Goal: Contribute content: Add original content to the website for others to see

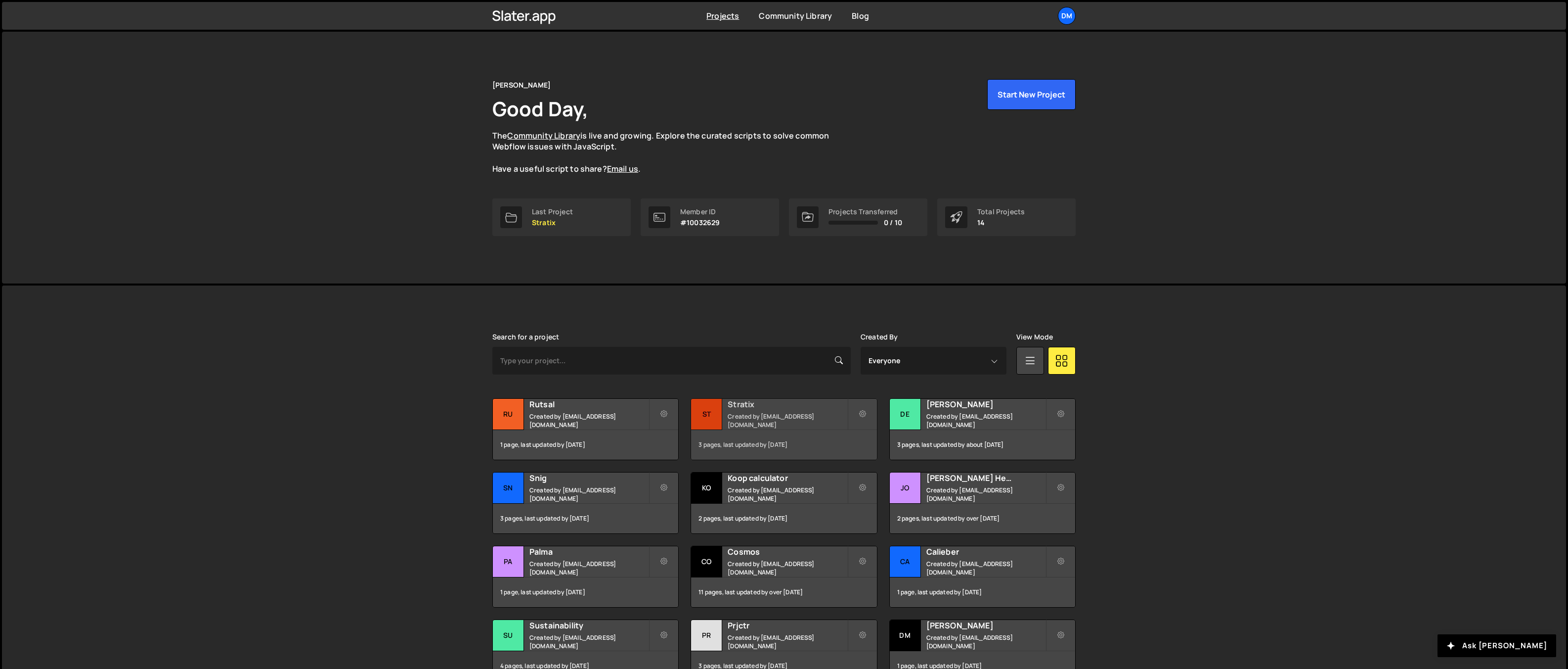
click at [753, 410] on h2 "Stratix" at bounding box center [788, 404] width 119 height 11
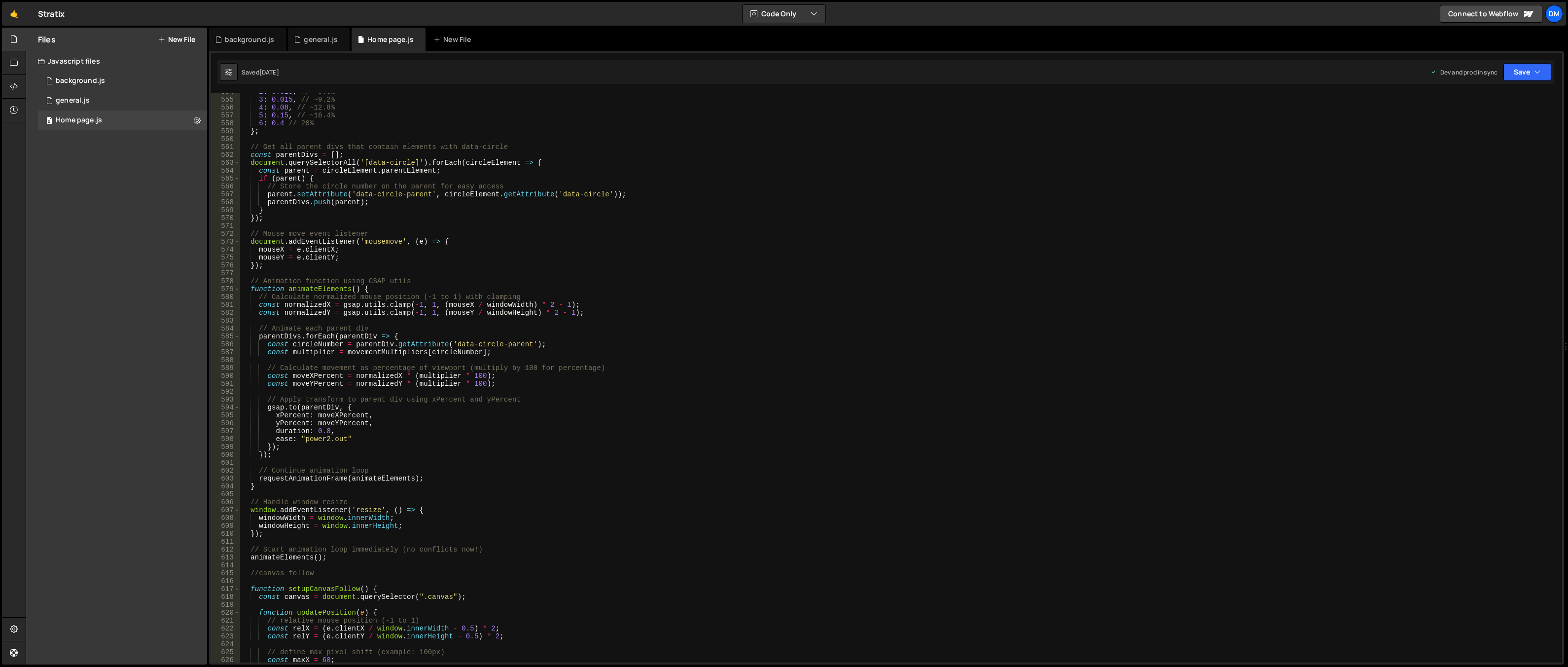
scroll to position [4339, 0]
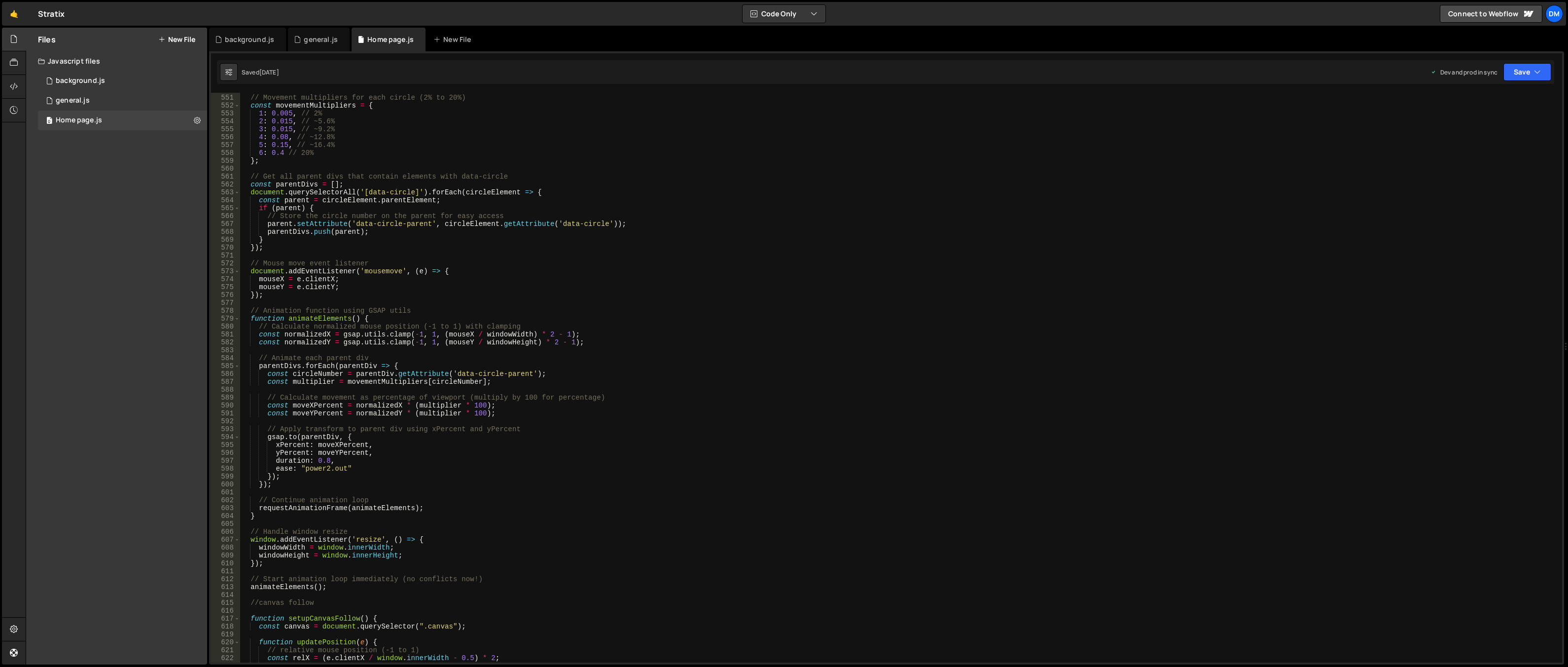
click at [743, 411] on div "// Movement multipliers for each circle (2% to 20%) const movementMultipliers =…" at bounding box center [899, 378] width 1319 height 586
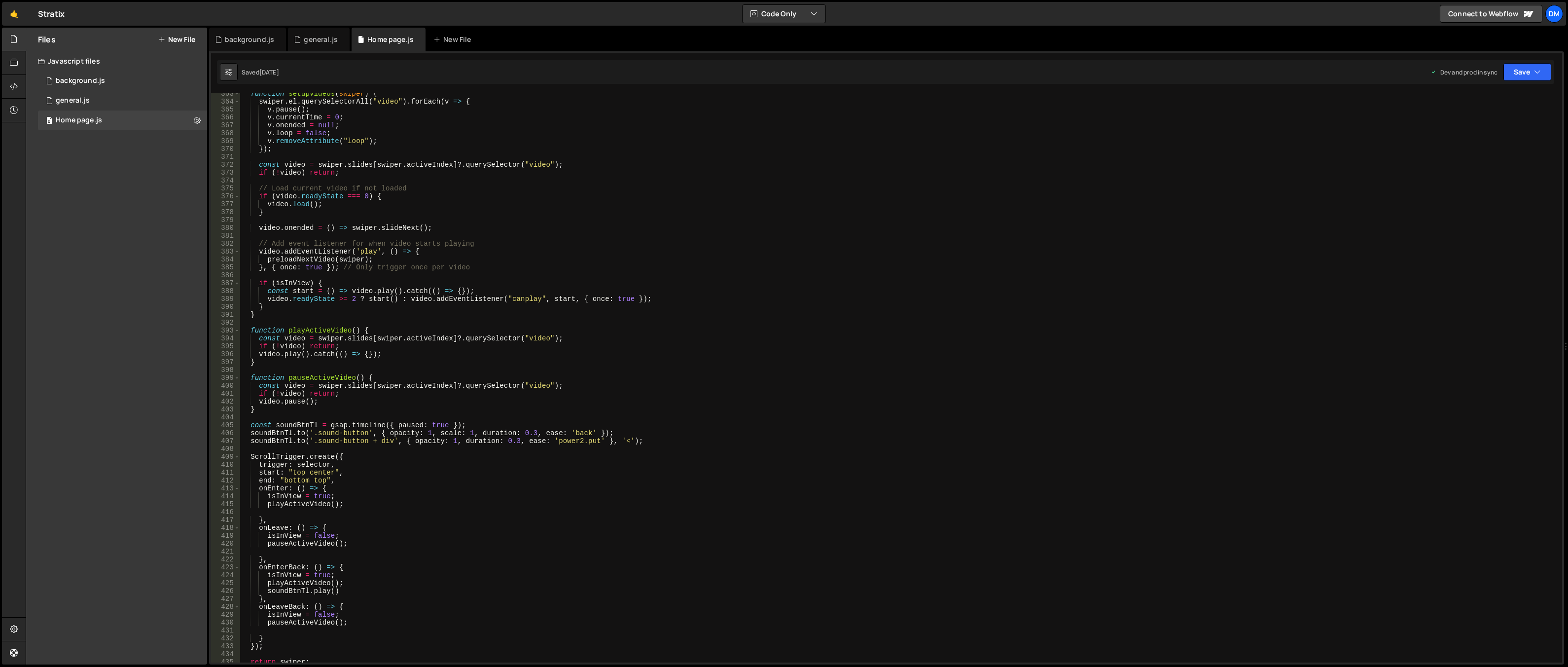
scroll to position [2831, 0]
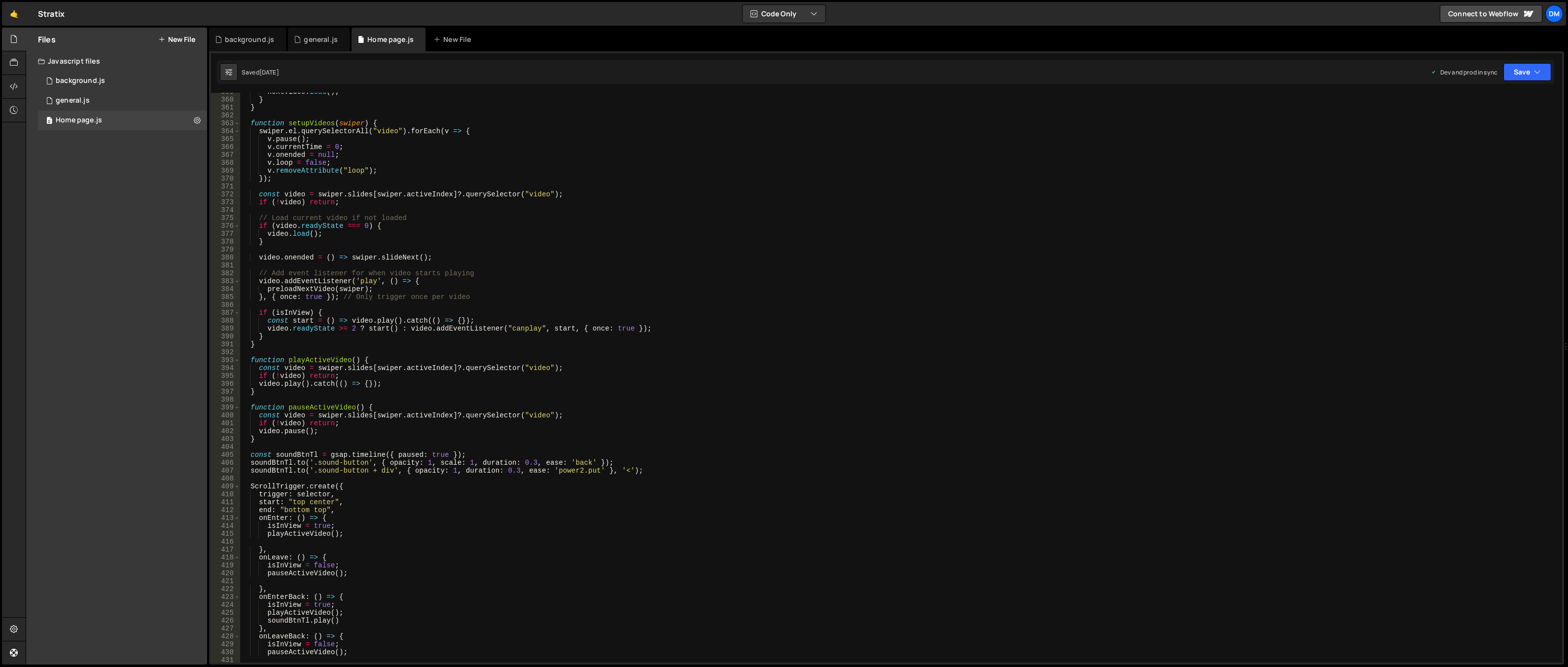
click at [374, 125] on div "nextVideo . load ( ) ; } } function setupVideos ( swiper ) { swiper . el . quer…" at bounding box center [899, 380] width 1319 height 586
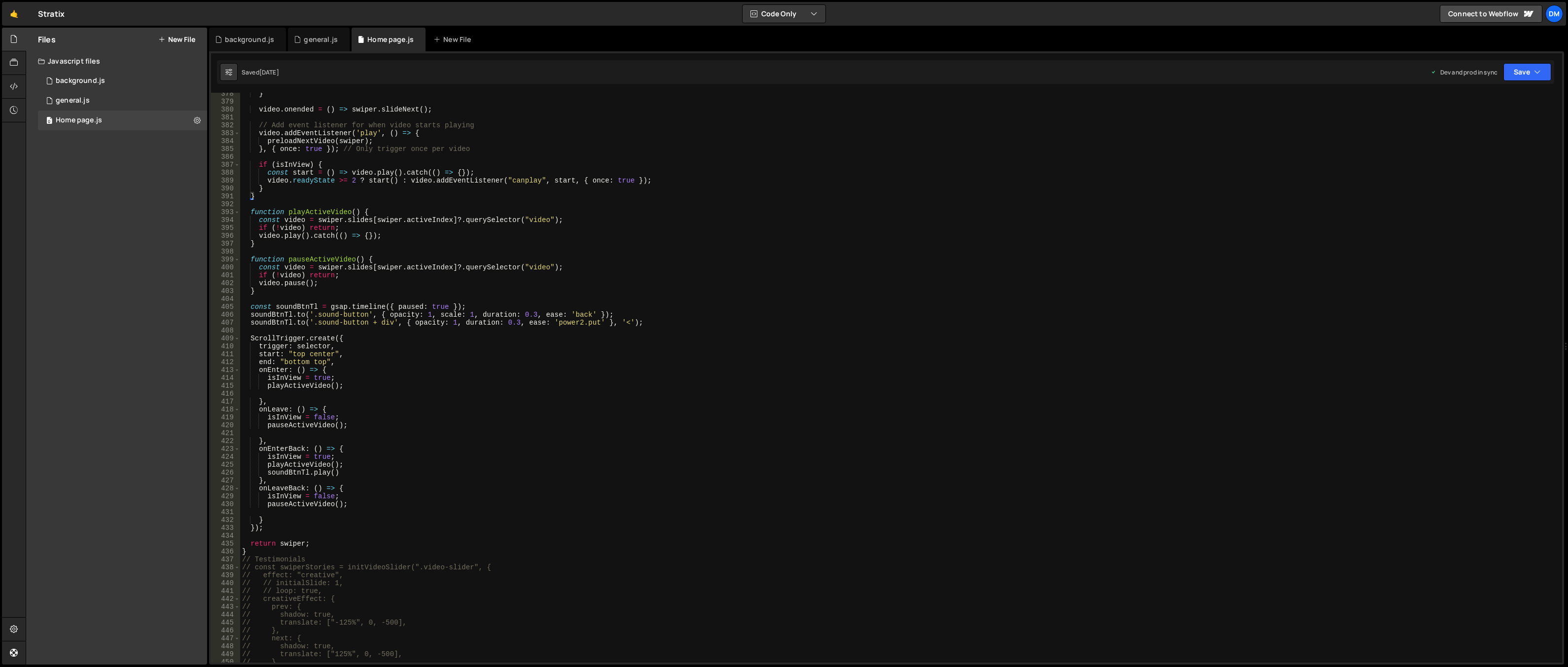
scroll to position [2800, 0]
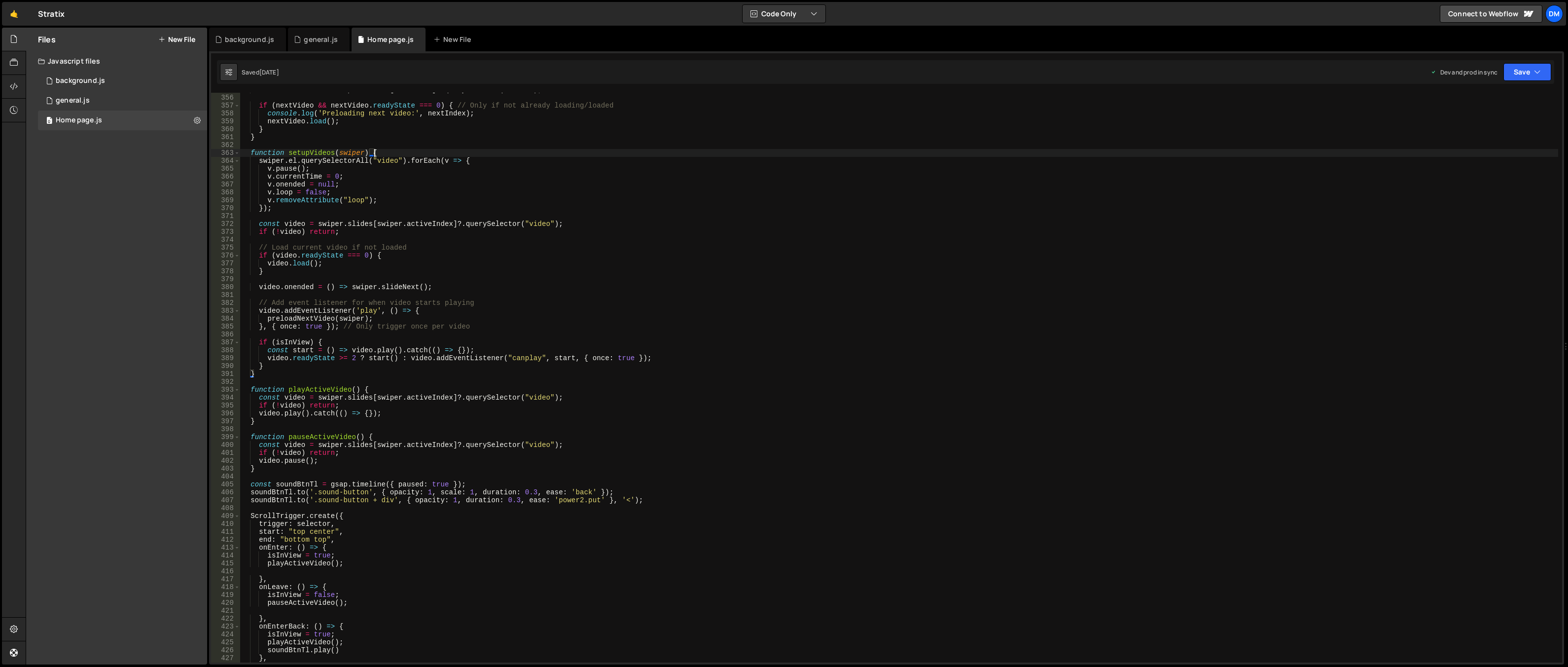
click at [373, 152] on div "const nextVideo = swiper . slides [ nextIndex ] ?. querySelector ( "video" ) ; …" at bounding box center [899, 378] width 1319 height 586
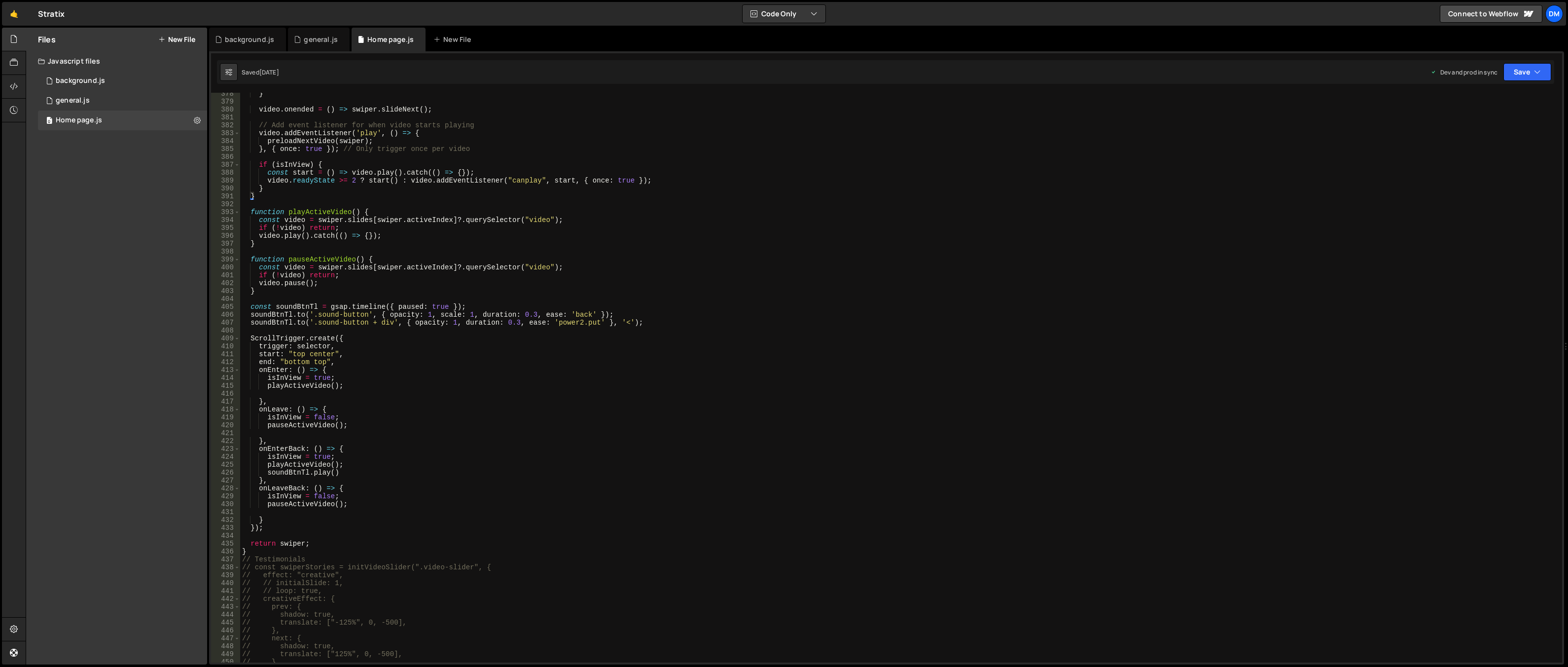
click at [247, 550] on div "} video . onended = ( ) => swiper . slideNext ( ) ; // Add event listener for w…" at bounding box center [899, 382] width 1319 height 586
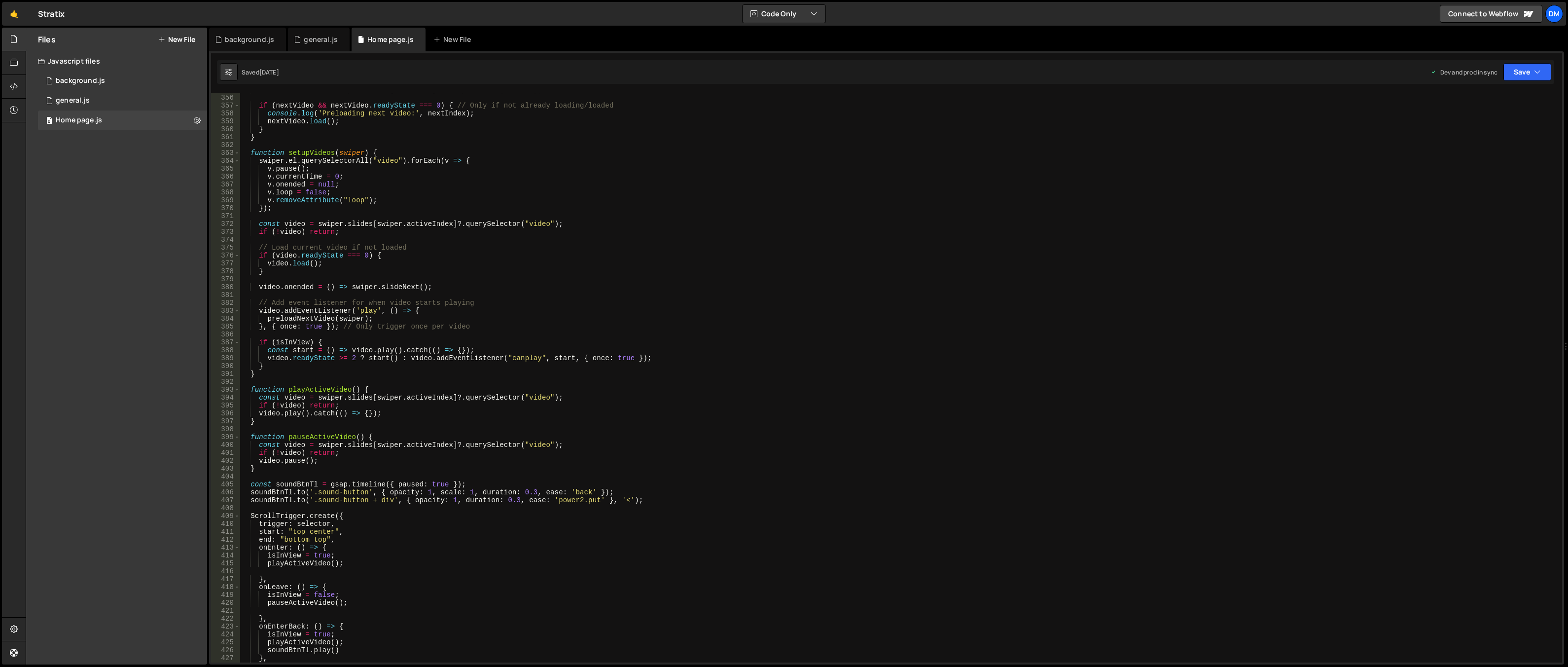
scroll to position [2712, 0]
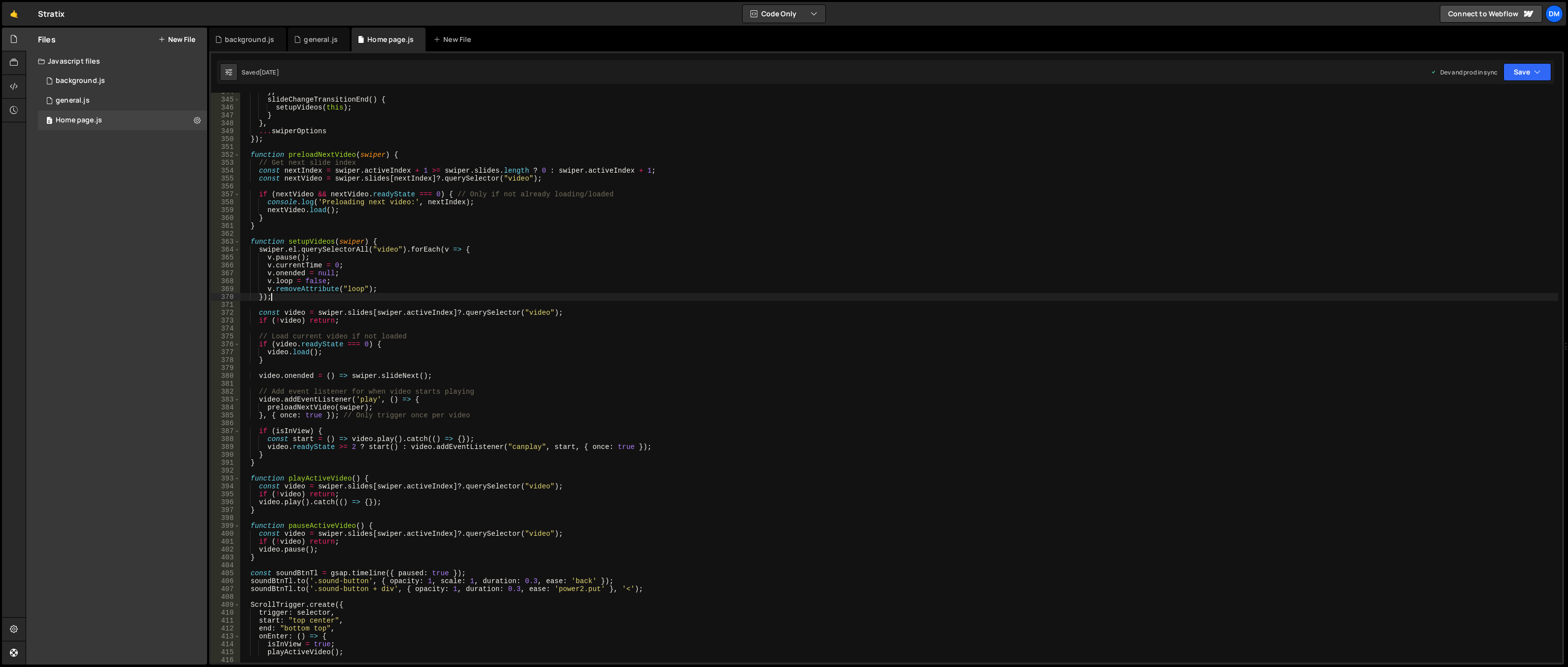
click at [436, 301] on div "} , slideChangeTransitionEnd ( ) { setupVideos ( this ) ; } } , ... swiperOptio…" at bounding box center [899, 380] width 1319 height 586
click at [377, 241] on div "} , slideChangeTransitionEnd ( ) { setupVideos ( this ) ; } } , ... swiperOptio…" at bounding box center [899, 380] width 1319 height 586
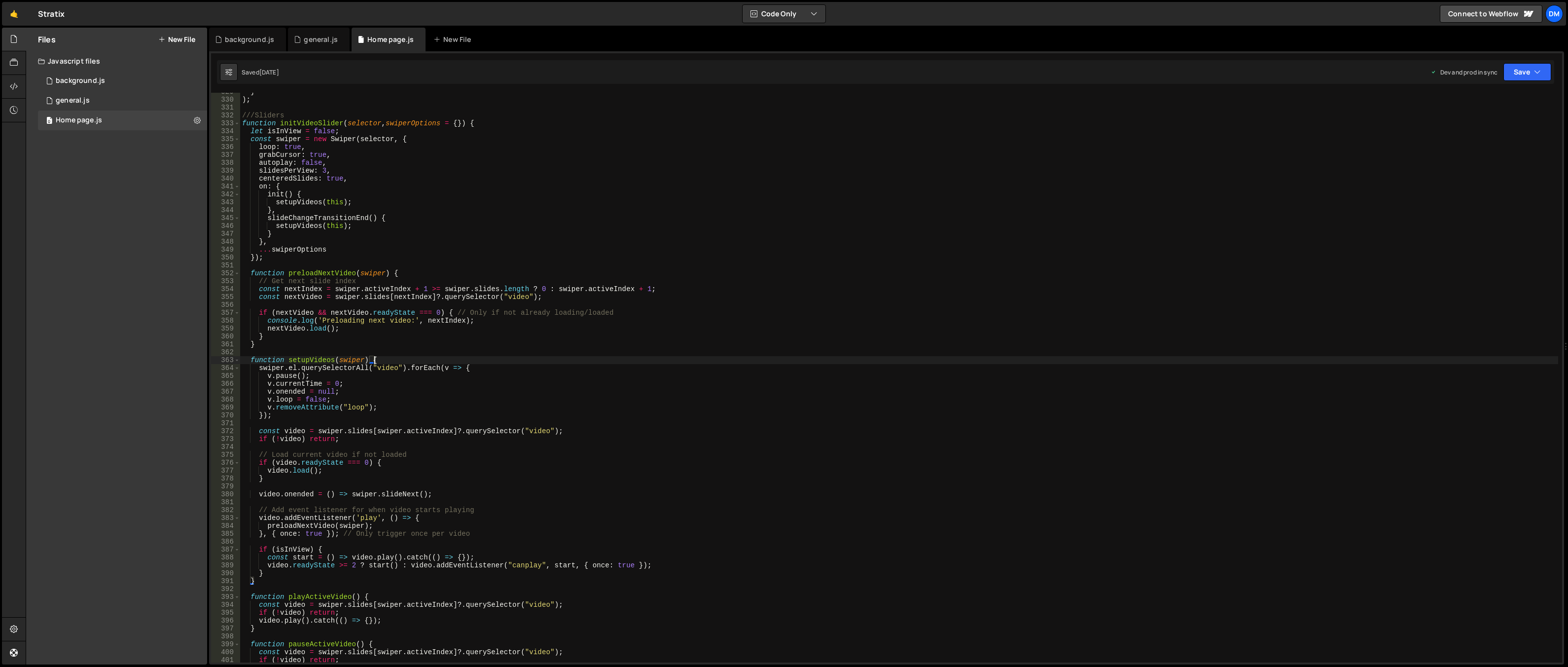
click at [470, 121] on div "} ) ; ///Sliders function initVideoSlider ( selector , swiperOptions = { }) { l…" at bounding box center [899, 380] width 1319 height 586
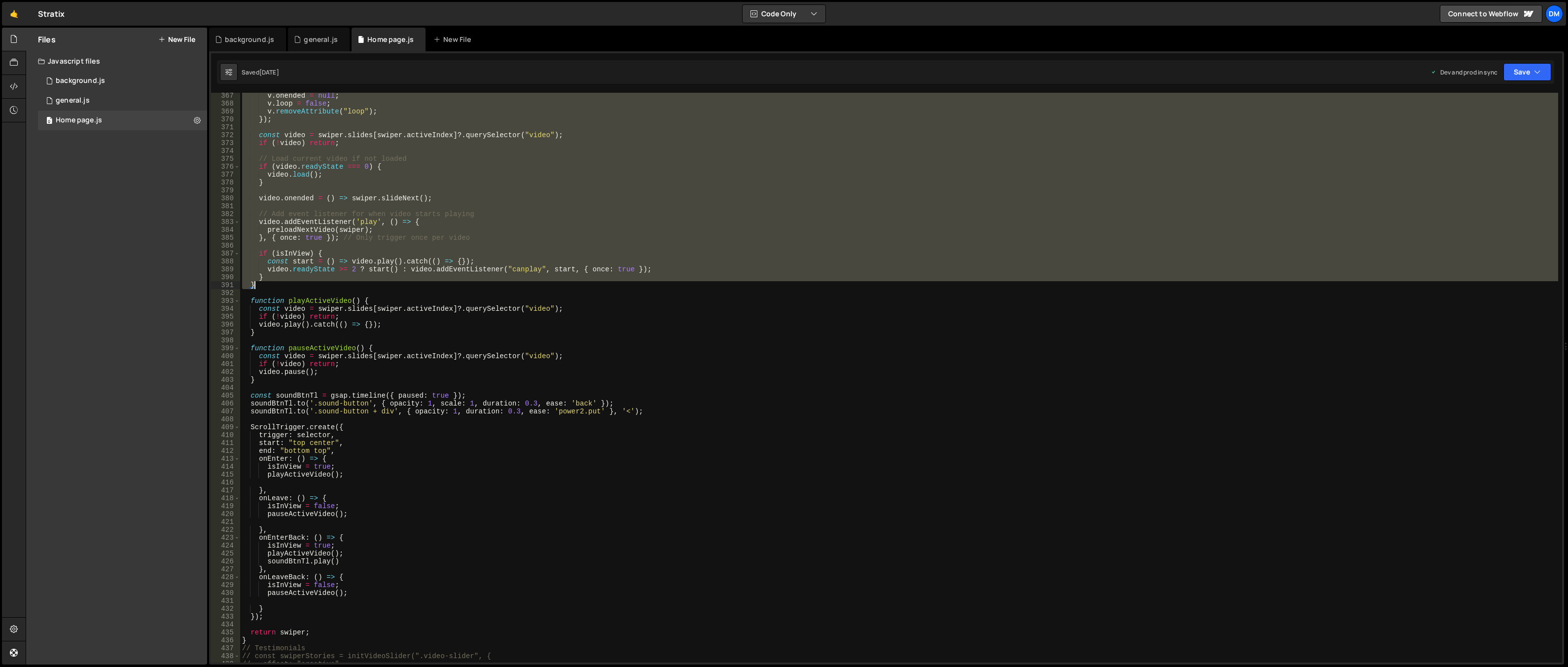
scroll to position [2979, 0]
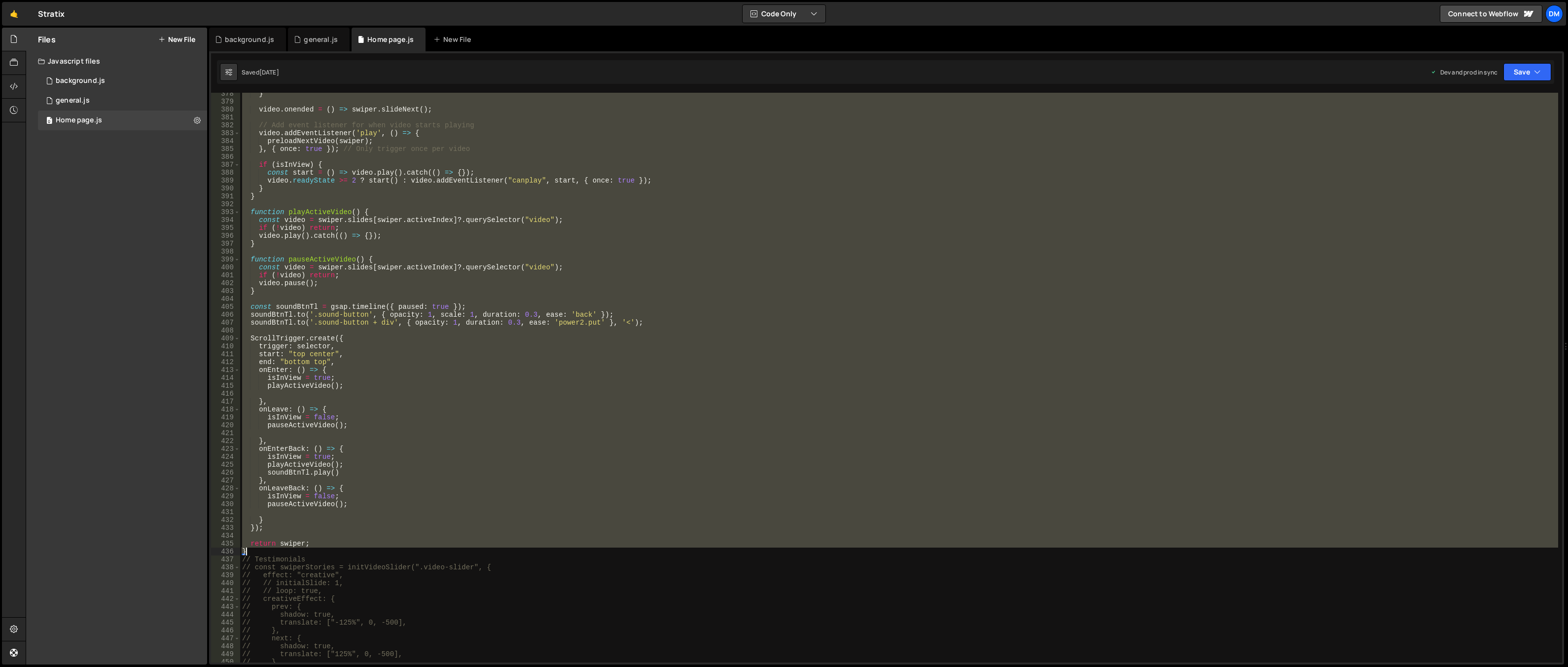
drag, startPoint x: 243, startPoint y: 175, endPoint x: 399, endPoint y: 550, distance: 406.2
click at [399, 550] on div "} video . onended = ( ) => swiper . slideNext ( ) ; // Add event listener for w…" at bounding box center [899, 382] width 1319 height 586
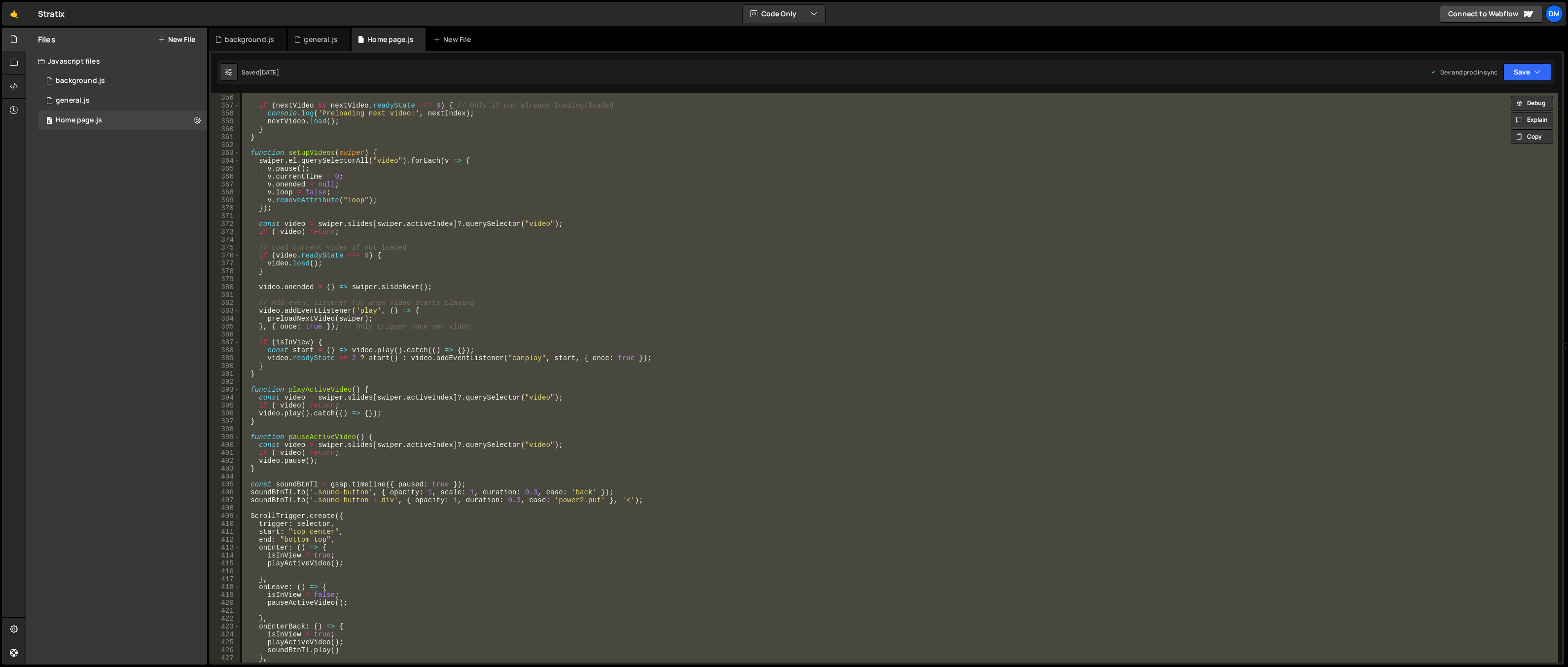
drag, startPoint x: 523, startPoint y: 10, endPoint x: 504, endPoint y: 53, distance: 47.0
click at [523, 10] on div "🤙 Stratix ⚠️ Code is being edited in another browser Code Only Code Only Code +…" at bounding box center [784, 14] width 1564 height 24
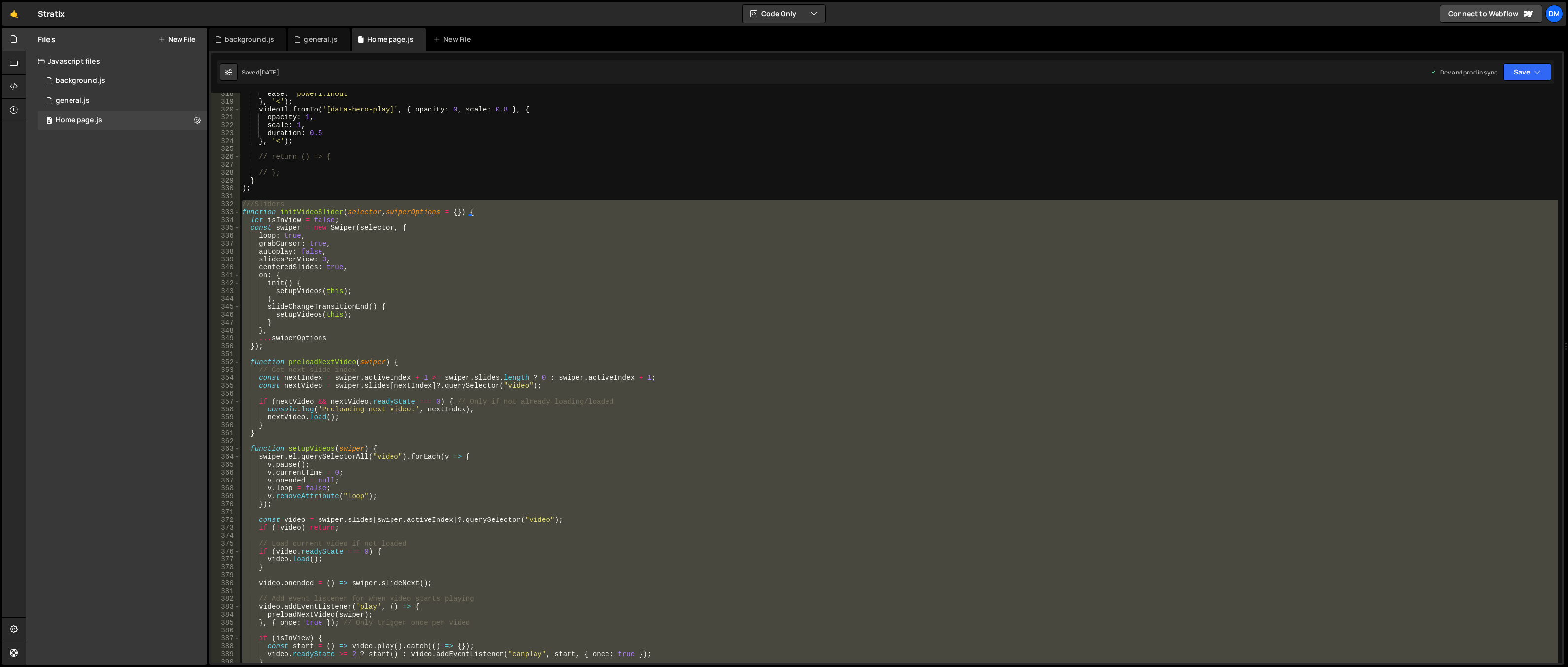
scroll to position [2357, 0]
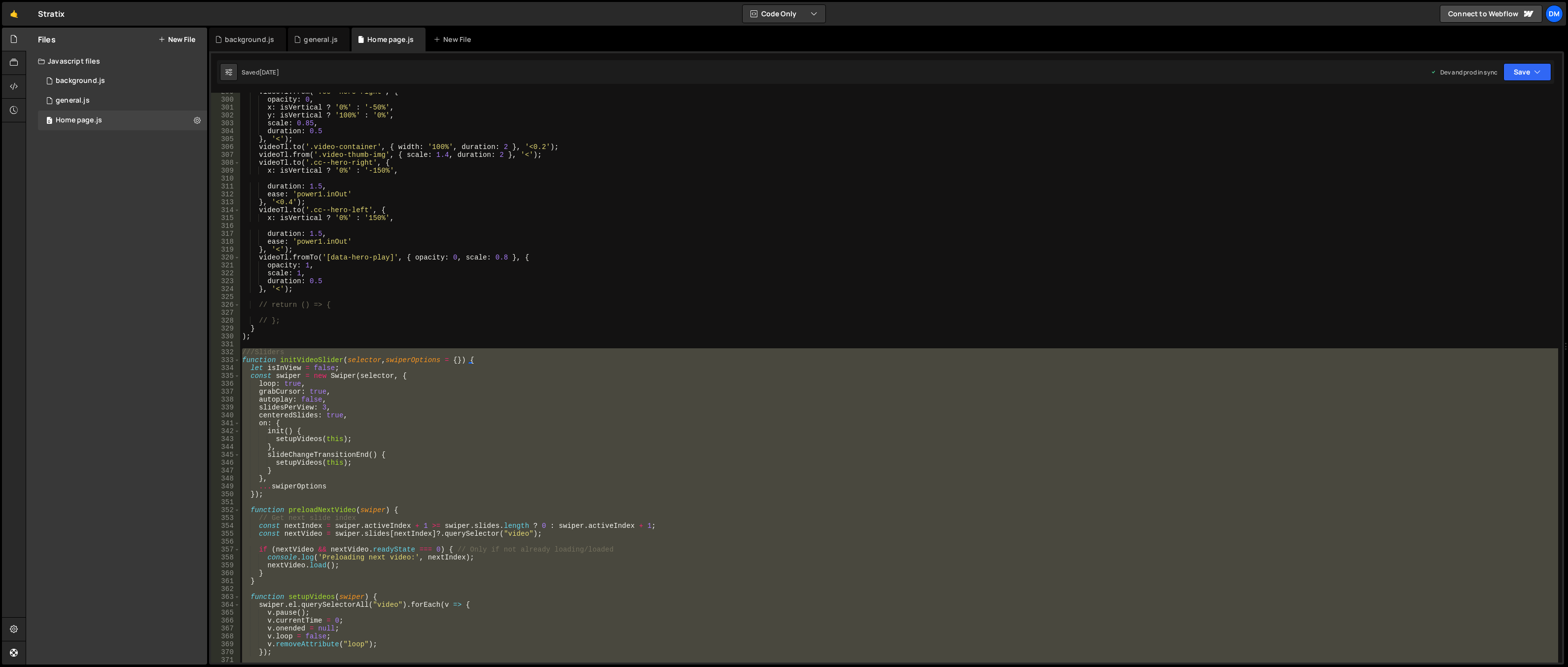
drag, startPoint x: 365, startPoint y: 355, endPoint x: 328, endPoint y: 365, distance: 38.3
click at [365, 355] on div "videoTl . from ( '.cc--hero-right' , { opacity : 0 , x : isVertical ? '0%' : '-…" at bounding box center [899, 376] width 1319 height 569
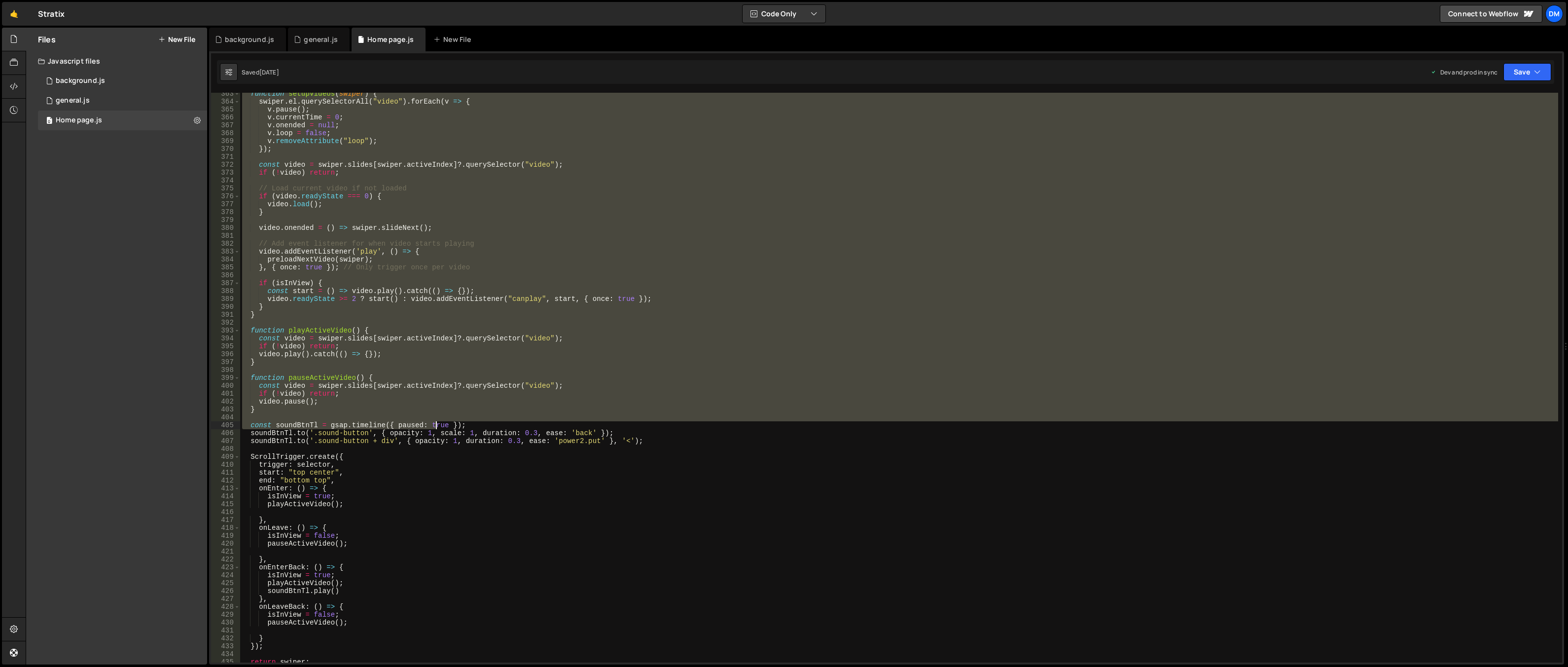
scroll to position [2979, 0]
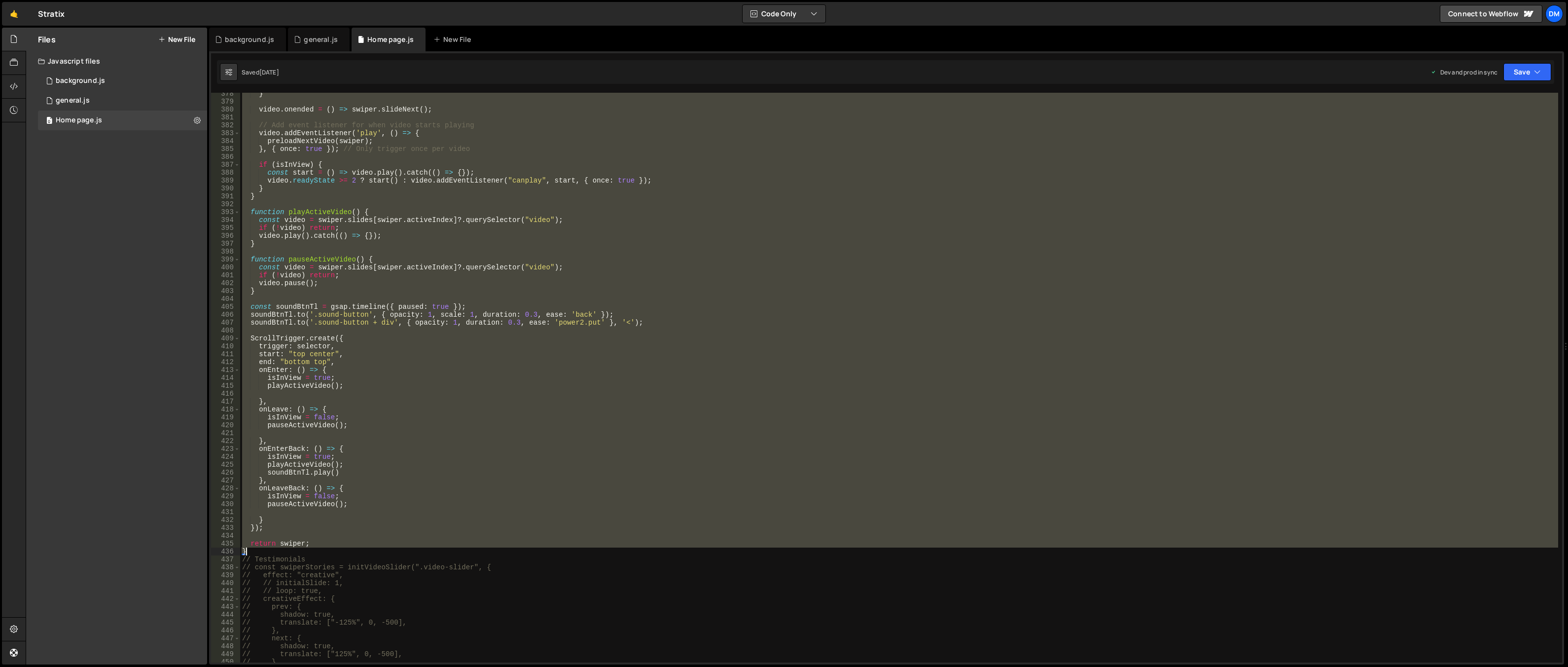
drag, startPoint x: 241, startPoint y: 358, endPoint x: 300, endPoint y: 551, distance: 201.8
click at [300, 551] on div "} video . onended = ( ) => swiper . slideNext ( ) ; // Add event listener for w…" at bounding box center [899, 382] width 1319 height 586
paste textarea
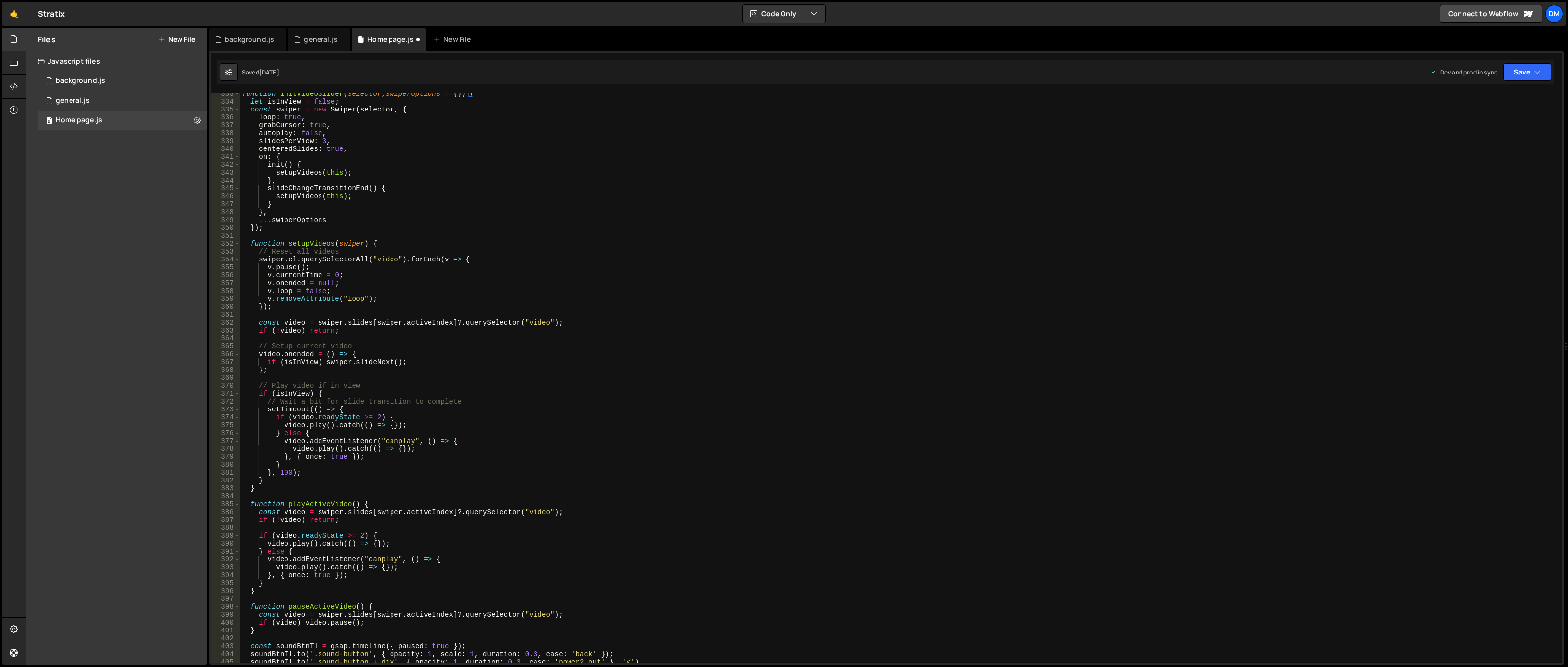
scroll to position [2446, 0]
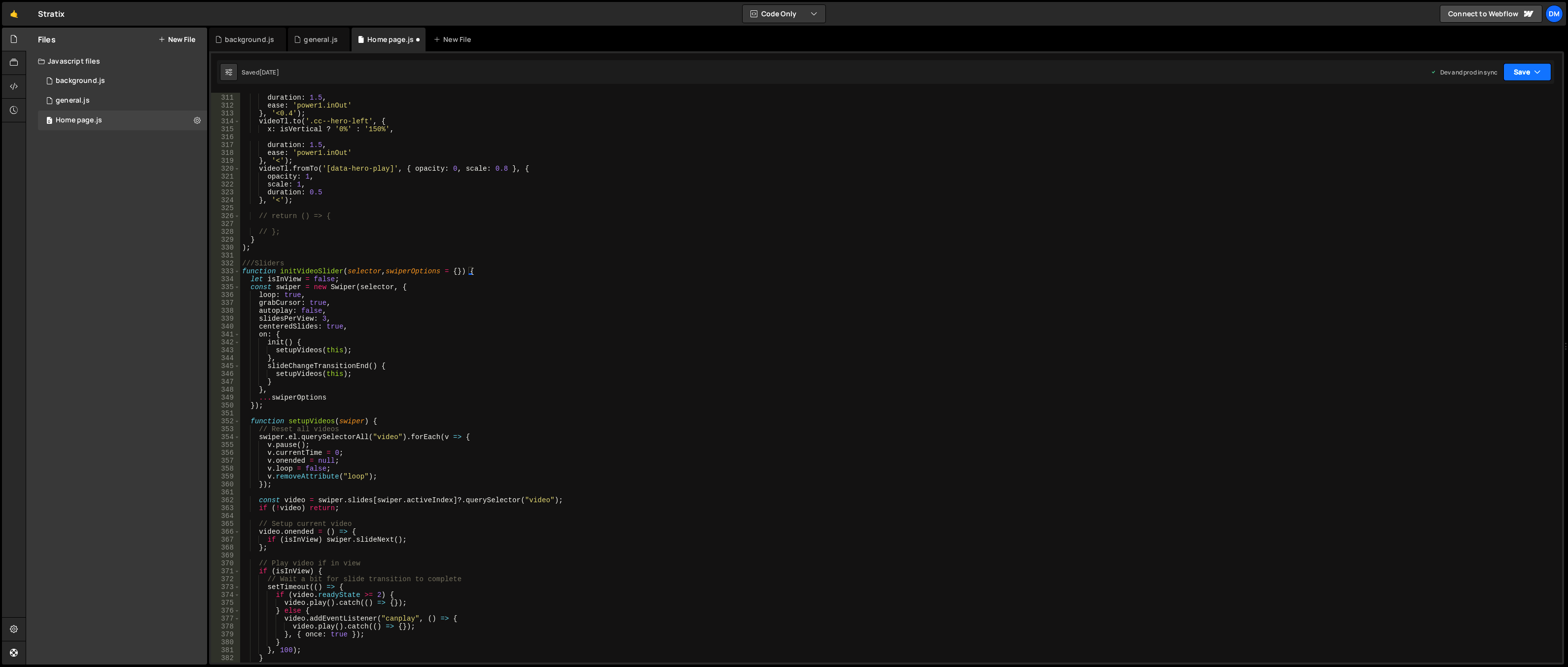
click at [1510, 69] on button "Save" at bounding box center [1528, 71] width 48 height 17
click at [1463, 134] on div "[DATE]" at bounding box center [1469, 138] width 19 height 8
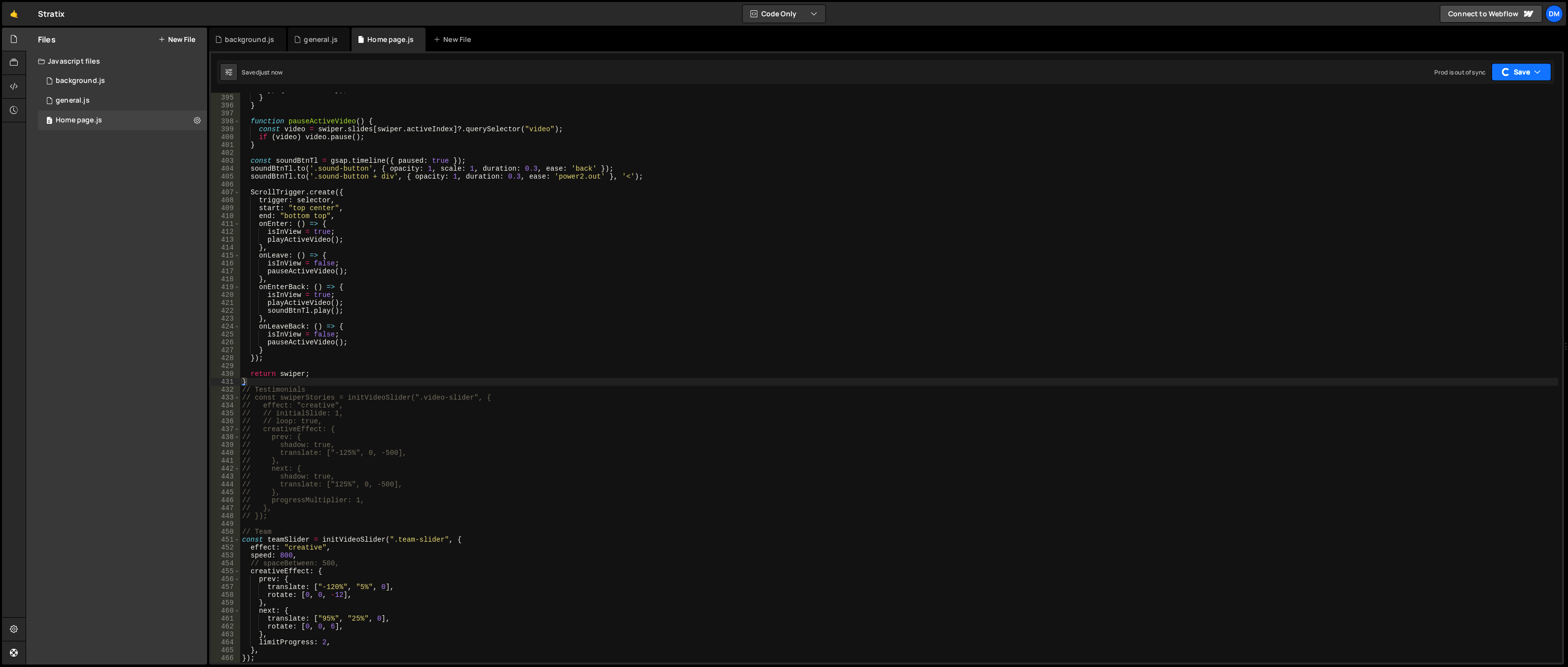
click at [1518, 66] on button "Save" at bounding box center [1521, 71] width 59 height 17
click at [1476, 101] on div "Save to Staging S" at bounding box center [1494, 96] width 102 height 10
click at [341, 386] on div "} , { once : true }) ; } } function pauseActiveVideo ( ) { const video = swiper…" at bounding box center [899, 378] width 1319 height 586
click at [344, 381] on div "} , { once : true }) ; } } function pauseActiveVideo ( ) { const video = swiper…" at bounding box center [899, 378] width 1319 height 586
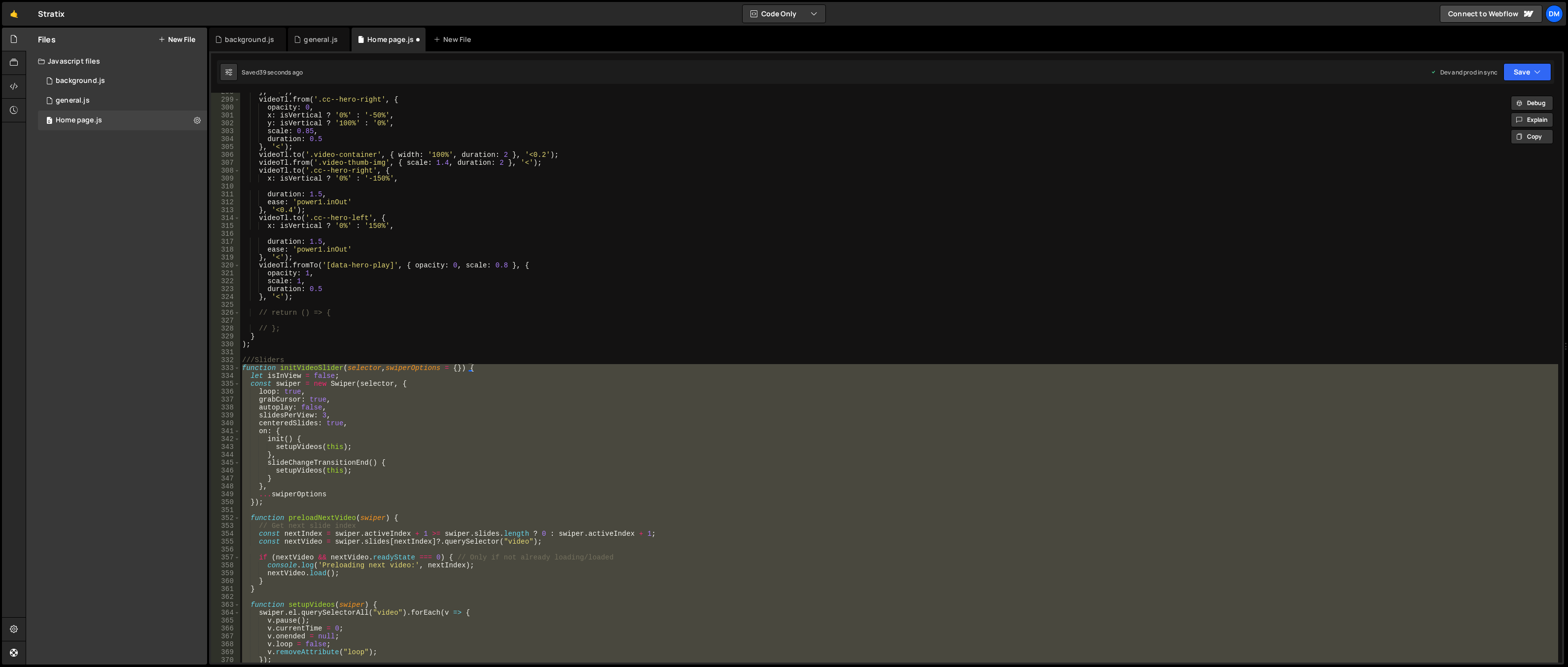
scroll to position [2349, 0]
click at [1536, 67] on icon "button" at bounding box center [1538, 71] width 7 height 10
click at [1480, 121] on button "Save to Production S Saved 41 seconds ago" at bounding box center [1495, 134] width 119 height 32
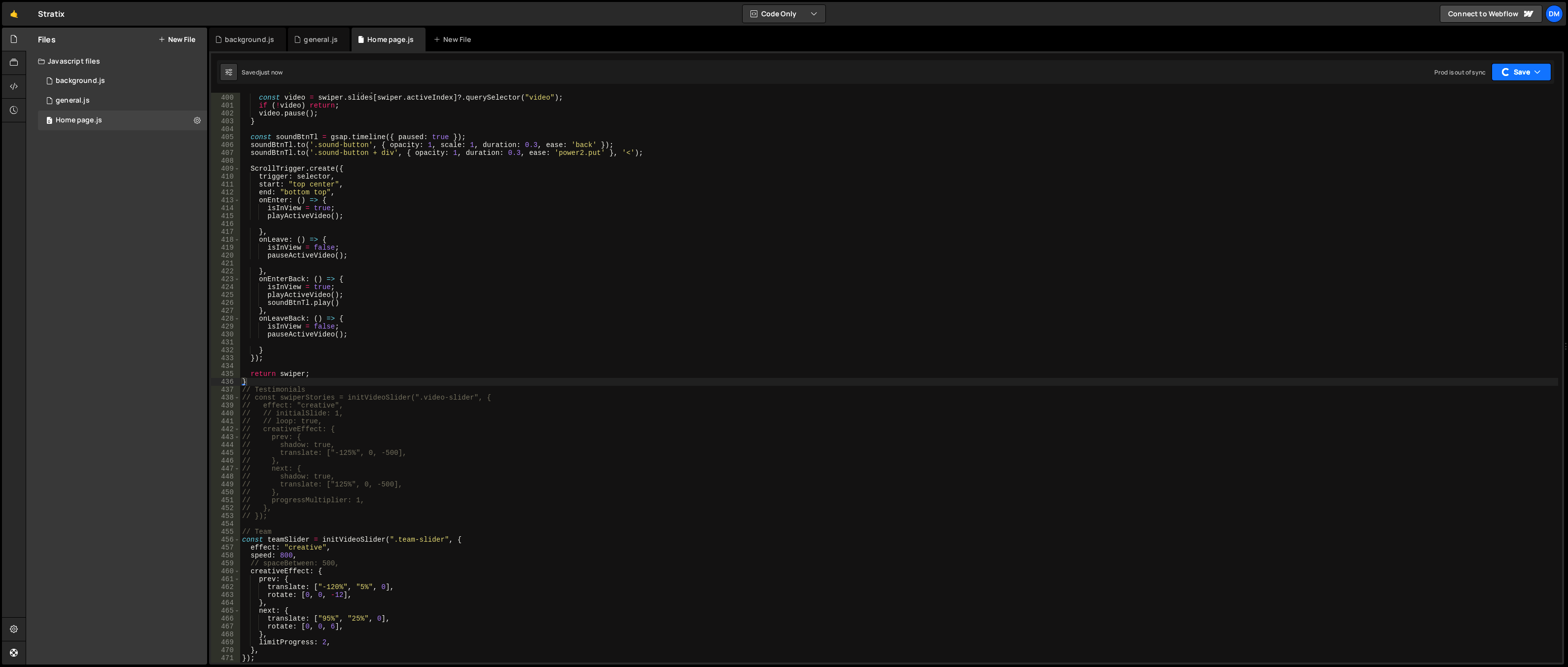
click at [1510, 73] on button "Save" at bounding box center [1521, 71] width 59 height 17
click at [1485, 90] on button "Save to Staging S Saved just now" at bounding box center [1495, 101] width 119 height 32
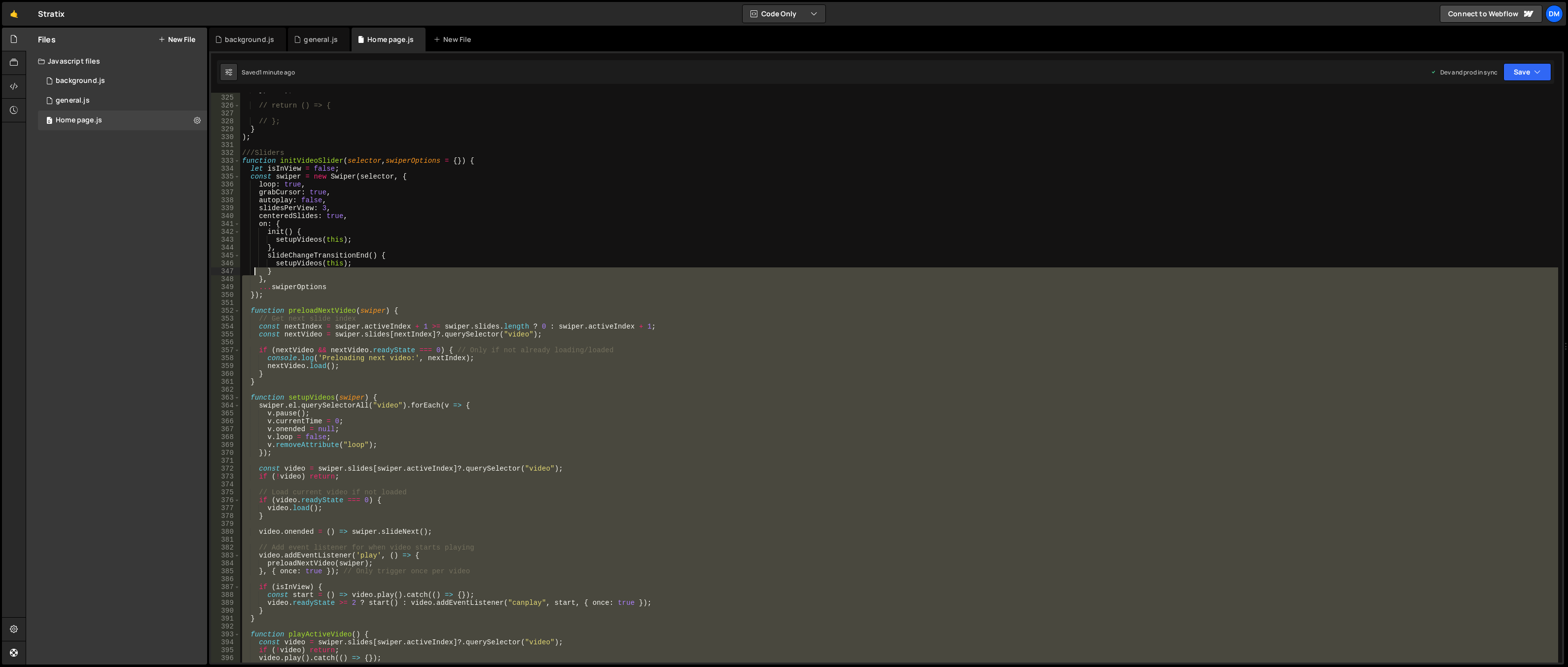
scroll to position [2497, 0]
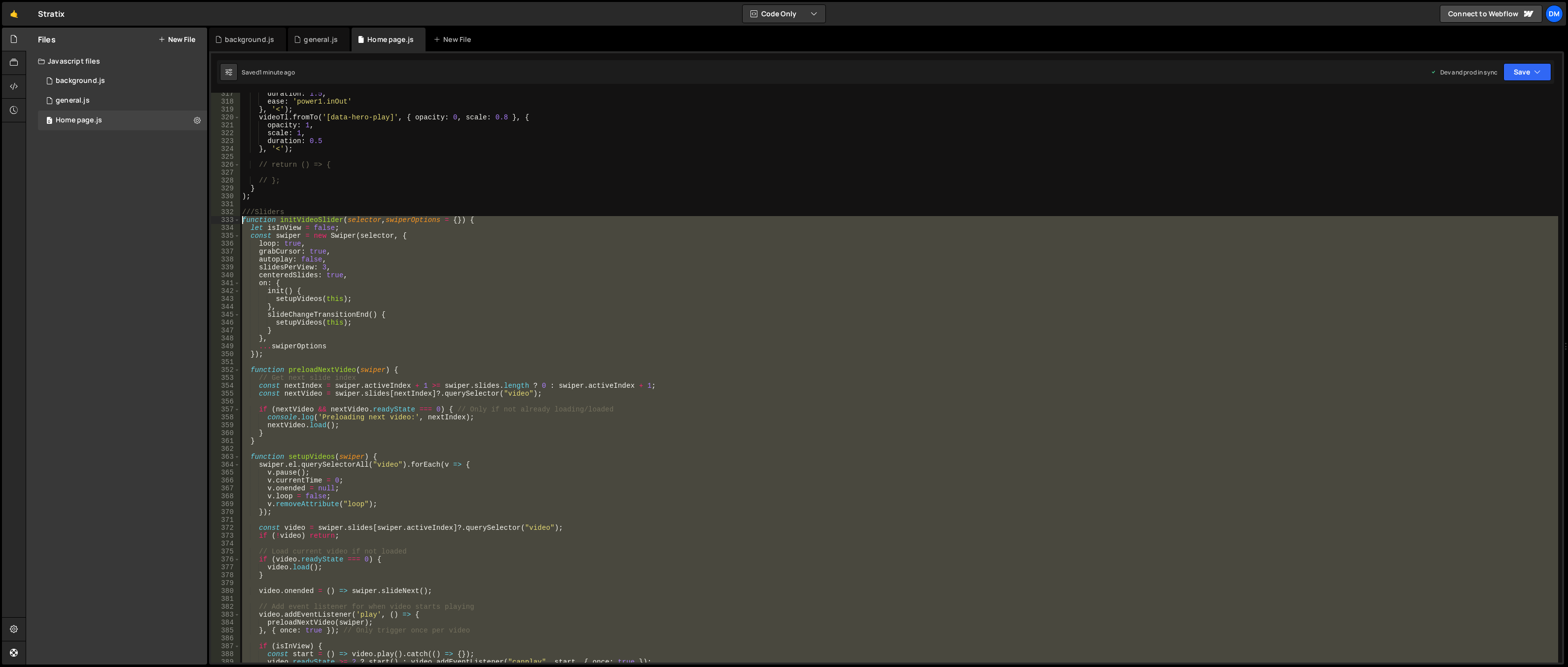
drag, startPoint x: 259, startPoint y: 385, endPoint x: 228, endPoint y: 218, distance: 169.9
click at [228, 218] on div "} 317 318 319 320 321 322 323 324 325 326 327 328 329 330 331 332 333 334 335 3…" at bounding box center [886, 376] width 1351 height 569
paste textarea "}"
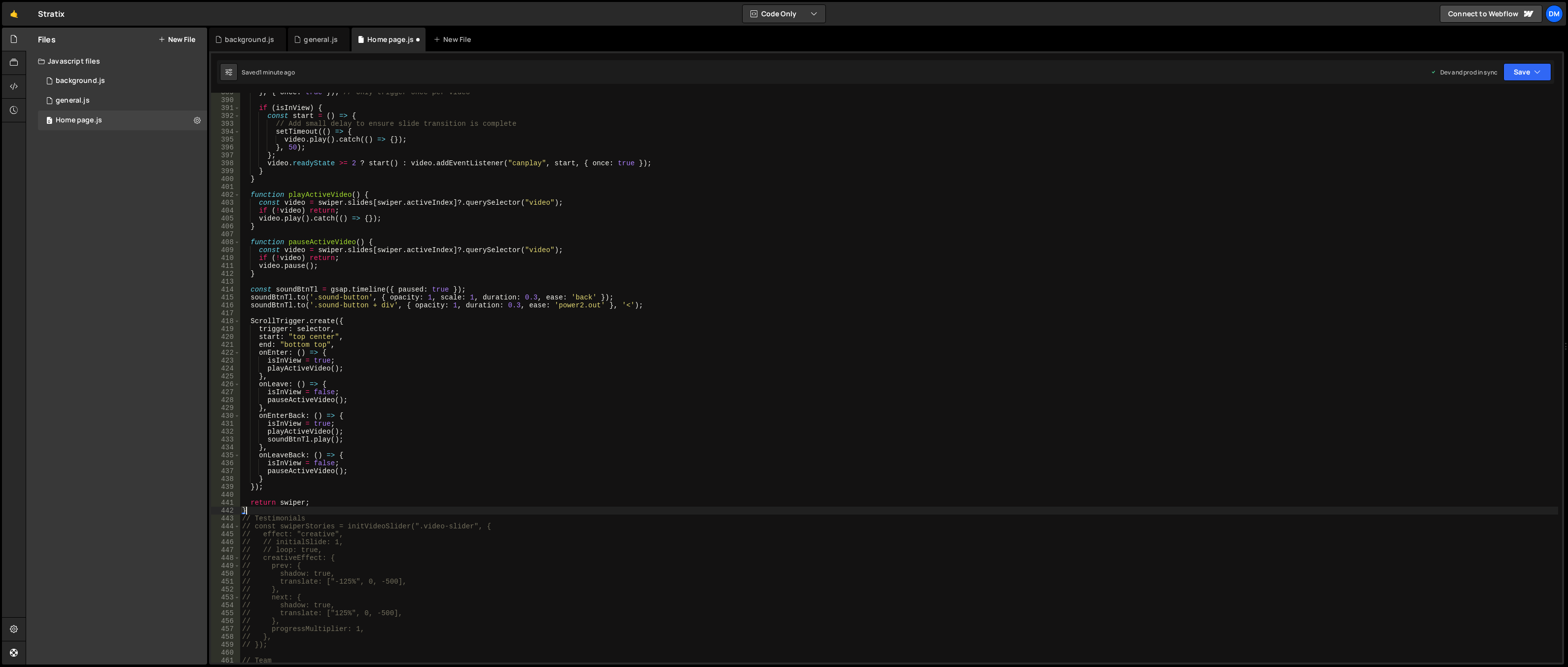
scroll to position [3066, 0]
drag, startPoint x: 1533, startPoint y: 64, endPoint x: 1530, endPoint y: 69, distance: 5.8
click at [1533, 64] on button "Save" at bounding box center [1528, 71] width 48 height 17
click at [1496, 129] on div "Save to Production S" at bounding box center [1494, 128] width 102 height 10
click at [1515, 71] on button "Save" at bounding box center [1528, 71] width 48 height 17
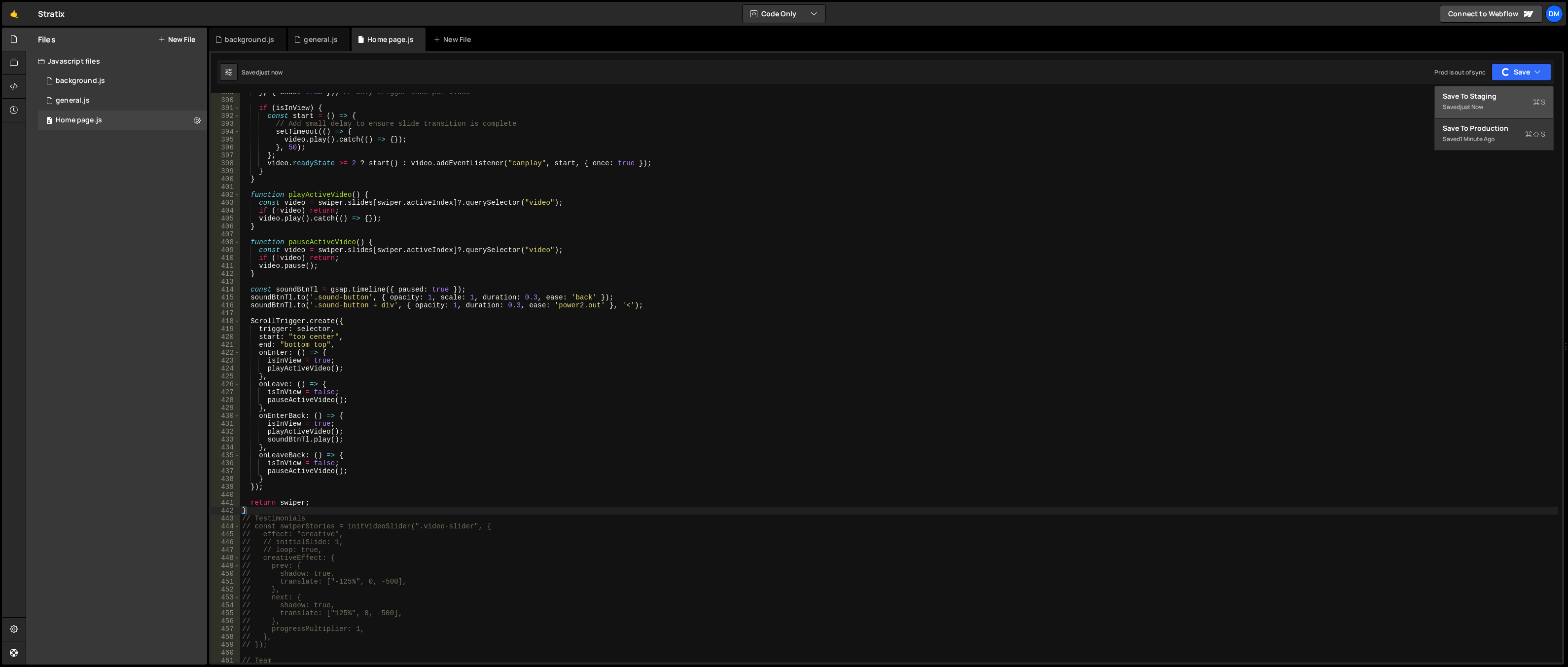
click at [1482, 103] on div "just now" at bounding box center [1471, 106] width 23 height 8
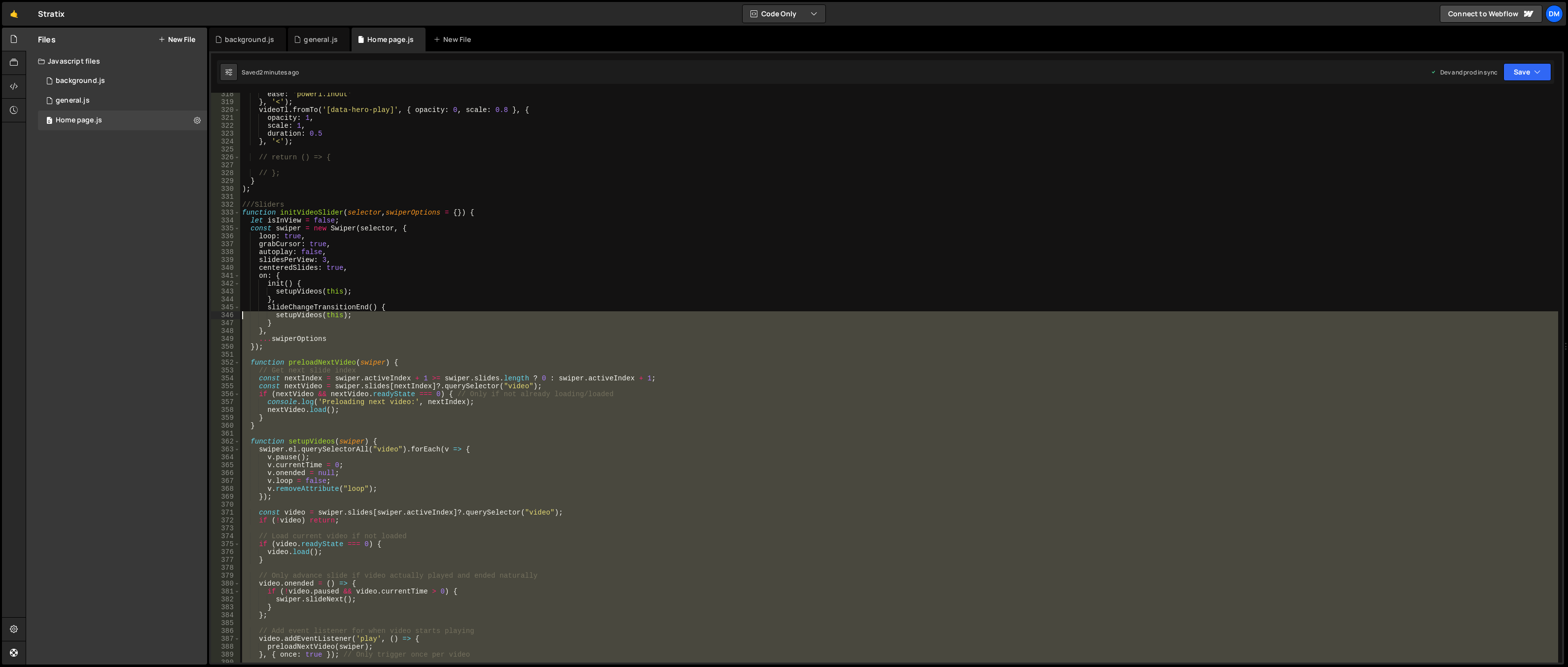
scroll to position [2504, 0]
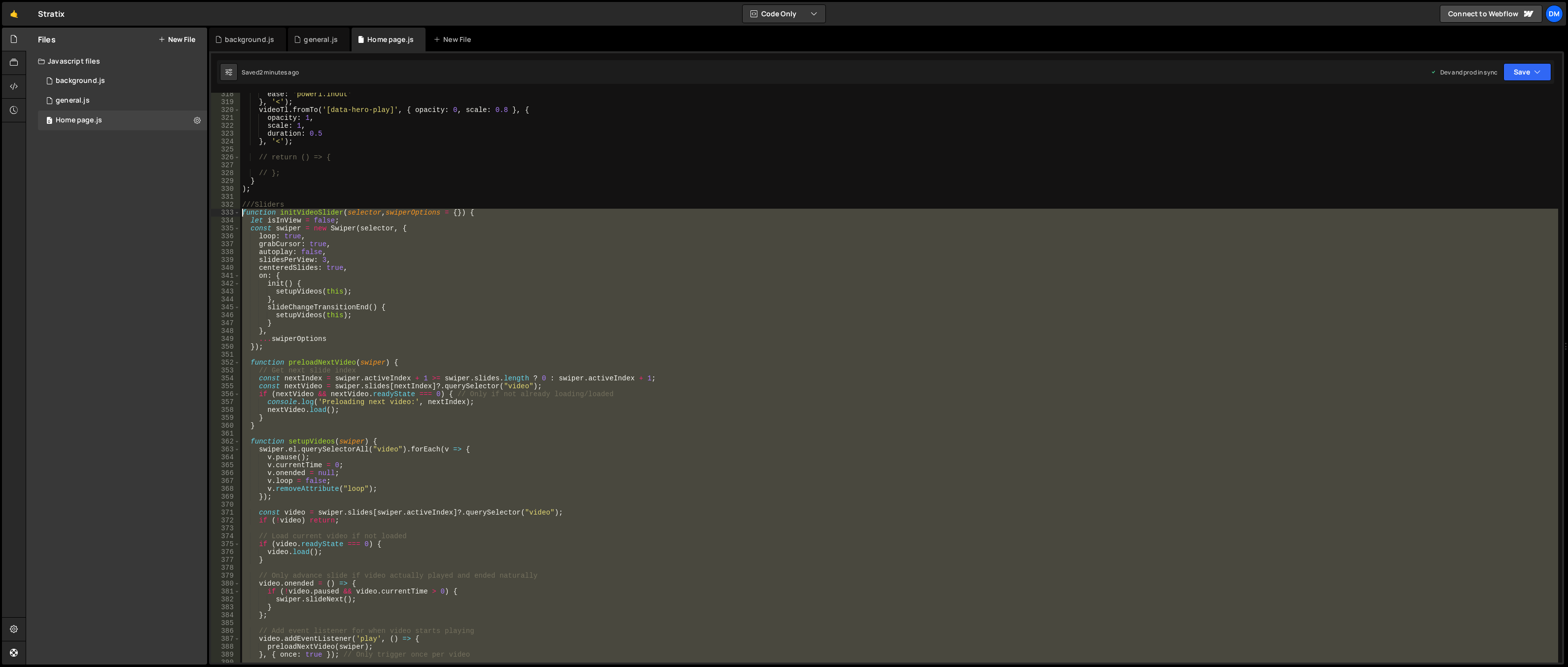
drag, startPoint x: 270, startPoint y: 508, endPoint x: 232, endPoint y: 214, distance: 296.4
click at [232, 214] on div "} 318 319 320 321 322 323 324 325 326 327 328 329 330 331 332 333 334 335 336 3…" at bounding box center [886, 376] width 1351 height 569
paste textarea "}"
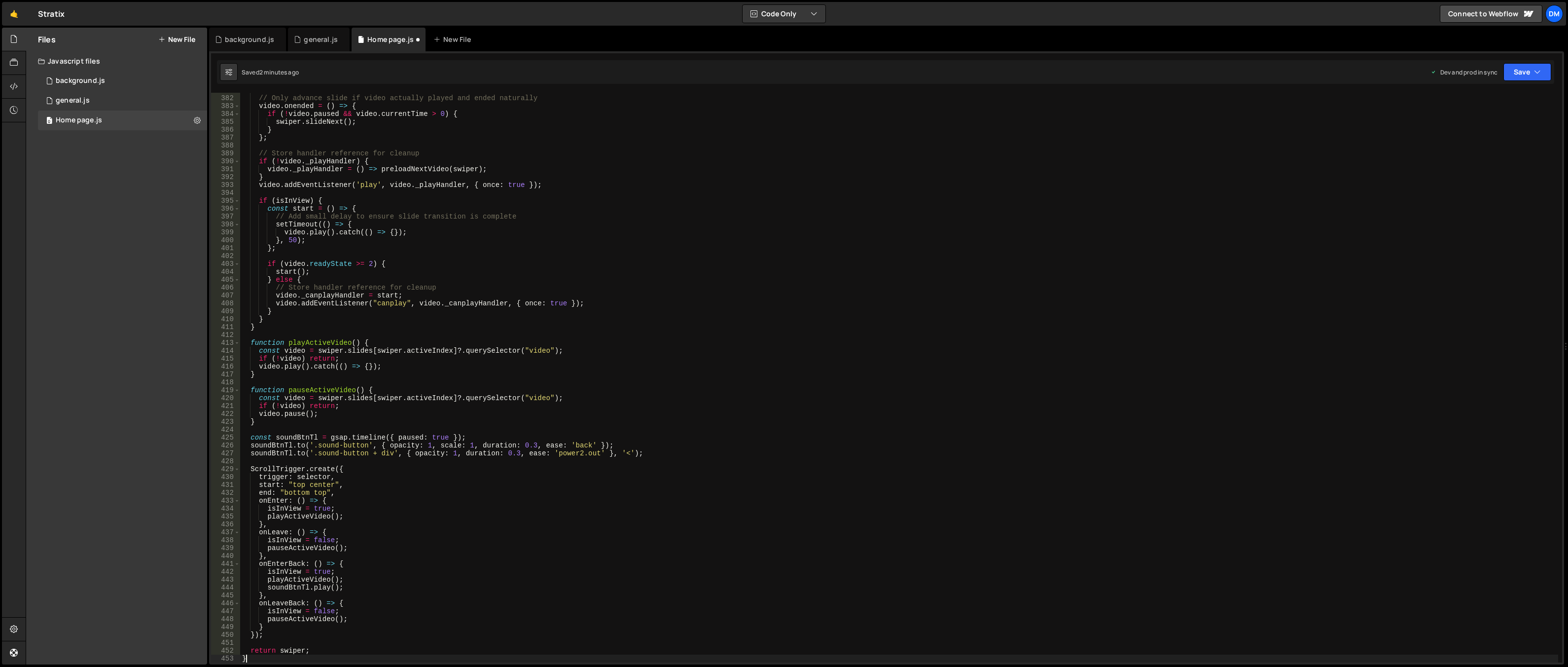
scroll to position [3005, 0]
drag, startPoint x: 1521, startPoint y: 78, endPoint x: 1488, endPoint y: 108, distance: 44.6
click at [1521, 78] on button "Save" at bounding box center [1528, 71] width 48 height 17
click at [1472, 128] on div "Save to Production S" at bounding box center [1494, 128] width 102 height 10
click at [1520, 76] on button "Save" at bounding box center [1528, 71] width 48 height 17
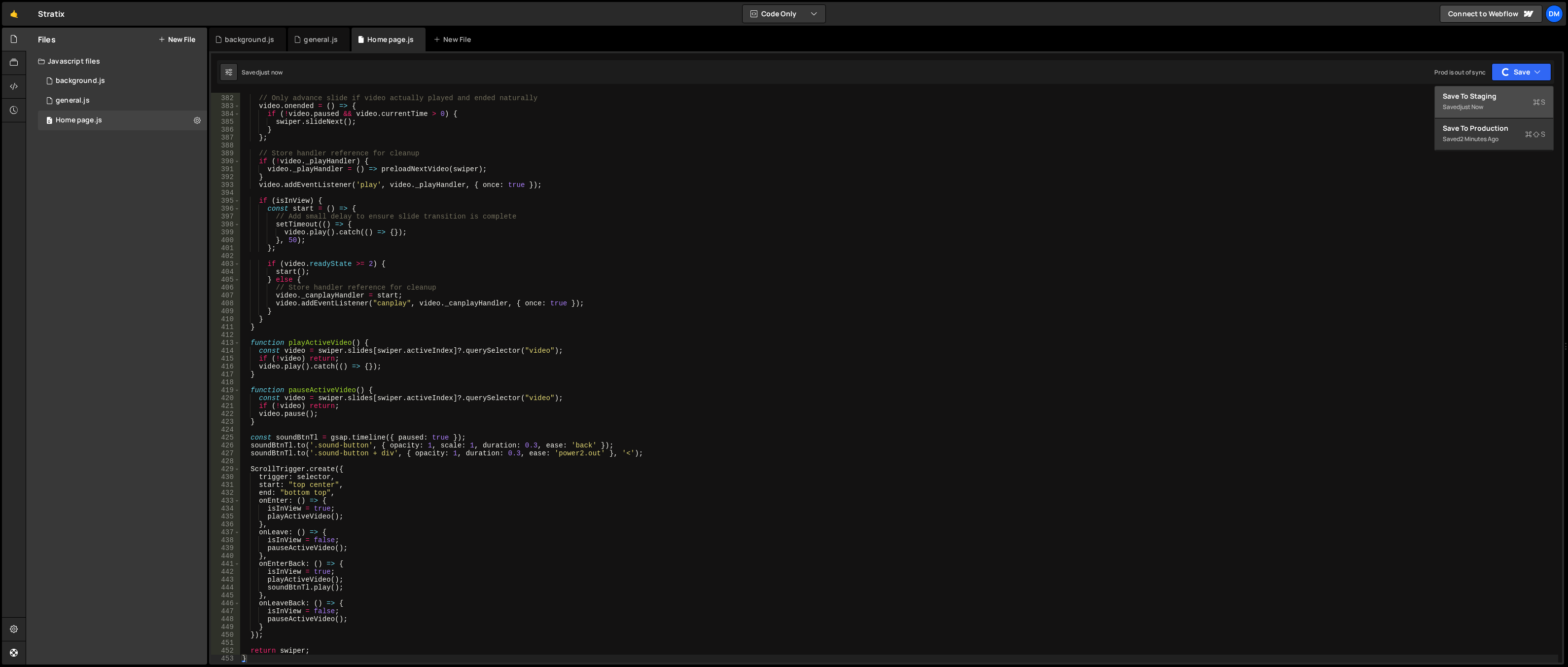
click at [1456, 109] on div "Saved just now" at bounding box center [1494, 107] width 102 height 12
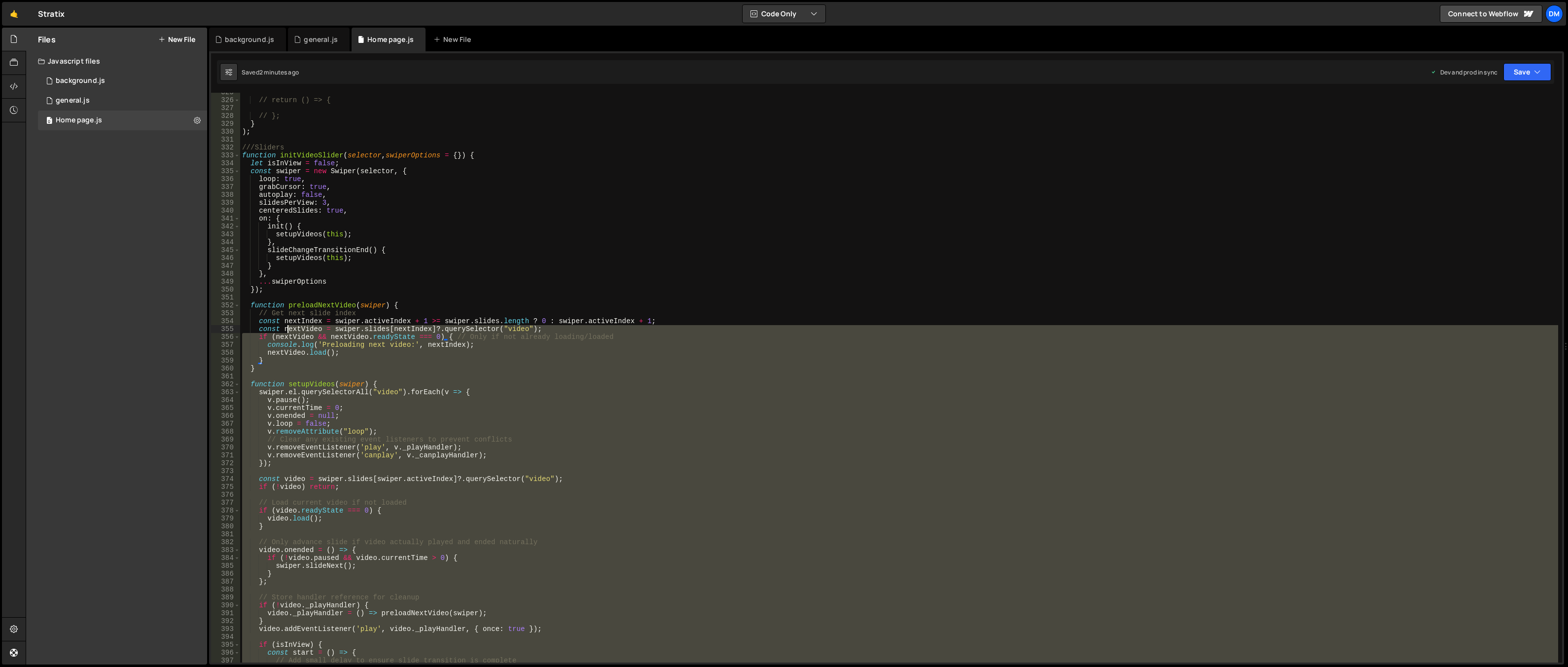
scroll to position [2532, 0]
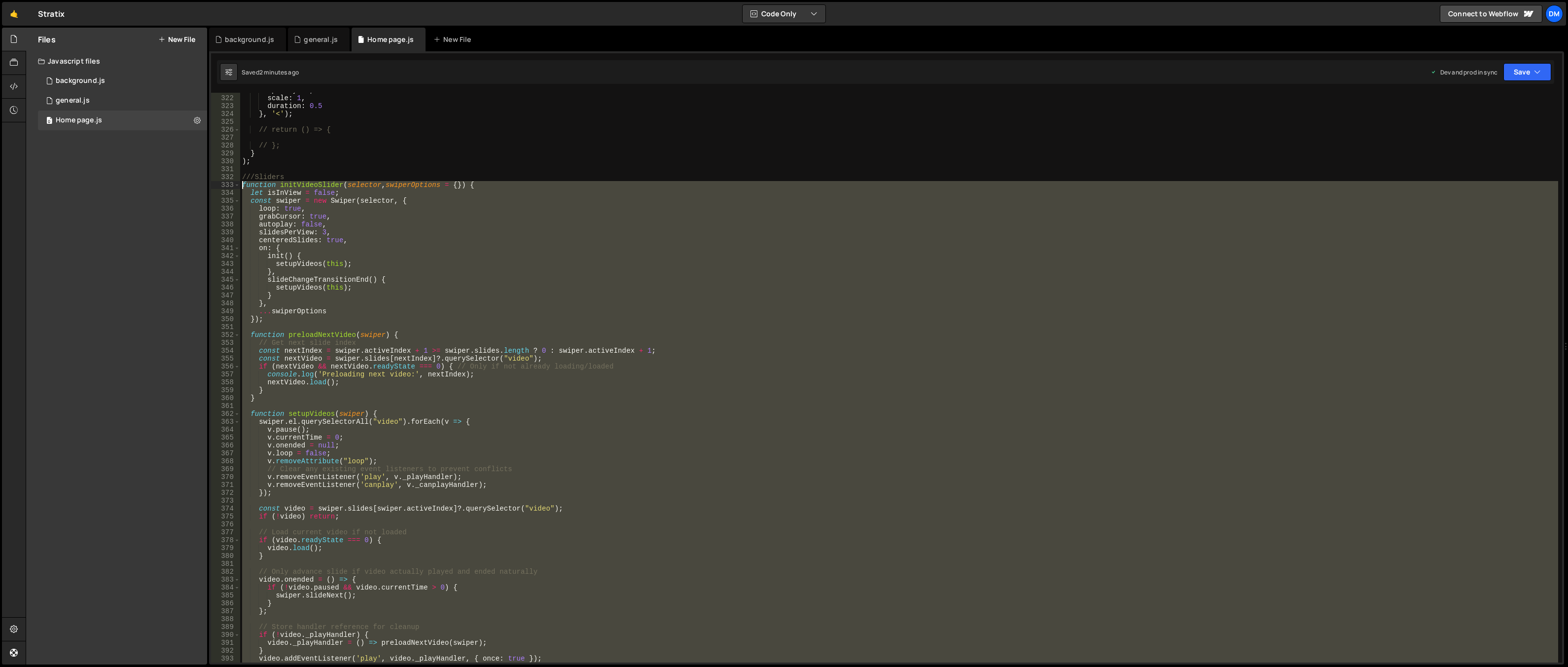
drag, startPoint x: 256, startPoint y: 539, endPoint x: 232, endPoint y: 184, distance: 355.8
click at [232, 184] on div "} 321 322 323 324 325 326 327 328 329 330 331 332 333 334 335 336 337 338 339 3…" at bounding box center [886, 376] width 1351 height 569
paste textarea "}"
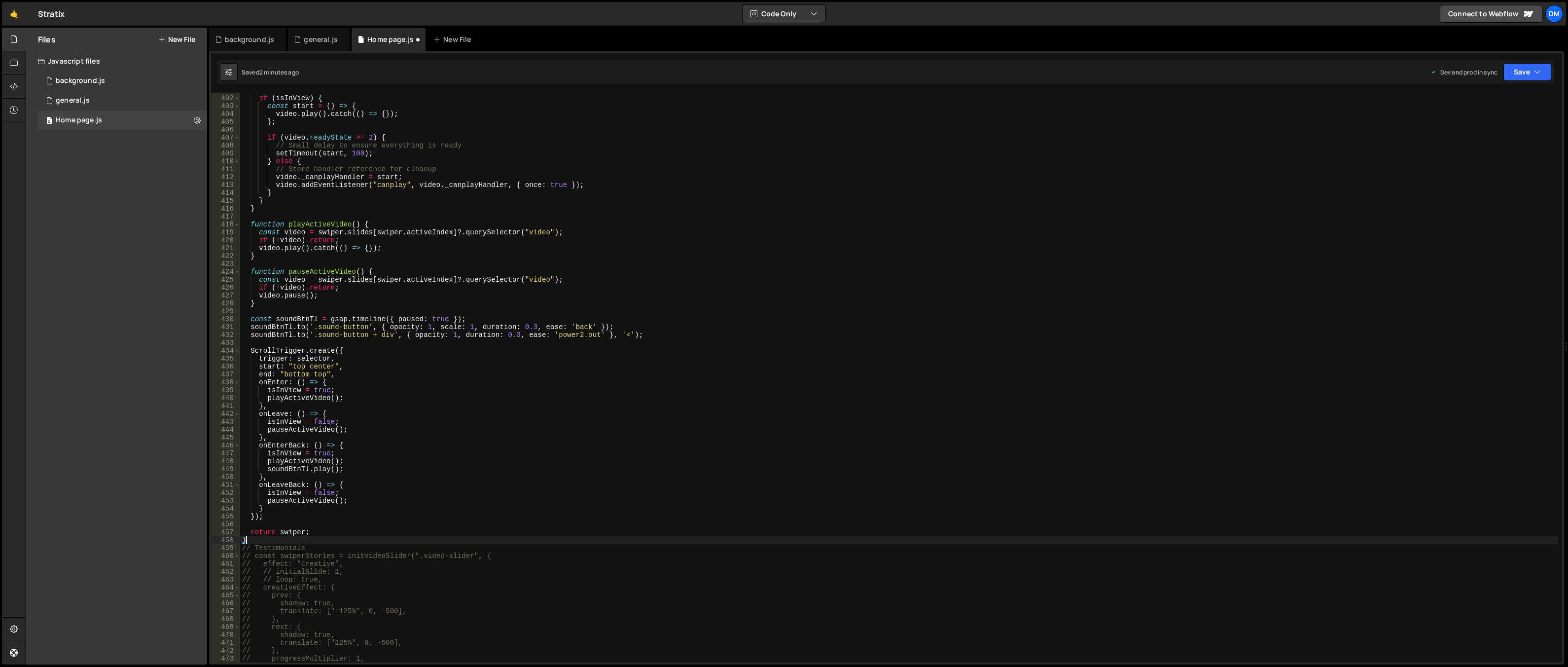
scroll to position [3192, 0]
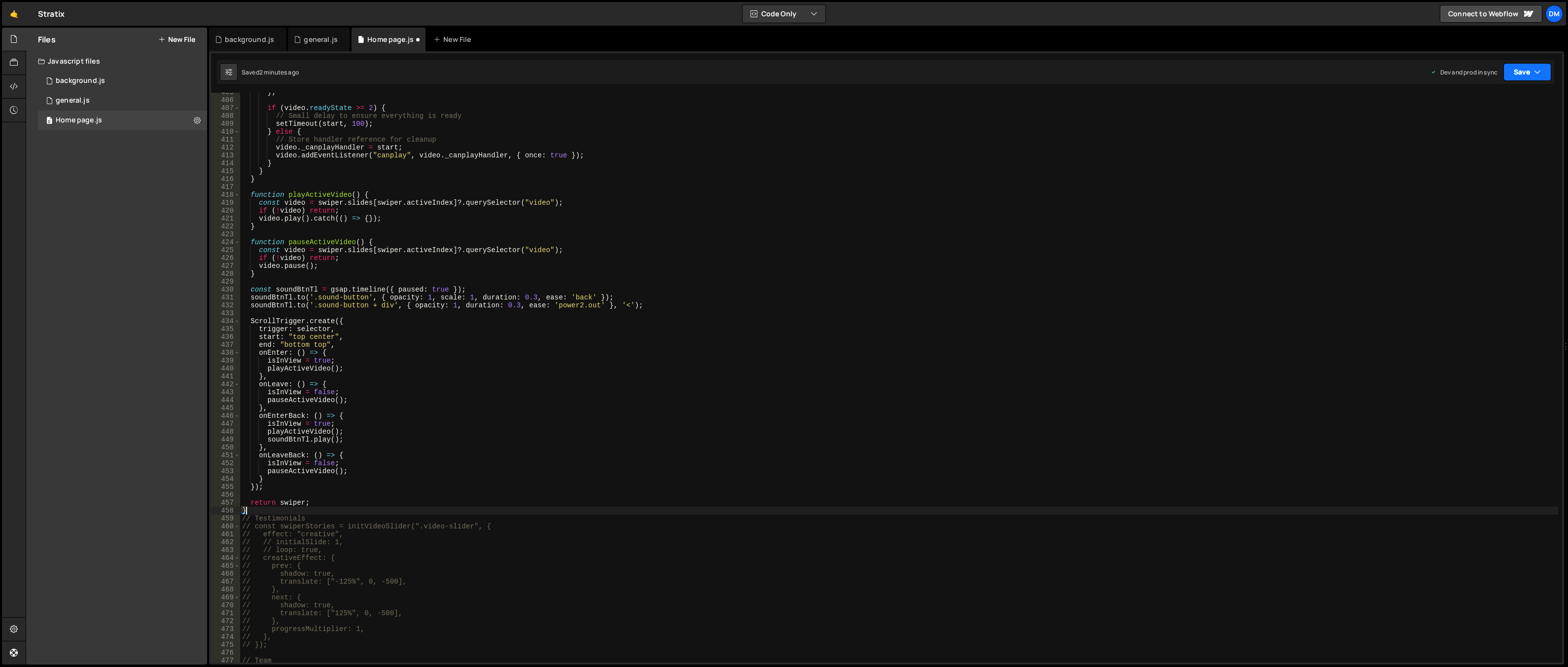
click at [1530, 69] on button "Save" at bounding box center [1528, 71] width 48 height 17
click at [1477, 126] on div "Save to Production S" at bounding box center [1494, 128] width 102 height 10
click at [1512, 71] on button "Save" at bounding box center [1528, 71] width 48 height 17
click at [1475, 102] on div "just now" at bounding box center [1471, 106] width 23 height 8
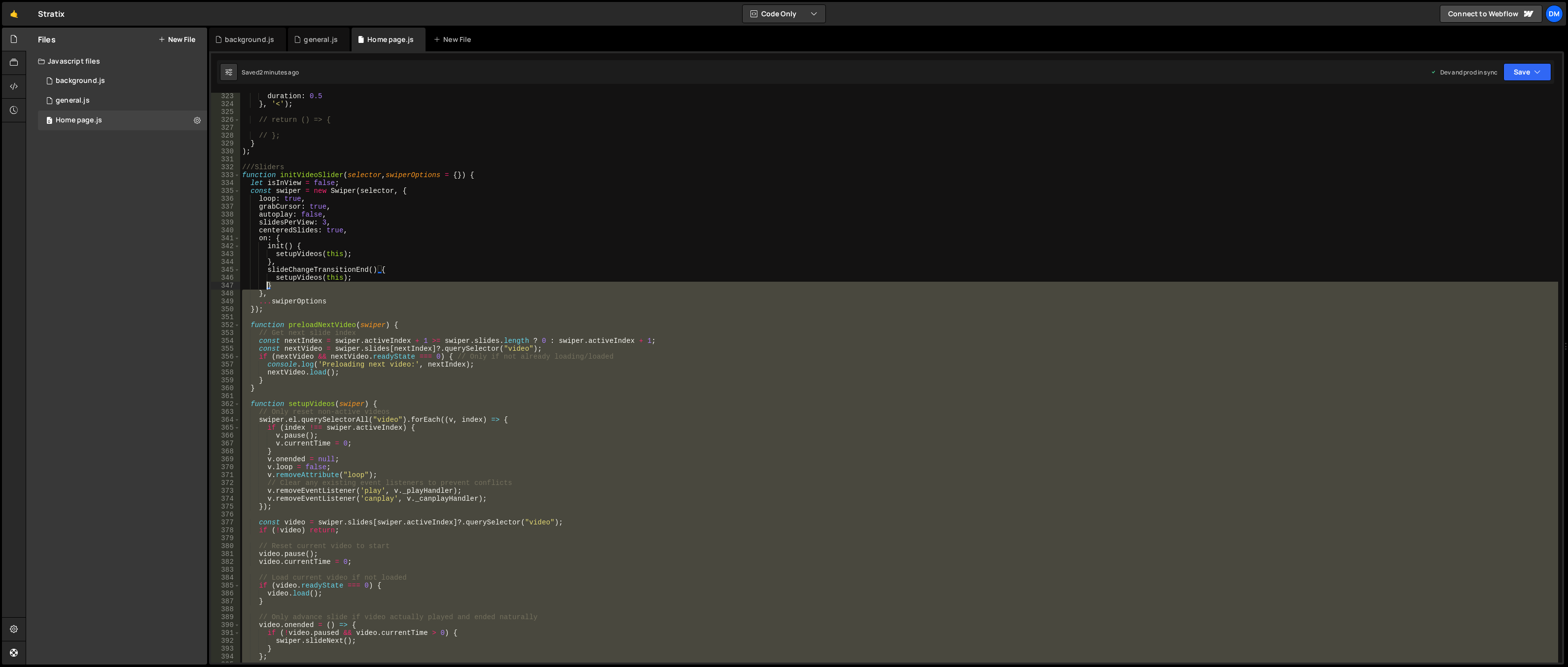
scroll to position [2393, 0]
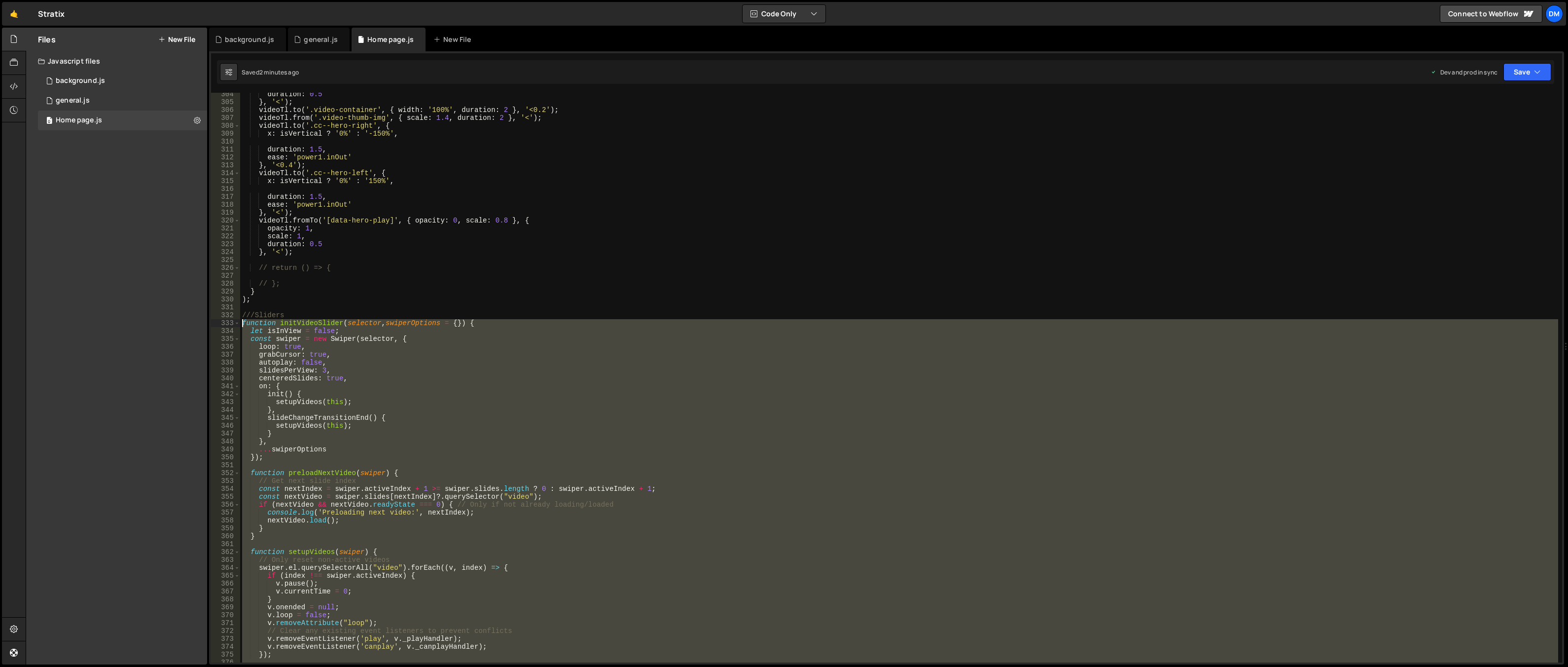
drag, startPoint x: 253, startPoint y: 509, endPoint x: 215, endPoint y: 323, distance: 189.8
click at [215, 323] on div "} 304 305 306 307 308 309 310 311 312 313 314 315 316 317 318 319 320 321 322 3…" at bounding box center [886, 376] width 1351 height 569
paste textarea "}"
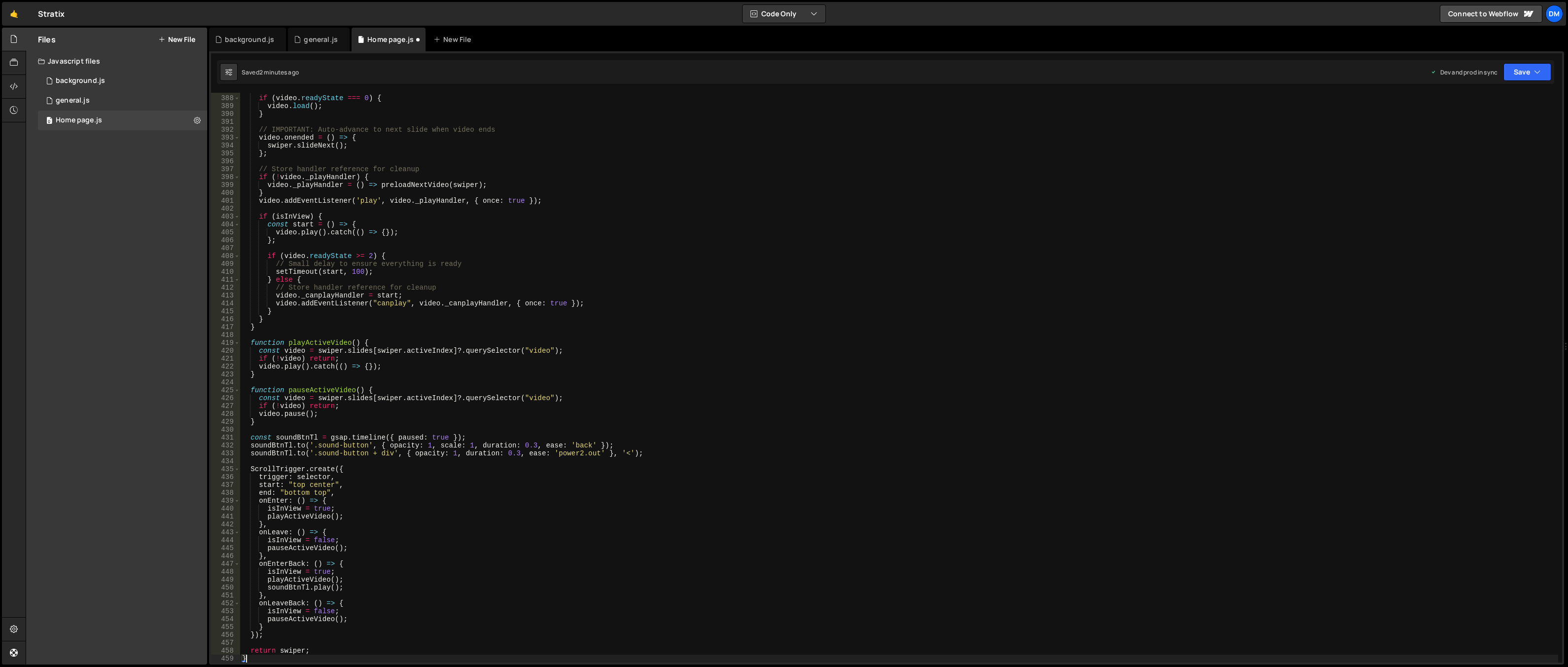
scroll to position [3201, 0]
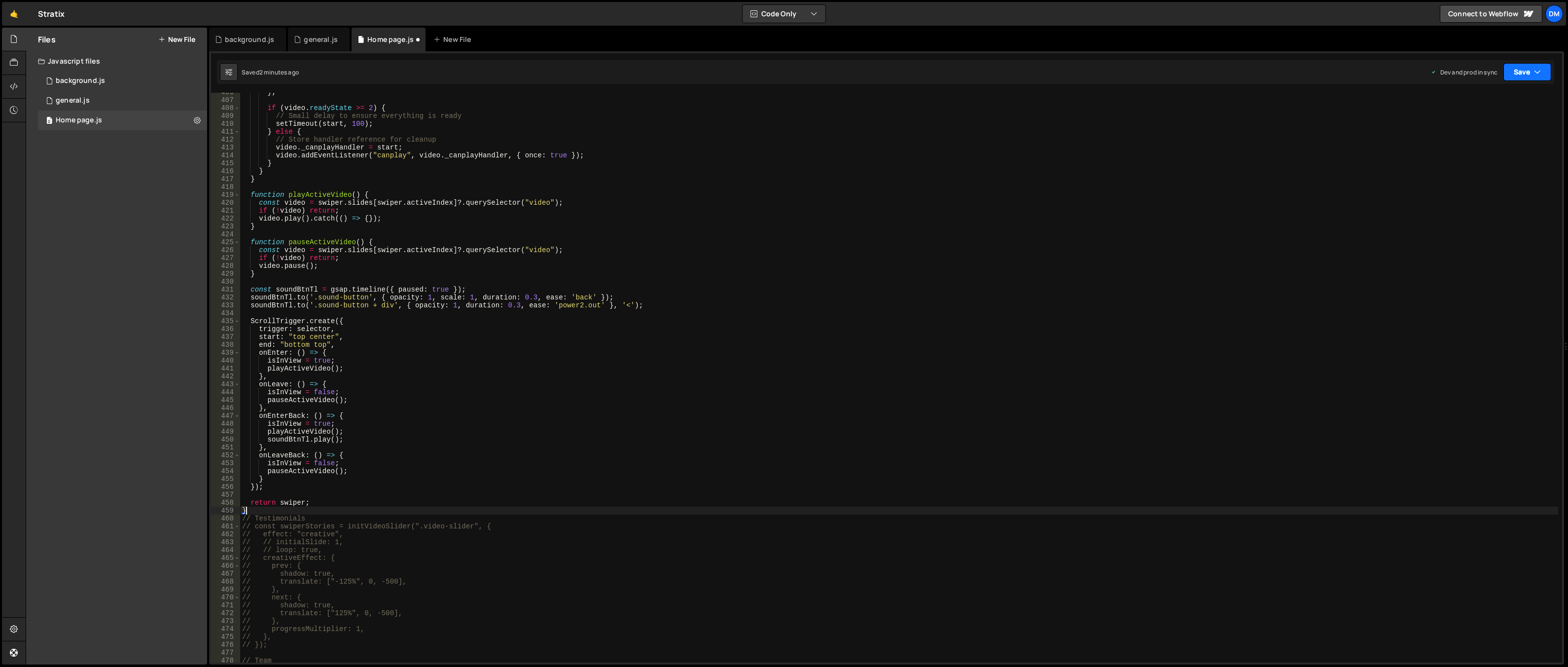
click at [1507, 71] on button "Save" at bounding box center [1528, 71] width 48 height 17
click at [1491, 122] on button "Save to Production S Saved 2 minutes ago" at bounding box center [1495, 134] width 119 height 32
click at [1531, 69] on button "Save" at bounding box center [1528, 71] width 48 height 17
click at [1495, 101] on div "Saved just now" at bounding box center [1494, 107] width 102 height 12
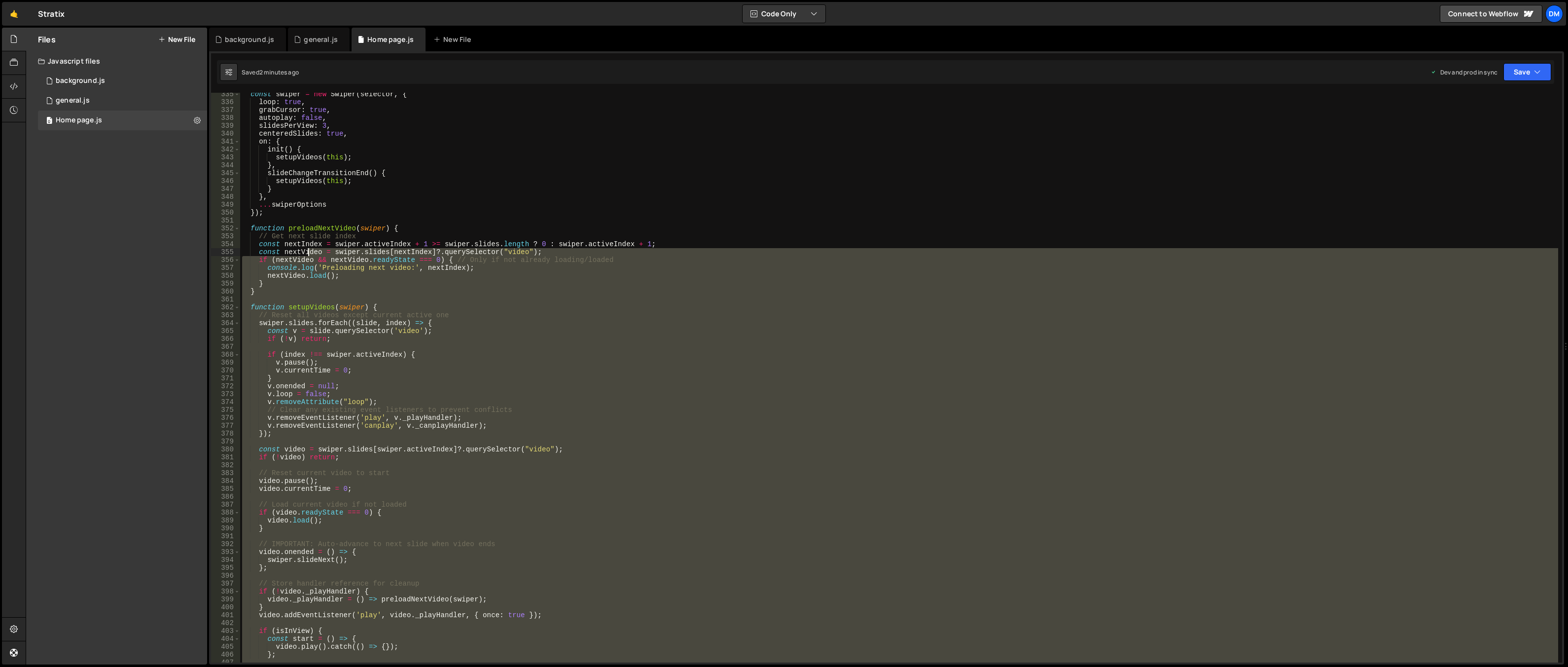
scroll to position [2490, 0]
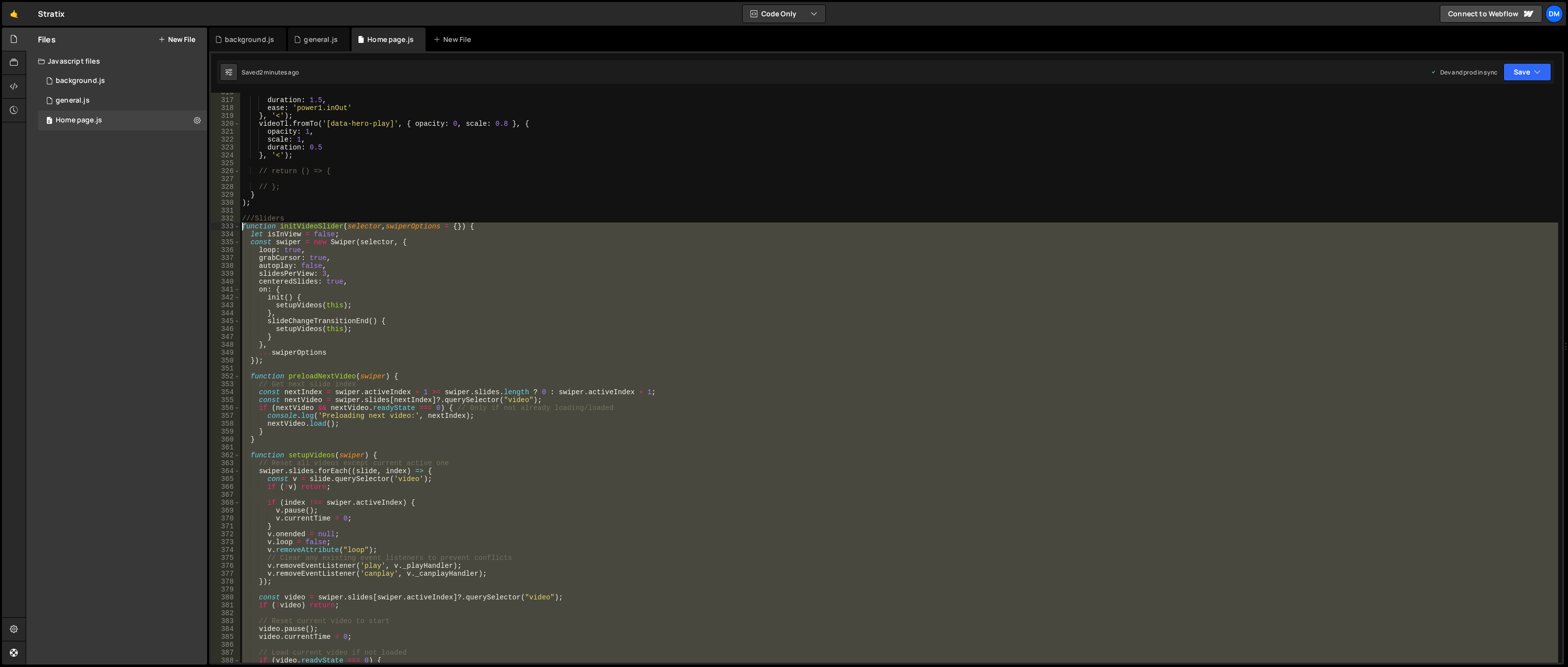
drag, startPoint x: 263, startPoint y: 508, endPoint x: 228, endPoint y: 227, distance: 283.2
click at [228, 227] on div "} 316 317 318 319 320 321 322 323 324 325 326 327 328 329 330 331 332 333 334 3…" at bounding box center [886, 376] width 1351 height 569
paste textarea "}"
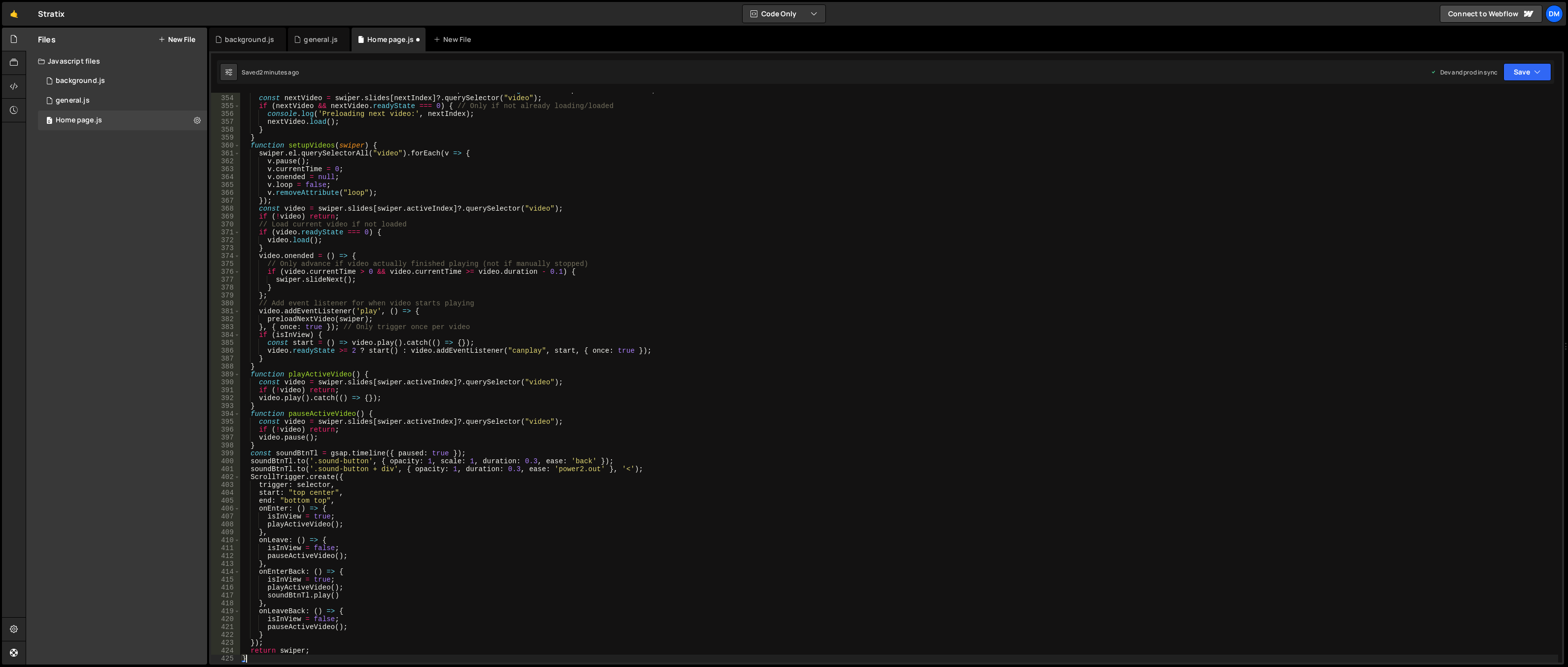
scroll to position [2961, 0]
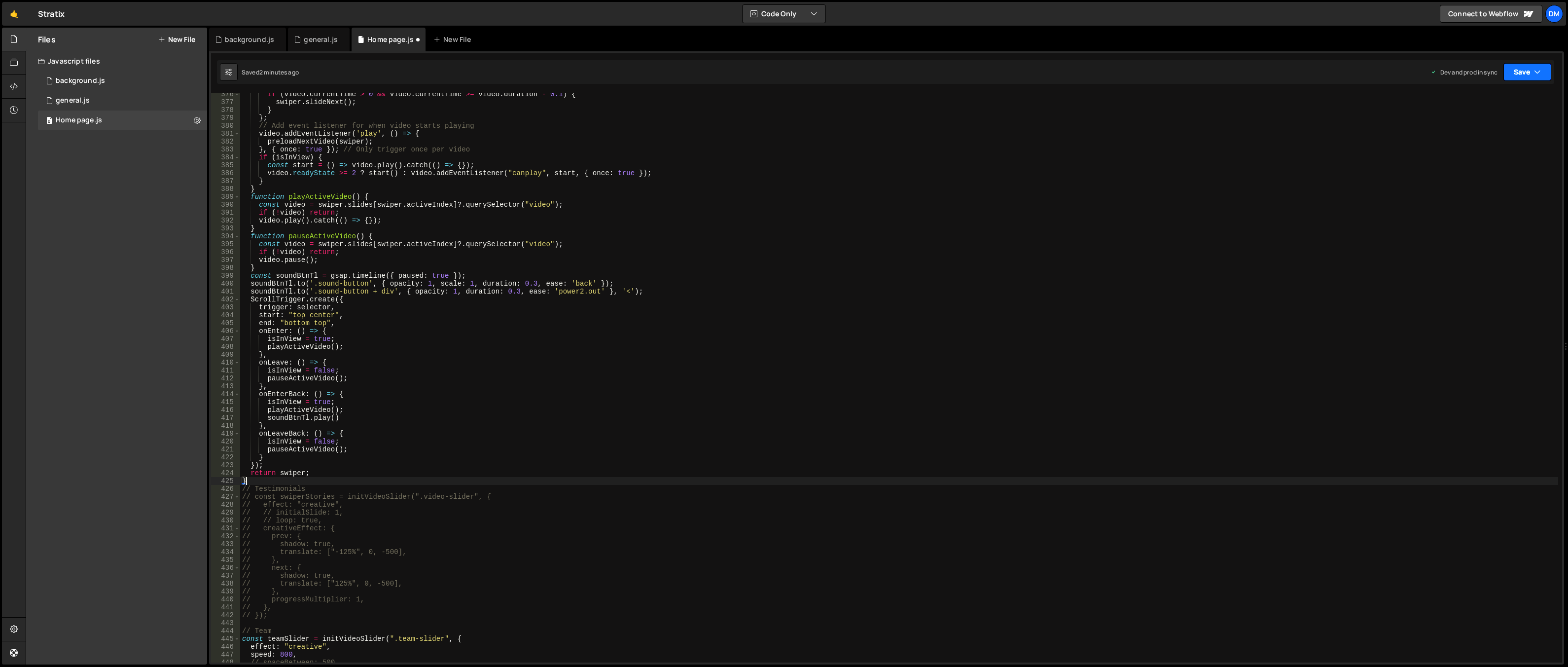
drag, startPoint x: 1542, startPoint y: 72, endPoint x: 1535, endPoint y: 77, distance: 8.6
click at [1542, 72] on button "Save" at bounding box center [1528, 71] width 48 height 17
click at [1470, 130] on div "Save to Production S" at bounding box center [1494, 128] width 102 height 10
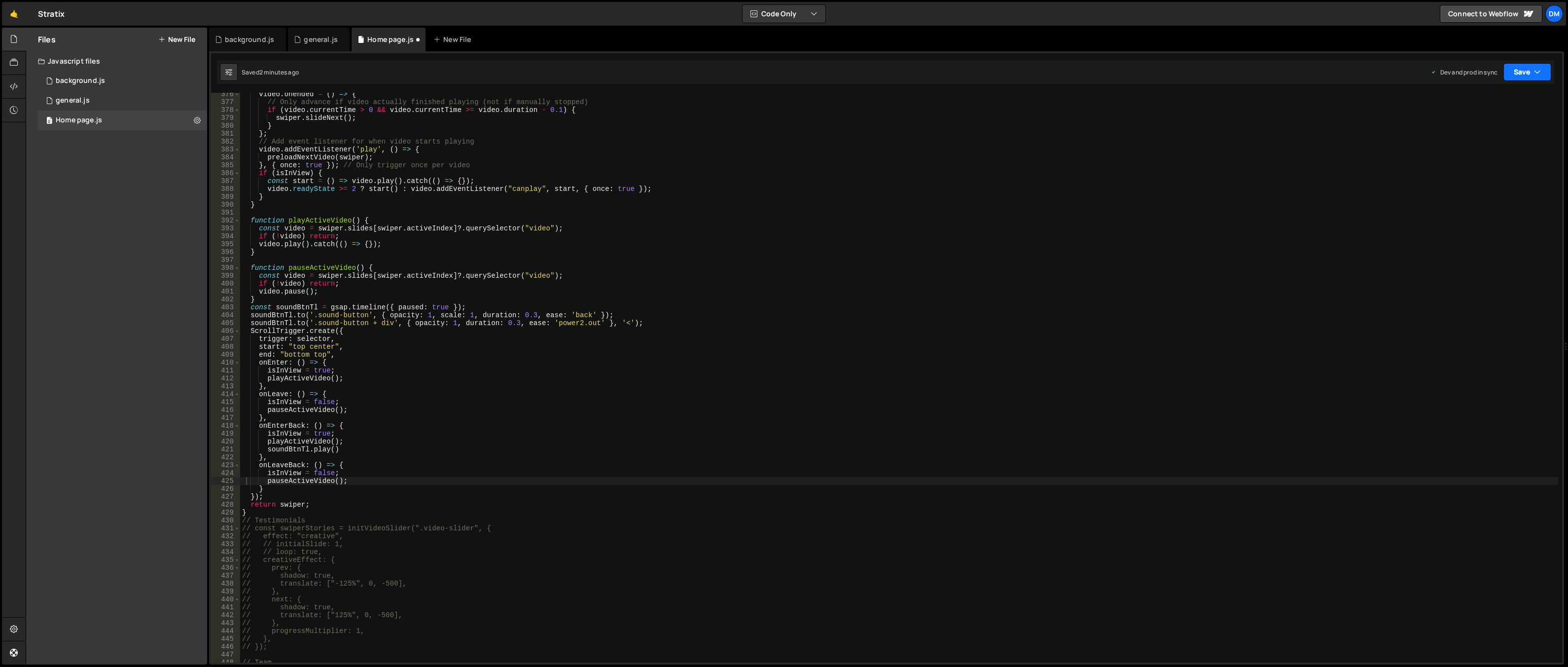
click at [0, 0] on div "button" at bounding box center [0, 0] width 0 height 0
click at [1478, 104] on div "just now" at bounding box center [1471, 106] width 23 height 8
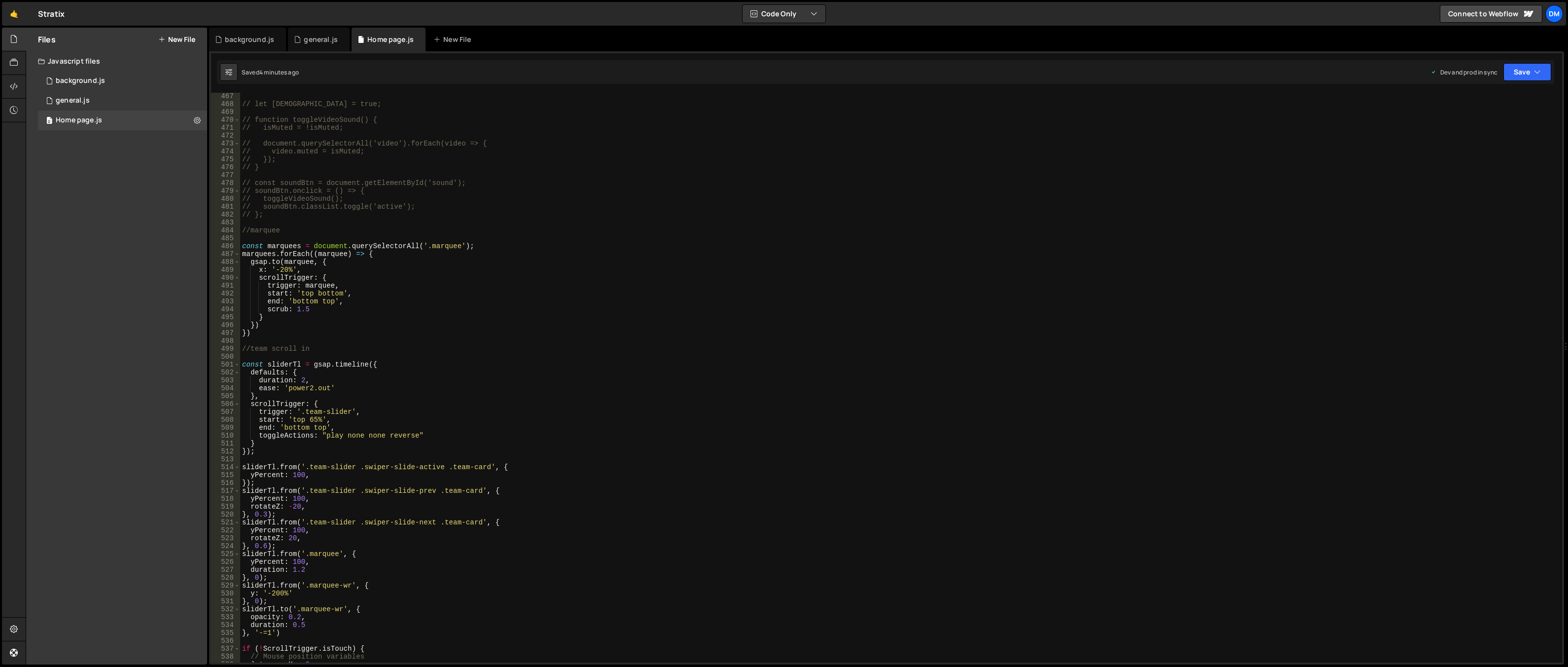
scroll to position [3678, 0]
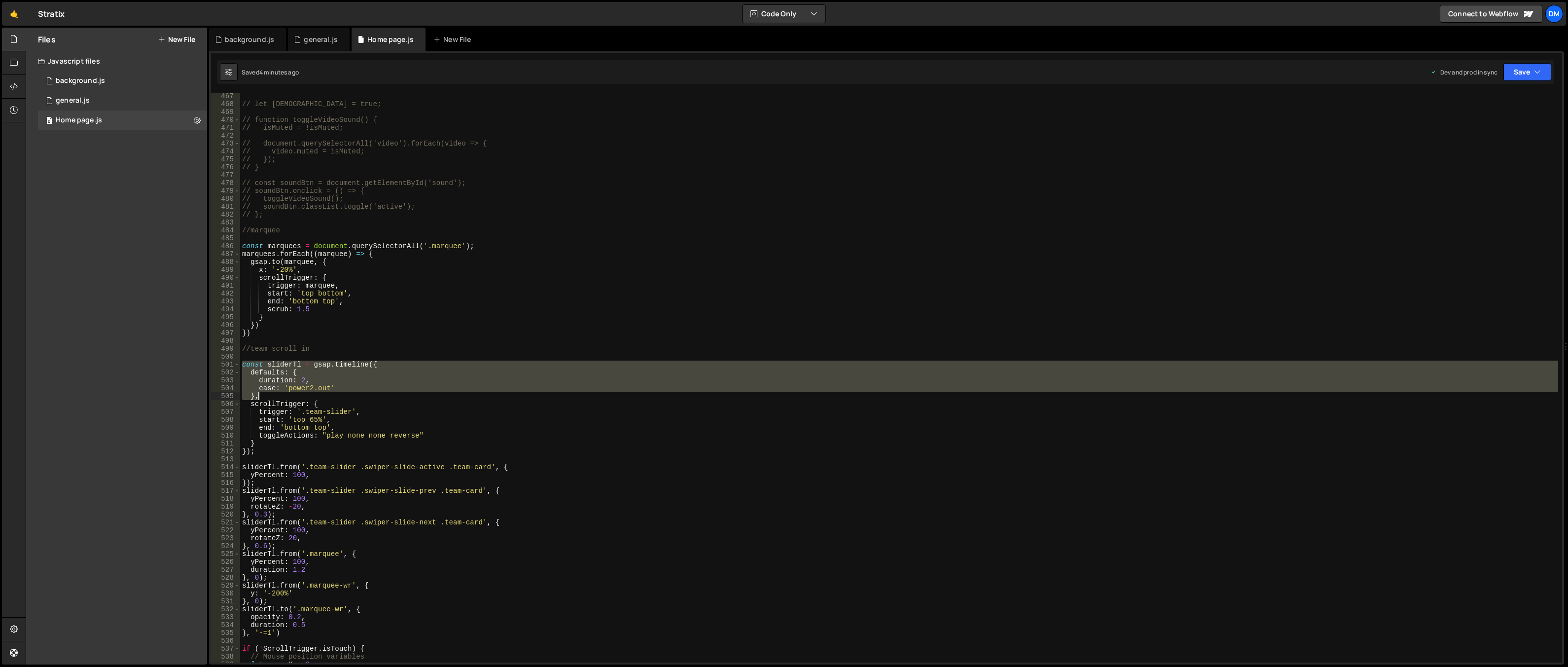
drag, startPoint x: 240, startPoint y: 364, endPoint x: 429, endPoint y: 398, distance: 192.0
click at [429, 398] on div "// let isMuted = true; // function toggleVideoSound() { // isMuted = !isMuted; …" at bounding box center [899, 385] width 1319 height 586
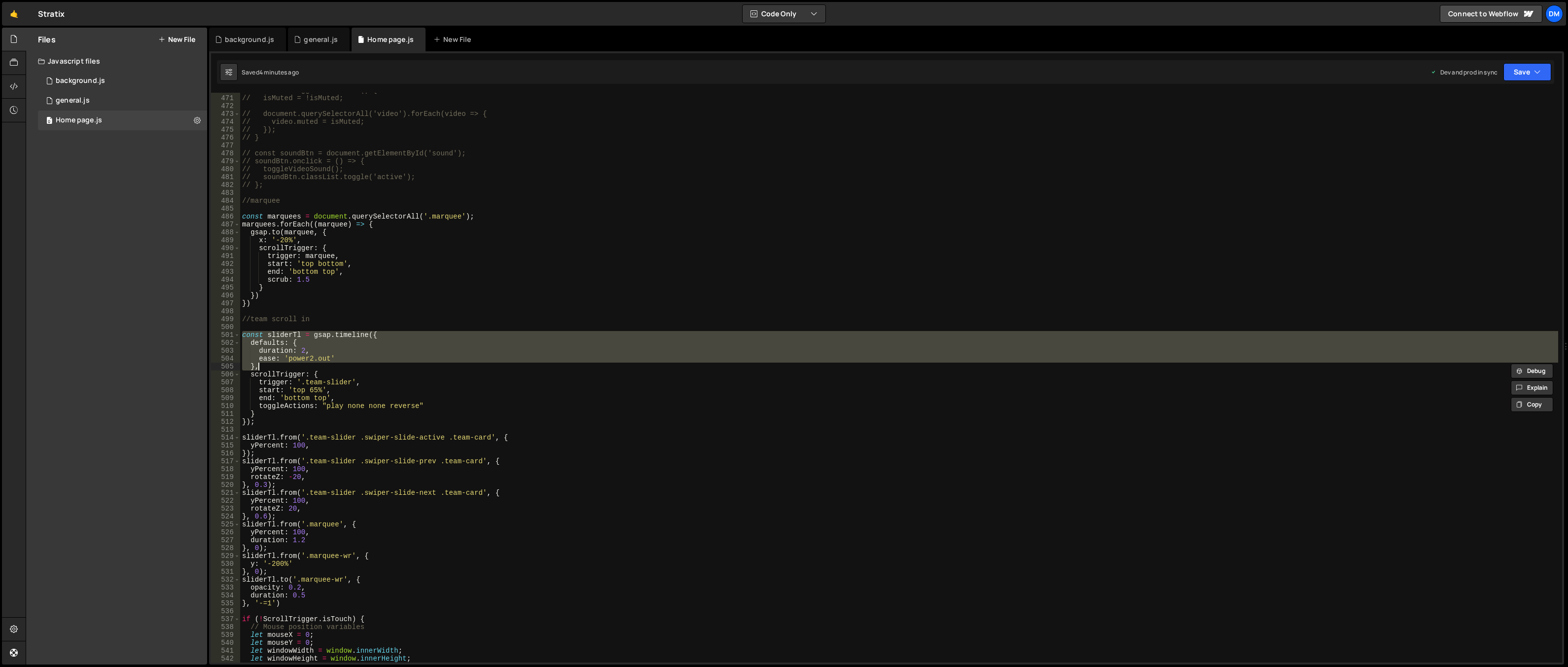
scroll to position [3826, 0]
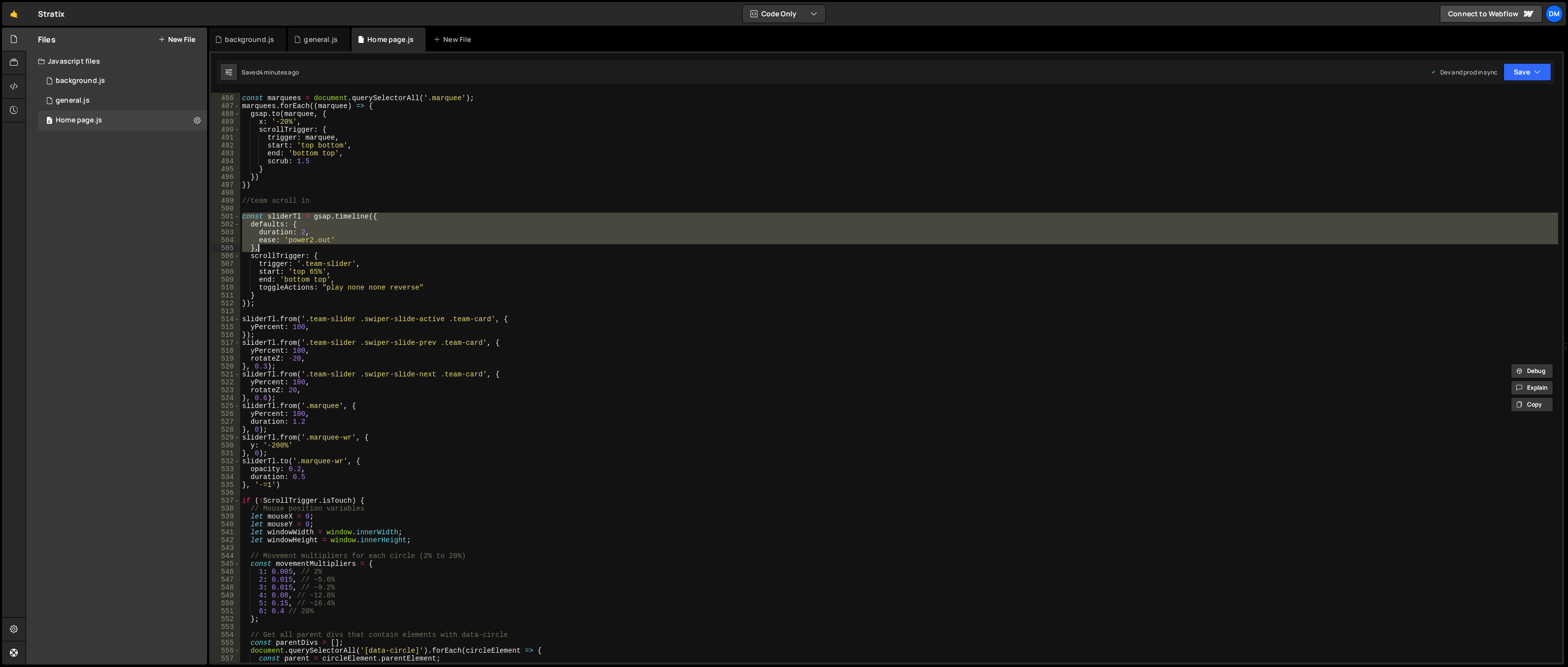
click at [429, 390] on div "const marquees = document . querySelectorAll ( '.marquee' ) ; marquees . forEac…" at bounding box center [899, 378] width 1319 height 586
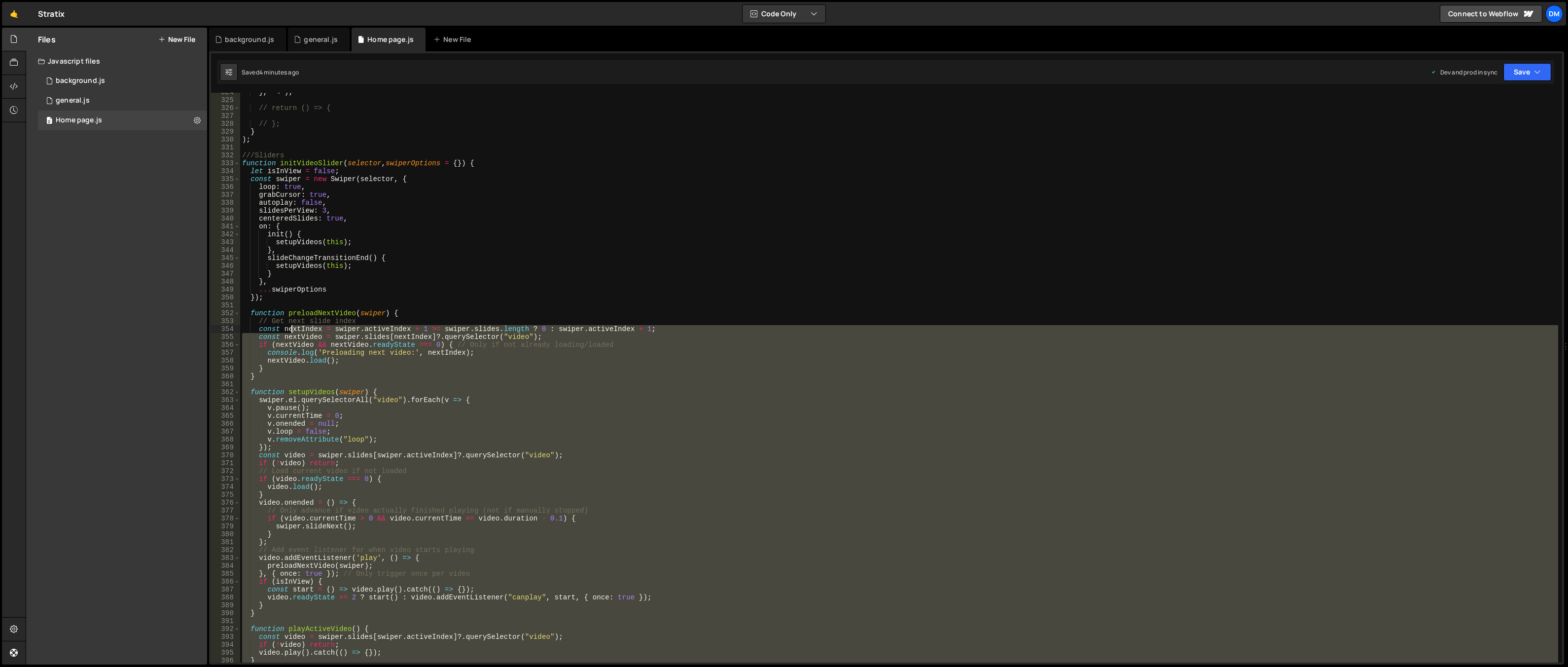
scroll to position [2464, 0]
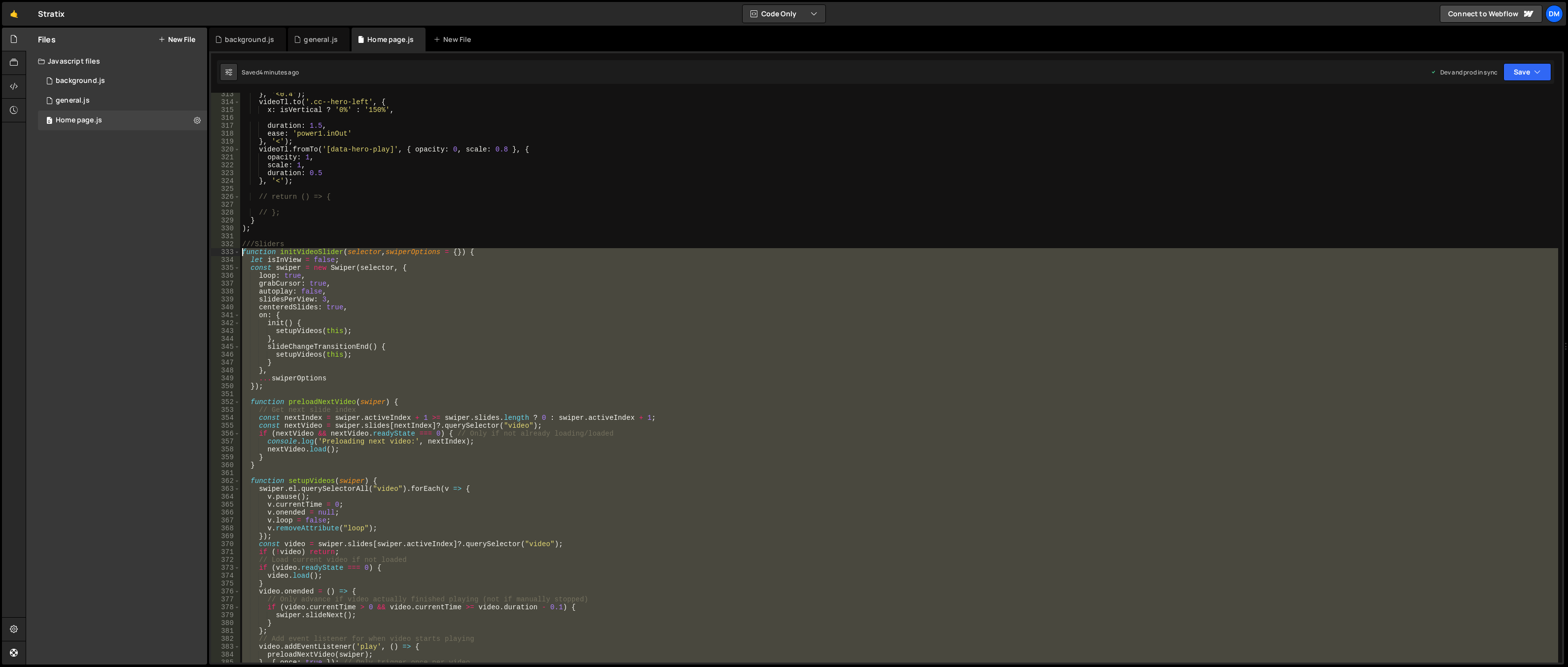
drag, startPoint x: 269, startPoint y: 418, endPoint x: 224, endPoint y: 252, distance: 172.0
click at [224, 252] on div "rotateZ: 20, 313 314 315 316 317 318 319 320 321 322 323 324 325 326 327 328 32…" at bounding box center [886, 376] width 1351 height 569
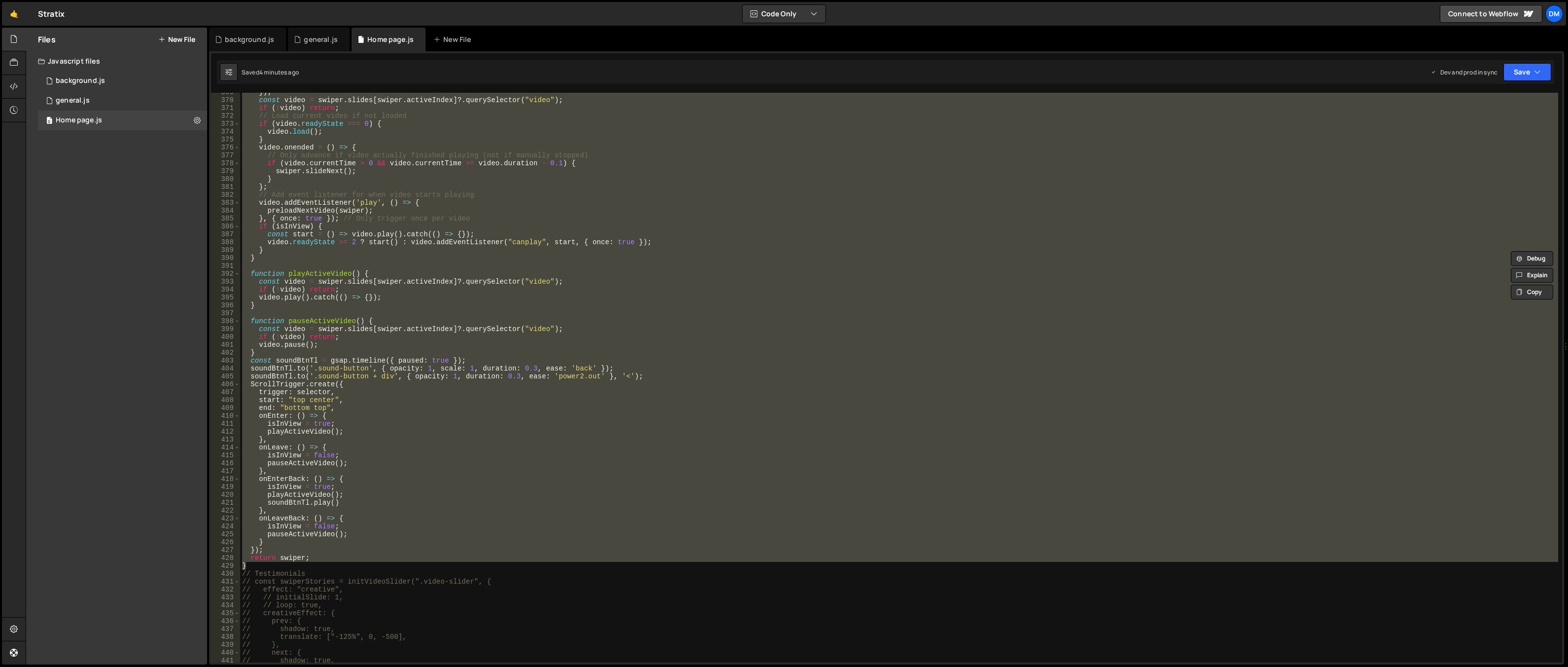
paste textarea "}"
type textarea "}"
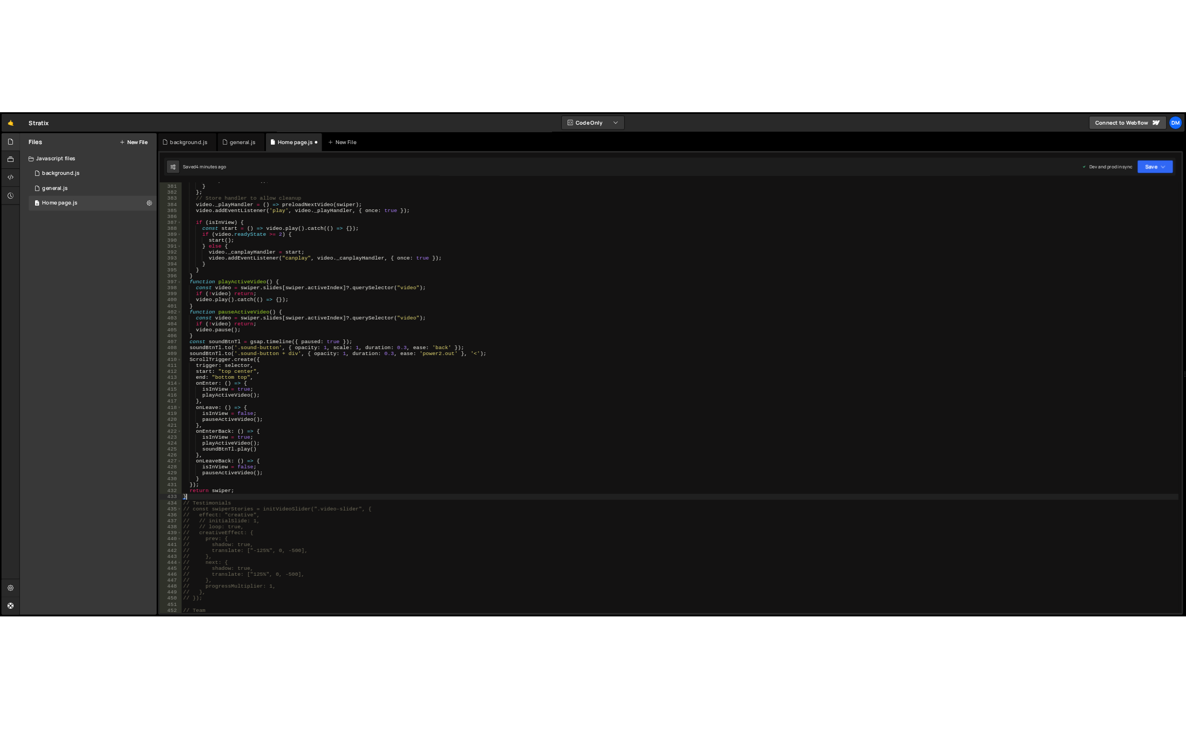
scroll to position [3313, 0]
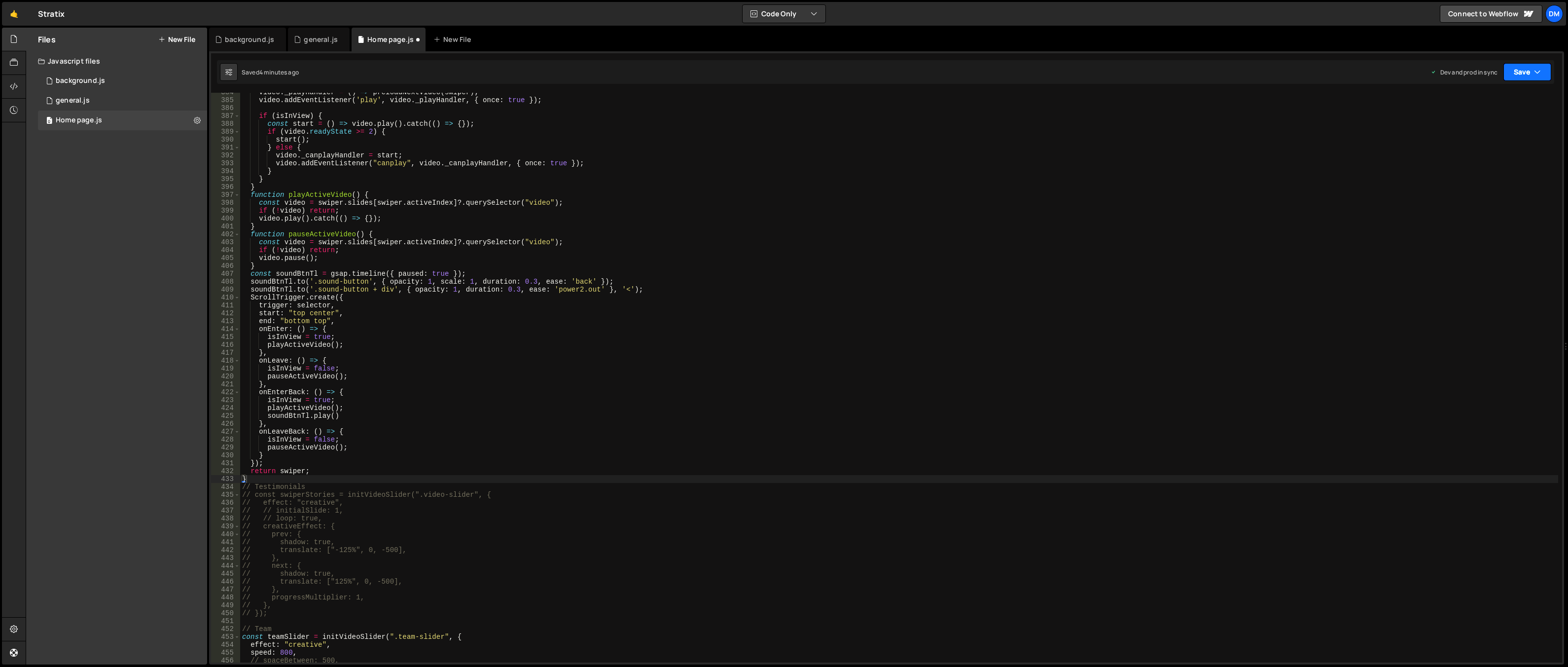
click at [1532, 77] on button "Save" at bounding box center [1528, 71] width 48 height 17
click at [1479, 128] on div "Save to Production S" at bounding box center [1494, 128] width 102 height 10
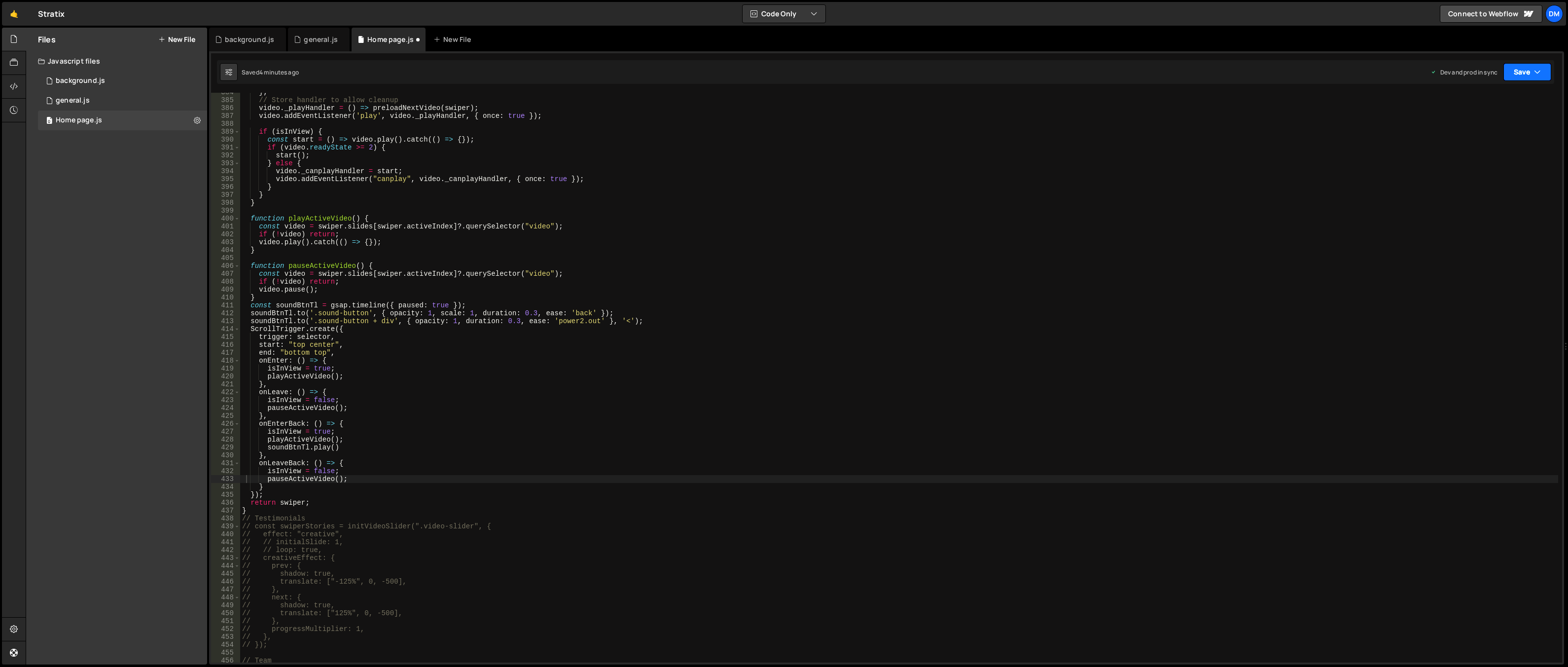
click at [1520, 70] on button "Save" at bounding box center [1528, 71] width 48 height 17
click at [1489, 102] on div "Saved just now" at bounding box center [1494, 107] width 102 height 12
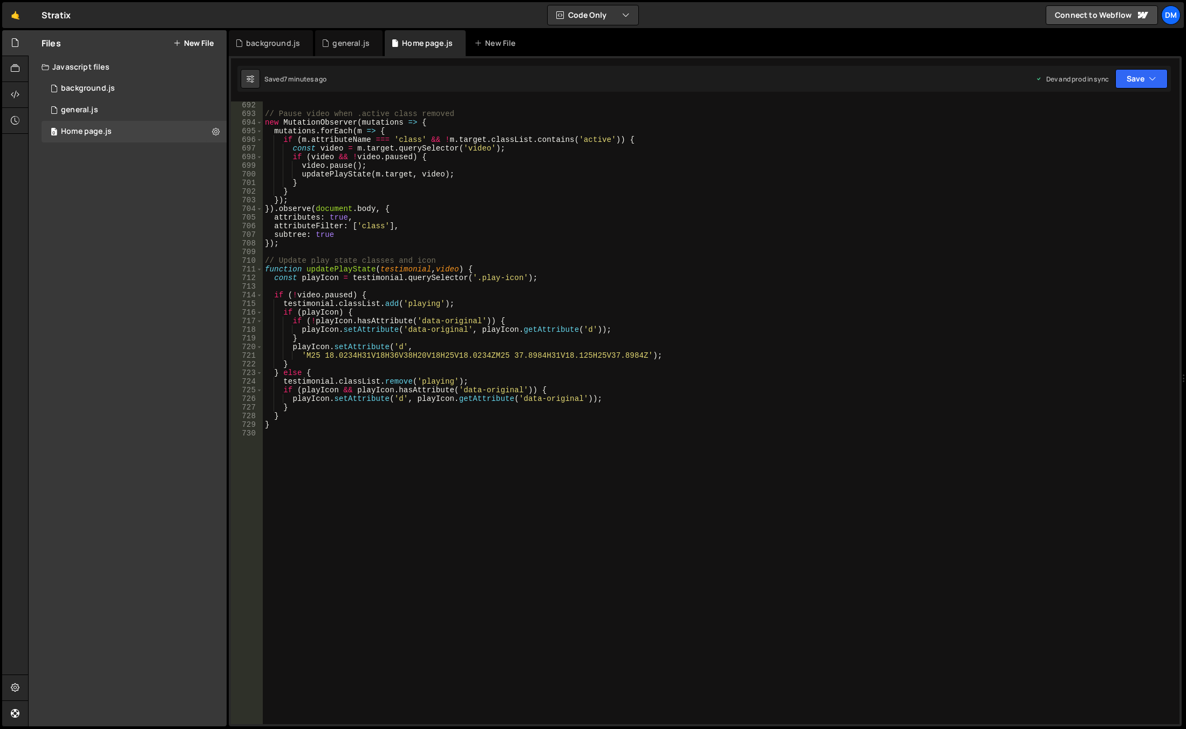
scroll to position [5989, 0]
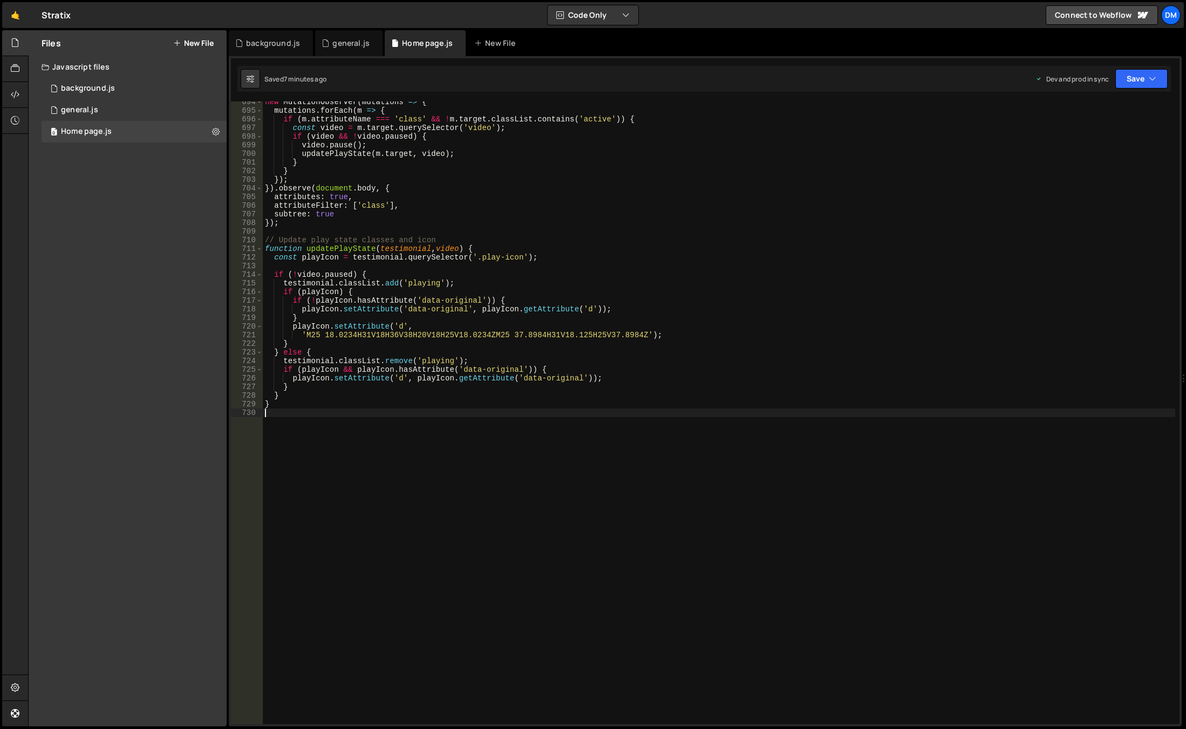
click at [382, 454] on div "new MutationObserver ( mutations => { mutations . forEach ( m => { if ( m . att…" at bounding box center [719, 418] width 913 height 640
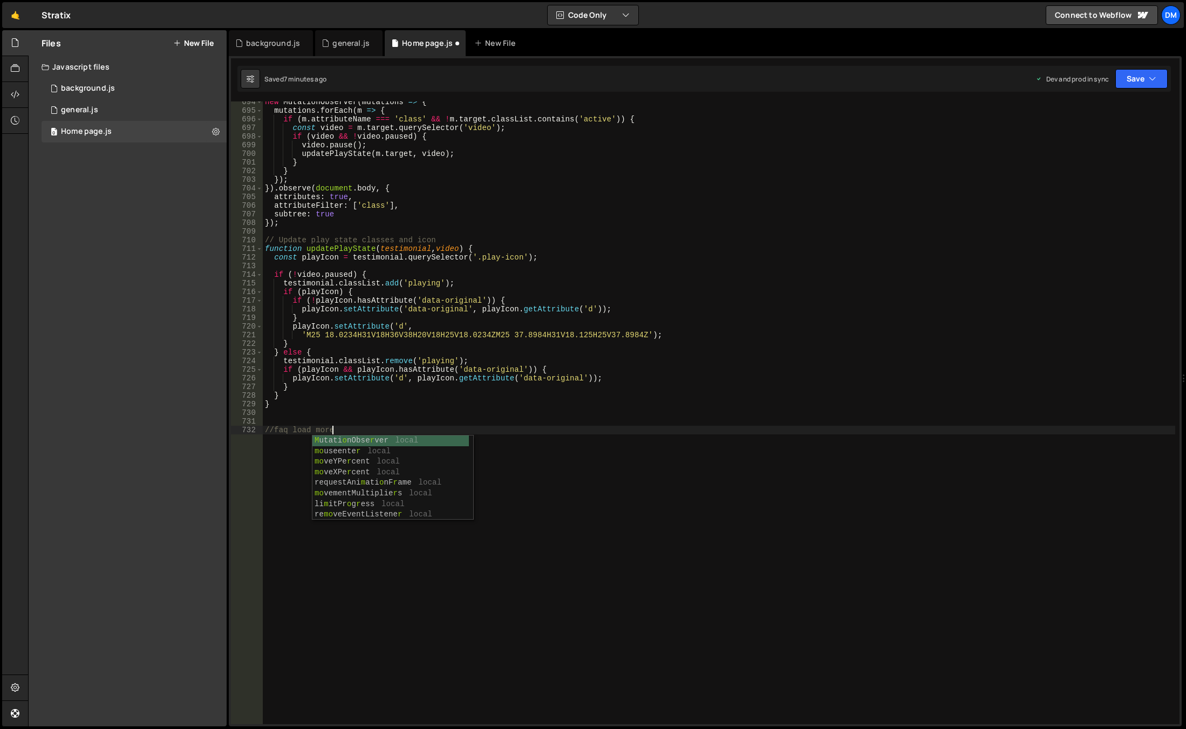
type textarea "//faq load more"
click at [390, 422] on div "new MutationObserver ( mutations => { mutations . forEach ( m => { if ( m . att…" at bounding box center [719, 418] width 913 height 640
click at [379, 433] on div "new MutationObserver ( mutations => { mutations . forEach ( m => { if ( m . att…" at bounding box center [719, 418] width 913 height 640
type textarea "//faq load more"
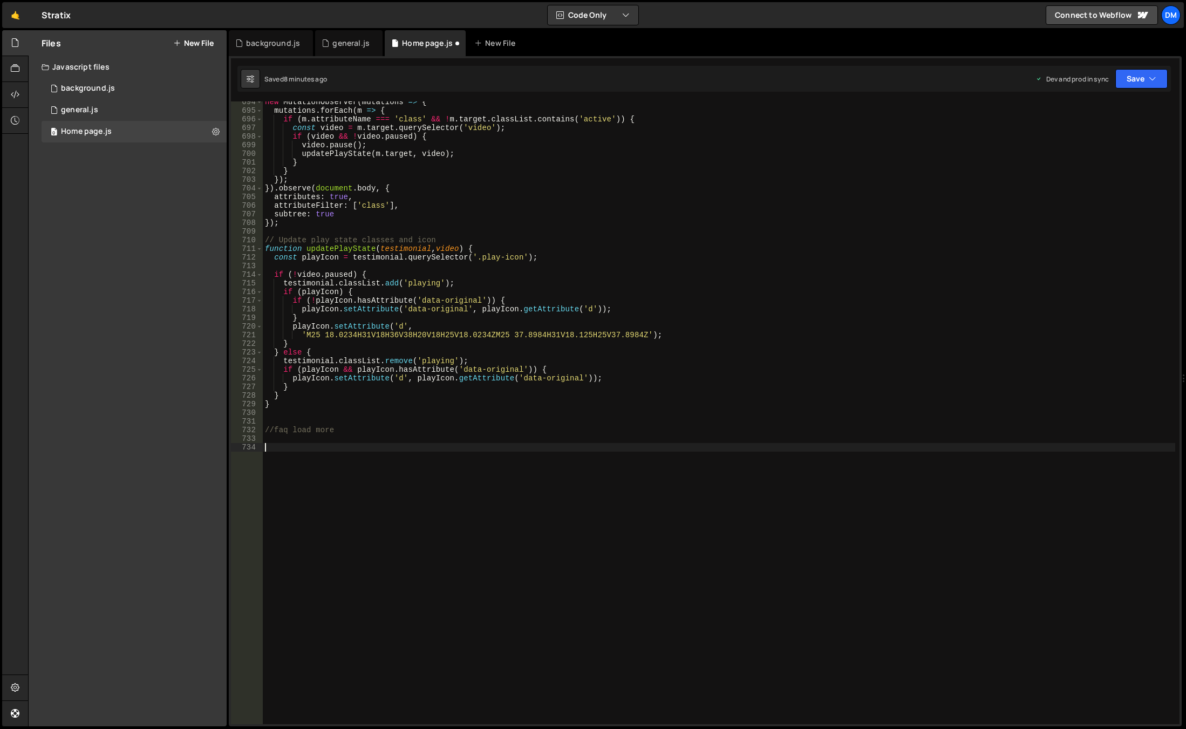
paste textarea "});"
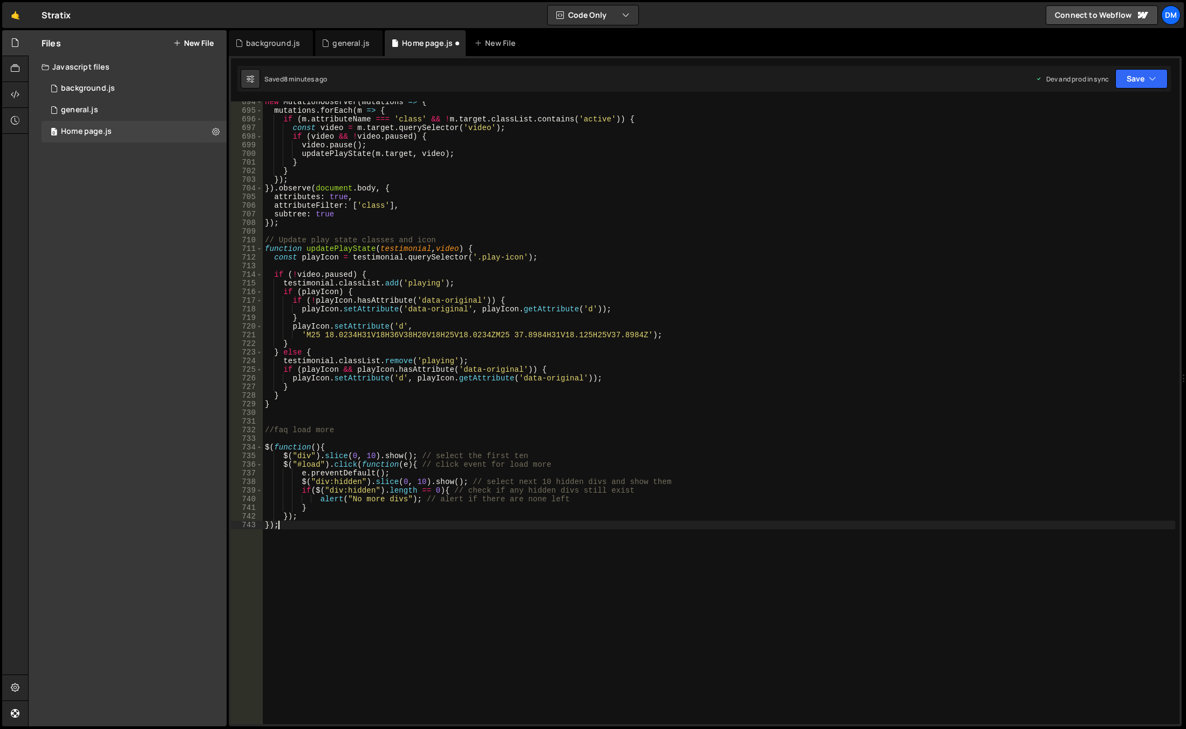
click at [303, 455] on div "new MutationObserver ( mutations => { mutations . forEach ( m => { if ( m . att…" at bounding box center [719, 418] width 913 height 640
click at [403, 457] on div "new MutationObserver ( mutations => { mutations . forEach ( m => { if ( m . att…" at bounding box center [719, 418] width 913 height 640
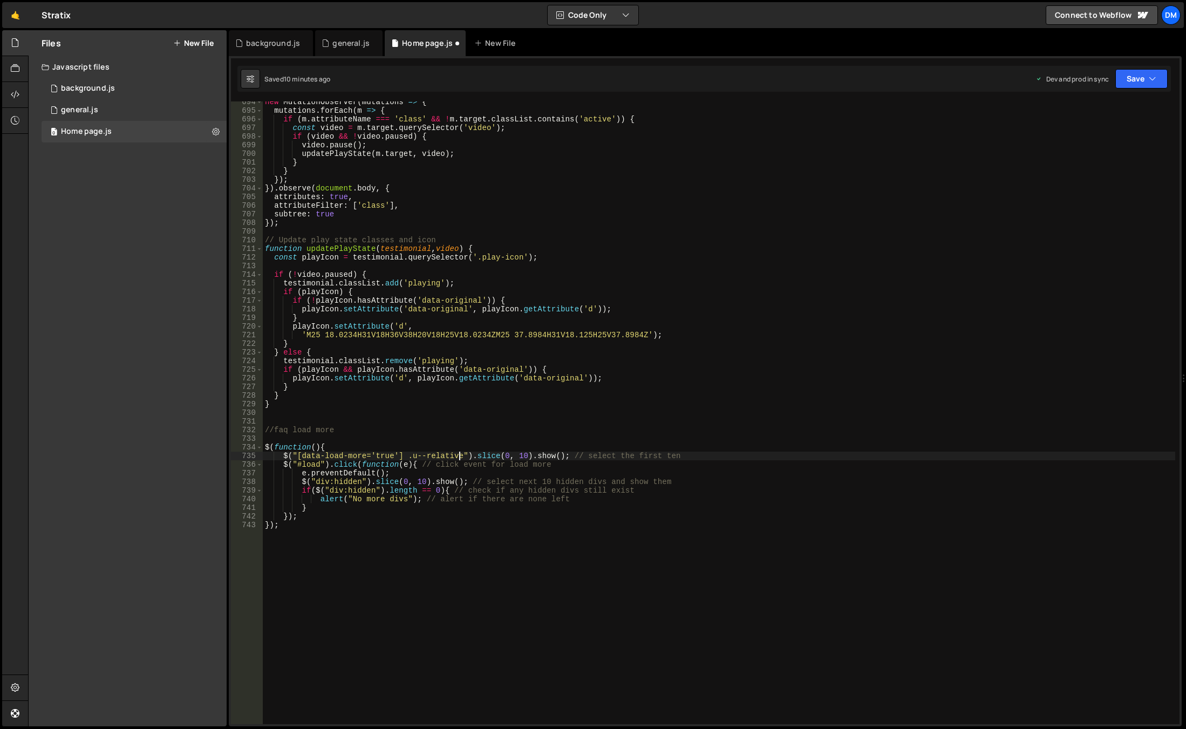
click at [689, 351] on div "new MutationObserver ( mutations => { mutations . forEach ( m => { if ( m . att…" at bounding box center [719, 418] width 913 height 640
drag, startPoint x: 568, startPoint y: 455, endPoint x: 681, endPoint y: 452, distance: 113.4
click at [681, 452] on div "new MutationObserver ( mutations => { mutations . forEach ( m => { if ( m . att…" at bounding box center [719, 418] width 913 height 640
drag, startPoint x: 571, startPoint y: 463, endPoint x: 418, endPoint y: 464, distance: 153.3
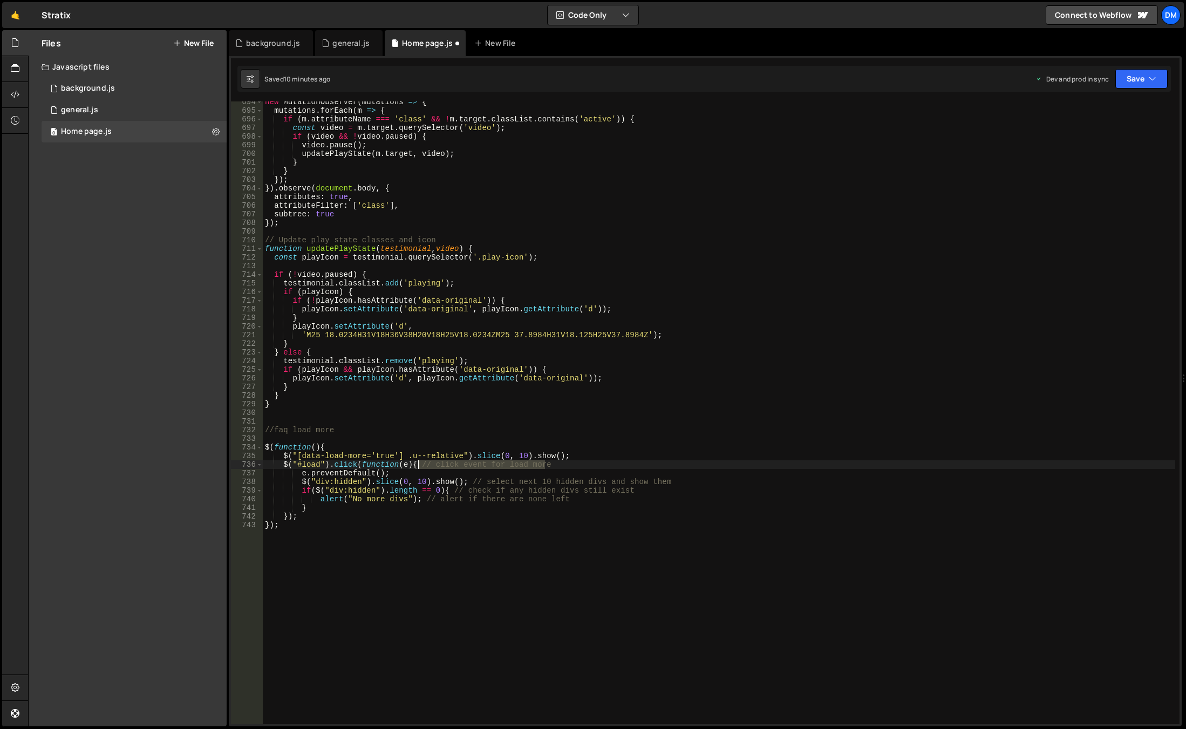
click at [418, 464] on div "new MutationObserver ( mutations => { mutations . forEach ( m => { if ( m . att…" at bounding box center [719, 418] width 913 height 640
click at [319, 464] on div "new MutationObserver ( mutations => { mutations . forEach ( m => { if ( m . att…" at bounding box center [719, 418] width 913 height 640
drag, startPoint x: 464, startPoint y: 483, endPoint x: 673, endPoint y: 480, distance: 208.9
click at [673, 480] on div "new MutationObserver ( mutations => { mutations . forEach ( m => { if ( m . att…" at bounding box center [719, 418] width 913 height 640
drag, startPoint x: 449, startPoint y: 493, endPoint x: 629, endPoint y: 487, distance: 180.4
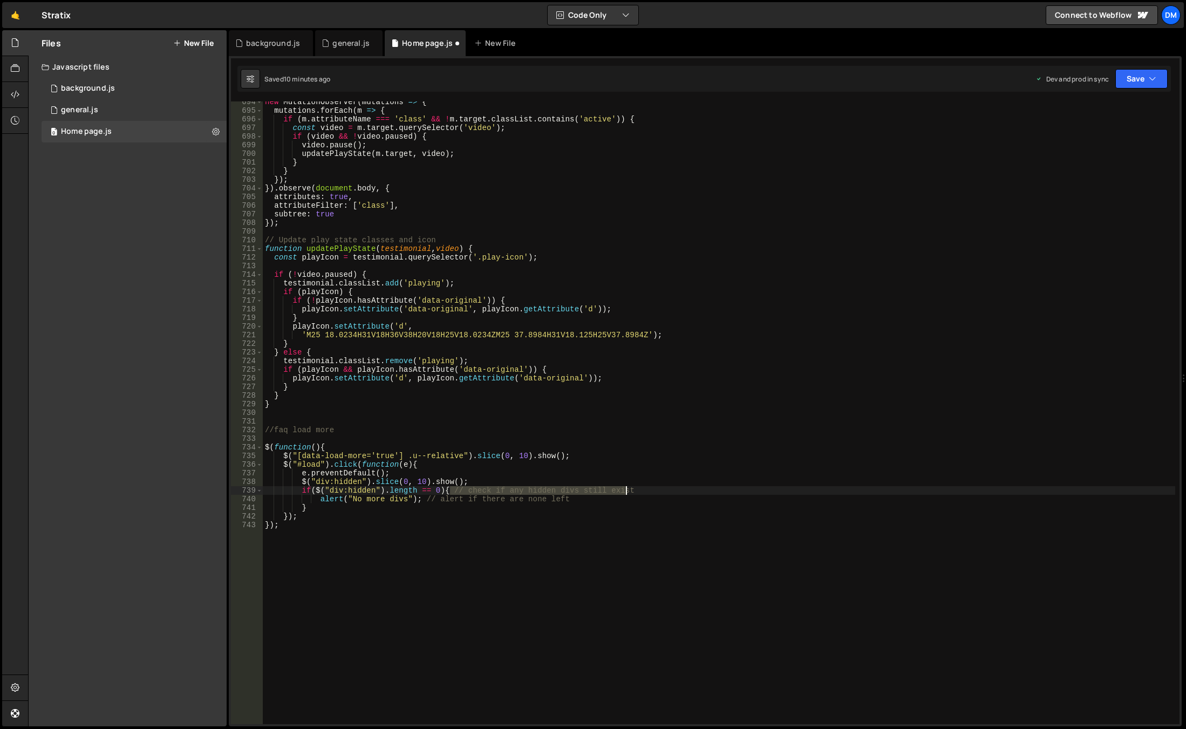
click at [629, 487] on div "new MutationObserver ( mutations => { mutations . forEach ( m => { if ( m . att…" at bounding box center [719, 418] width 913 height 640
drag, startPoint x: 422, startPoint y: 501, endPoint x: 586, endPoint y: 497, distance: 164.1
click at [586, 497] on div "new MutationObserver ( mutations => { mutations . forEach ( m => { if ( m . att…" at bounding box center [719, 418] width 913 height 640
click at [571, 491] on div "new MutationObserver ( mutations => { mutations . forEach ( m => { if ( m . att…" at bounding box center [719, 418] width 913 height 640
drag, startPoint x: 465, startPoint y: 503, endPoint x: 406, endPoint y: 496, distance: 58.8
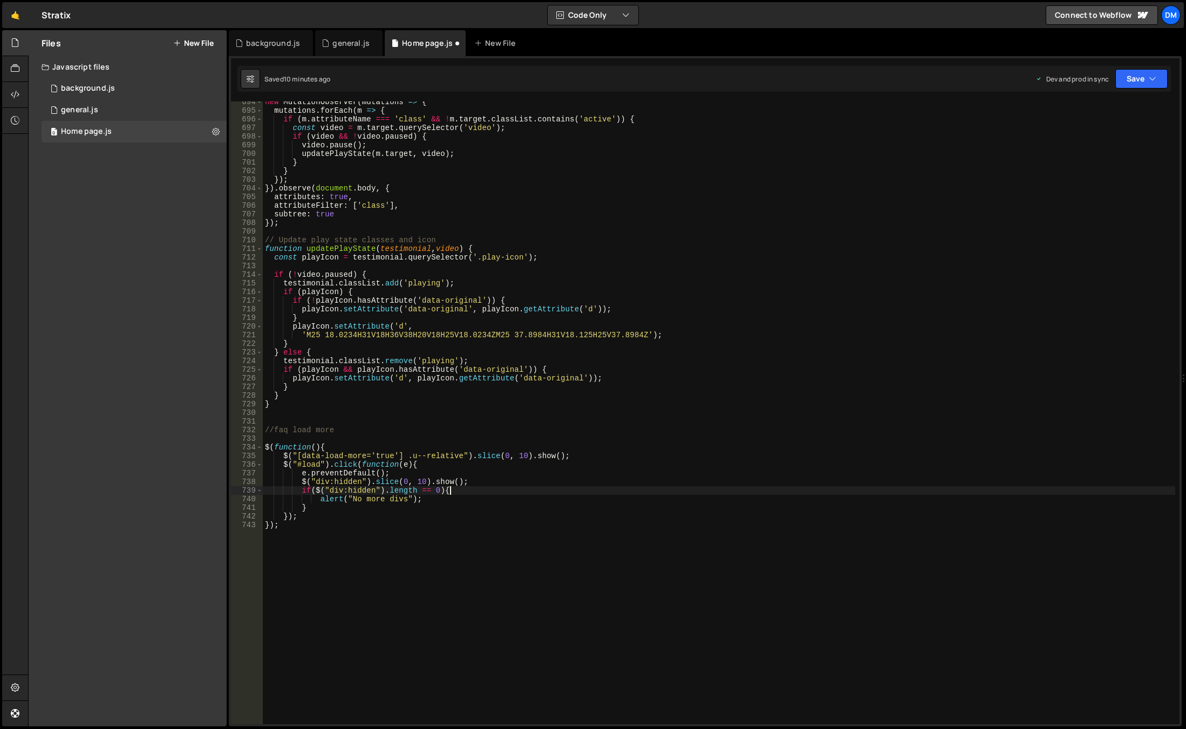
click at [465, 503] on div "new MutationObserver ( mutations => { mutations . forEach ( m => { if ( m . att…" at bounding box center [719, 418] width 913 height 640
click at [442, 492] on div "new MutationObserver ( mutations => { mutations . forEach ( m => { if ( m . att…" at bounding box center [719, 418] width 913 height 640
click at [311, 491] on div "new MutationObserver ( mutations => { mutations . forEach ( m => { if ( m . att…" at bounding box center [719, 418] width 913 height 640
click at [312, 489] on div "new MutationObserver ( mutations => { mutations . forEach ( m => { if ( m . att…" at bounding box center [719, 418] width 913 height 640
click at [445, 491] on div "new MutationObserver ( mutations => { mutations . forEach ( m => { if ( m . att…" at bounding box center [719, 418] width 913 height 640
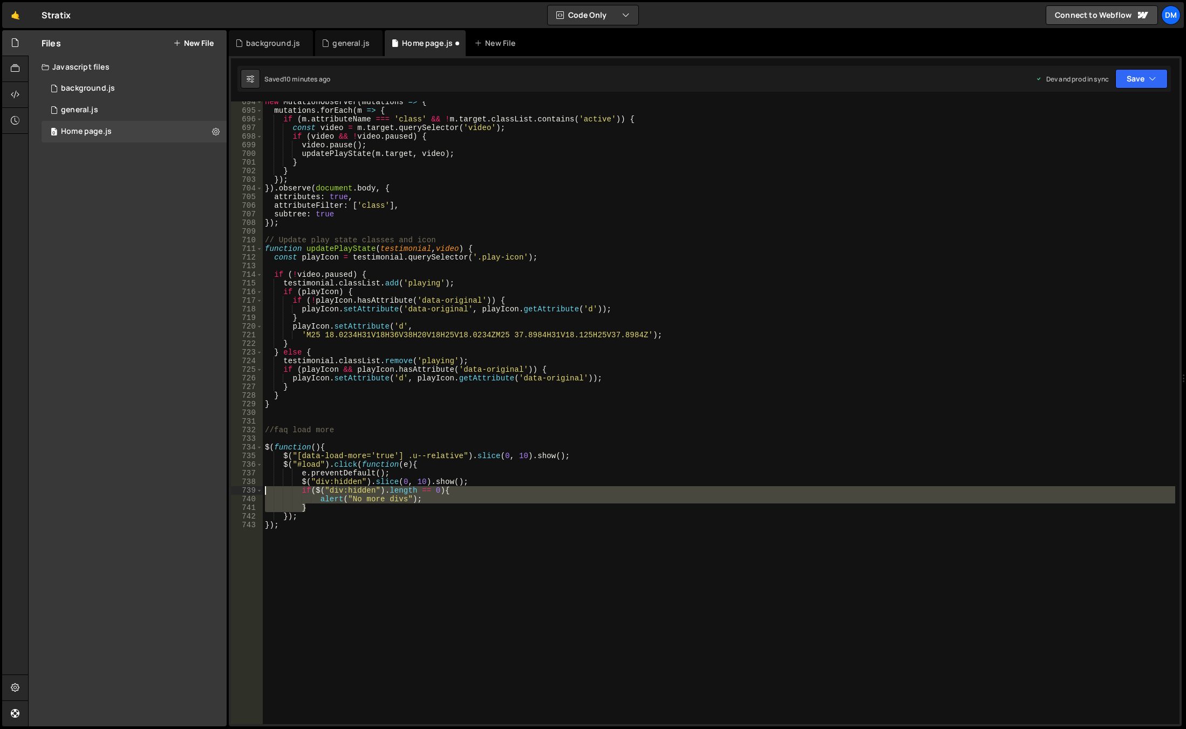
drag, startPoint x: 323, startPoint y: 508, endPoint x: 214, endPoint y: 492, distance: 110.8
click at [214, 492] on div "Files New File Javascript files 0 background.js 0 0 general.js 0 0 Home page.js…" at bounding box center [607, 378] width 1158 height 697
type textarea "if($("div:hidden").length == 0){ alert("No more divs");"
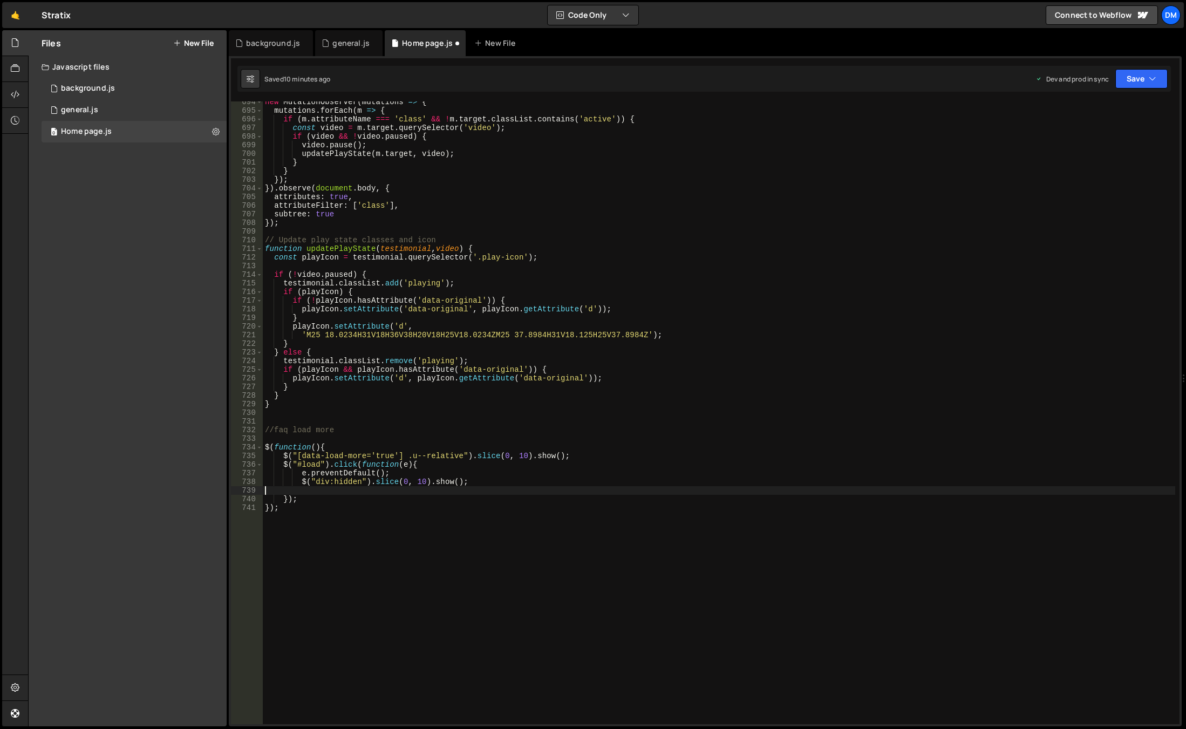
scroll to position [0, 0]
drag, startPoint x: 291, startPoint y: 455, endPoint x: 461, endPoint y: 456, distance: 169.5
click at [461, 456] on div "new MutationObserver ( mutations => { mutations . forEach ( m => { if ( m . att…" at bounding box center [719, 418] width 913 height 640
click at [461, 456] on div "new MutationObserver ( mutations => { mutations . forEach ( m => { if ( m . att…" at bounding box center [719, 412] width 913 height 623
drag, startPoint x: 464, startPoint y: 457, endPoint x: 291, endPoint y: 456, distance: 172.2
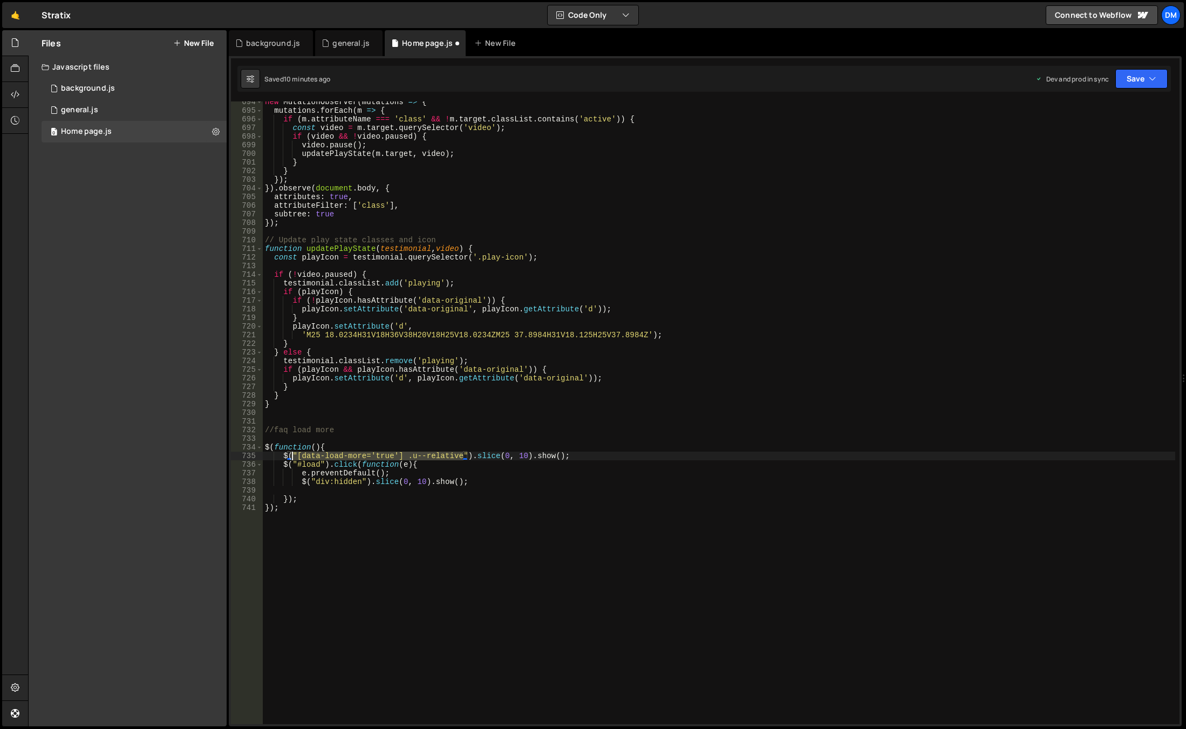
click at [291, 456] on div "new MutationObserver ( mutations => { mutations . forEach ( m => { if ( m . att…" at bounding box center [719, 418] width 913 height 640
click at [303, 453] on div "new MutationObserver ( mutations => { mutations . forEach ( m => { if ( m . att…" at bounding box center [719, 412] width 913 height 623
drag, startPoint x: 296, startPoint y: 454, endPoint x: 460, endPoint y: 458, distance: 163.6
click at [460, 458] on div "new MutationObserver ( mutations => { mutations . forEach ( m => { if ( m . att…" at bounding box center [719, 418] width 913 height 640
click at [320, 482] on div "new MutationObserver ( mutations => { mutations . forEach ( m => { if ( m . att…" at bounding box center [719, 418] width 913 height 640
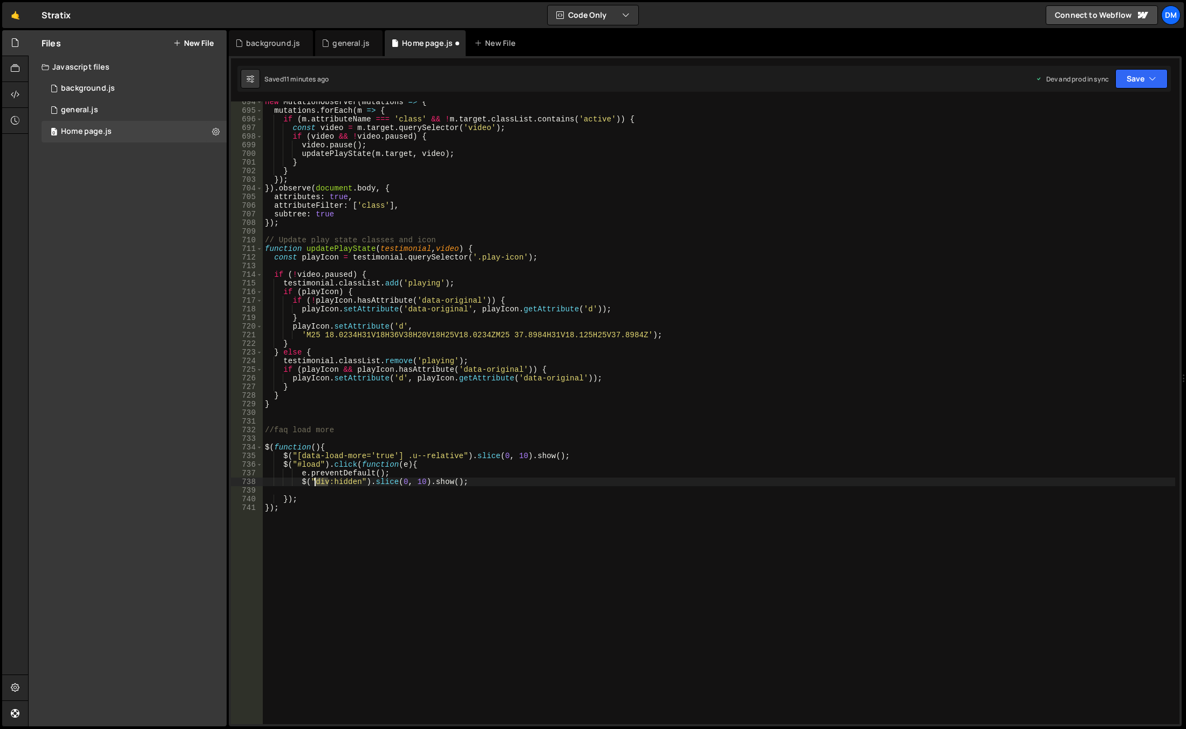
click at [320, 482] on div "new MutationObserver ( mutations => { mutations . forEach ( m => { if ( m . att…" at bounding box center [719, 418] width 913 height 640
paste textarea "[data-load-more='true'] .u--relative"
click at [435, 522] on div "new MutationObserver ( mutations => { mutations . forEach ( m => { if ( m . att…" at bounding box center [719, 418] width 913 height 640
click at [523, 397] on div "new MutationObserver ( mutations => { mutations . forEach ( m => { if ( m . att…" at bounding box center [719, 418] width 913 height 640
drag, startPoint x: 315, startPoint y: 484, endPoint x: 479, endPoint y: 483, distance: 164.1
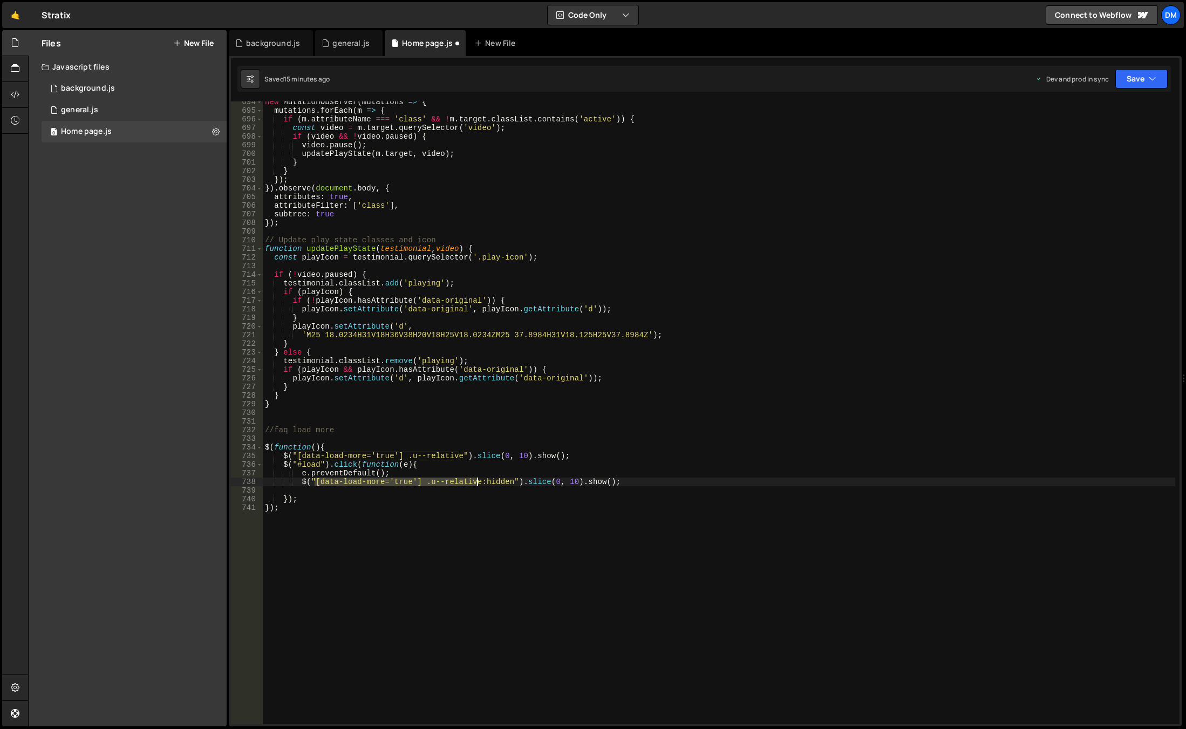
click at [479, 483] on div "new MutationObserver ( mutations => { mutations . forEach ( m => { if ( m . att…" at bounding box center [719, 418] width 913 height 640
click at [623, 448] on div "new MutationObserver ( mutations => { mutations . forEach ( m => { if ( m . att…" at bounding box center [719, 418] width 913 height 640
click at [1144, 73] on button "Save" at bounding box center [1142, 78] width 52 height 19
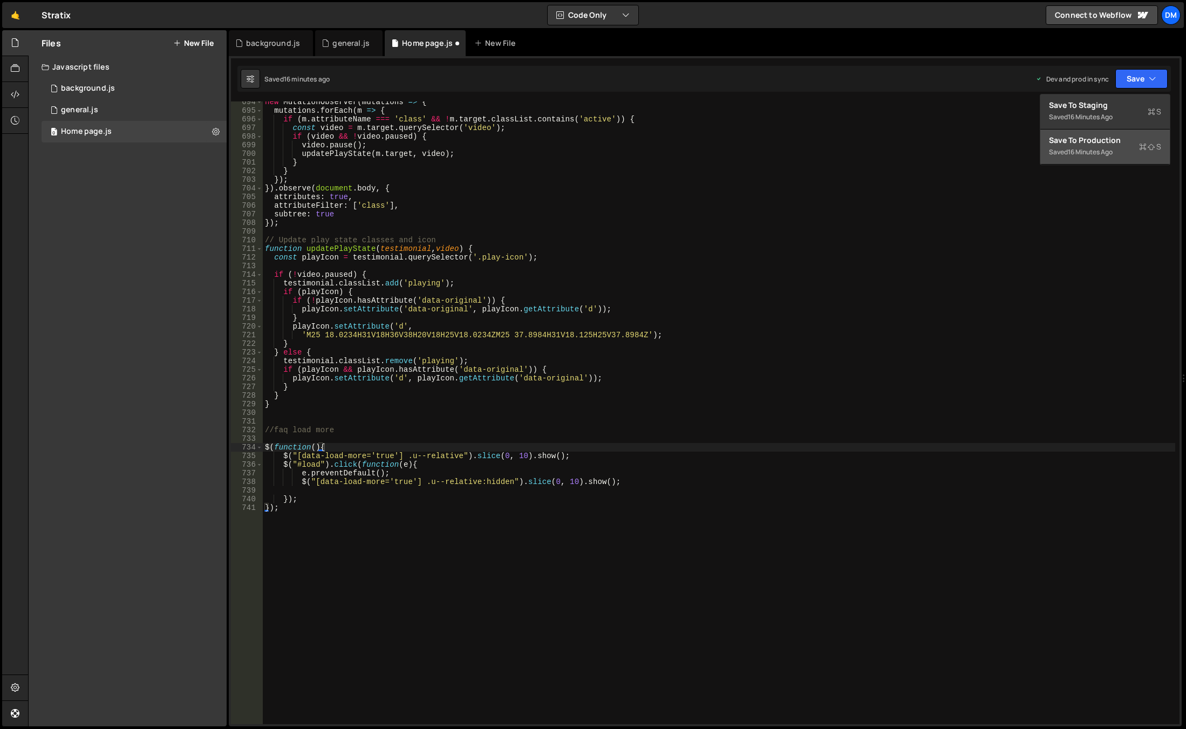
click at [1118, 153] on div "Saved 16 minutes ago" at bounding box center [1105, 152] width 112 height 13
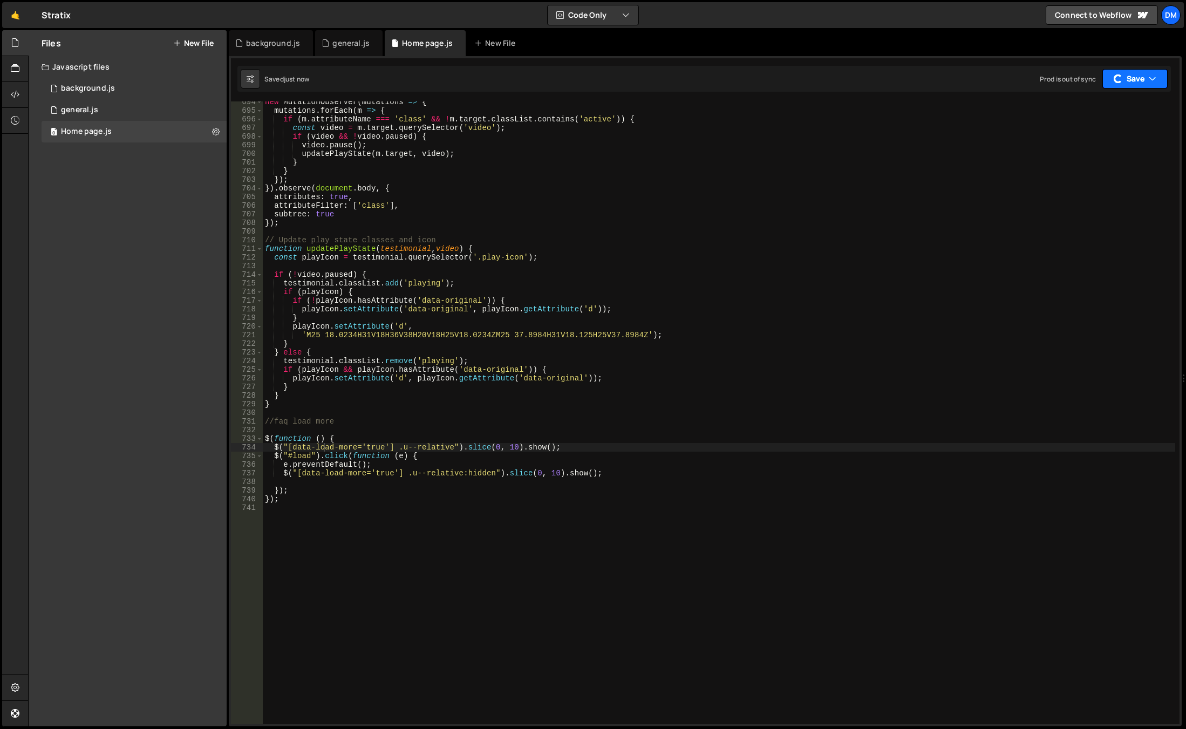
click at [1131, 83] on button "Save" at bounding box center [1135, 78] width 65 height 19
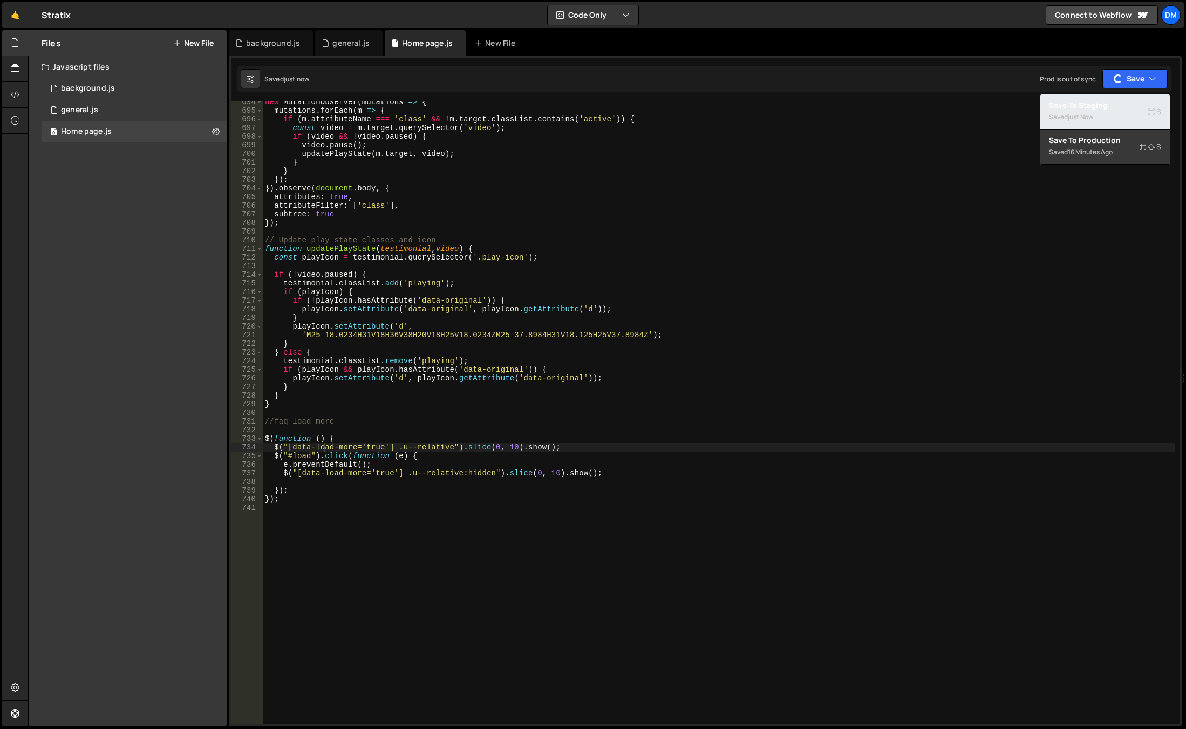
click at [1109, 111] on div "Saved just now" at bounding box center [1105, 117] width 112 height 13
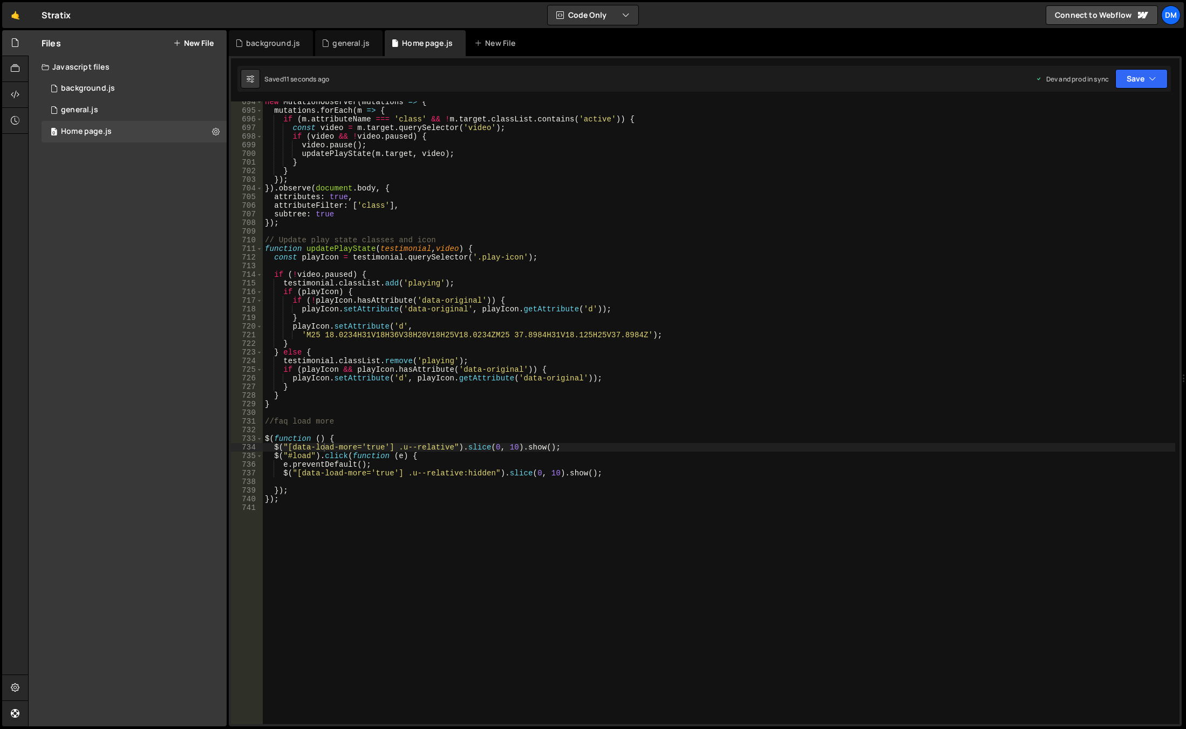
click at [508, 446] on div "new MutationObserver ( mutations => { mutations . forEach ( m => { if ( m . att…" at bounding box center [719, 418] width 913 height 640
click at [599, 378] on div "new MutationObserver ( mutations => { mutations . forEach ( m => { if ( m . att…" at bounding box center [719, 418] width 913 height 640
click at [557, 473] on div "new MutationObserver ( mutations => { mutations . forEach ( m => { if ( m . att…" at bounding box center [719, 418] width 913 height 640
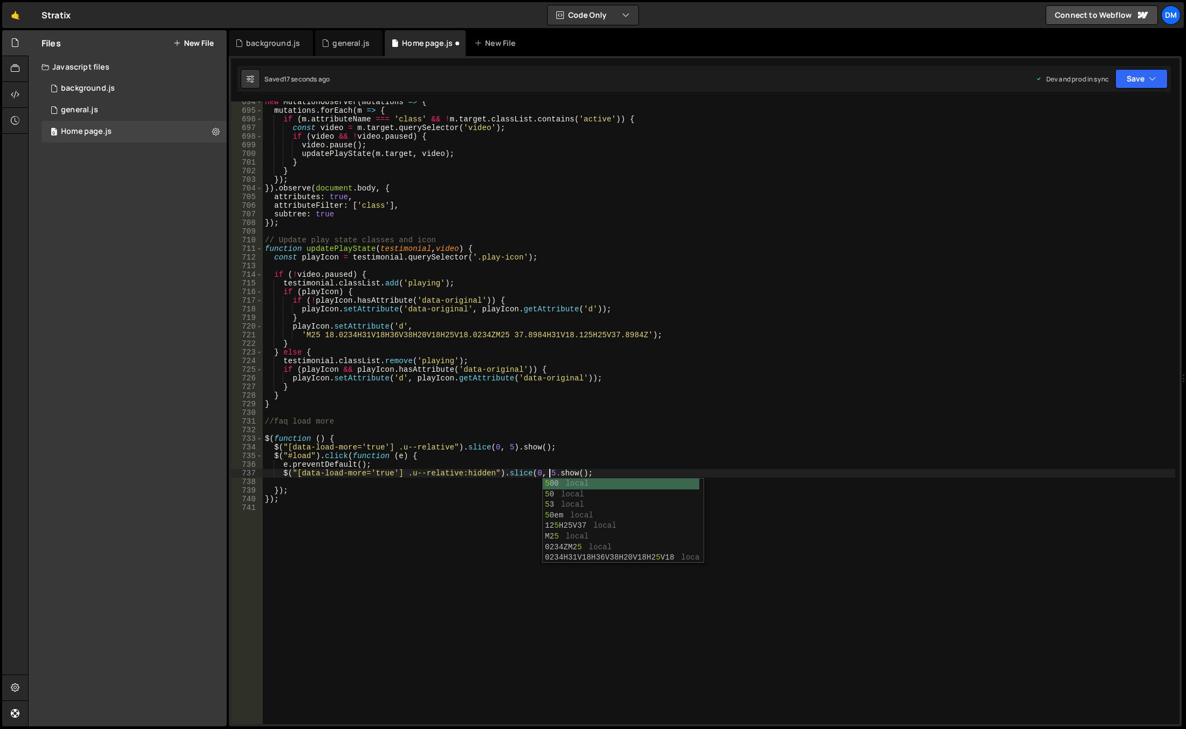
click at [757, 397] on div "new MutationObserver ( mutations => { mutations . forEach ( m => { if ( m . att…" at bounding box center [719, 418] width 913 height 640
type textarea "}"
click at [1135, 82] on button "Save" at bounding box center [1142, 78] width 52 height 19
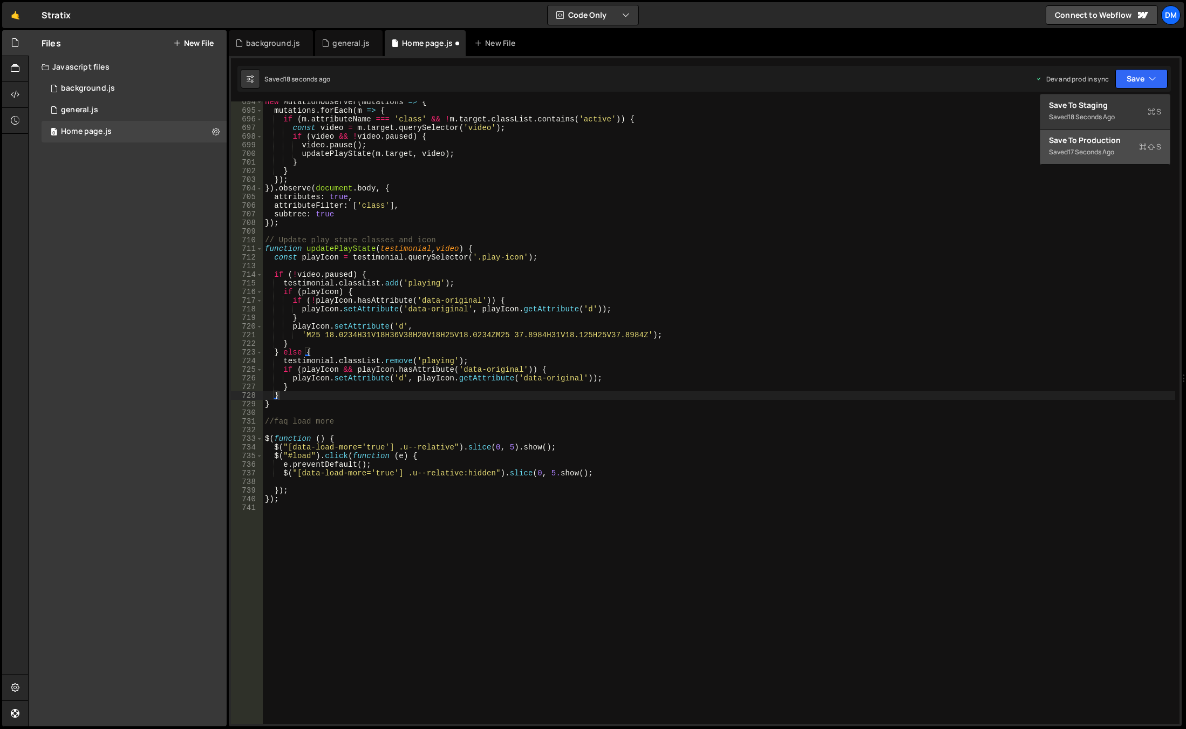
click at [1108, 137] on div "Save to Production S" at bounding box center [1105, 140] width 112 height 11
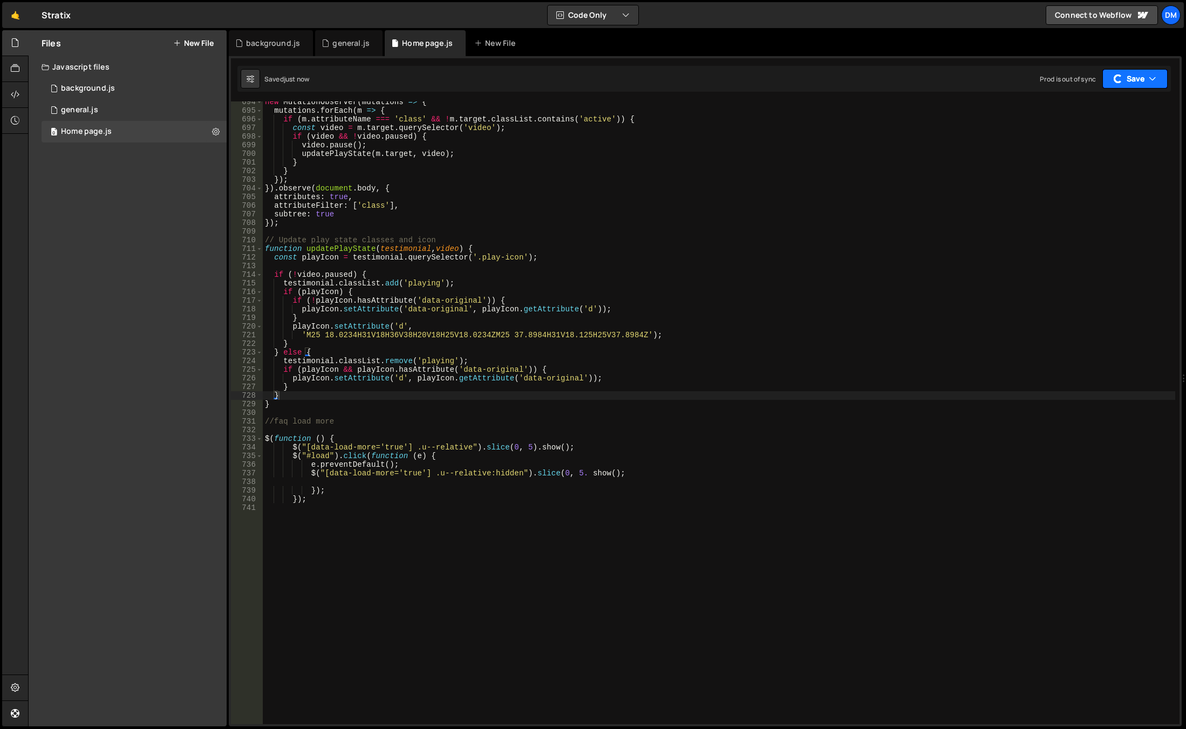
click at [1141, 85] on button "Save" at bounding box center [1135, 78] width 65 height 19
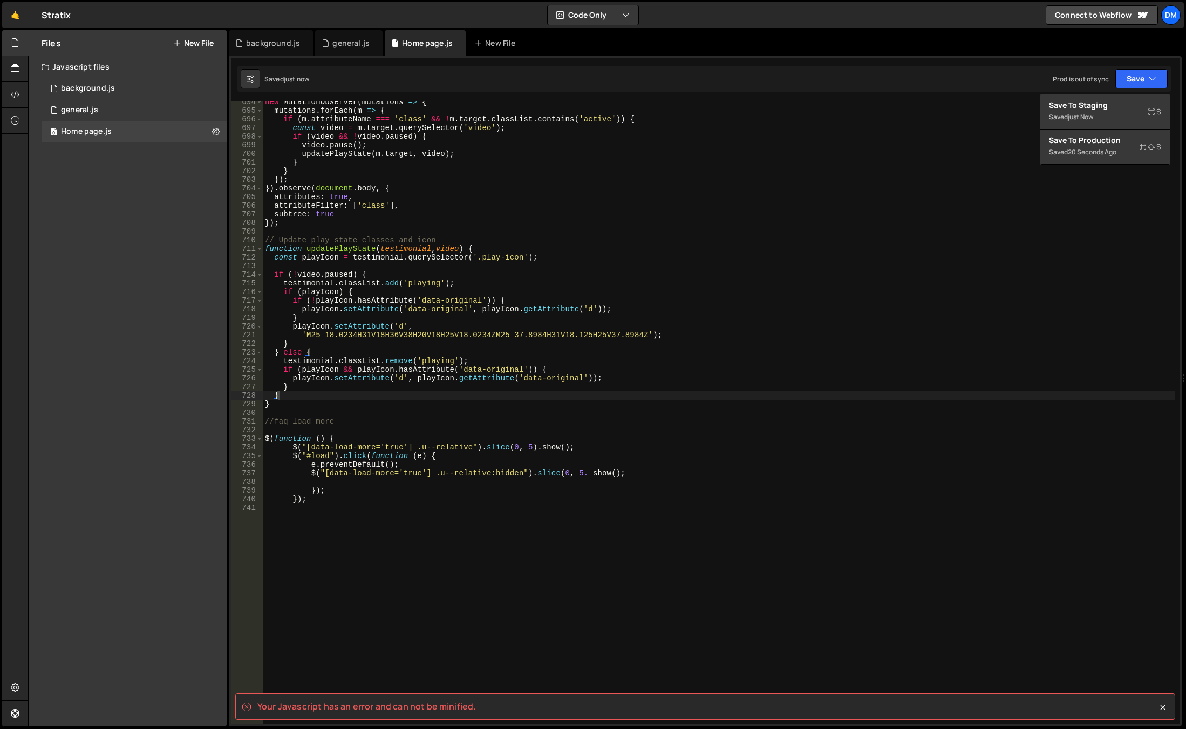
click at [881, 269] on div "new MutationObserver ( mutations => { mutations . forEach ( m => { if ( m . att…" at bounding box center [719, 418] width 913 height 640
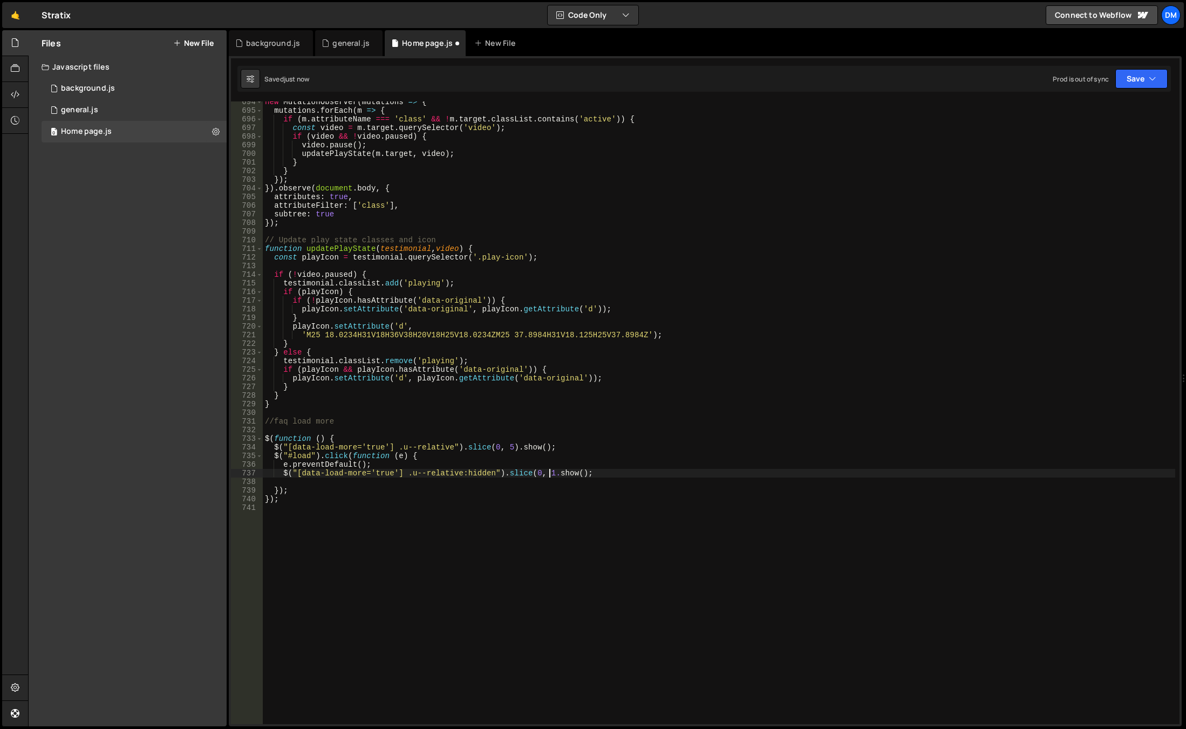
type textarea "$("[data-load-more='true'] .u--relative:hidden").slice(0, 10).show();"
click at [555, 478] on div "new MutationObserver ( mutations => { mutations . forEach ( m => { if ( m . att…" at bounding box center [719, 418] width 913 height 640
click at [554, 473] on div "new MutationObserver ( mutations => { mutations . forEach ( m => { if ( m . att…" at bounding box center [719, 418] width 913 height 640
type textarea "$("[data-load-more='true'] .u--relative:hidden").slice(0, 5).show();"
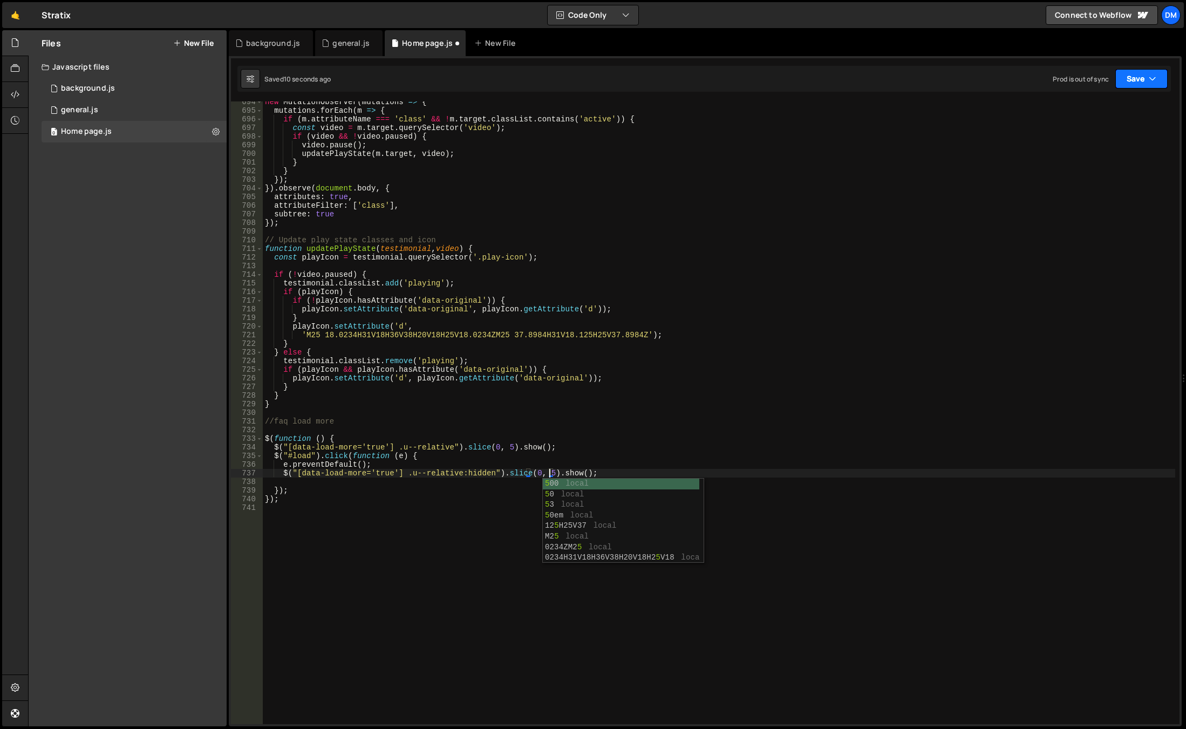
click at [1129, 85] on button "Save" at bounding box center [1142, 78] width 52 height 19
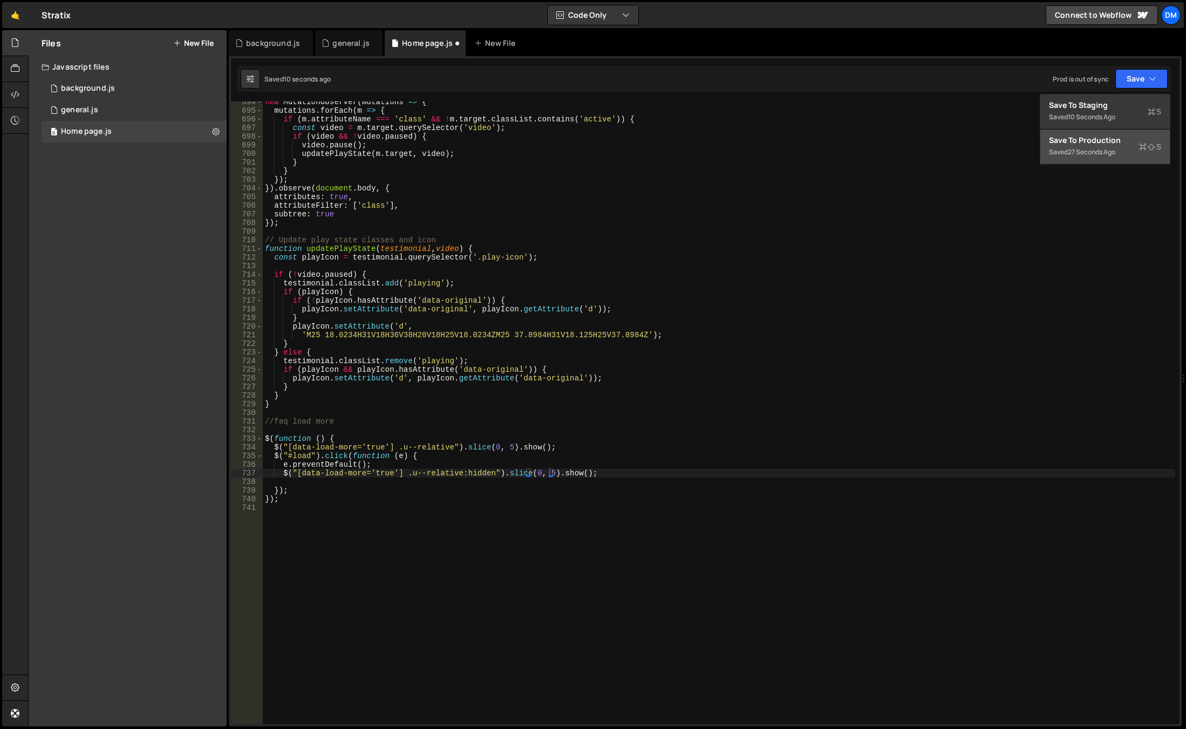
click at [1117, 146] on div "Saved 27 seconds ago" at bounding box center [1105, 152] width 112 height 13
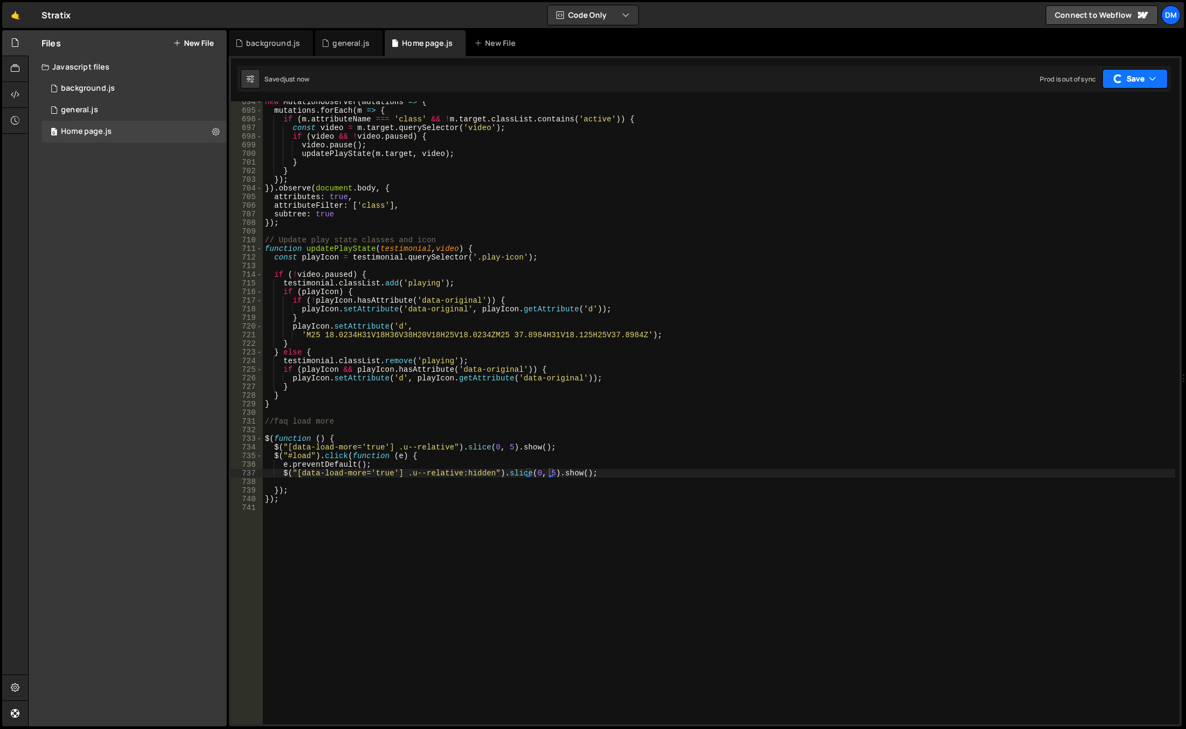
click at [1132, 82] on button "Save" at bounding box center [1135, 78] width 65 height 19
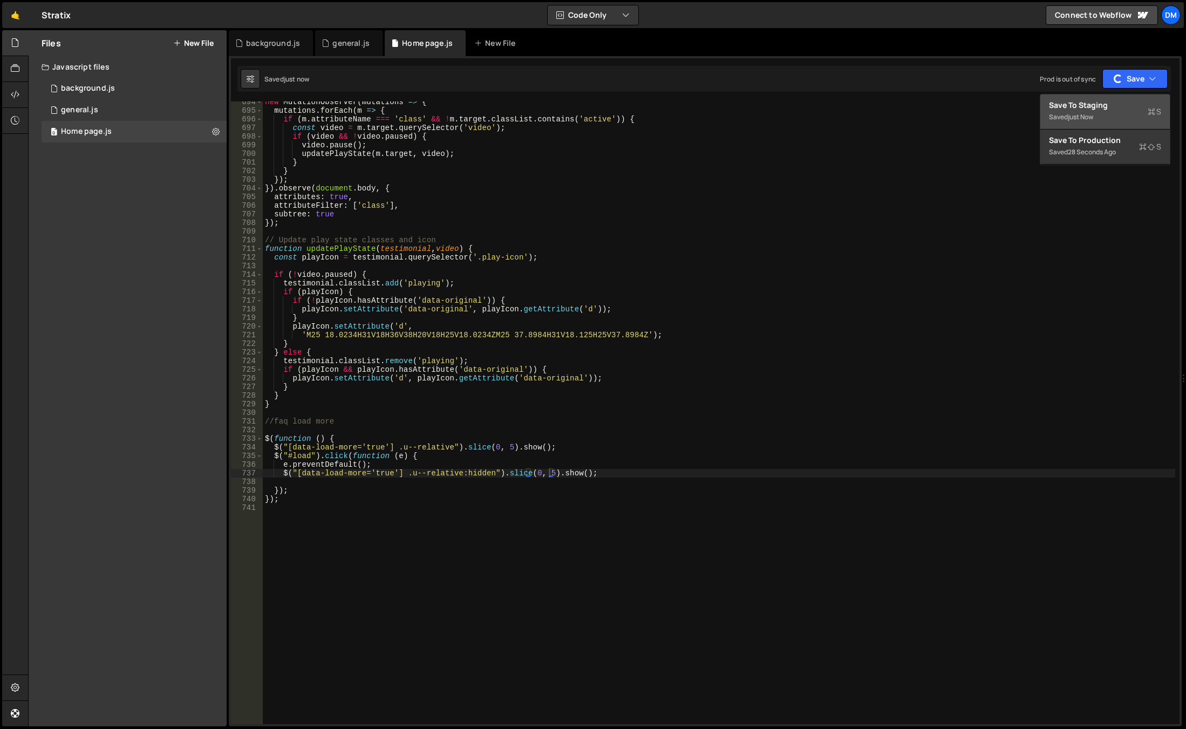
click at [1104, 109] on div "Save to Staging S" at bounding box center [1105, 105] width 112 height 11
click at [453, 517] on div "new MutationObserver ( mutations => { mutations . forEach ( m => { if ( m . att…" at bounding box center [719, 418] width 913 height 640
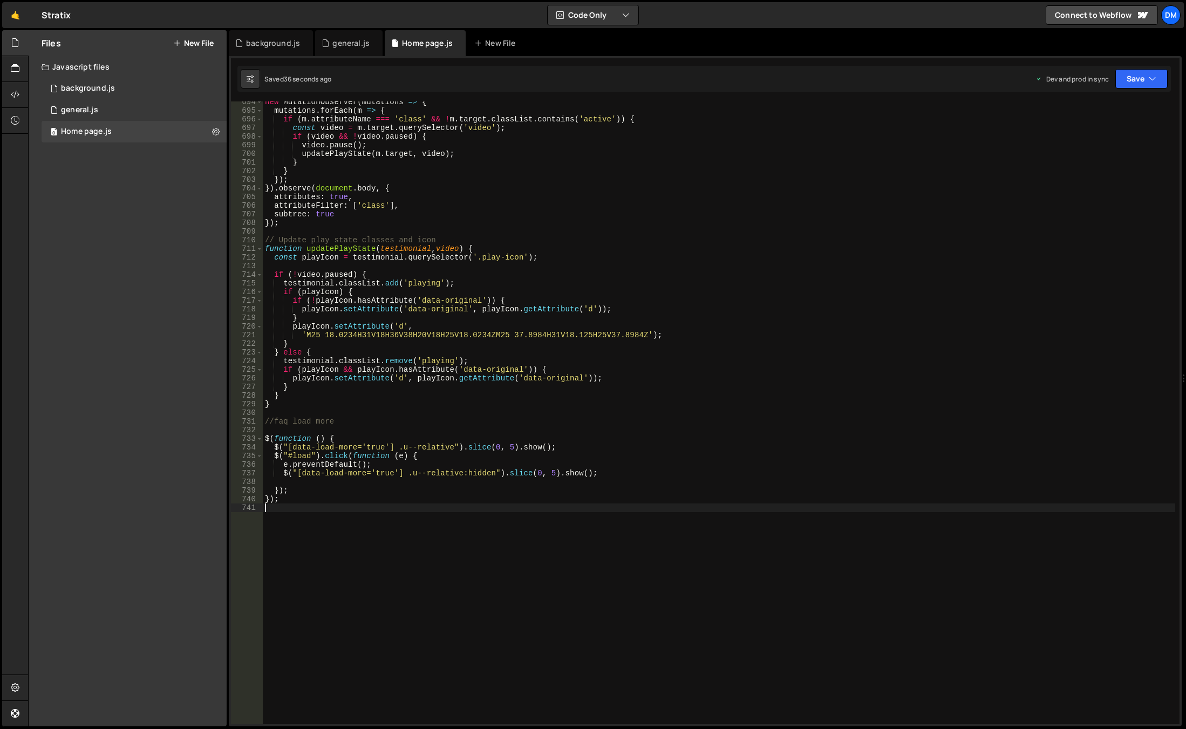
click at [379, 483] on div "new MutationObserver ( mutations => { mutations . forEach ( m => { if ( m . att…" at bounding box center [719, 418] width 913 height 640
click at [606, 478] on div "new MutationObserver ( mutations => { mutations . forEach ( m => { if ( m . att…" at bounding box center [719, 418] width 913 height 640
paste textarea "}"
drag, startPoint x: 296, startPoint y: 471, endPoint x: 490, endPoint y: 473, distance: 193.2
click at [490, 473] on div "new MutationObserver ( mutations => { mutations . forEach ( m => { if ( m . att…" at bounding box center [719, 418] width 913 height 640
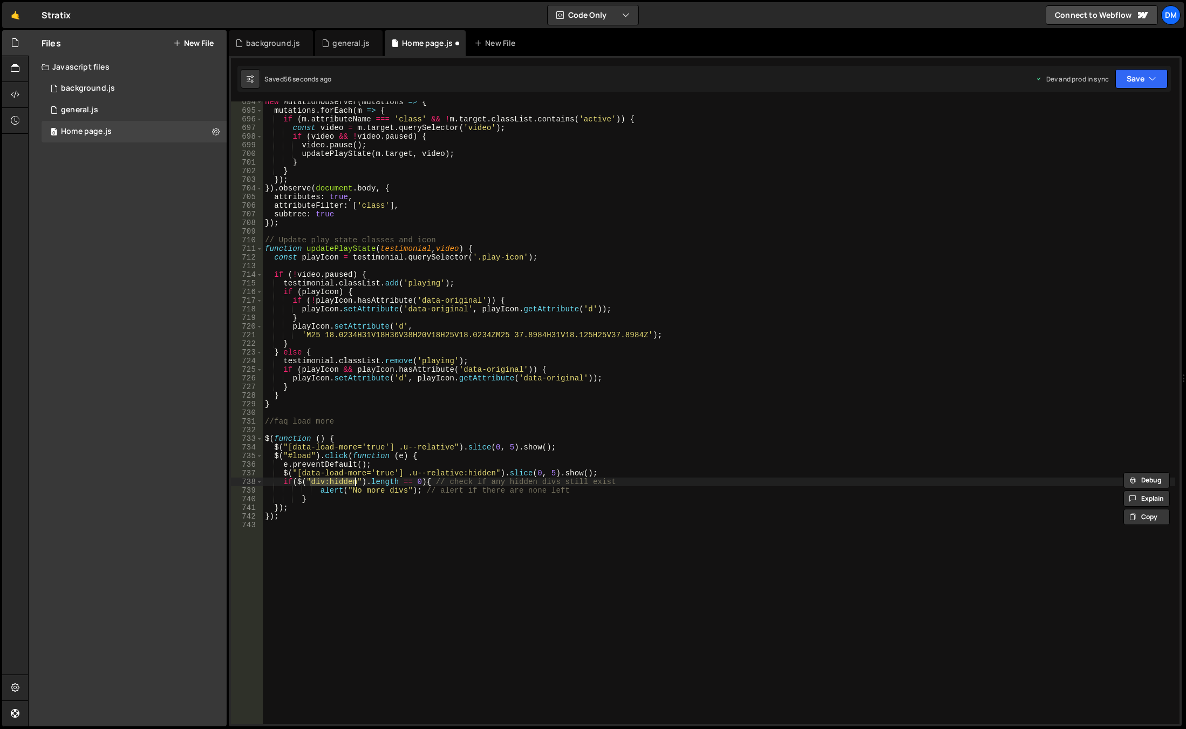
drag, startPoint x: 309, startPoint y: 481, endPoint x: 355, endPoint y: 481, distance: 45.9
click at [355, 481] on div "new MutationObserver ( mutations => { mutations . forEach ( m => { if ( m . att…" at bounding box center [719, 418] width 913 height 640
paste textarea "[data-load-more='true'] .u--relative"
drag, startPoint x: 581, startPoint y: 479, endPoint x: 763, endPoint y: 482, distance: 182.5
click at [763, 482] on div "new MutationObserver ( mutations => { mutations . forEach ( m => { if ( m . att…" at bounding box center [719, 418] width 913 height 640
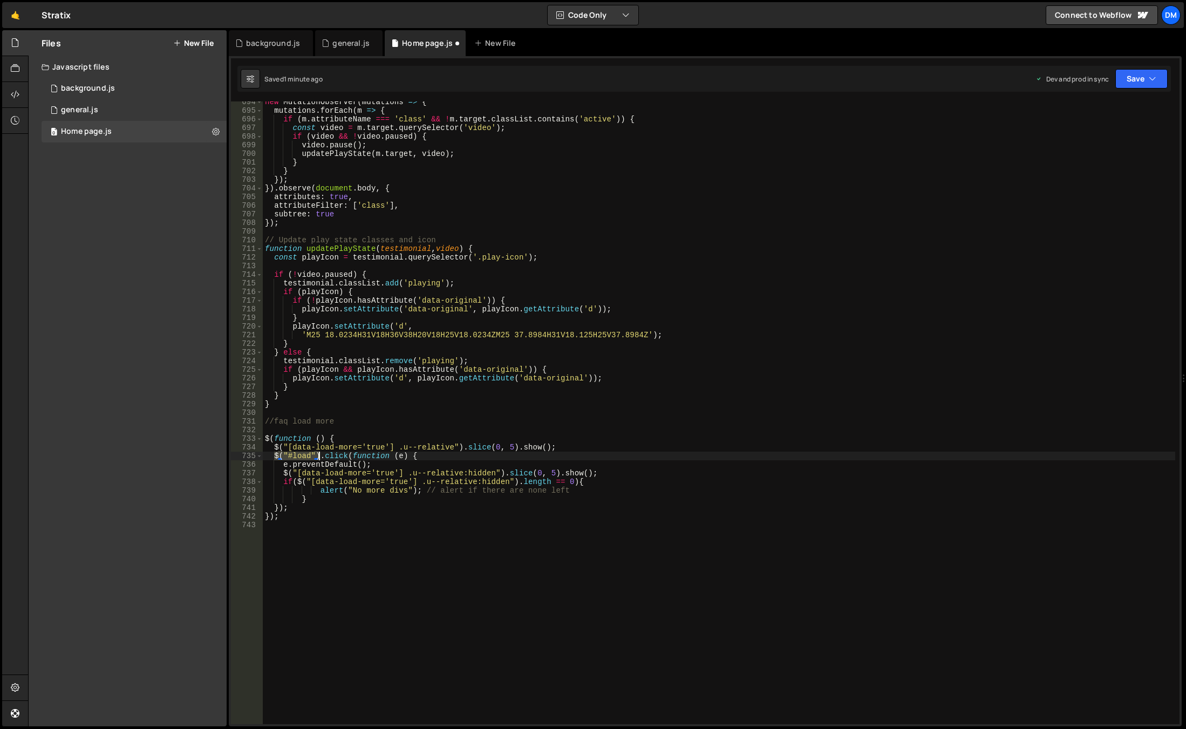
drag, startPoint x: 275, startPoint y: 456, endPoint x: 319, endPoint y: 457, distance: 44.3
click at [319, 457] on div "new MutationObserver ( mutations => { mutations . forEach ( m => { if ( m . att…" at bounding box center [719, 418] width 913 height 640
drag, startPoint x: 318, startPoint y: 492, endPoint x: 565, endPoint y: 494, distance: 246.7
click at [565, 494] on div "new MutationObserver ( mutations => { mutations . forEach ( m => { if ( m . att…" at bounding box center [719, 418] width 913 height 640
paste textarea "$("#load")"
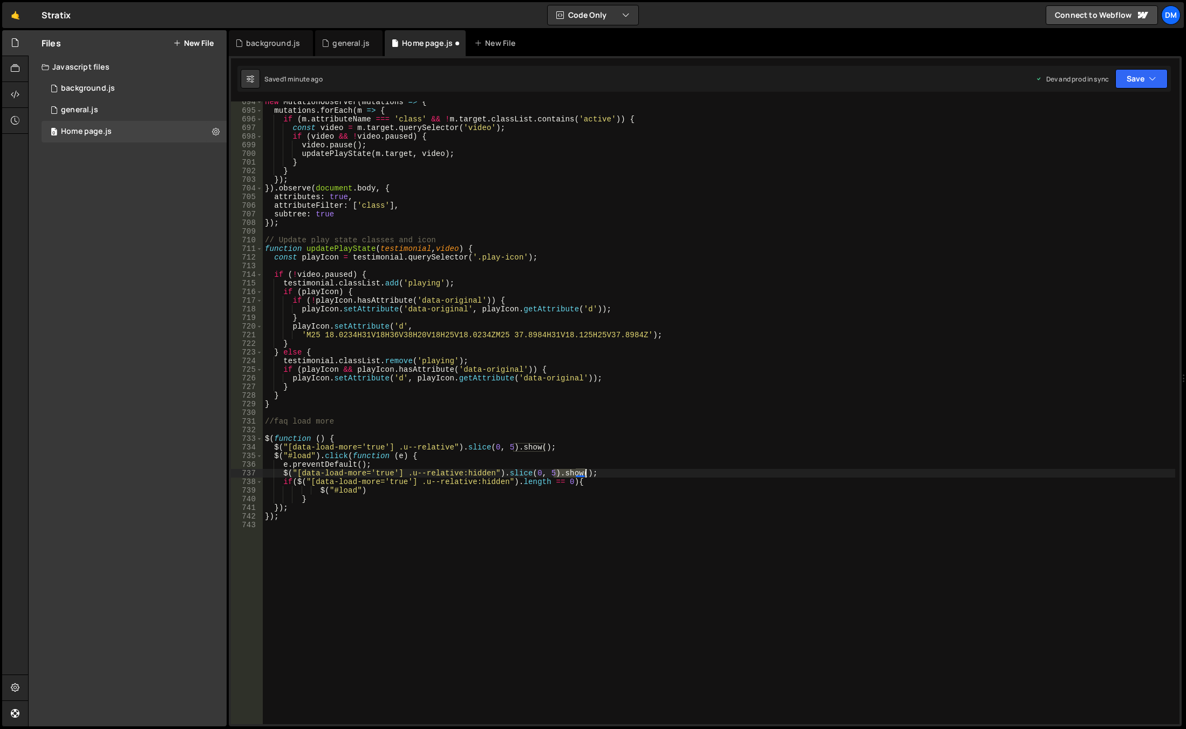
drag, startPoint x: 556, startPoint y: 473, endPoint x: 585, endPoint y: 473, distance: 28.6
click at [585, 473] on div "new MutationObserver ( mutations => { mutations . forEach ( m => { if ( m . att…" at bounding box center [719, 418] width 913 height 640
click at [391, 489] on div "new MutationObserver ( mutations => { mutations . forEach ( m => { if ( m . att…" at bounding box center [719, 418] width 913 height 640
paste textarea ".show()"
click at [379, 494] on div "new MutationObserver ( mutations => { mutations . forEach ( m => { if ( m . att…" at bounding box center [719, 418] width 913 height 640
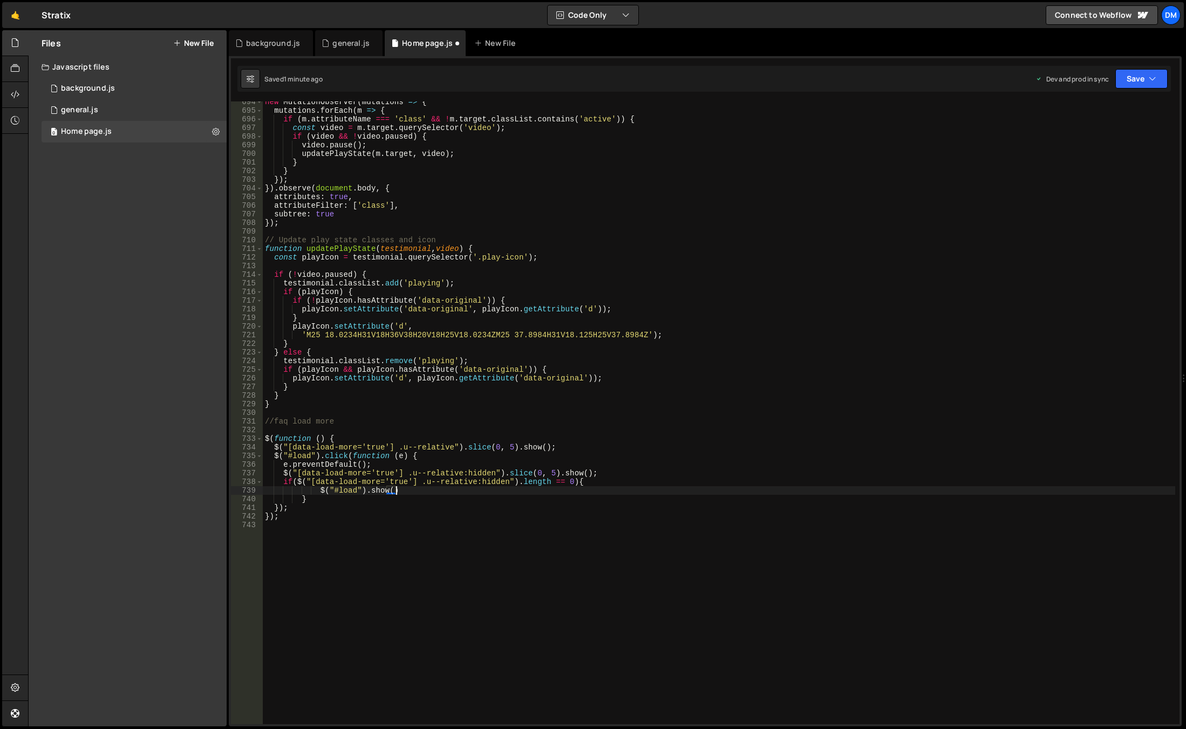
click at [379, 494] on div "new MutationObserver ( mutations => { mutations . forEach ( m => { if ( m . att…" at bounding box center [719, 418] width 913 height 640
click at [725, 332] on div "new MutationObserver ( mutations => { mutations . forEach ( m => { if ( m . att…" at bounding box center [719, 418] width 913 height 640
click at [1132, 83] on button "Save" at bounding box center [1142, 78] width 52 height 19
click at [1089, 134] on button "Save to Production S Saved 1 minute ago" at bounding box center [1106, 147] width 130 height 35
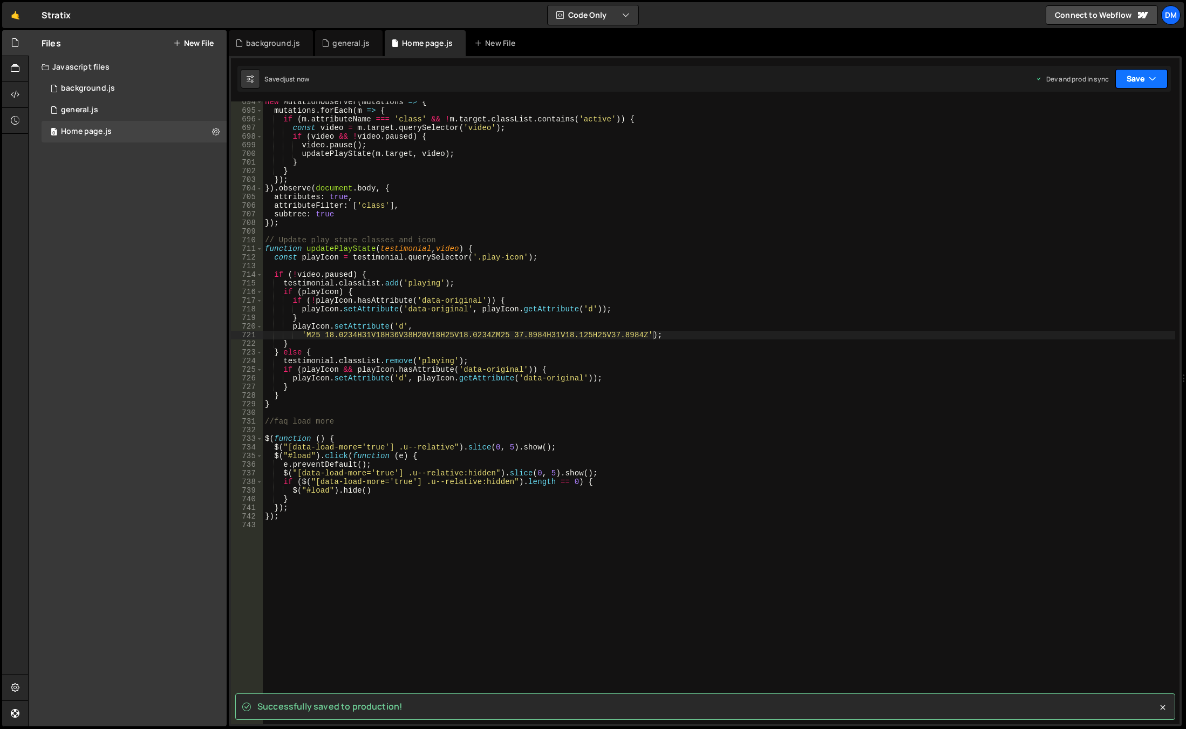
click at [1129, 82] on button "Save" at bounding box center [1142, 78] width 52 height 19
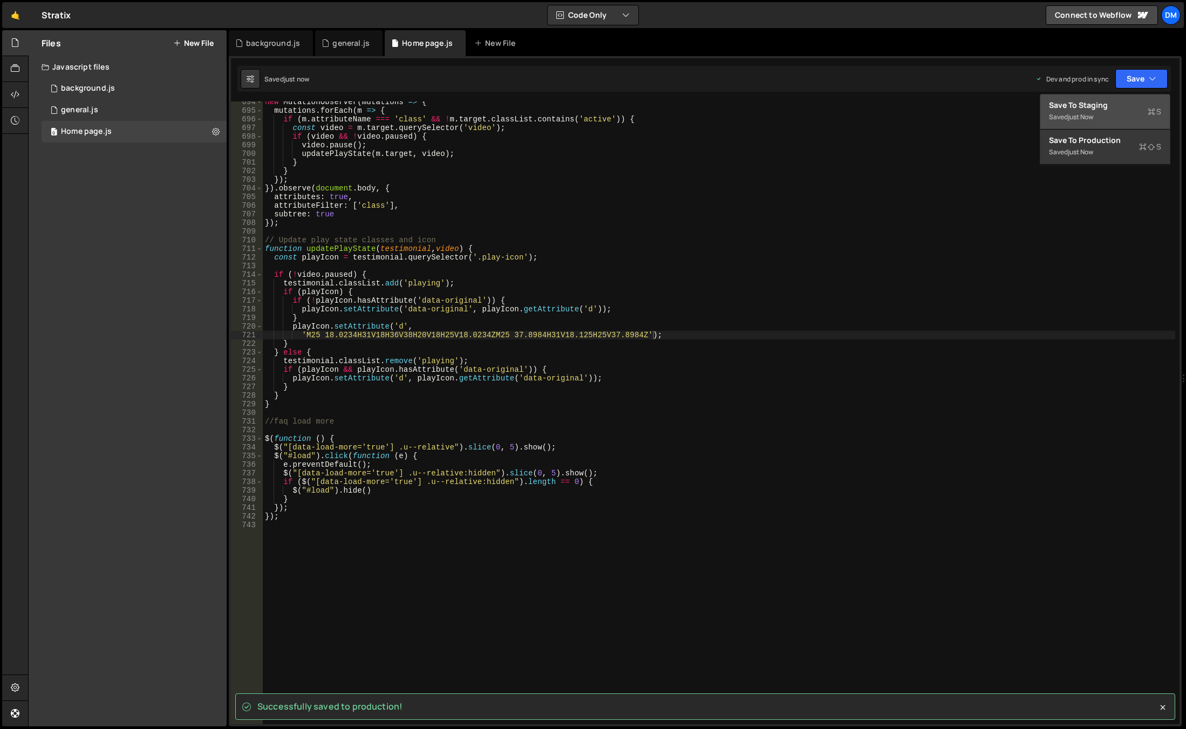
click at [1108, 106] on div "Save to Staging S" at bounding box center [1105, 105] width 112 height 11
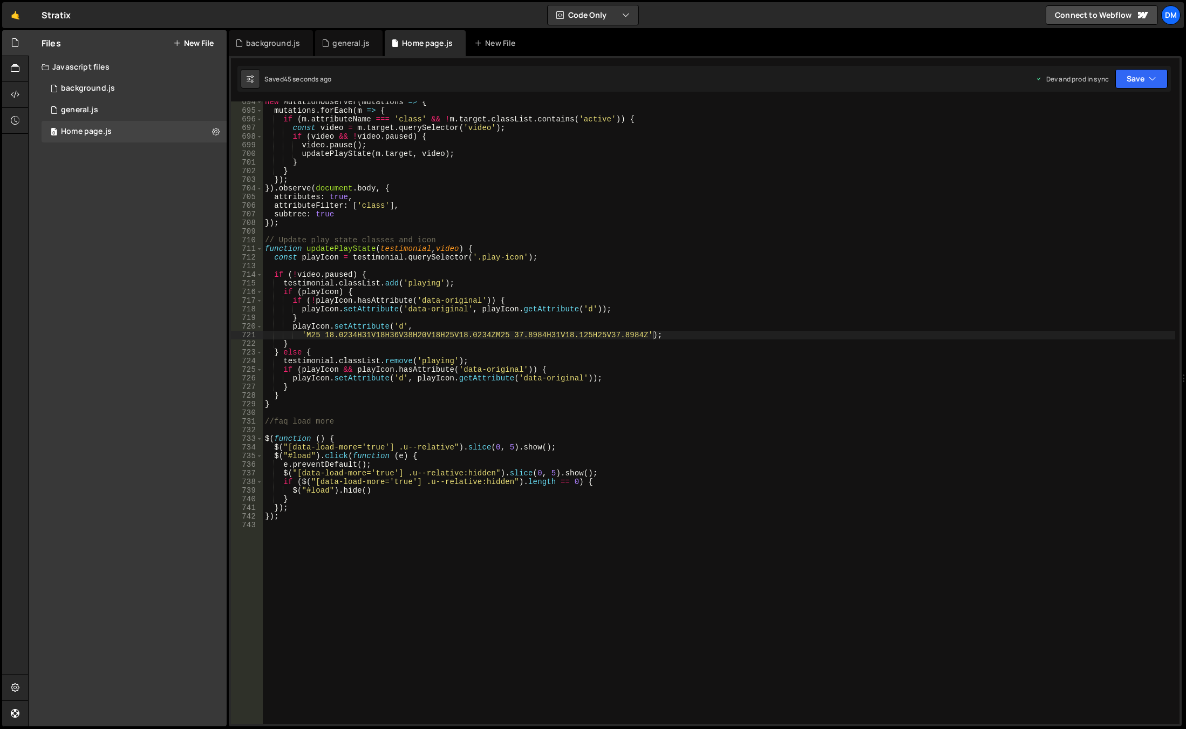
click at [372, 472] on div "new MutationObserver ( mutations => { mutations . forEach ( m => { if ( m . att…" at bounding box center [719, 418] width 913 height 640
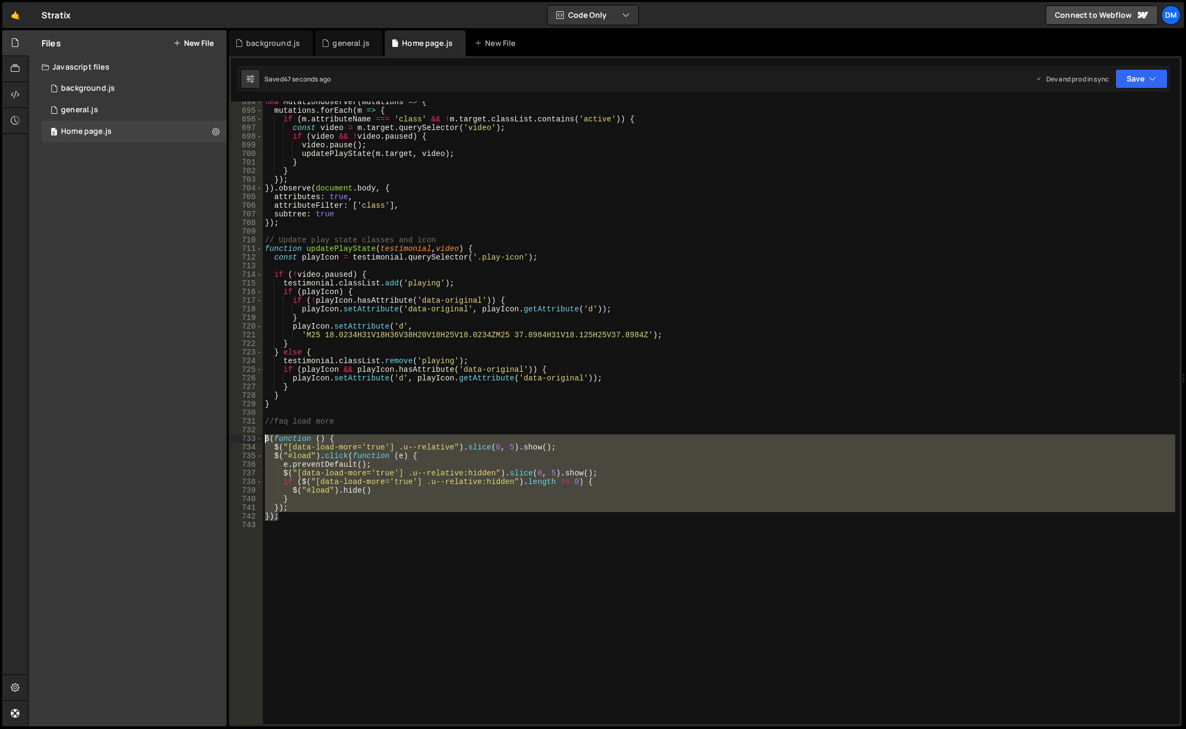
drag, startPoint x: 294, startPoint y: 518, endPoint x: 251, endPoint y: 438, distance: 90.8
click at [251, 438] on div "$("[data-load-more='true'] .u--relative:hidden").slice(0, 5).show(); 694 695 69…" at bounding box center [705, 412] width 949 height 623
click at [362, 489] on div "new MutationObserver ( mutations => { mutations . forEach ( m => { if ( m . att…" at bounding box center [719, 412] width 913 height 623
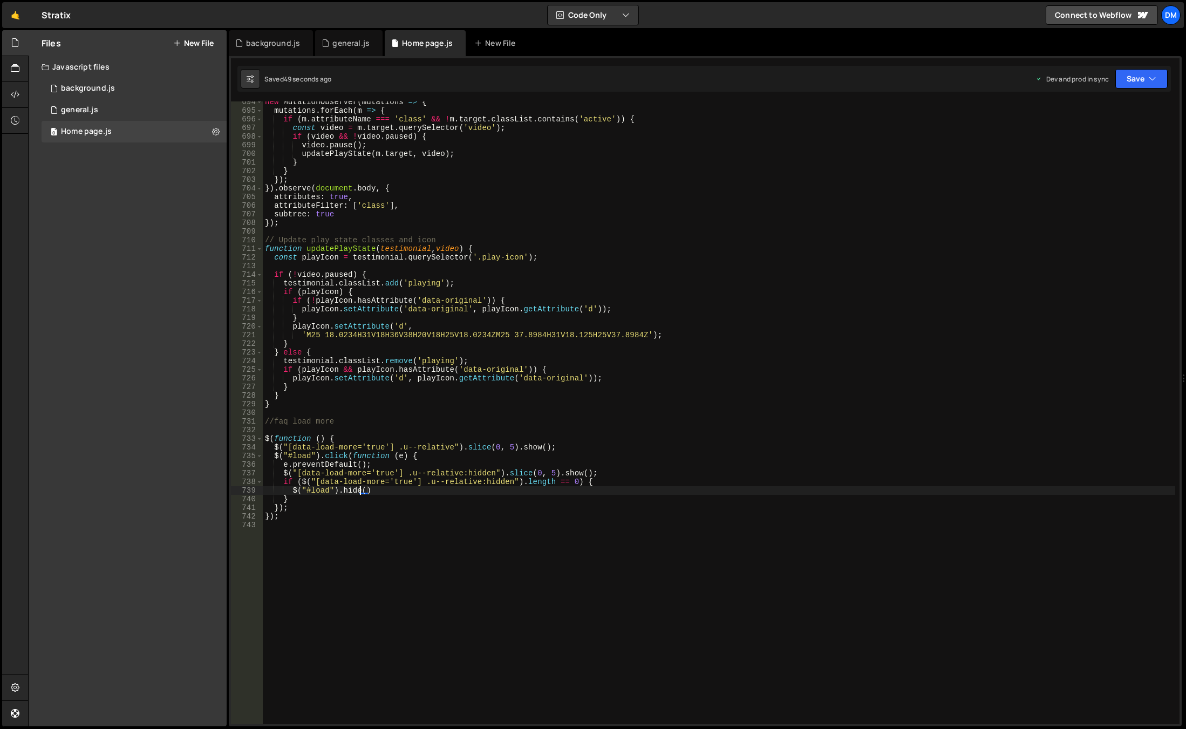
scroll to position [0, 6]
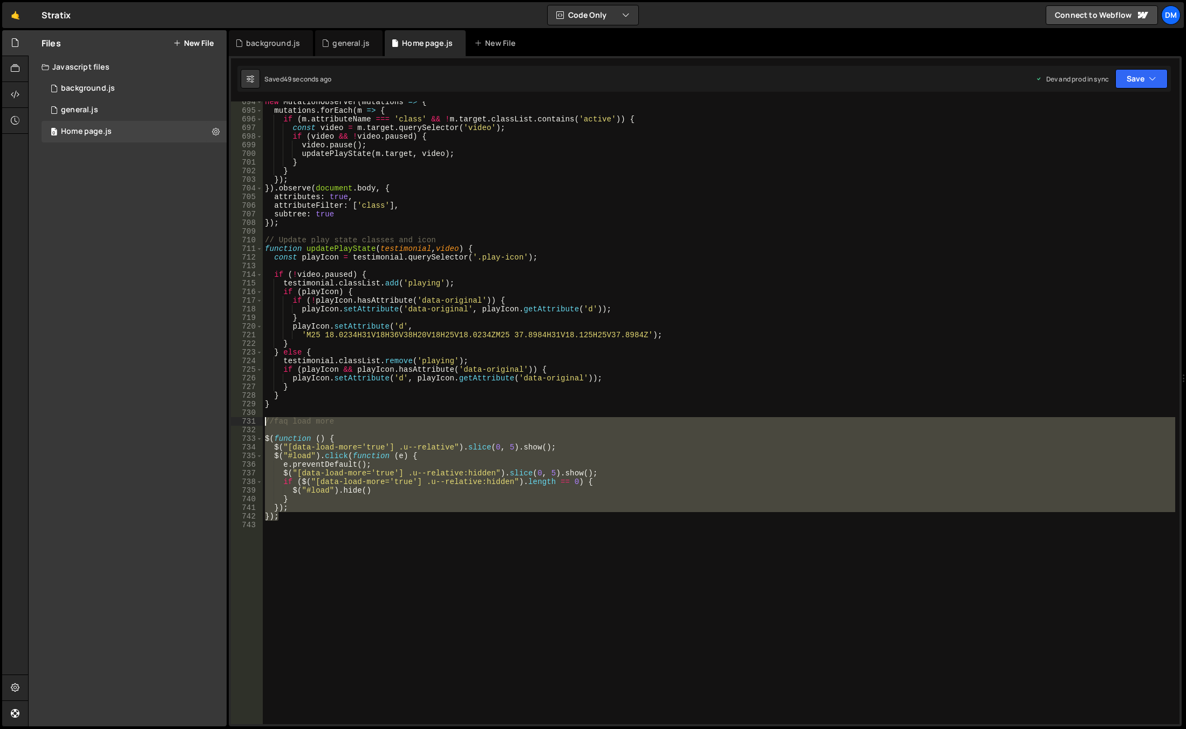
drag, startPoint x: 296, startPoint y: 506, endPoint x: 245, endPoint y: 419, distance: 100.4
click at [245, 419] on div "$("#load").[PERSON_NAME]() 694 695 696 697 698 699 700 701 702 703 704 705 706 …" at bounding box center [705, 412] width 949 height 623
type textarea "//faq load more"
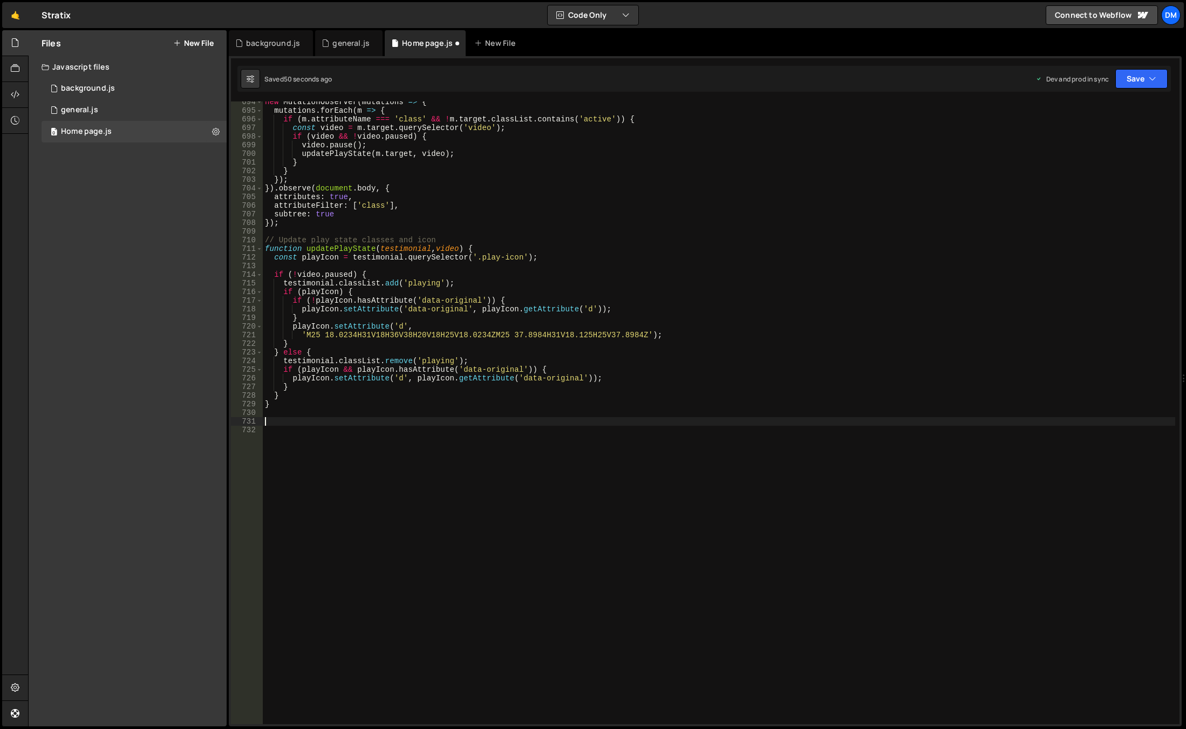
click at [440, 449] on div "new MutationObserver ( mutations => { mutations . forEach ( m => { if ( m . att…" at bounding box center [719, 418] width 913 height 640
click at [1126, 78] on button "Save" at bounding box center [1142, 78] width 52 height 19
click at [1109, 107] on div "Save to Staging S" at bounding box center [1105, 105] width 112 height 11
click at [1139, 80] on button "Save" at bounding box center [1142, 78] width 52 height 19
click at [1097, 144] on div "Save to Production S" at bounding box center [1105, 140] width 112 height 11
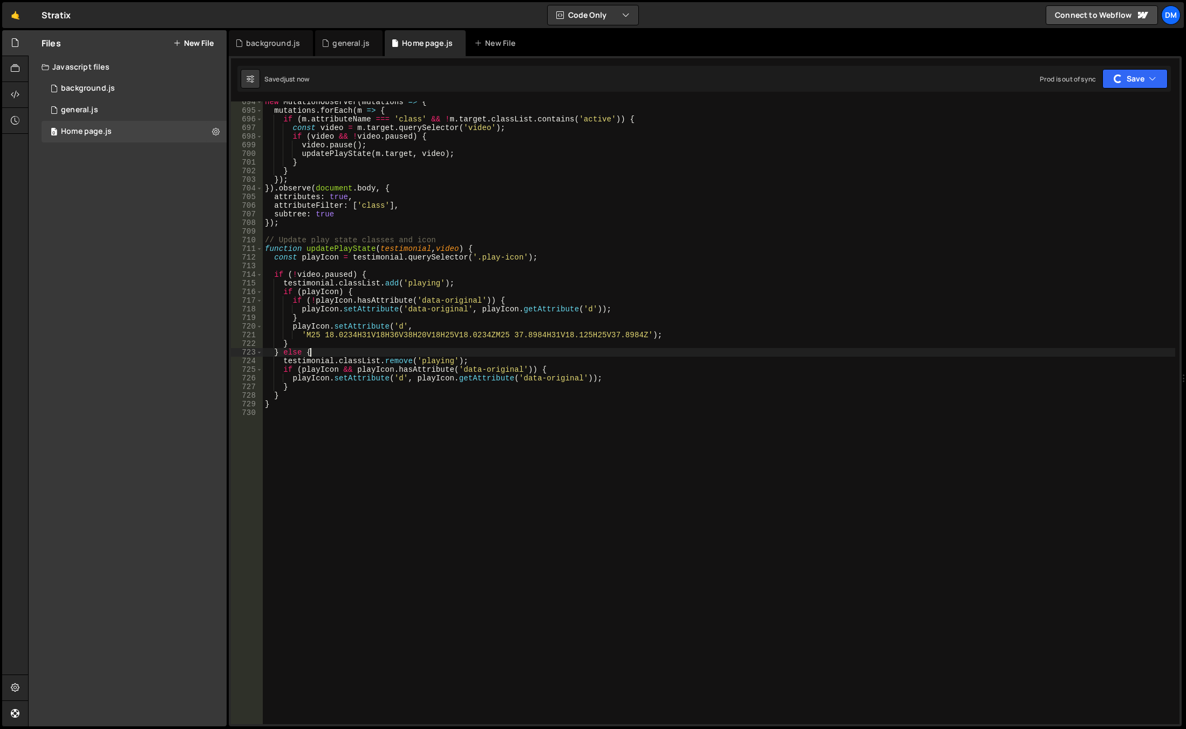
click at [750, 352] on div "new MutationObserver ( mutations => { mutations . forEach ( m => { if ( m . att…" at bounding box center [719, 418] width 913 height 640
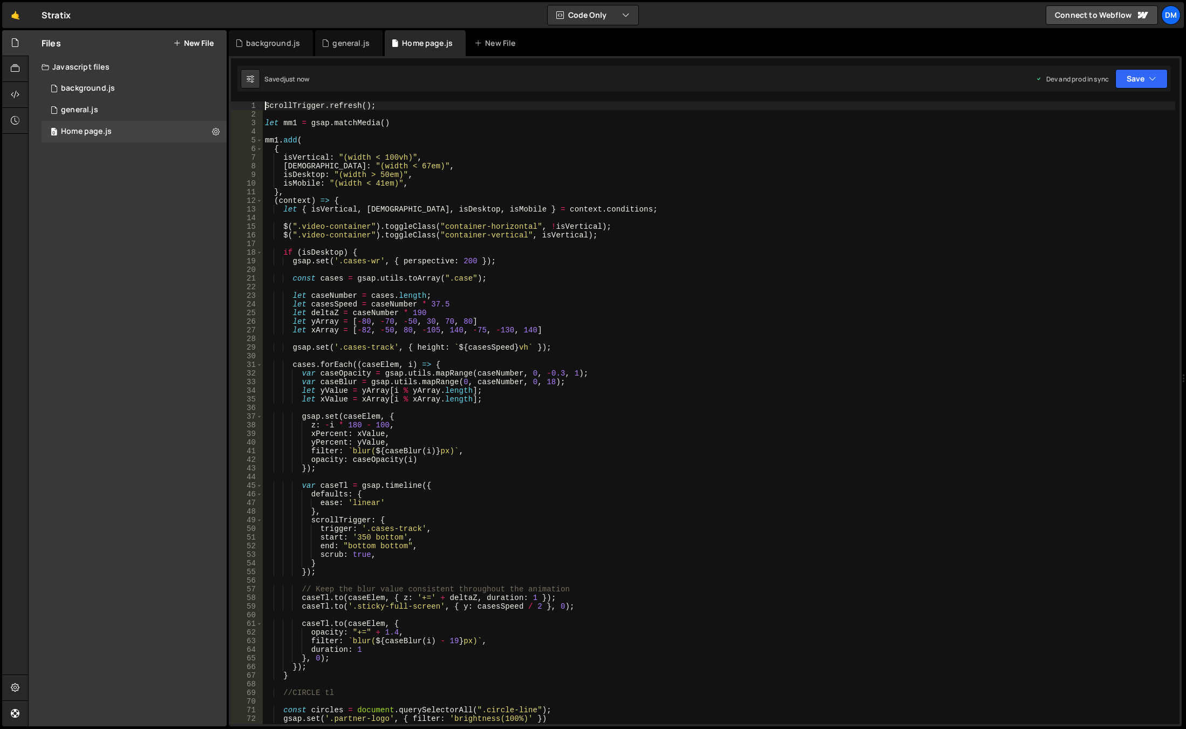
click at [266, 106] on div "ScrollTrigger . refresh ( ) ; let mm1 = gsap . matchMedia ( ) mm1 . add ( { isV…" at bounding box center [719, 421] width 913 height 640
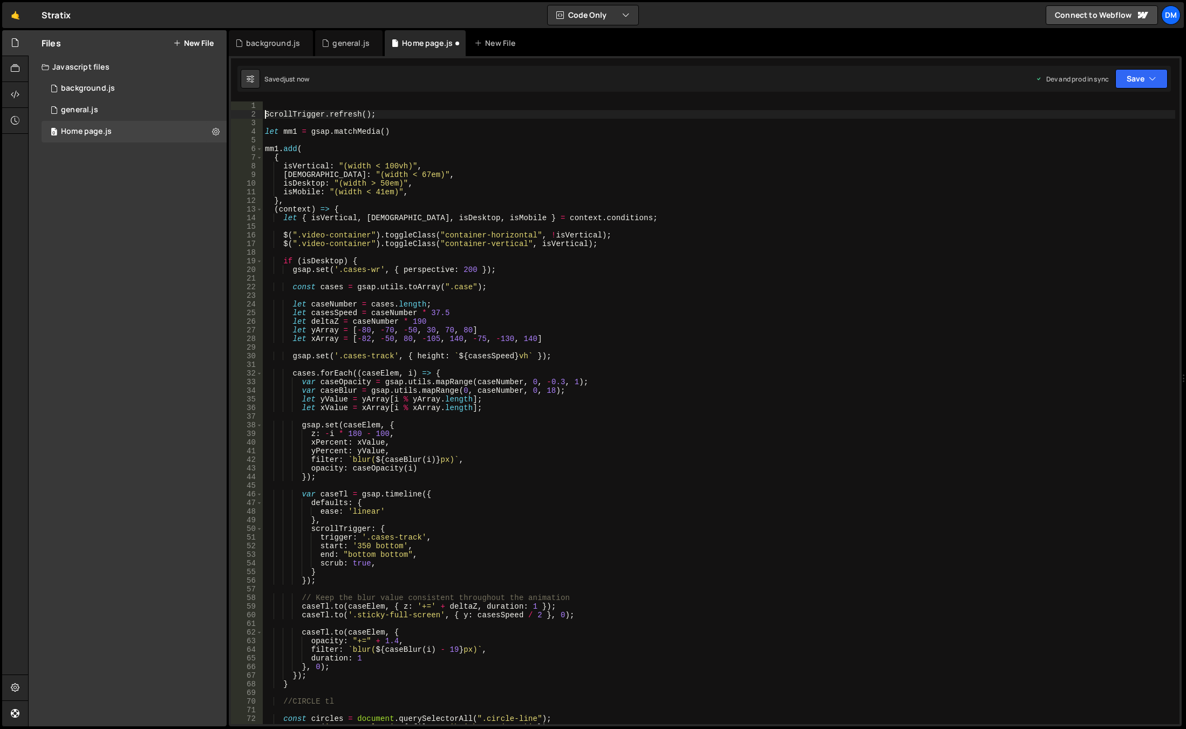
type textarea "ScrollTrigger.refresh();"
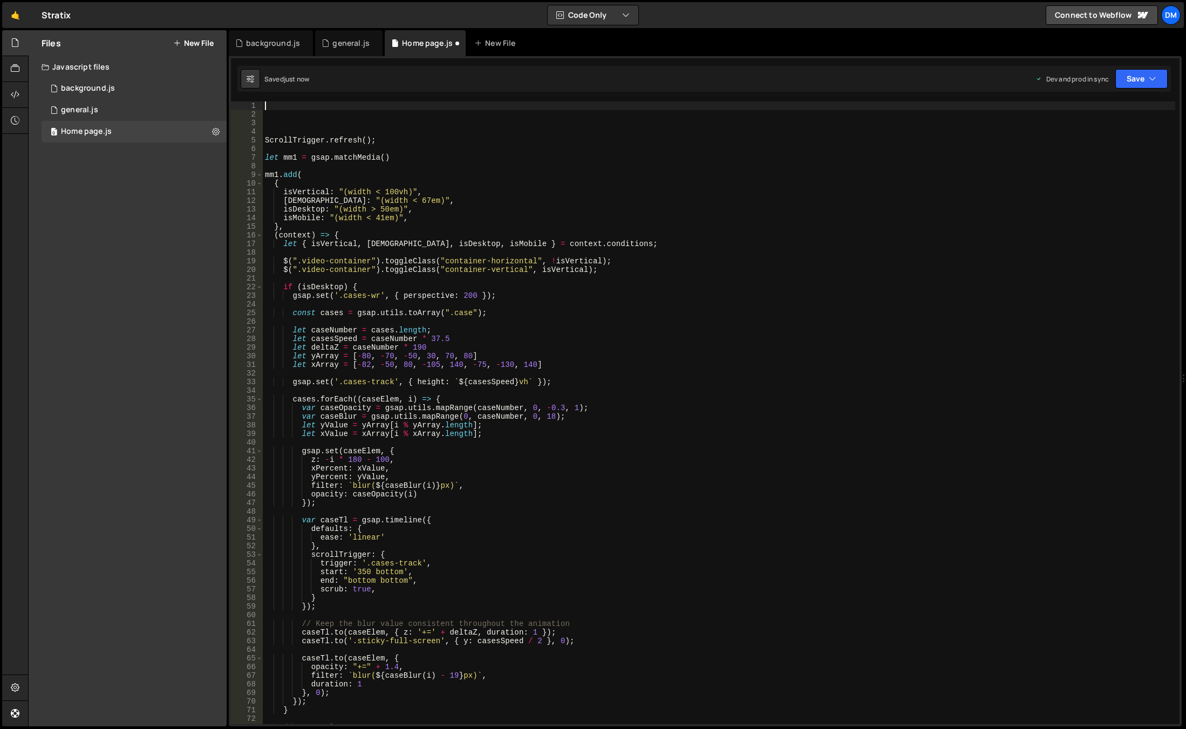
paste textarea "});"
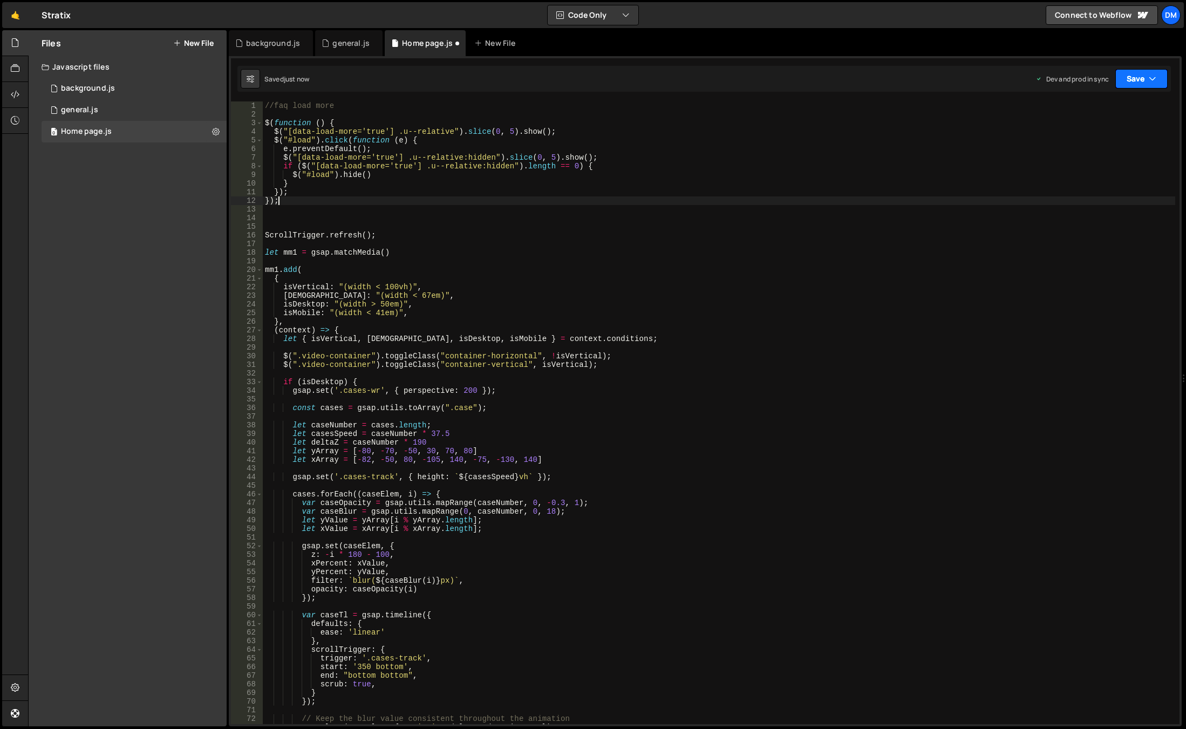
click at [1130, 71] on button "Save" at bounding box center [1142, 78] width 52 height 19
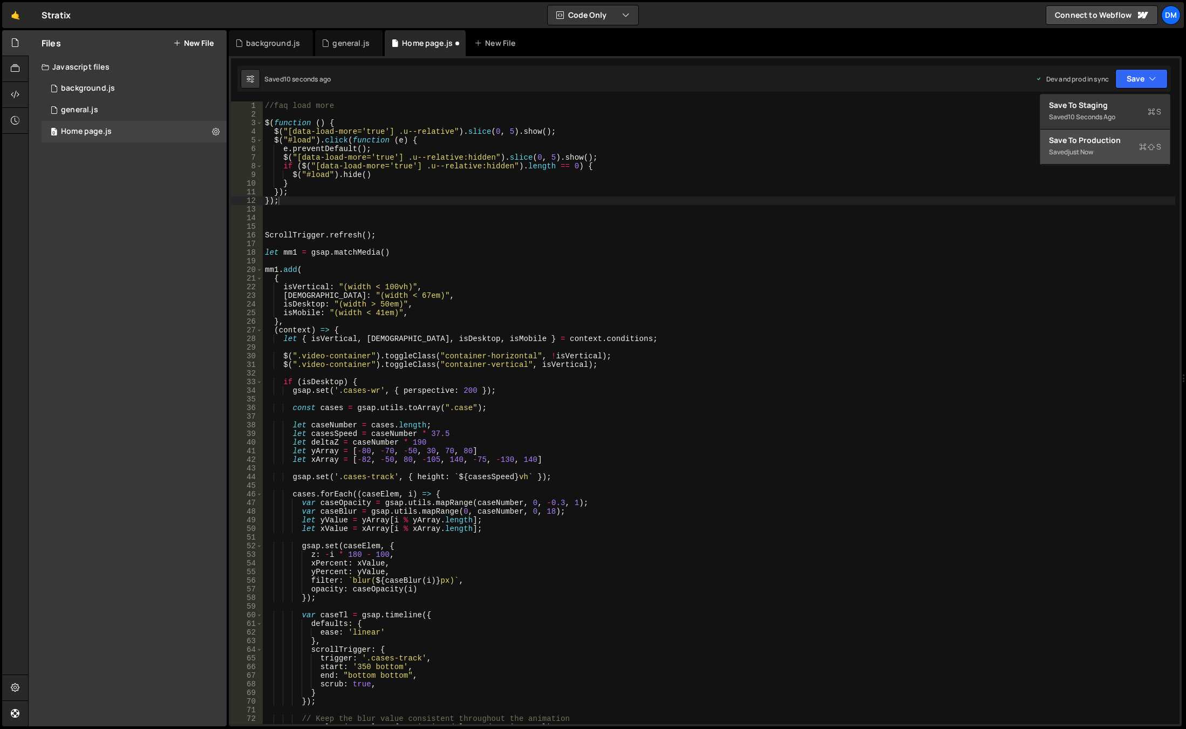
click at [1102, 141] on div "Save to Production S" at bounding box center [1105, 140] width 112 height 11
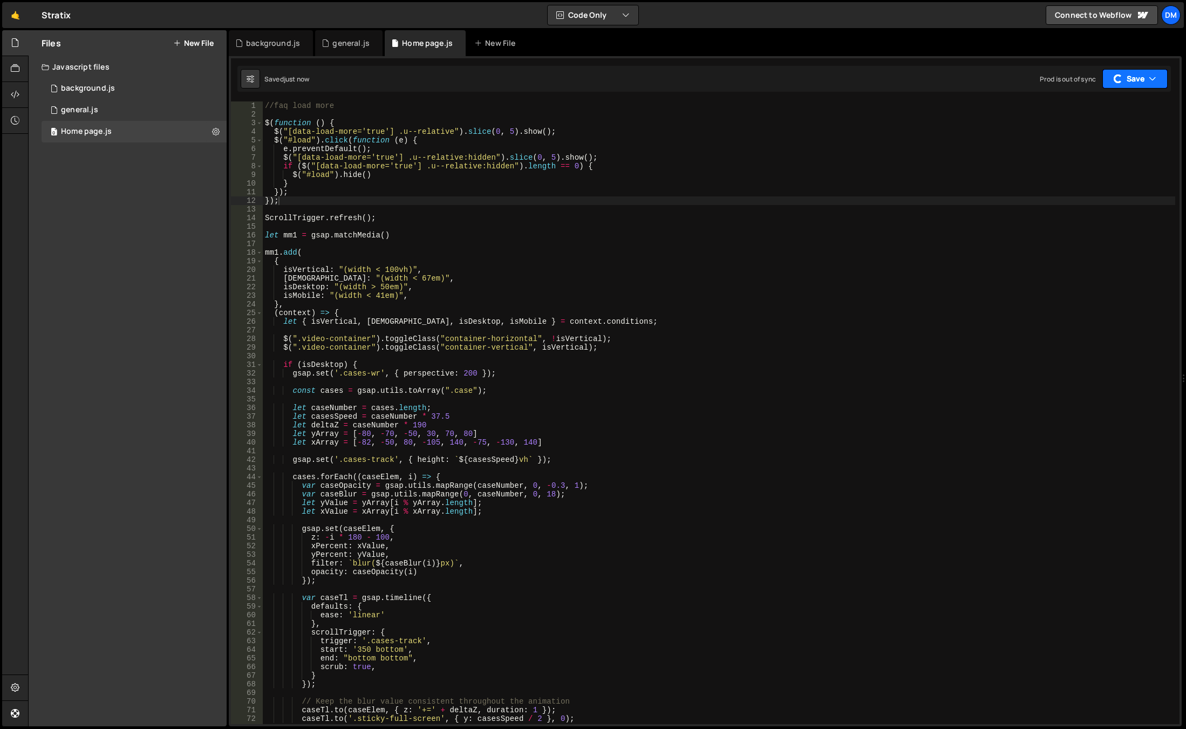
click at [1125, 83] on button "Save" at bounding box center [1135, 78] width 65 height 19
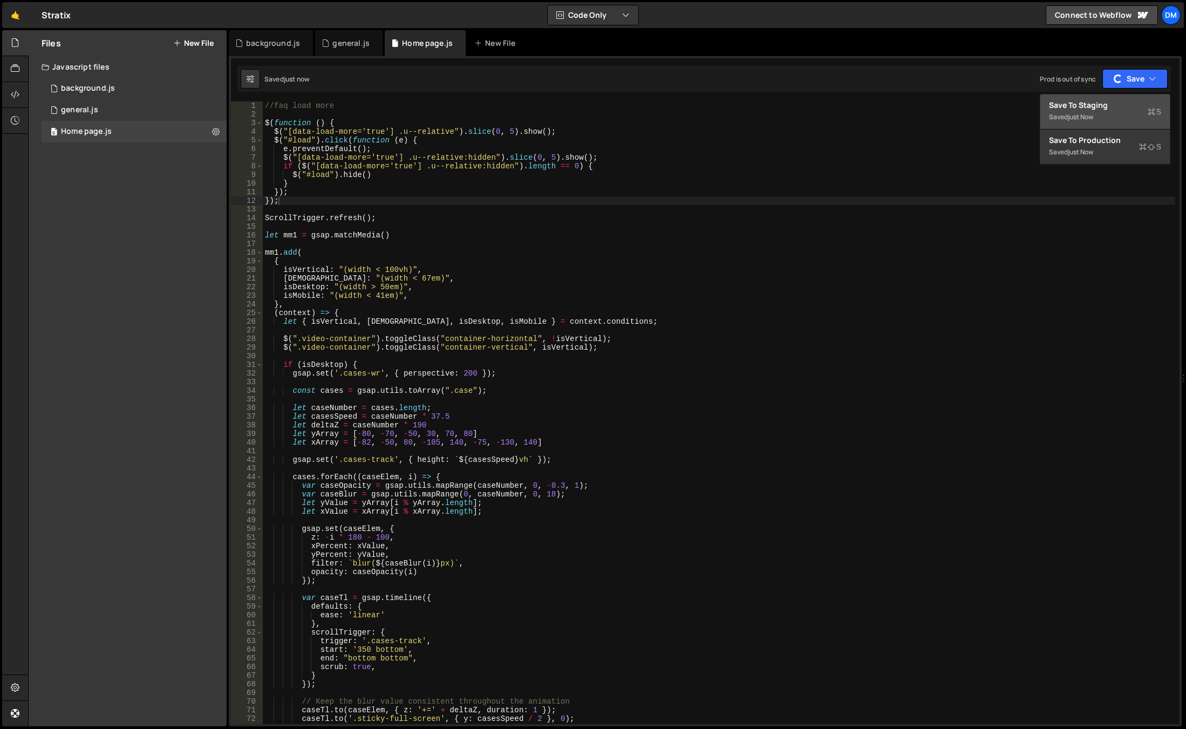
click at [1111, 104] on div "Save to Staging S" at bounding box center [1105, 105] width 112 height 11
click at [356, 109] on div "//faq load more $ ( function ( ) { $ ( "[data-load-more='true'] .u--relative" )…" at bounding box center [719, 421] width 913 height 640
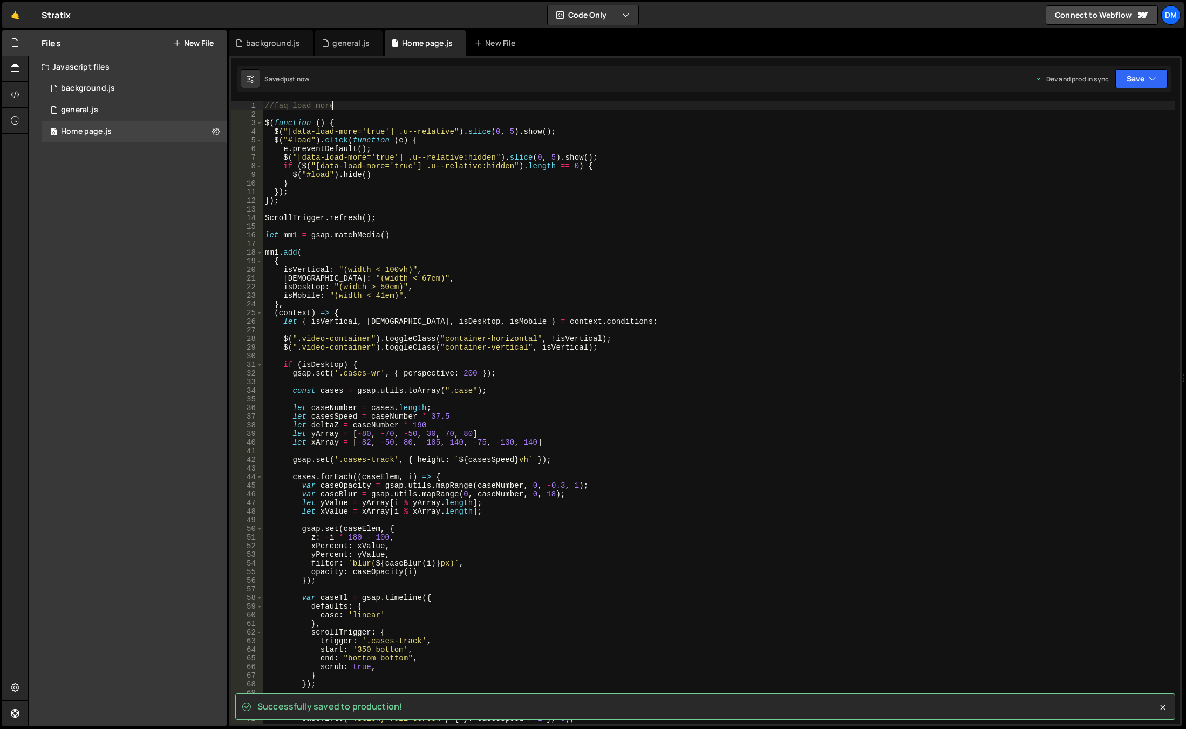
click at [438, 216] on div "//faq load more $ ( function ( ) { $ ( "[data-load-more='true'] .u--relative" )…" at bounding box center [719, 421] width 913 height 640
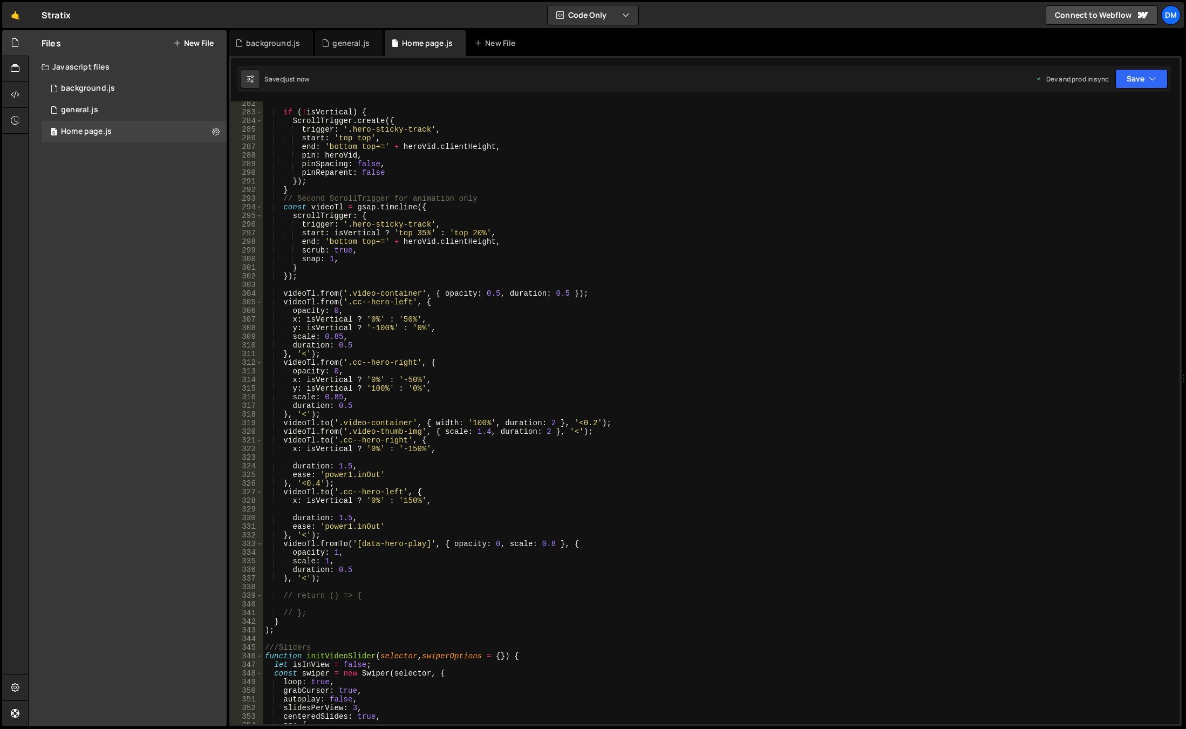
scroll to position [2656, 0]
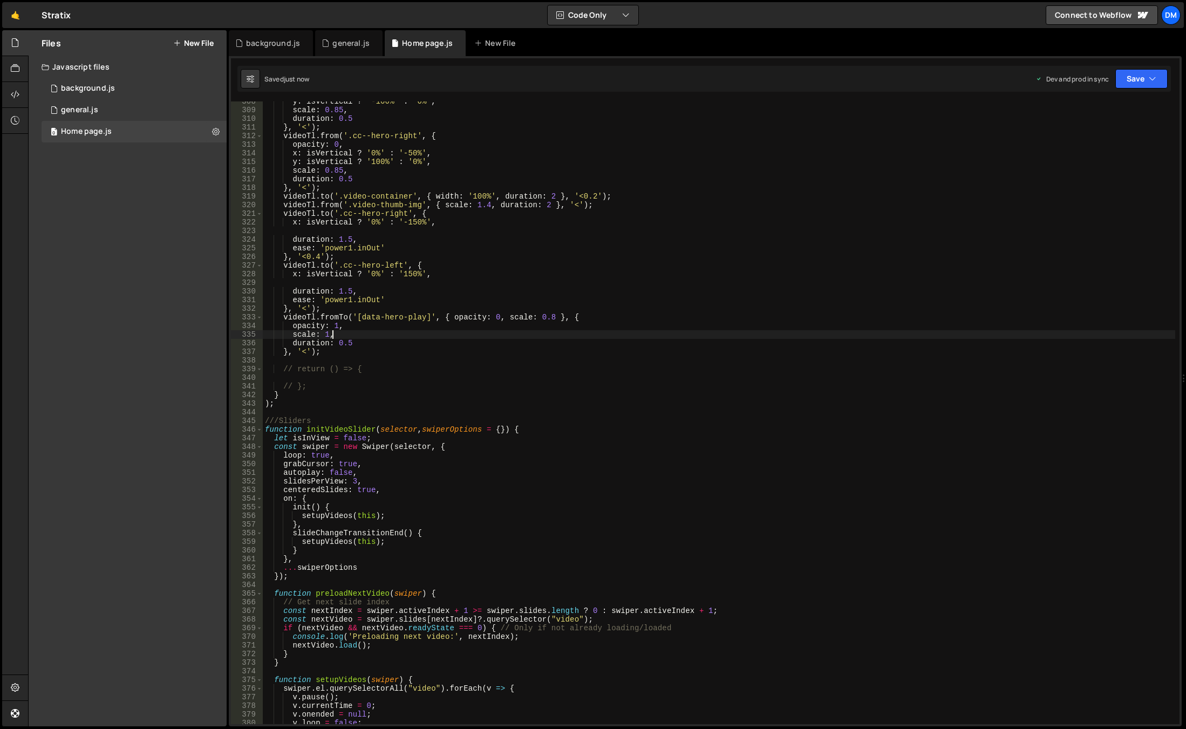
click at [628, 336] on div "y : isVertical ? '-100%' : '0%' , scale : 0.85 , duration : 0.5 } , '<' ) ; vid…" at bounding box center [719, 417] width 913 height 640
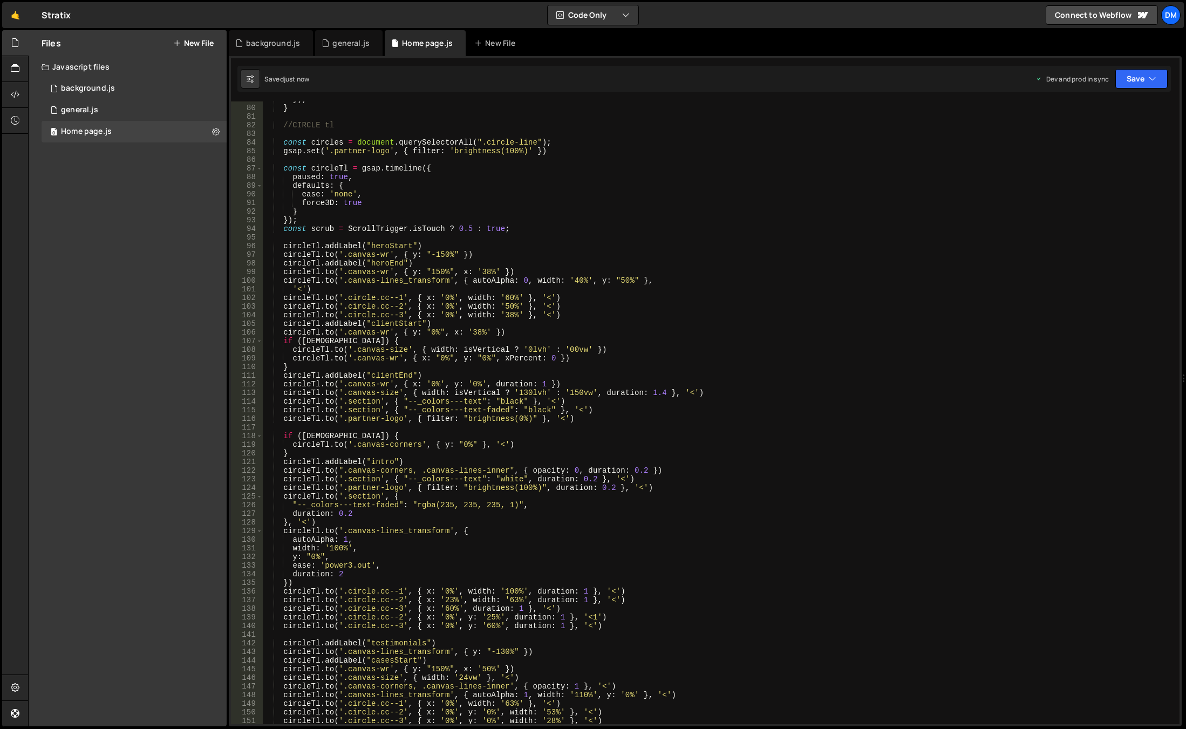
scroll to position [0, 0]
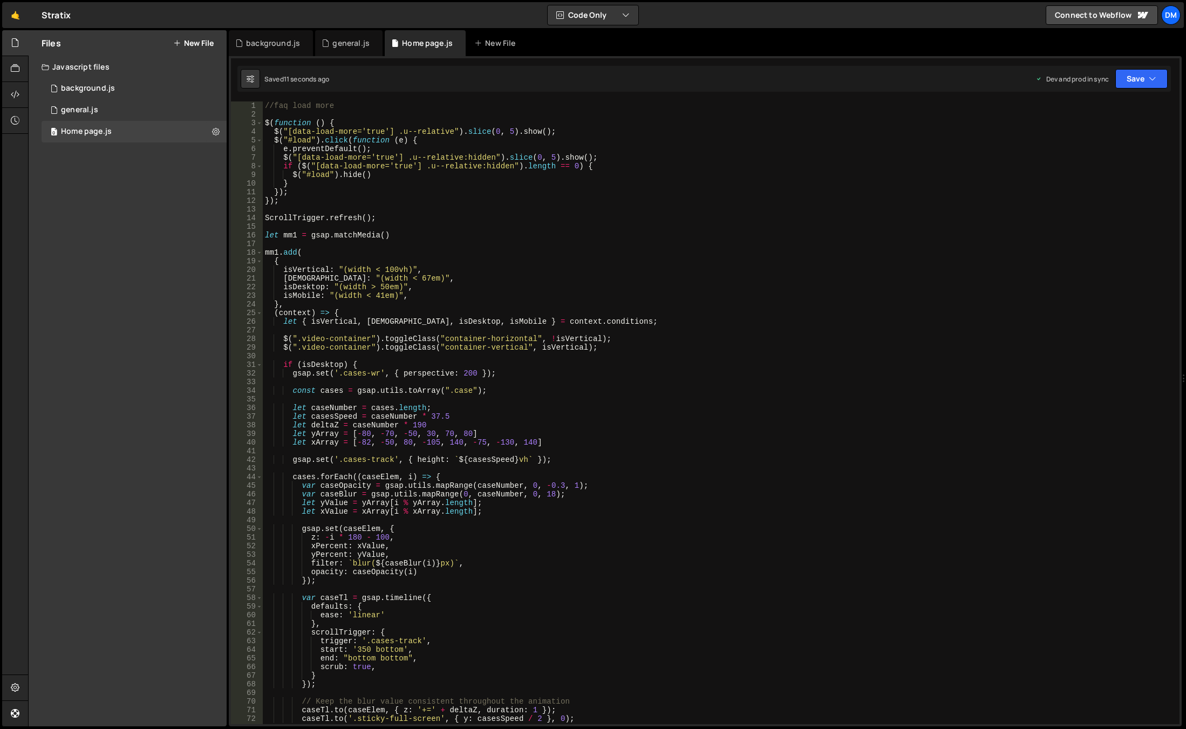
click at [348, 216] on div "//faq load more $ ( function ( ) { $ ( "[data-load-more='true'] .u--relative" )…" at bounding box center [719, 421] width 913 height 640
click at [751, 283] on div "//faq load more $ ( function ( ) { $ ( "[data-load-more='true'] .u--relative" )…" at bounding box center [719, 421] width 913 height 640
type textarea "isDesktop: "(width > 50em)","
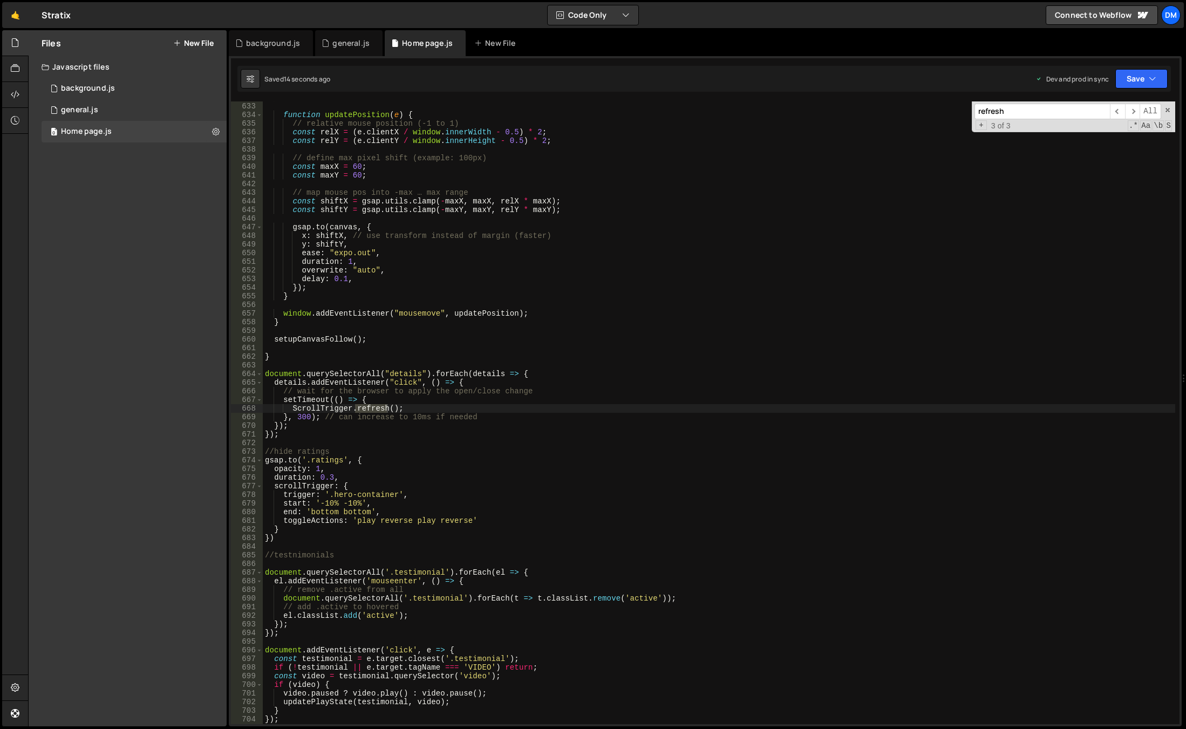
scroll to position [5458, 0]
type input "refresh"
drag, startPoint x: 420, startPoint y: 373, endPoint x: 424, endPoint y: 403, distance: 30.5
click at [420, 373] on div "const canvas = document . querySelector ( ".canvas" ) ; function updatePosition…" at bounding box center [719, 413] width 913 height 640
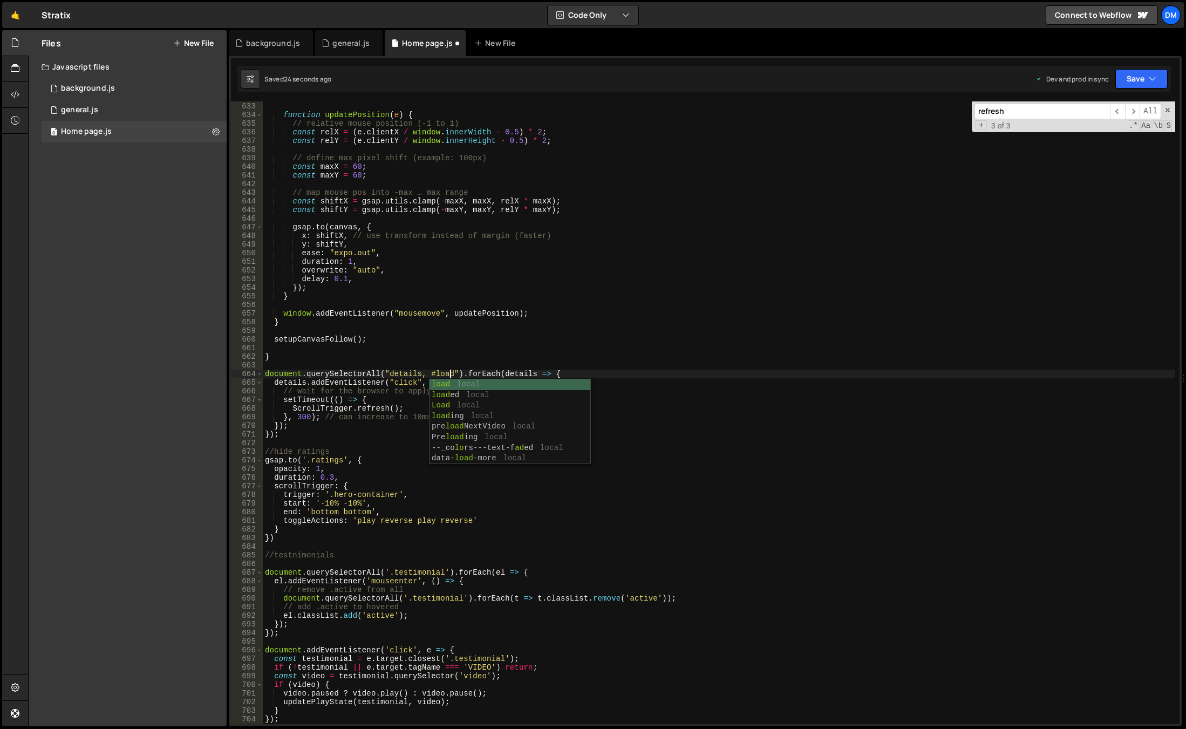
click at [601, 298] on div "const canvas = document . querySelector ( ".canvas" ) ; function updatePosition…" at bounding box center [719, 413] width 913 height 640
type textarea "}"
click at [1135, 78] on button "Save" at bounding box center [1142, 78] width 52 height 19
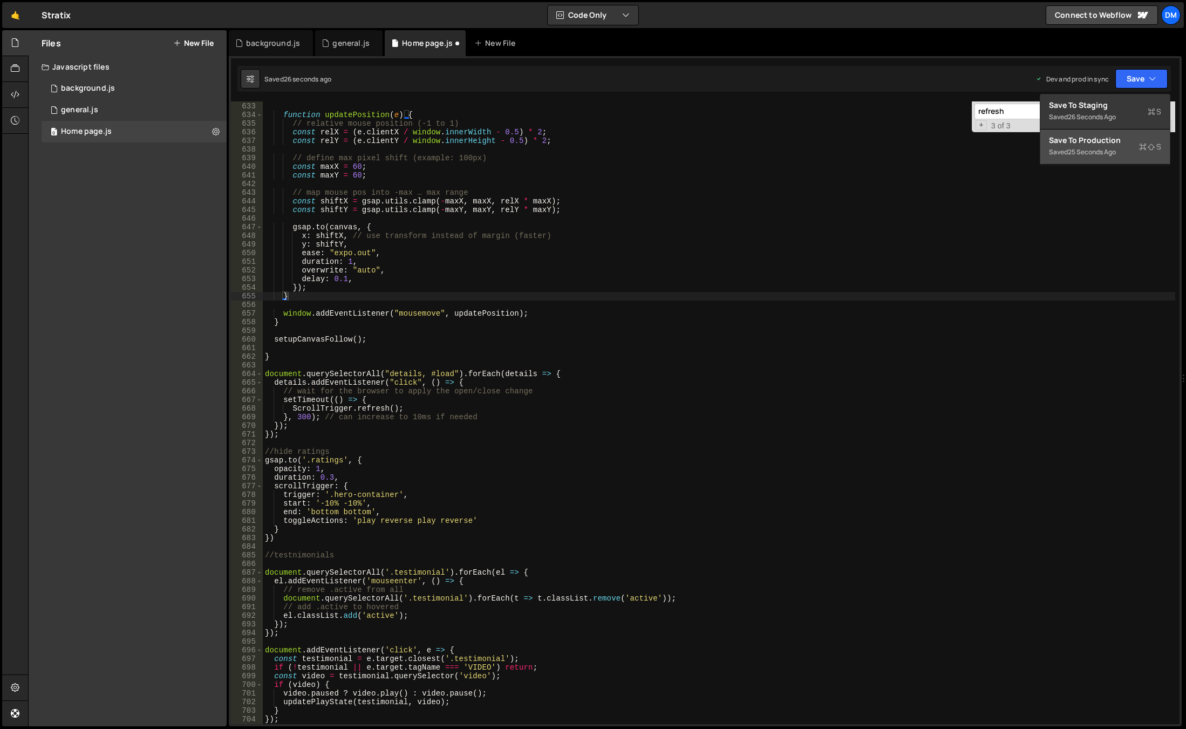
click at [1096, 139] on div "Save to Production S" at bounding box center [1105, 140] width 112 height 11
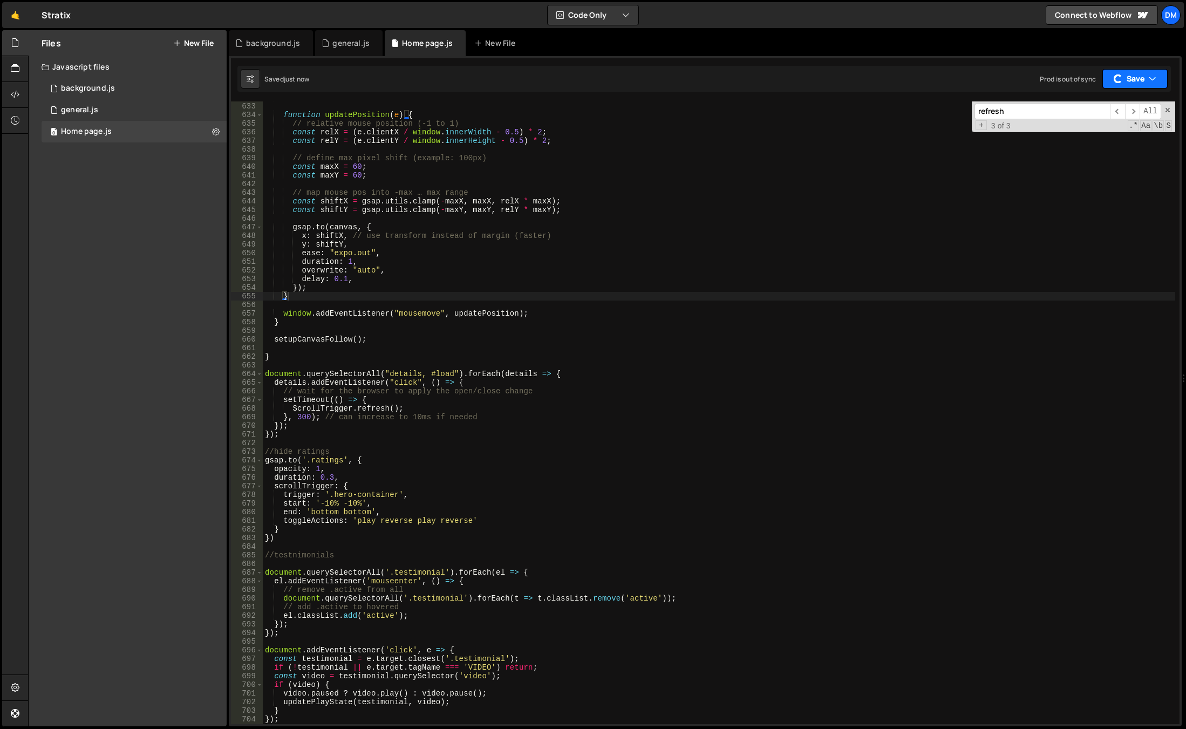
click at [1132, 72] on button "Save" at bounding box center [1135, 78] width 65 height 19
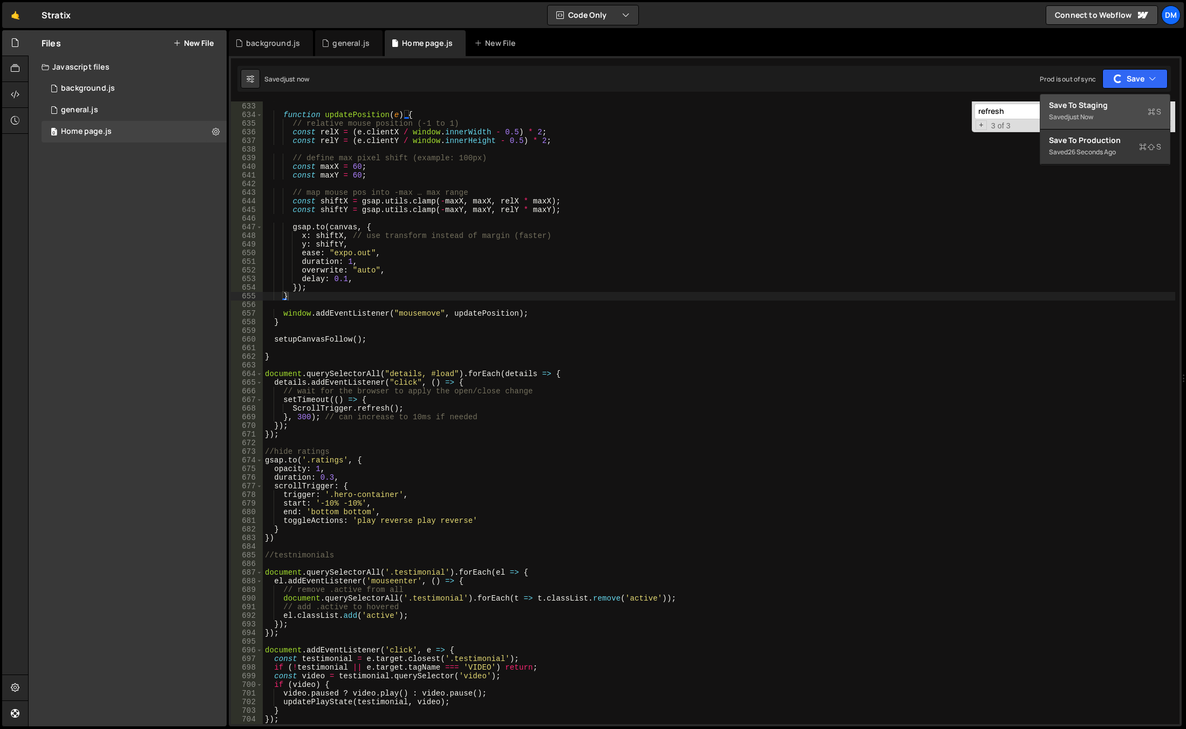
click at [1107, 105] on div "Save to Staging S" at bounding box center [1105, 105] width 112 height 11
click at [836, 334] on div "const canvas = document . querySelector ( ".canvas" ) ; function updatePosition…" at bounding box center [719, 413] width 913 height 640
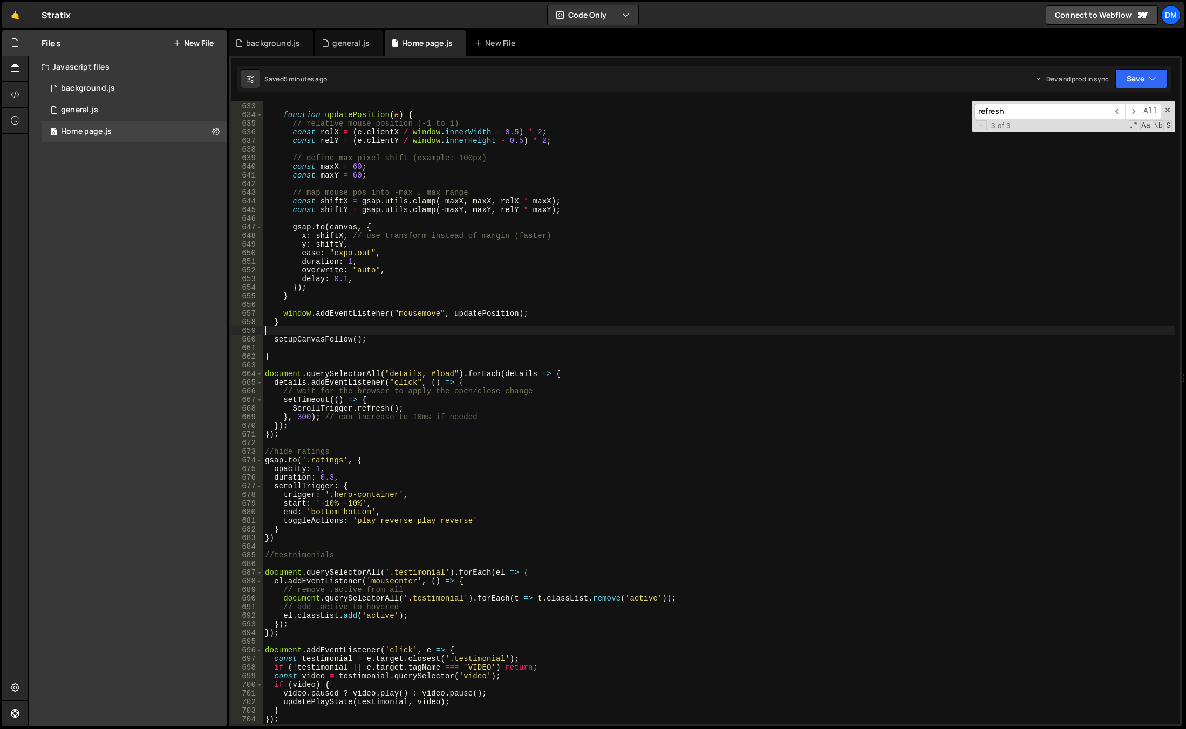
click at [492, 365] on div "const canvas = document . querySelector ( ".canvas" ) ; function updatePosition…" at bounding box center [719, 413] width 913 height 640
click at [1164, 106] on div "refresh ​ ​ All Replace All + 3 of 3 .* Aa \b S" at bounding box center [1073, 116] width 203 height 31
click at [1168, 109] on span at bounding box center [1168, 110] width 8 height 8
click at [732, 344] on div "const canvas = document . querySelector ( ".canvas" ) ; function updatePosition…" at bounding box center [719, 413] width 913 height 640
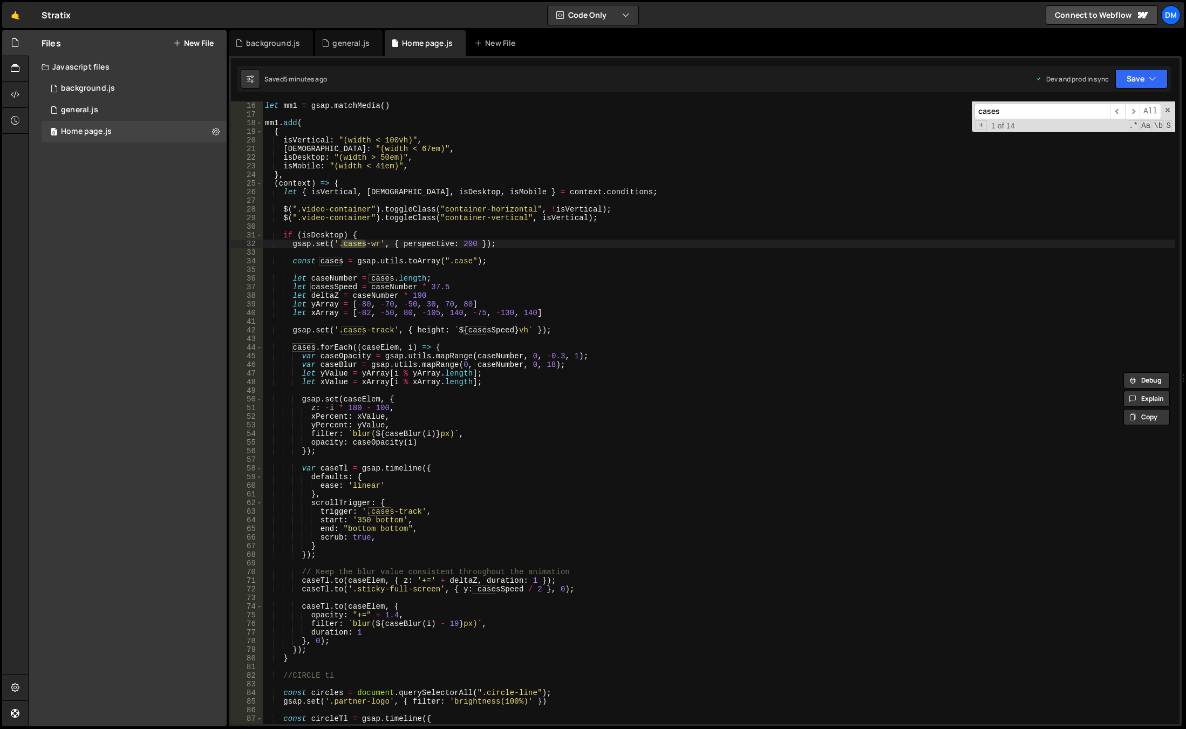
scroll to position [194, 0]
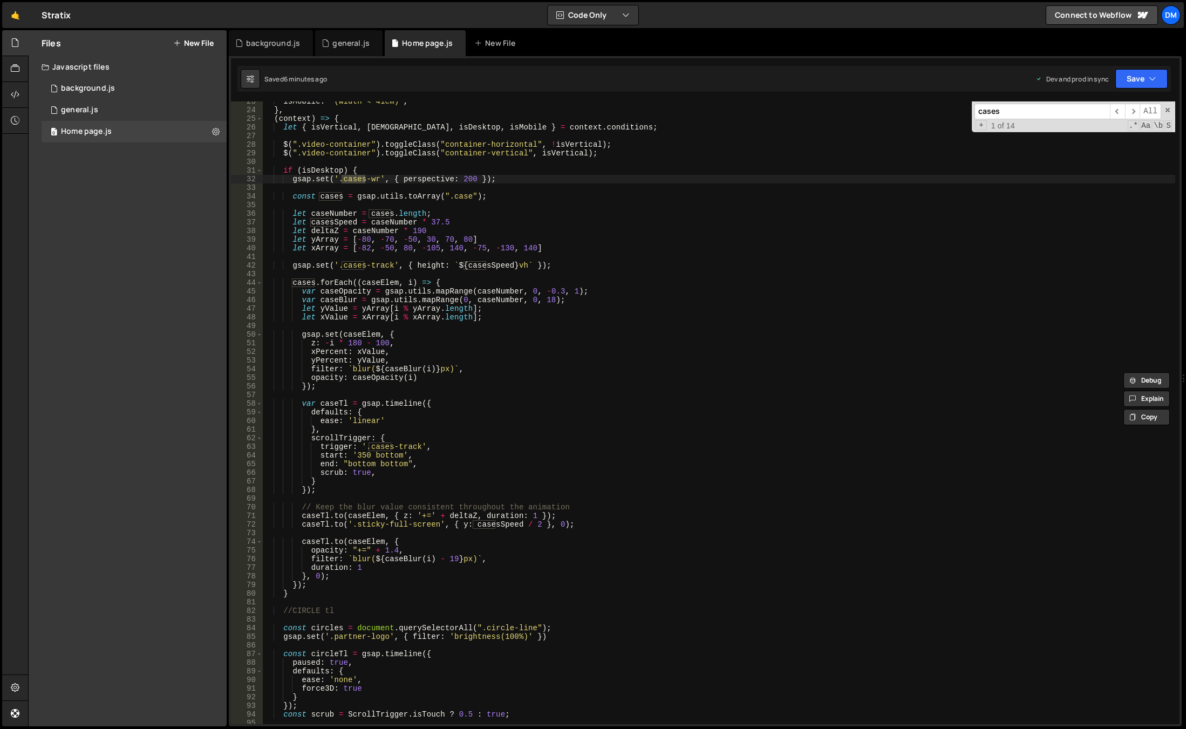
type input "cases"
click at [427, 368] on div "isMobile : "(width < 41em)" , } , ( context ) => { let { isVertical , isWide , …" at bounding box center [719, 417] width 913 height 640
click at [428, 477] on div "isMobile : "(width < 41em)" , } , ( context ) => { let { isVertical , isWide , …" at bounding box center [719, 417] width 913 height 640
type textarea "scrub: true,"
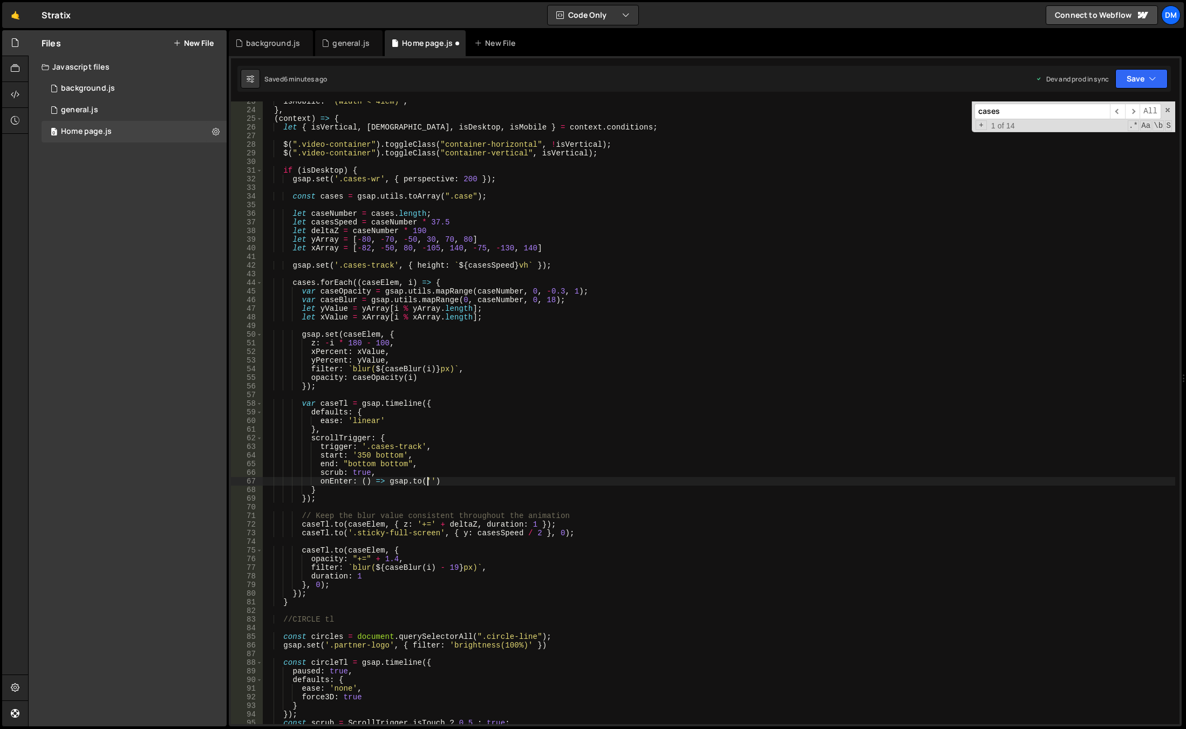
scroll to position [0, 11]
paste textarea "all-cases-btn-wr')"
paste textarea "all-cases-btn-wr"
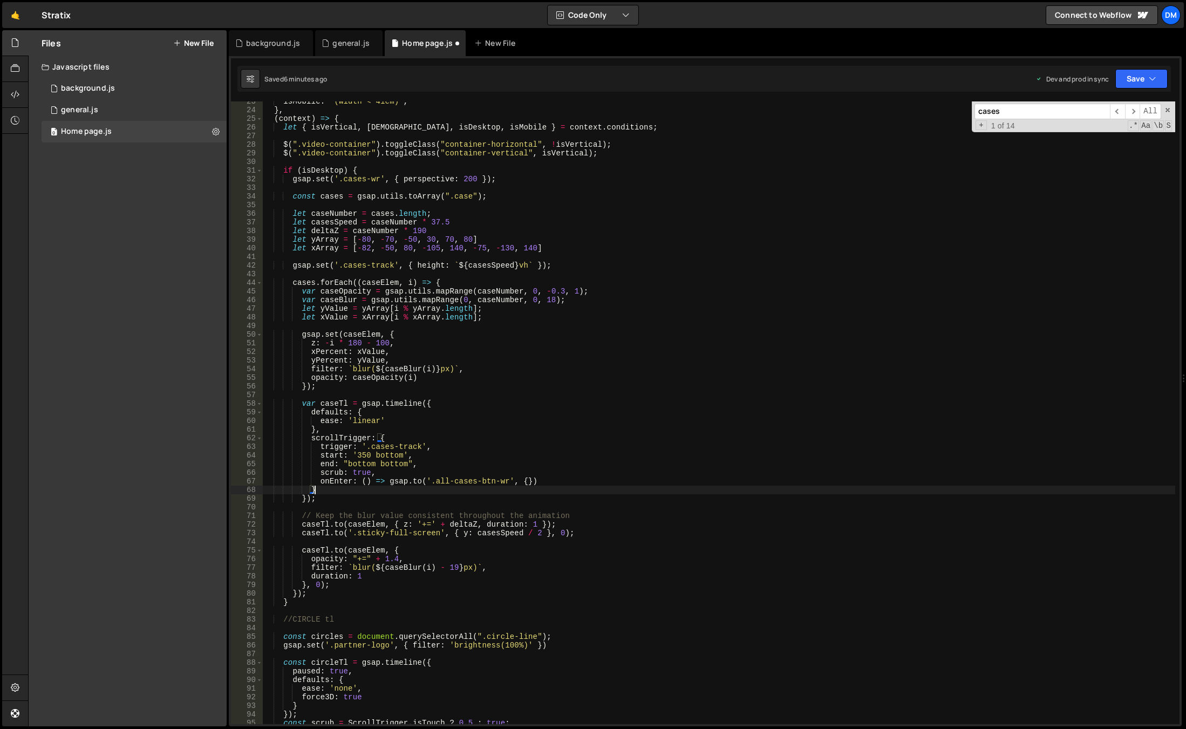
click at [520, 480] on div "isMobile : "(width < 41em)" , } , ( context ) => { let { isVertical , isWide , …" at bounding box center [719, 417] width 913 height 640
click at [1145, 77] on button "Save" at bounding box center [1142, 78] width 52 height 19
drag, startPoint x: 1108, startPoint y: 141, endPoint x: 1140, endPoint y: 98, distance: 54.4
click at [1108, 141] on div "Save to Production S" at bounding box center [1105, 140] width 112 height 11
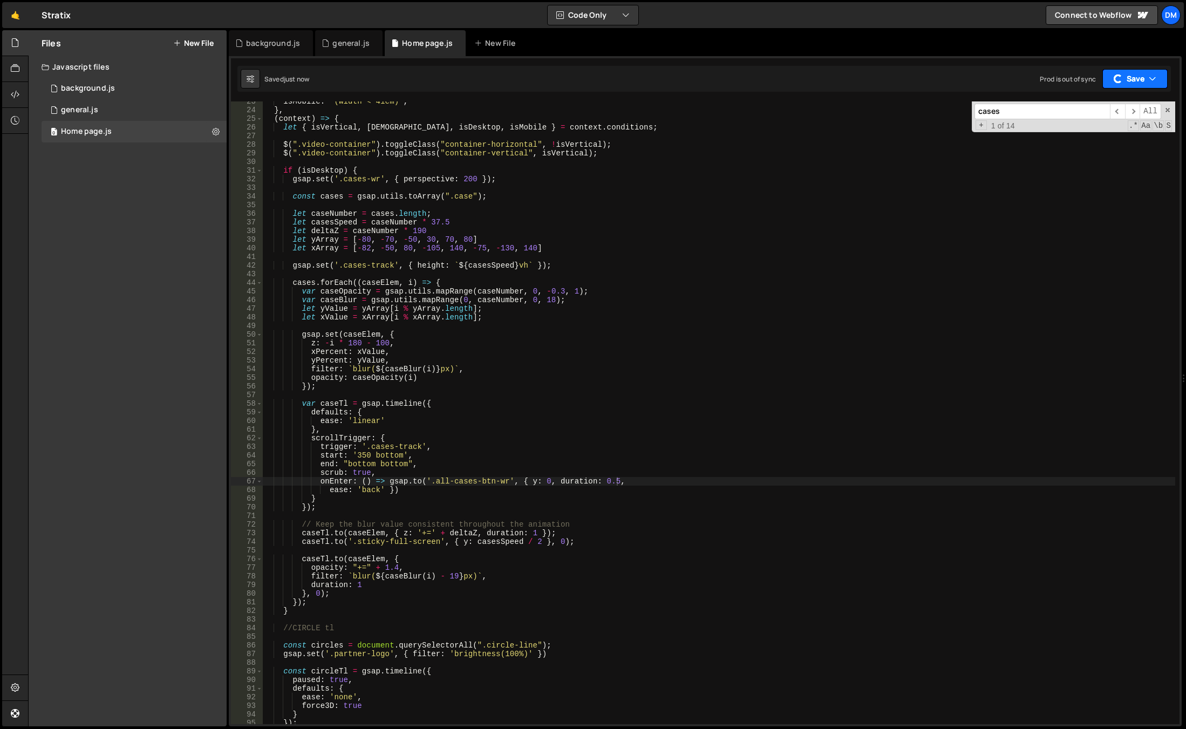
click at [1144, 80] on button "Save" at bounding box center [1135, 78] width 65 height 19
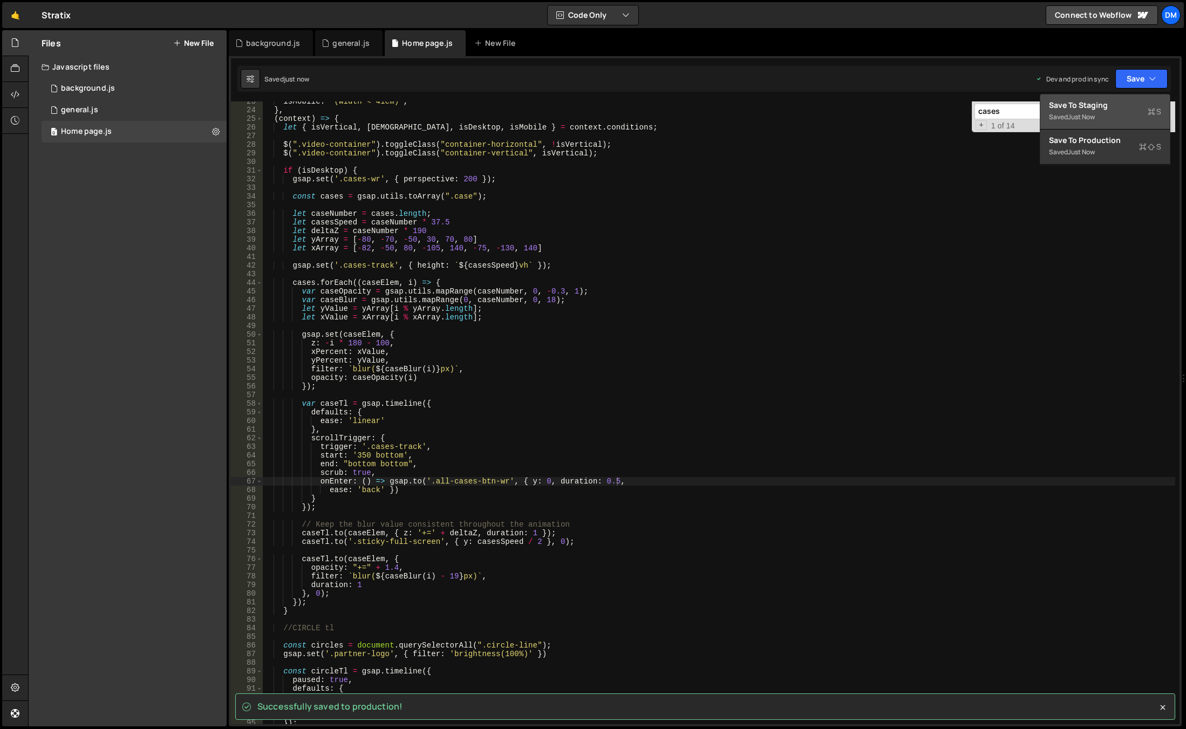
click at [1115, 114] on div "Saved just now" at bounding box center [1105, 117] width 112 height 13
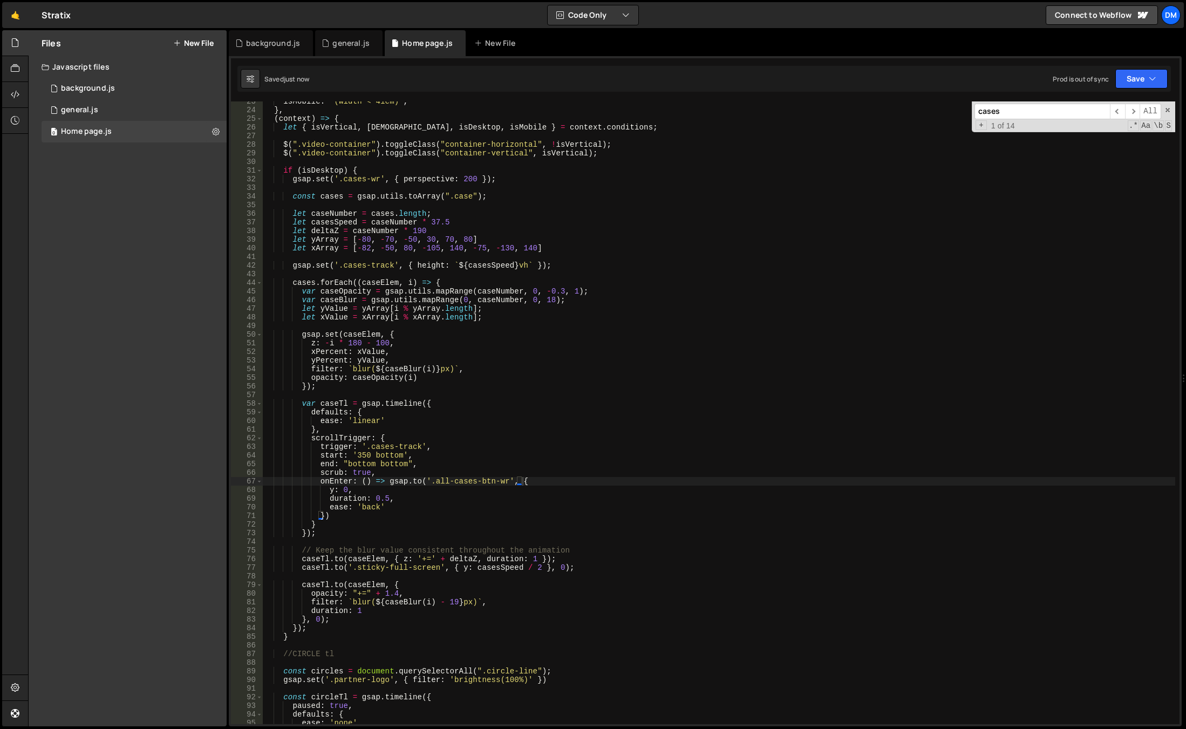
click at [671, 446] on div "isMobile : "(width < 41em)" , } , ( context ) => { let { isVertical , isWide , …" at bounding box center [719, 417] width 913 height 640
click at [491, 416] on div "isMobile : "(width < 41em)" , } , ( context ) => { let { isVertical , isWide , …" at bounding box center [719, 417] width 913 height 640
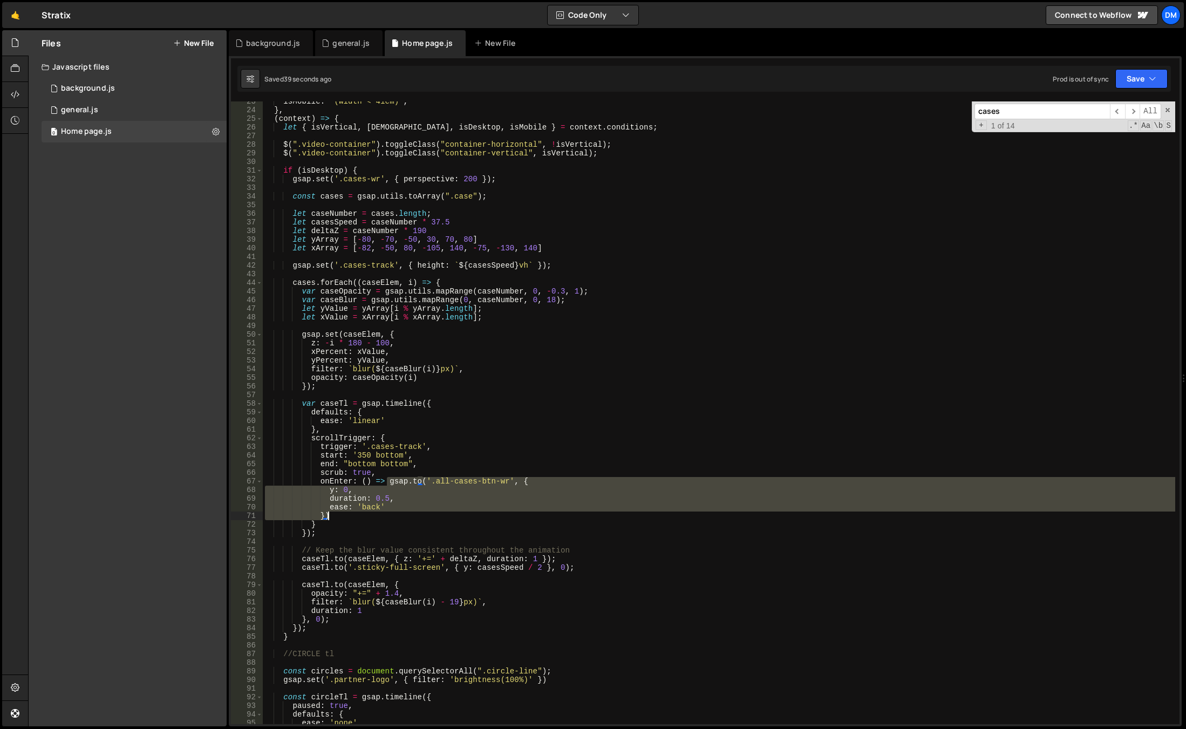
drag, startPoint x: 389, startPoint y: 482, endPoint x: 334, endPoint y: 514, distance: 63.4
click at [334, 514] on div "isMobile : "(width < 41em)" , } , ( context ) => { let { isVertical , isWide , …" at bounding box center [719, 417] width 913 height 640
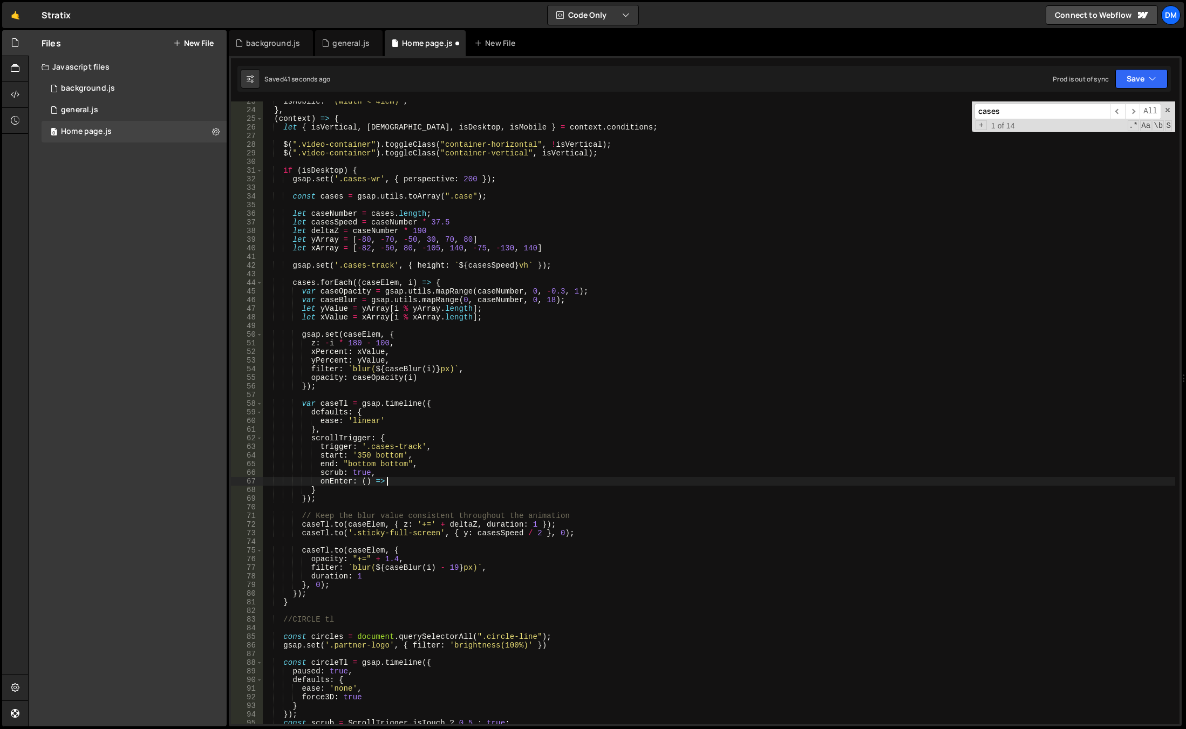
click at [378, 390] on div "isMobile : "(width < 41em)" , } , ( context ) => { let { isVertical , isWide , …" at bounding box center [719, 417] width 913 height 640
type textarea "});"
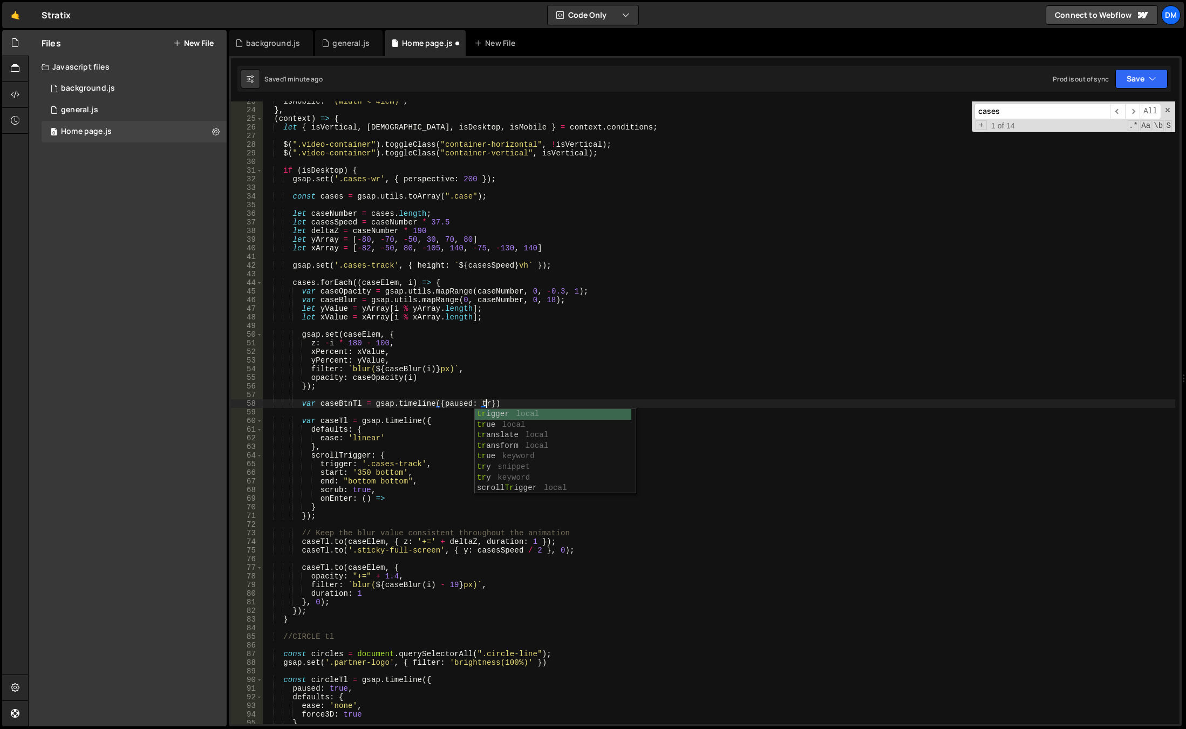
scroll to position [0, 16]
type textarea "var caseBtnTl = gsap.timeline({paused: true});"
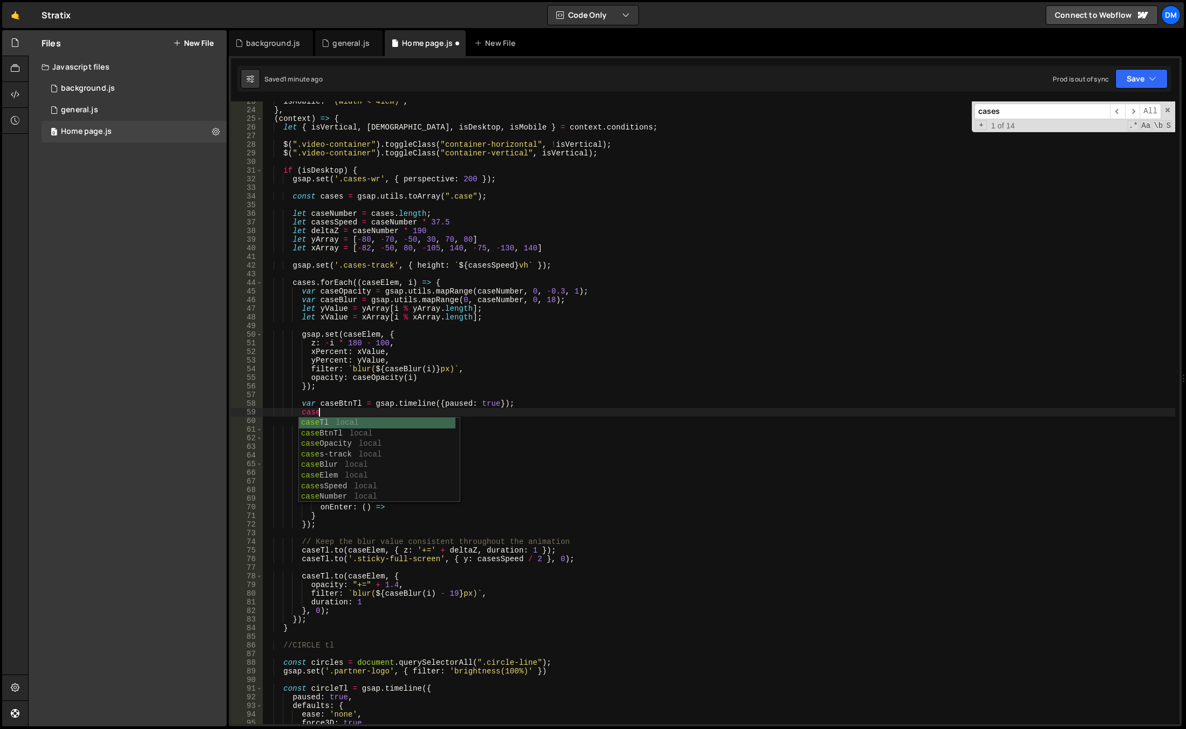
scroll to position [0, 3]
paste textarea "})"
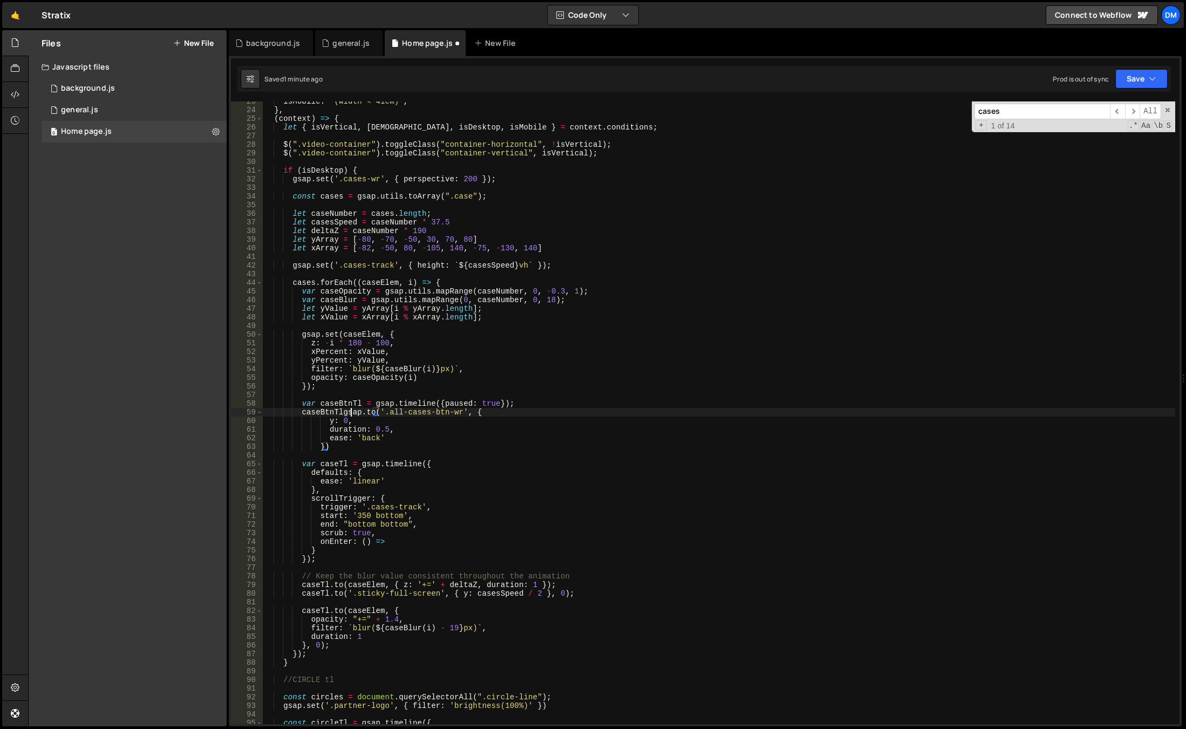
click at [353, 414] on div "isMobile : "(width < 41em)" , } , ( context ) => { let { isVertical , isWide , …" at bounding box center [719, 417] width 913 height 640
click at [361, 415] on div "isMobile : "(width < 41em)" , } , ( context ) => { let { isVertical , isWide , …" at bounding box center [719, 412] width 913 height 623
click at [357, 440] on div "isMobile : "(width < 41em)" , } , ( context ) => { let { isVertical , isWide , …" at bounding box center [719, 417] width 913 height 640
click at [352, 446] on div "isMobile : "(width < 41em)" , } , ( context ) => { let { isVertical , isWide , …" at bounding box center [719, 417] width 913 height 640
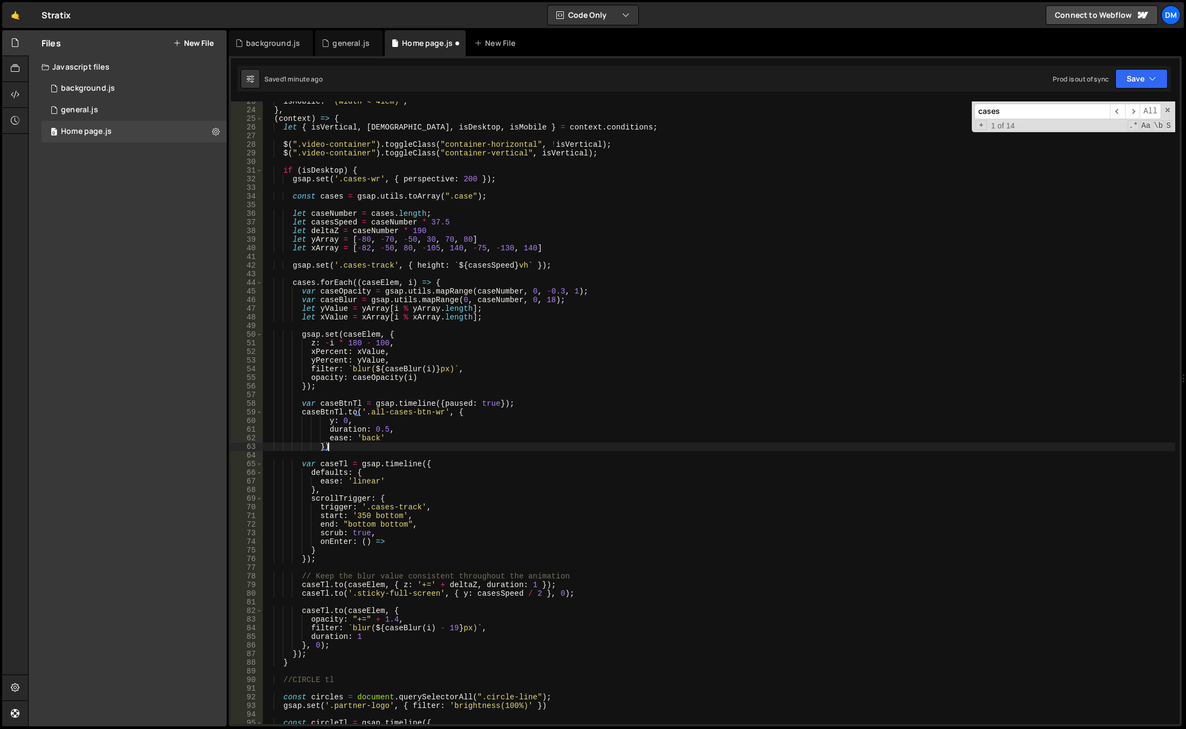
scroll to position [0, 4]
click at [1136, 79] on button "Save" at bounding box center [1142, 78] width 52 height 19
click at [1104, 142] on div "Save to Production S" at bounding box center [1105, 140] width 112 height 11
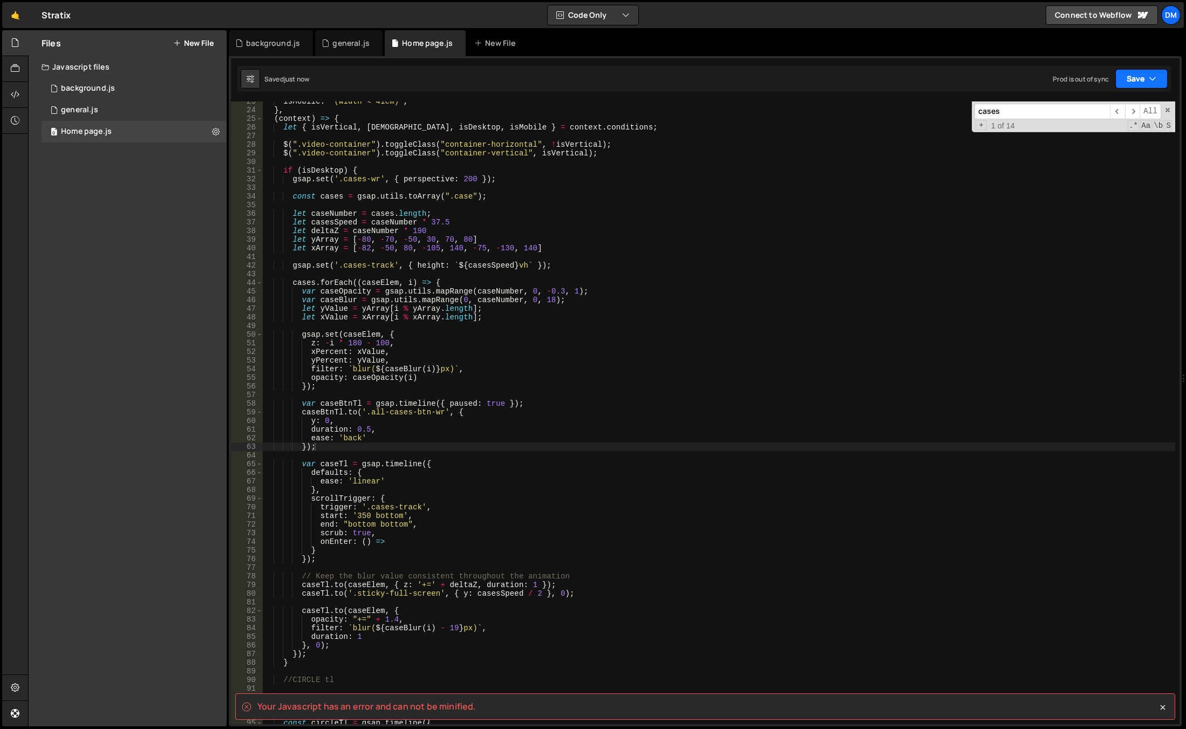
drag, startPoint x: 1137, startPoint y: 80, endPoint x: 1122, endPoint y: 96, distance: 21.4
click at [1137, 80] on button "Save" at bounding box center [1142, 78] width 52 height 19
click at [701, 330] on div "isMobile : "(width < 41em)" , } , ( context ) => { let { isVertical , isWide , …" at bounding box center [719, 417] width 913 height 640
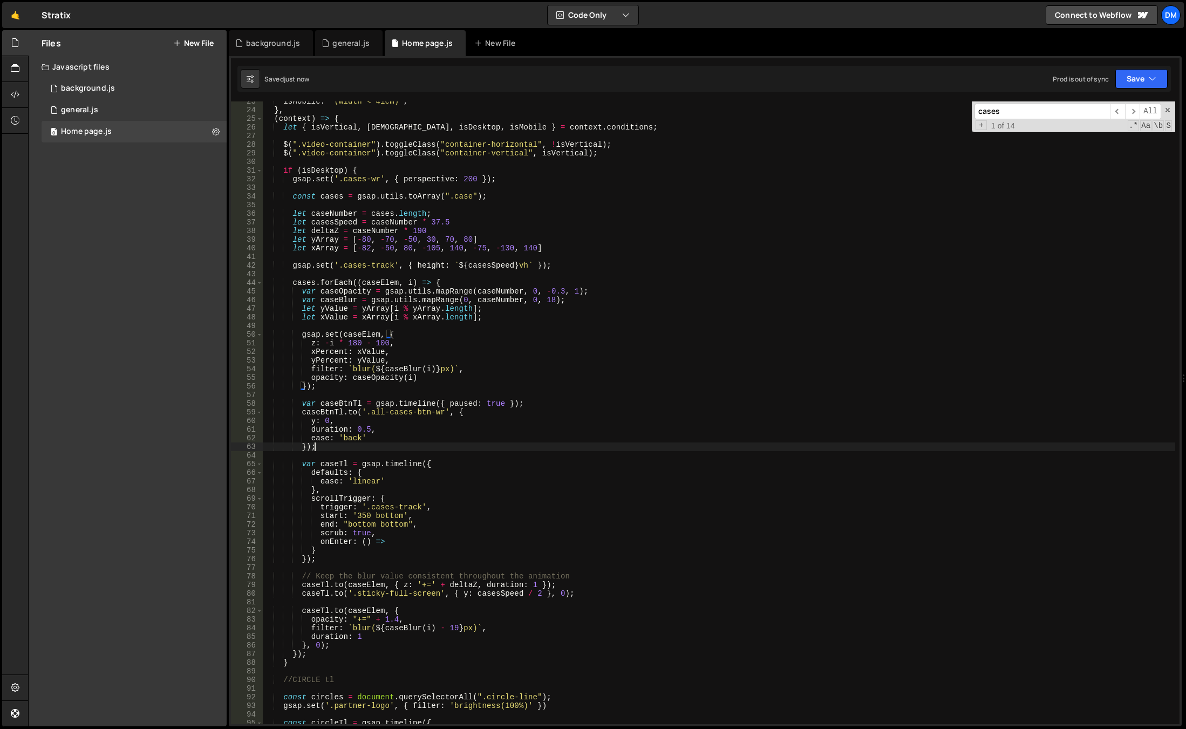
click at [322, 444] on div "isMobile : "(width < 41em)" , } , ( context ) => { let { isVertical , isWide , …" at bounding box center [719, 417] width 913 height 640
click at [350, 446] on div "isMobile : "(width < 41em)" , } , ( context ) => { let { isVertical , isWide , …" at bounding box center [719, 417] width 913 height 640
click at [339, 402] on div "isMobile : "(width < 41em)" , } , ( context ) => { let { isVertical , isWide , …" at bounding box center [719, 417] width 913 height 640
click at [1125, 72] on button "Save" at bounding box center [1142, 78] width 52 height 19
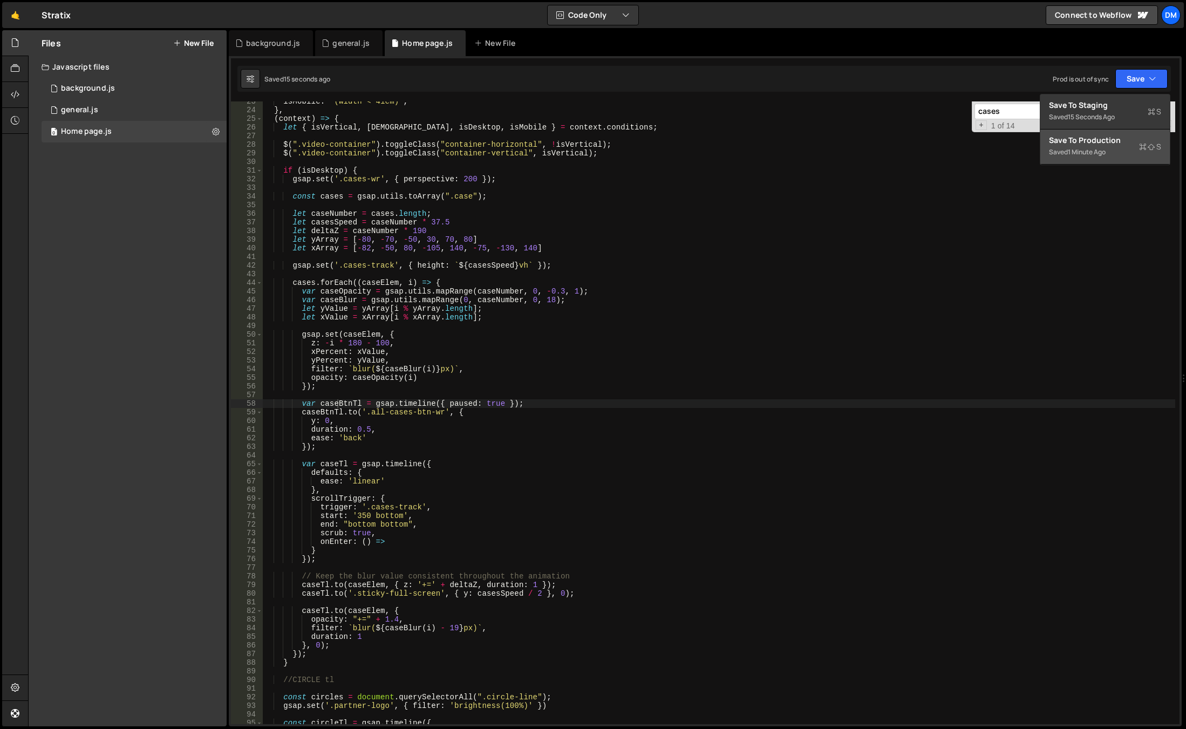
click at [1094, 150] on div "1 minute ago" at bounding box center [1087, 151] width 38 height 9
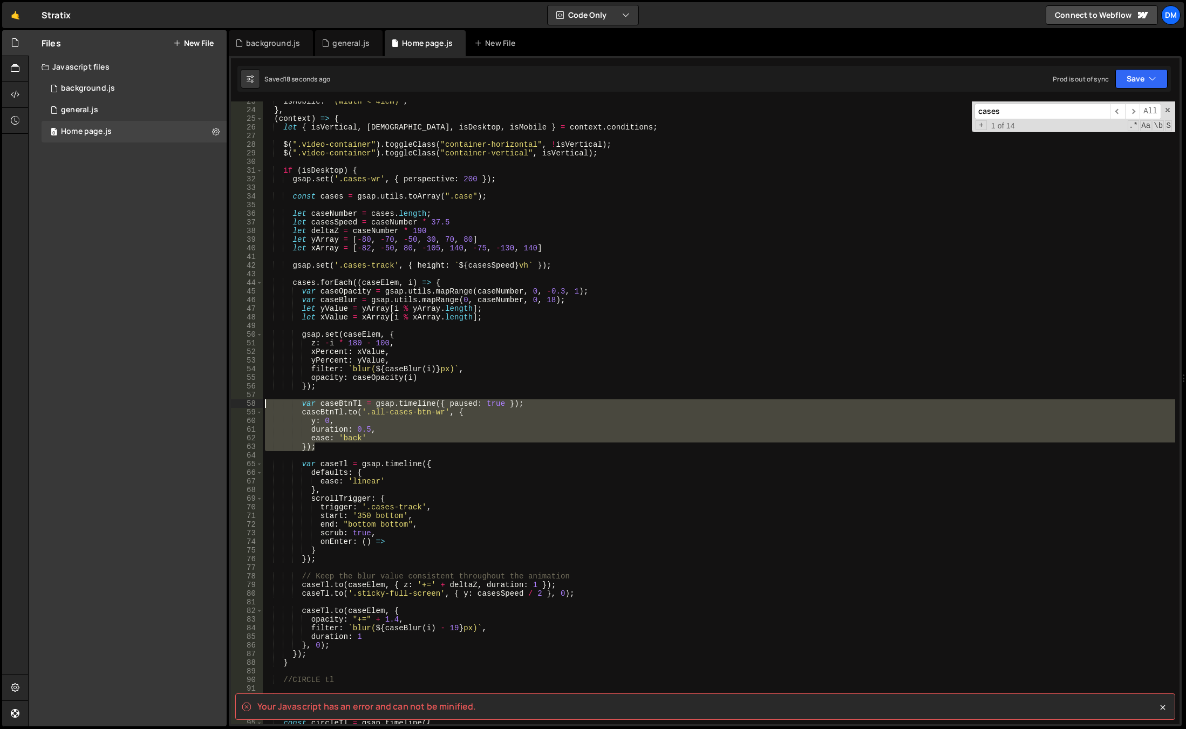
drag, startPoint x: 342, startPoint y: 447, endPoint x: 191, endPoint y: 406, distance: 156.5
click at [191, 406] on div "Files New File Javascript files 0 background.js 0 0 general.js 0 0 Home page.js…" at bounding box center [607, 378] width 1158 height 697
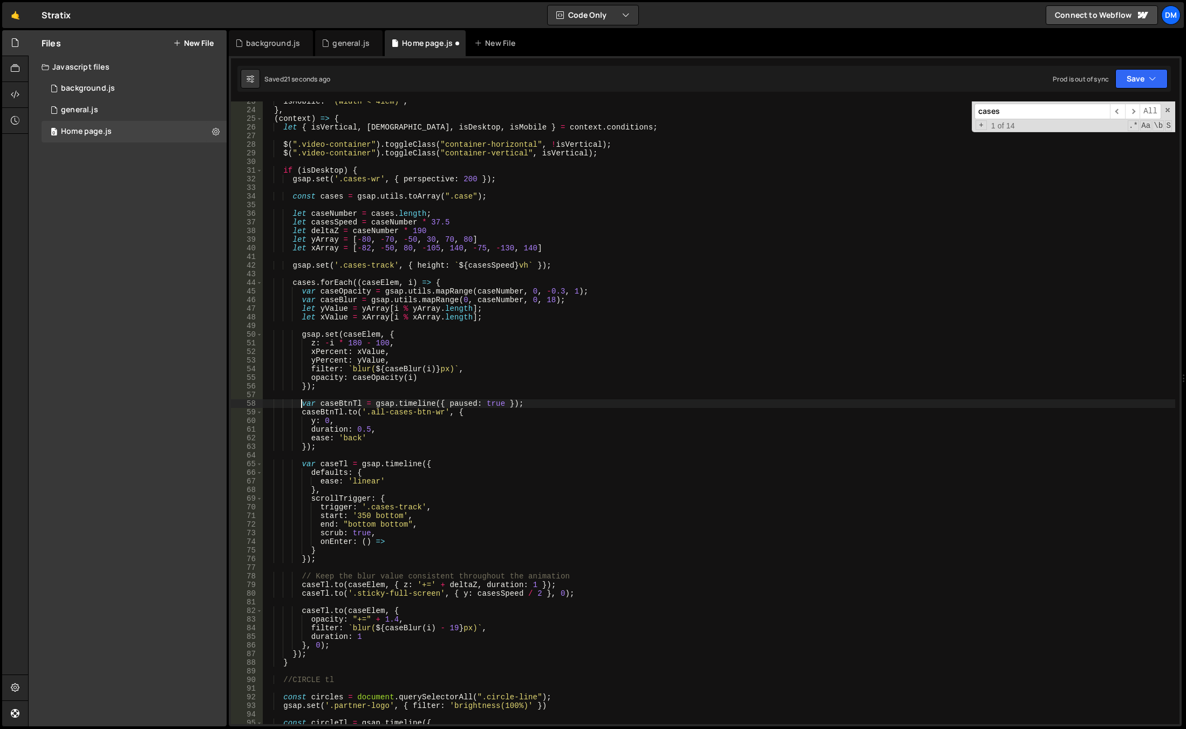
click at [440, 428] on div "isMobile : "(width < 41em)" , } , ( context ) => { let { isVertical , isWide , …" at bounding box center [719, 417] width 913 height 640
click at [347, 405] on div "isMobile : "(width < 41em)" , } , ( context ) => { let { isVertical , isWide , …" at bounding box center [719, 417] width 913 height 640
click at [412, 538] on div "isMobile : "(width < 41em)" , } , ( context ) => { let { isVertical , isWide , …" at bounding box center [719, 417] width 913 height 640
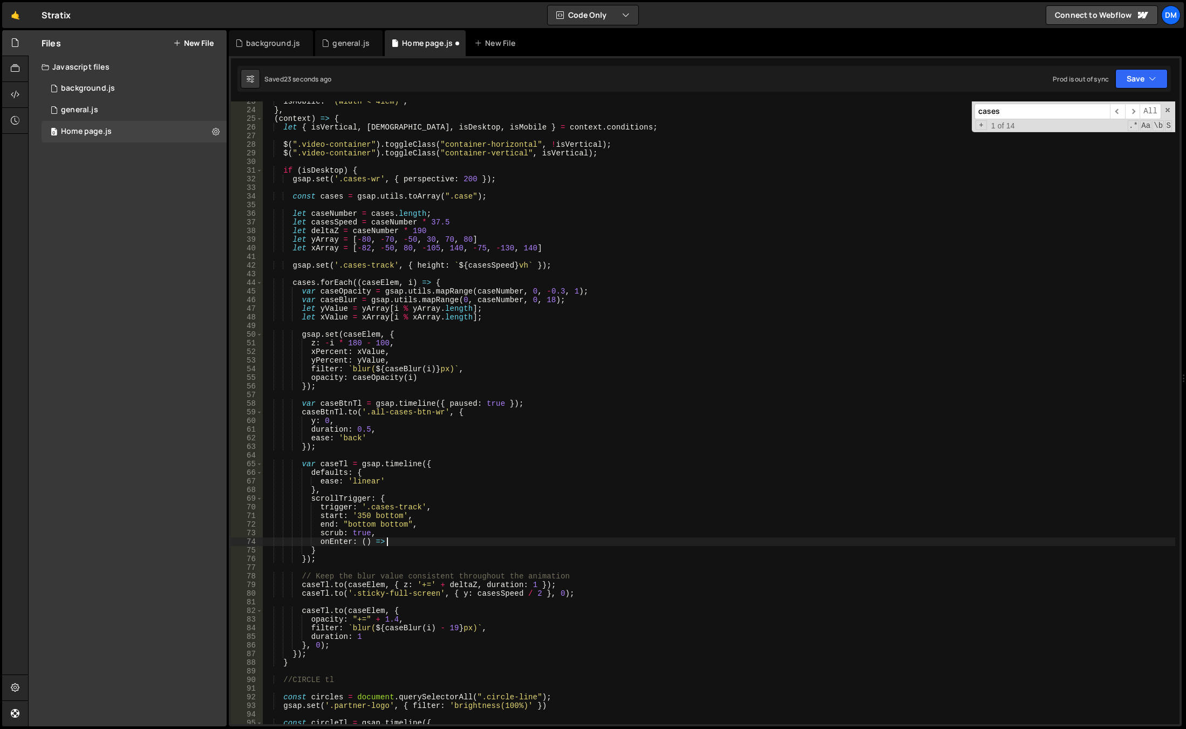
paste textarea "caseBtnTl"
click at [1136, 76] on button "Save" at bounding box center [1142, 78] width 52 height 19
click at [1091, 147] on div "Saved 1 minute ago" at bounding box center [1105, 152] width 112 height 13
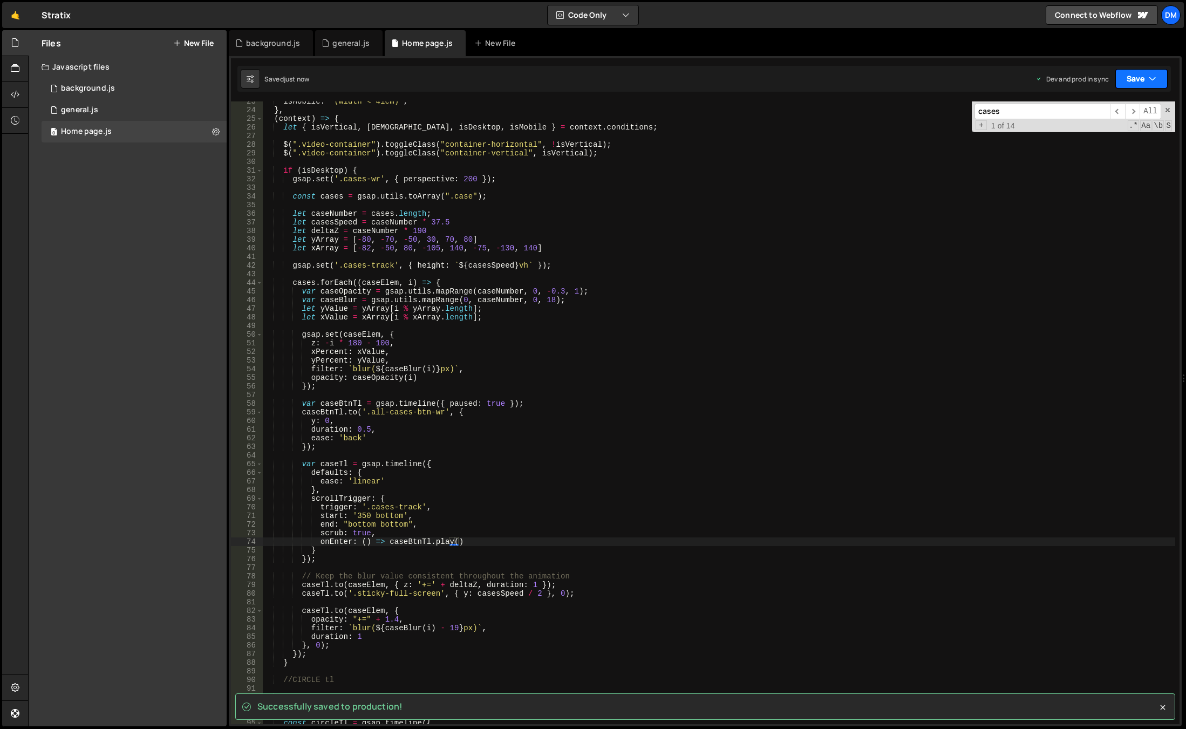
drag, startPoint x: 1122, startPoint y: 82, endPoint x: 1090, endPoint y: 104, distance: 38.5
click at [1122, 82] on button "Save" at bounding box center [1142, 78] width 52 height 19
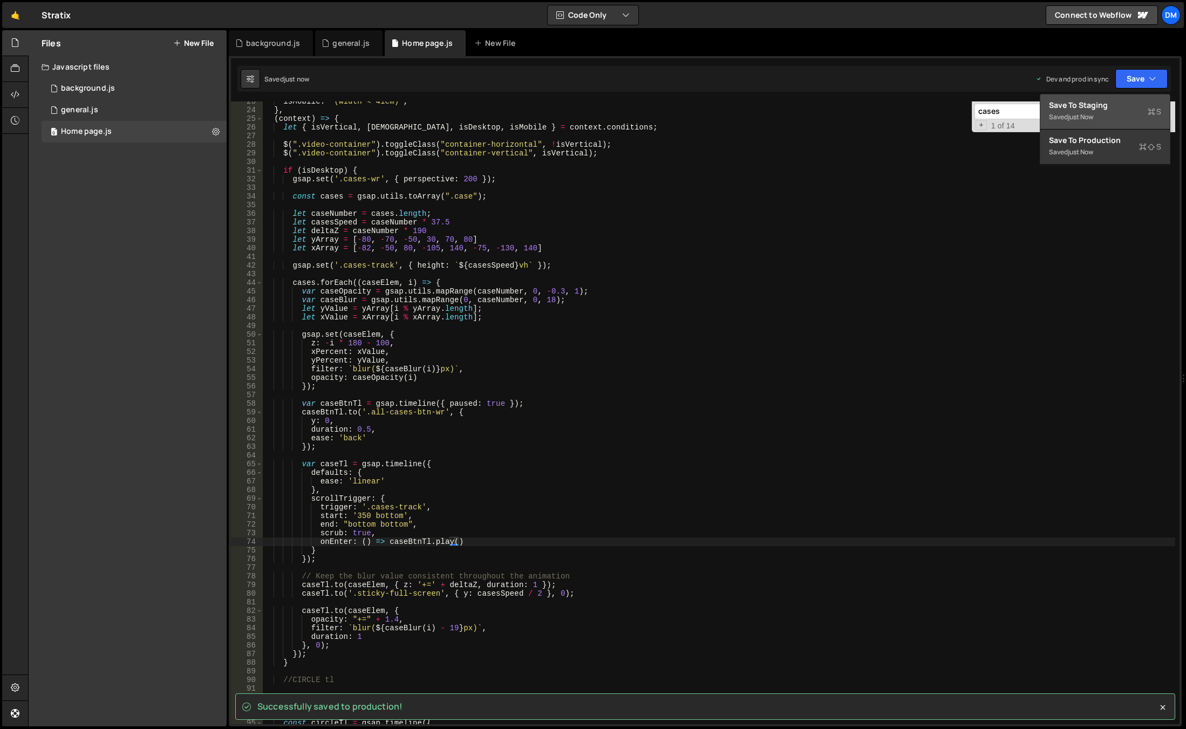
click at [1081, 109] on div "Save to Staging S" at bounding box center [1105, 105] width 112 height 11
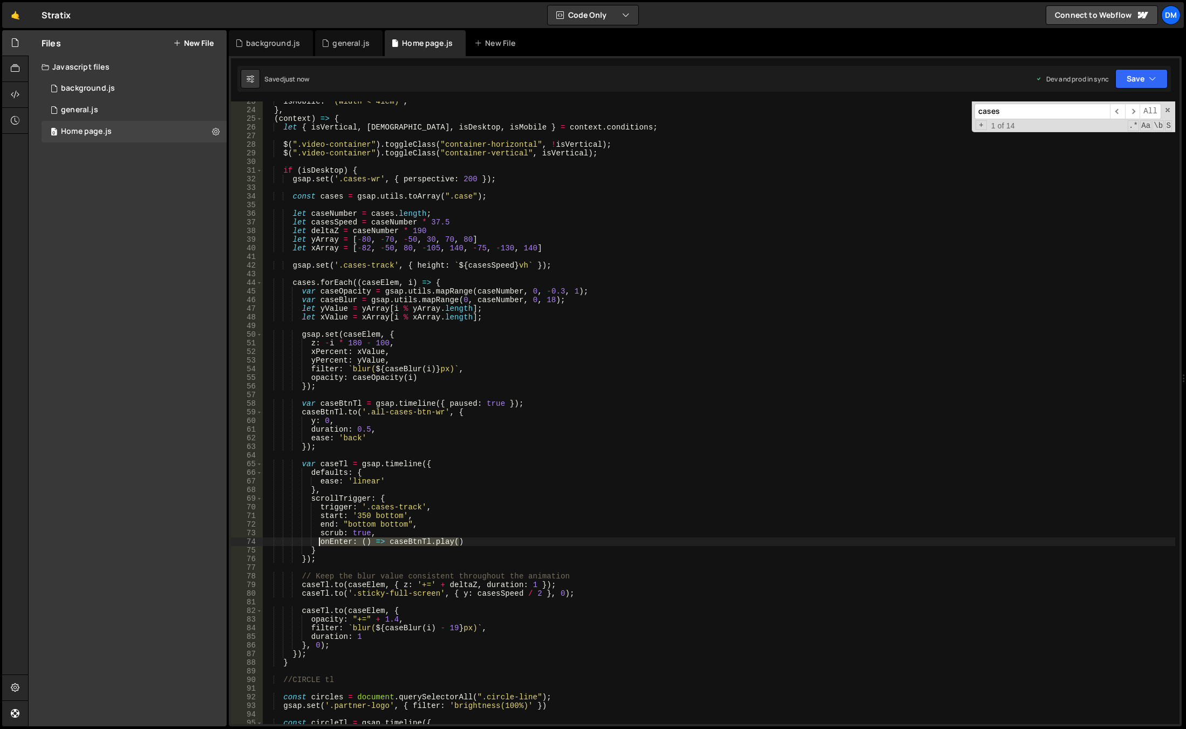
drag, startPoint x: 463, startPoint y: 542, endPoint x: 320, endPoint y: 542, distance: 142.5
click at [320, 542] on div "isMobile : "(width < 41em)" , } , ( context ) => { let { isVertical , isWide , …" at bounding box center [719, 417] width 913 height 640
click at [463, 541] on div "isMobile : "(width < 41em)" , } , ( context ) => { let { isVertical , isWide , …" at bounding box center [719, 412] width 913 height 623
type textarea "onEnter: () => [DOMAIN_NAME](),"
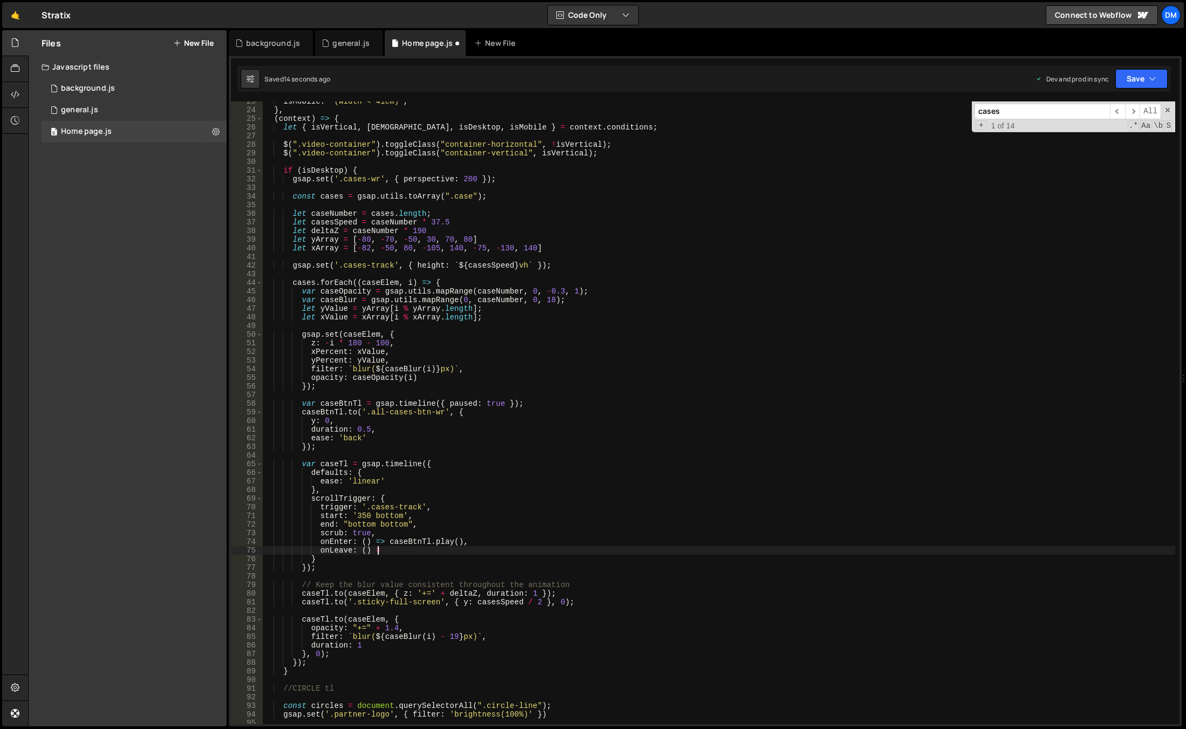
scroll to position [0, 8]
paste textarea "onEnter: () => [DOMAIN_NAME]()"
click at [683, 469] on div "isMobile : "(width < 41em)" , } , ( context ) => { let { isVertical , isWide , …" at bounding box center [719, 417] width 913 height 640
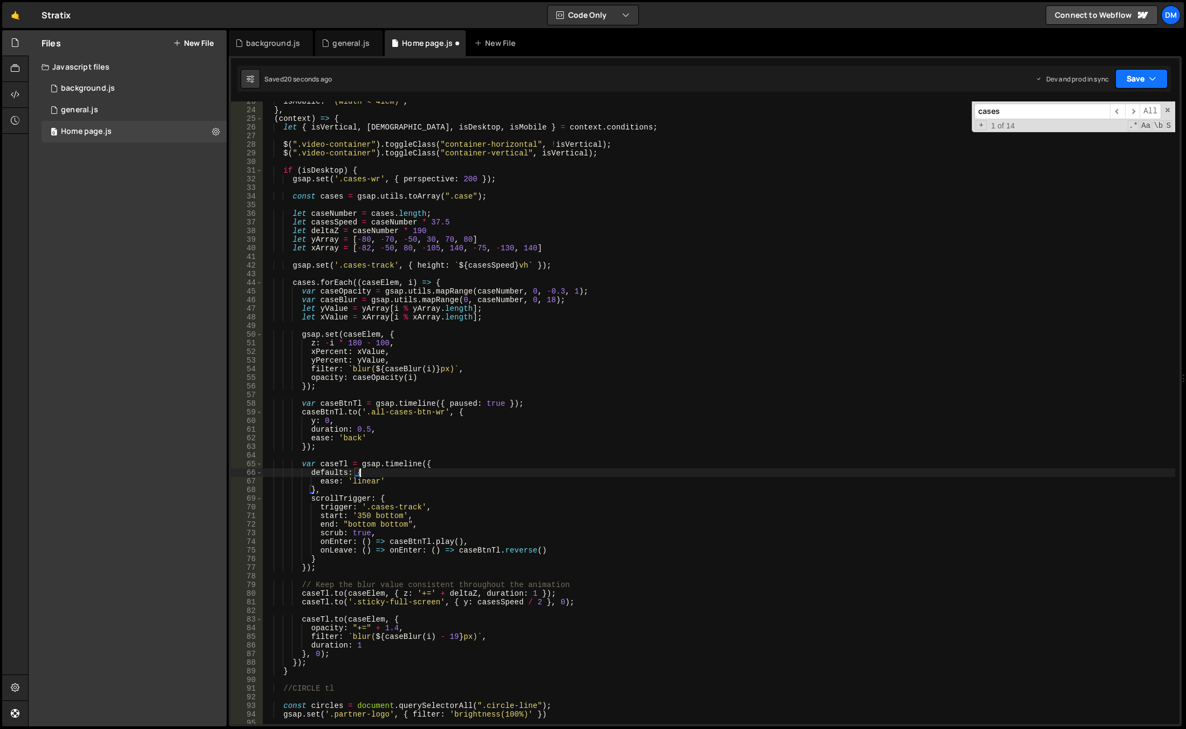
click at [1127, 77] on button "Save" at bounding box center [1142, 78] width 52 height 19
click at [1090, 143] on div "Save to Production S" at bounding box center [1105, 140] width 112 height 11
click at [1135, 81] on button "Save" at bounding box center [1135, 78] width 65 height 19
click at [1100, 105] on div "Save to Staging S" at bounding box center [1105, 105] width 112 height 11
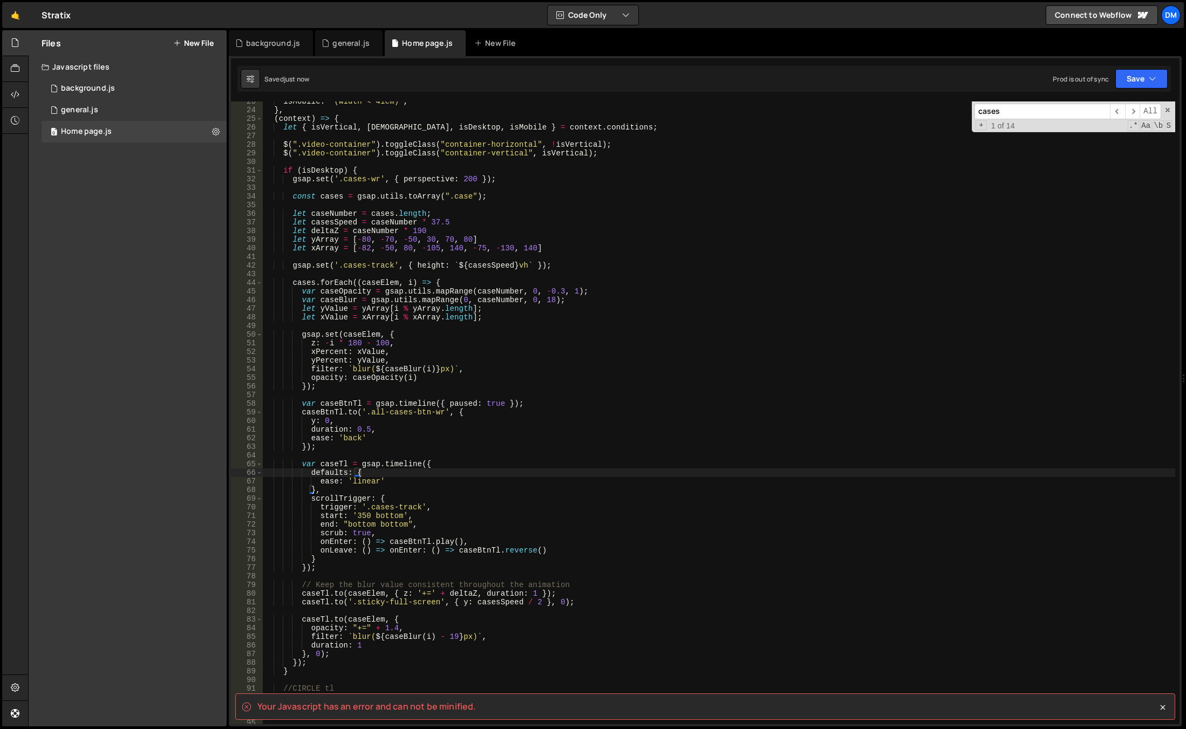
click at [572, 550] on div "isMobile : "(width < 41em)" , } , ( context ) => { let { isVertical , isWide , …" at bounding box center [719, 417] width 913 height 640
click at [513, 542] on div "isMobile : "(width < 41em)" , } , ( context ) => { let { isVertical , isWide , …" at bounding box center [719, 417] width 913 height 640
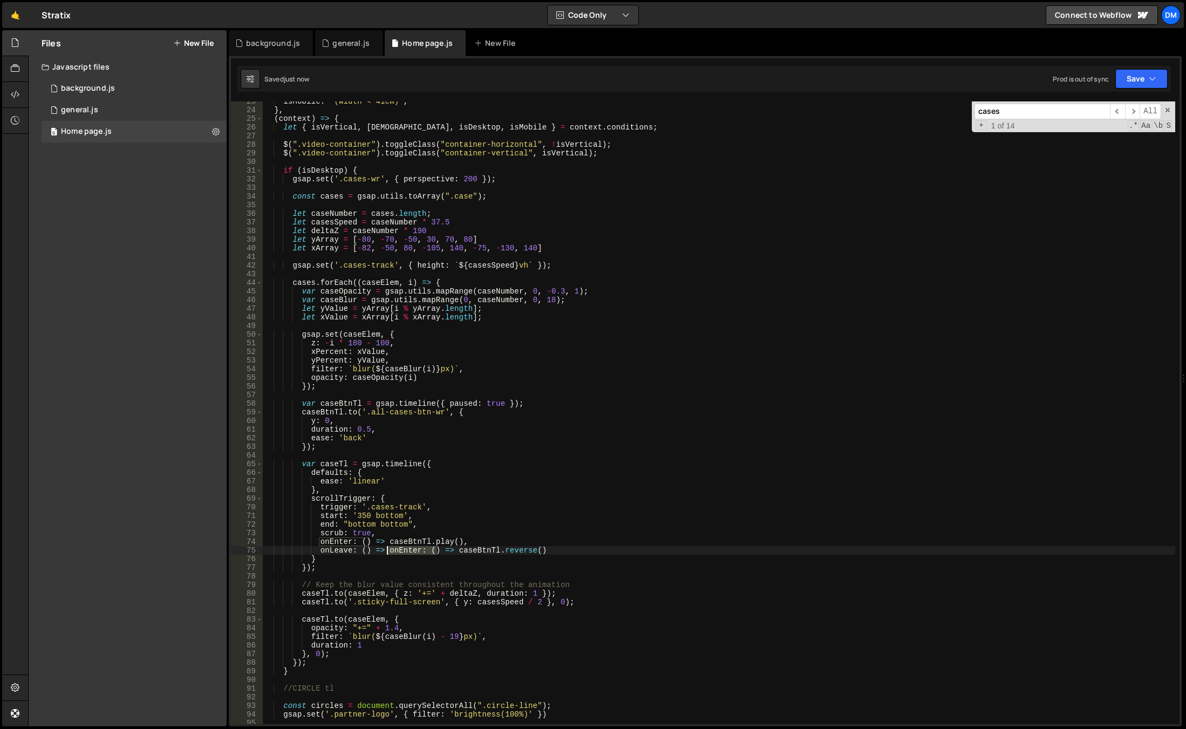
drag, startPoint x: 437, startPoint y: 553, endPoint x: 386, endPoint y: 549, distance: 50.4
click at [386, 549] on div "isMobile : "(width < 41em)" , } , ( context ) => { let { isVertical , isWide , …" at bounding box center [719, 417] width 913 height 640
drag, startPoint x: 669, startPoint y: 490, endPoint x: 880, endPoint y: 268, distance: 306.6
click at [669, 490] on div "isMobile : "(width < 41em)" , } , ( context ) => { let { isVertical , isWide , …" at bounding box center [719, 417] width 913 height 640
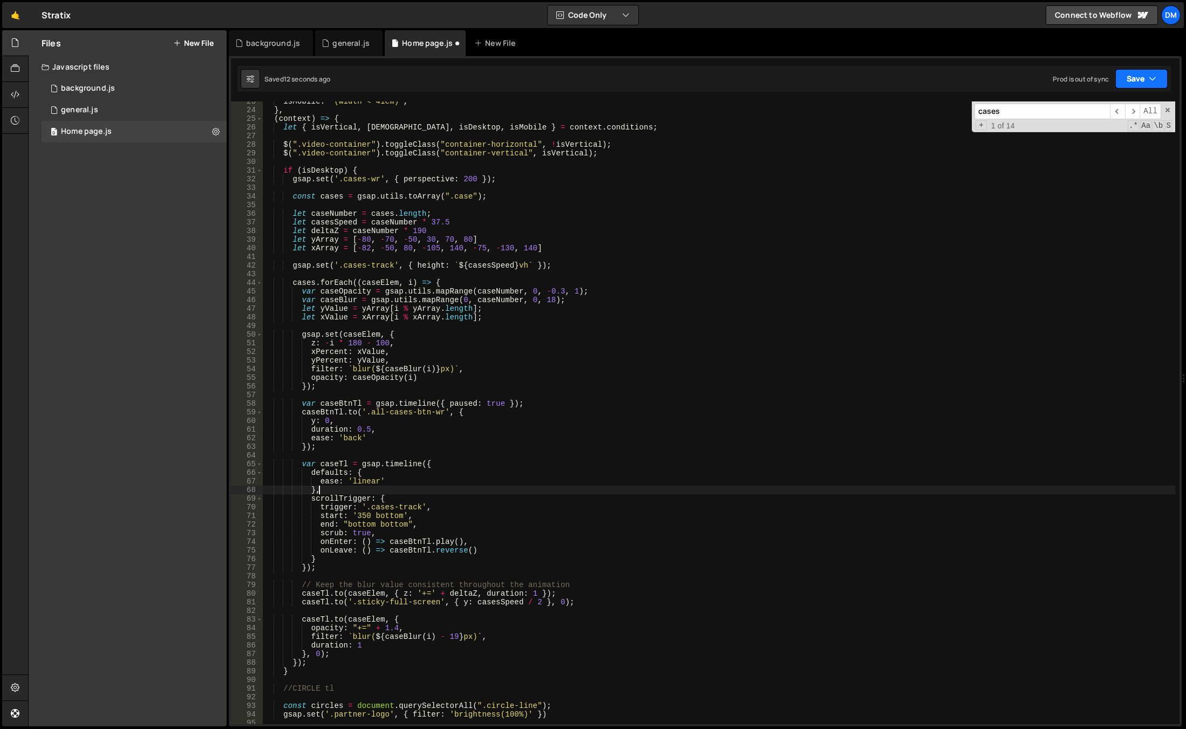
drag, startPoint x: 1123, startPoint y: 71, endPoint x: 1124, endPoint y: 97, distance: 25.4
click at [1123, 71] on button "Save" at bounding box center [1142, 78] width 52 height 19
click at [1109, 148] on div "Saved 32 seconds ago" at bounding box center [1105, 152] width 112 height 13
click at [1133, 69] on button "Save" at bounding box center [1135, 78] width 65 height 19
click at [1108, 99] on button "Save to Staging S Saved just now" at bounding box center [1106, 111] width 130 height 35
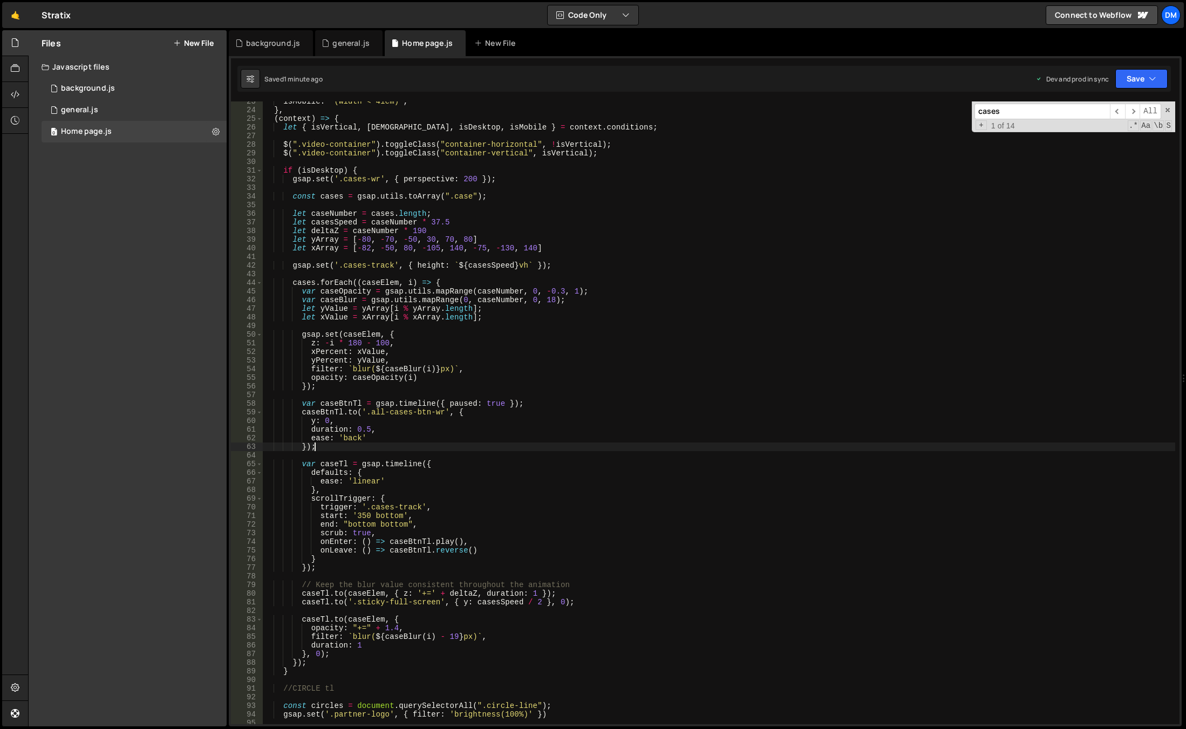
click at [436, 449] on div "isMobile : "(width < 41em)" , } , ( context ) => { let { isVertical , isWide , …" at bounding box center [719, 417] width 913 height 640
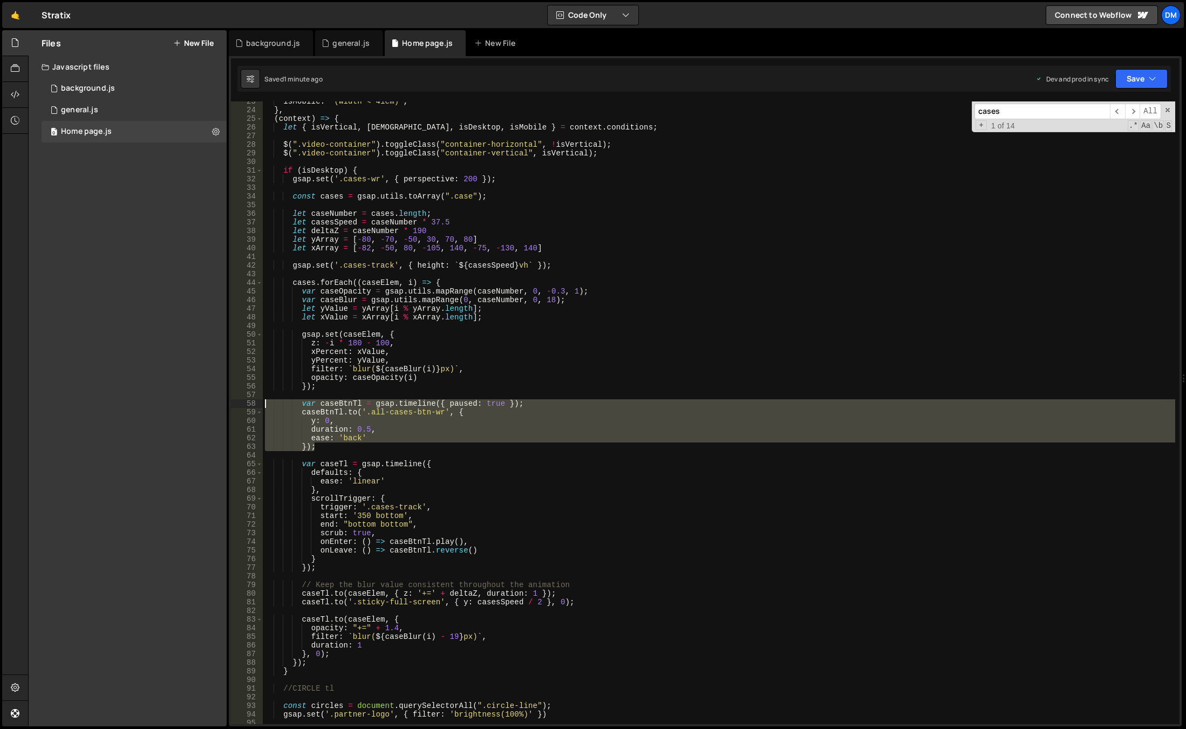
drag, startPoint x: 326, startPoint y: 447, endPoint x: 248, endPoint y: 403, distance: 89.4
click at [248, 403] on div "}); 23 24 25 26 27 28 29 30 31 32 33 34 35 36 37 38 39 40 41 42 43 44 45 46 47 …" at bounding box center [705, 412] width 949 height 623
type textarea "var caseBtnTl = gsap.timeline({ paused: true }); [DOMAIN_NAME]('.all-cases-btn-…"
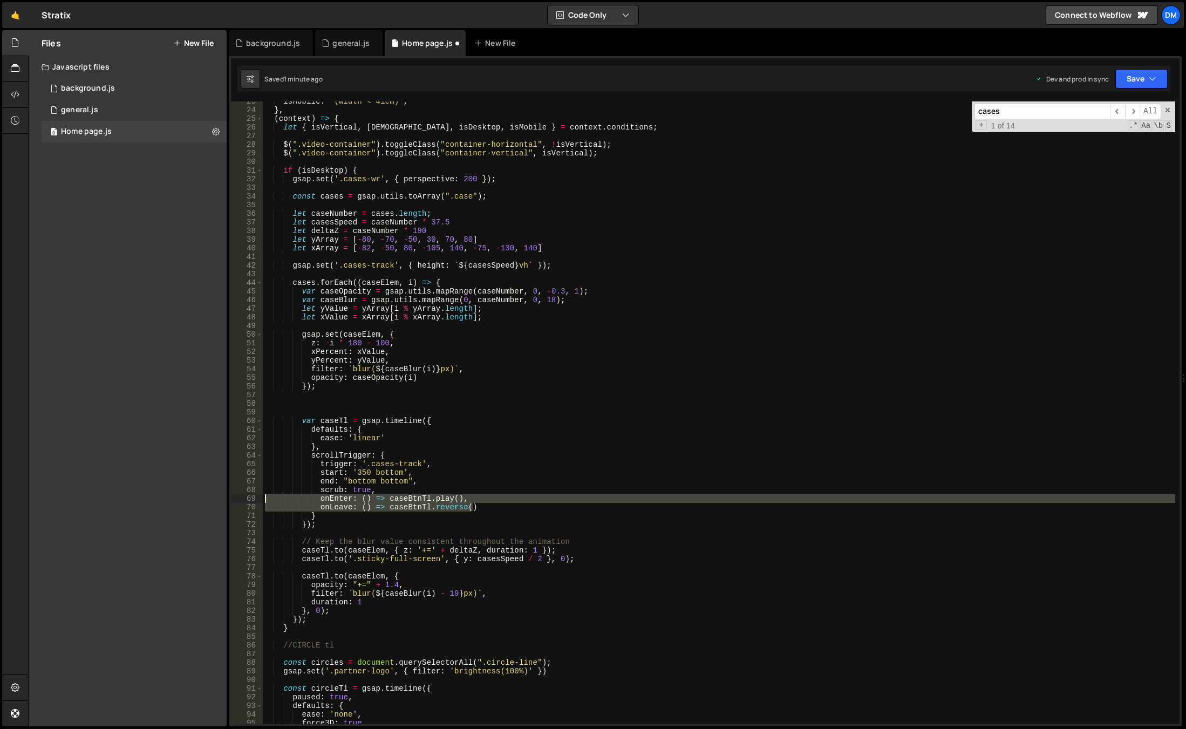
drag, startPoint x: 479, startPoint y: 508, endPoint x: 200, endPoint y: 499, distance: 279.8
click at [200, 499] on div "Files New File Javascript files 0 background.js 0 0 general.js 0 0 Home page.js…" at bounding box center [607, 378] width 1158 height 697
type textarea "onEnter: () => [DOMAIN_NAME](), onLeave: () => caseBtnTl.reverse()"
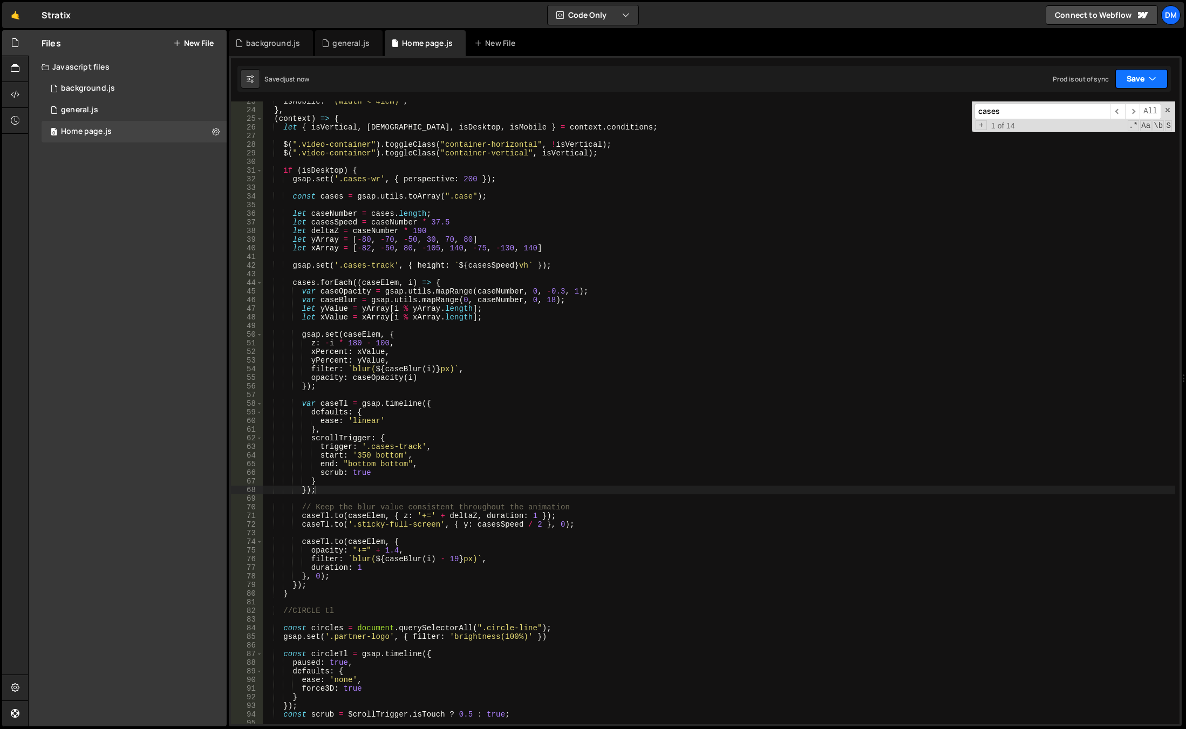
drag, startPoint x: 1130, startPoint y: 77, endPoint x: 1107, endPoint y: 132, distance: 60.2
click at [1130, 77] on button "Save" at bounding box center [1142, 78] width 52 height 19
click at [1095, 148] on div "1 minute ago" at bounding box center [1087, 151] width 38 height 9
click at [1142, 76] on button "Save" at bounding box center [1135, 78] width 65 height 19
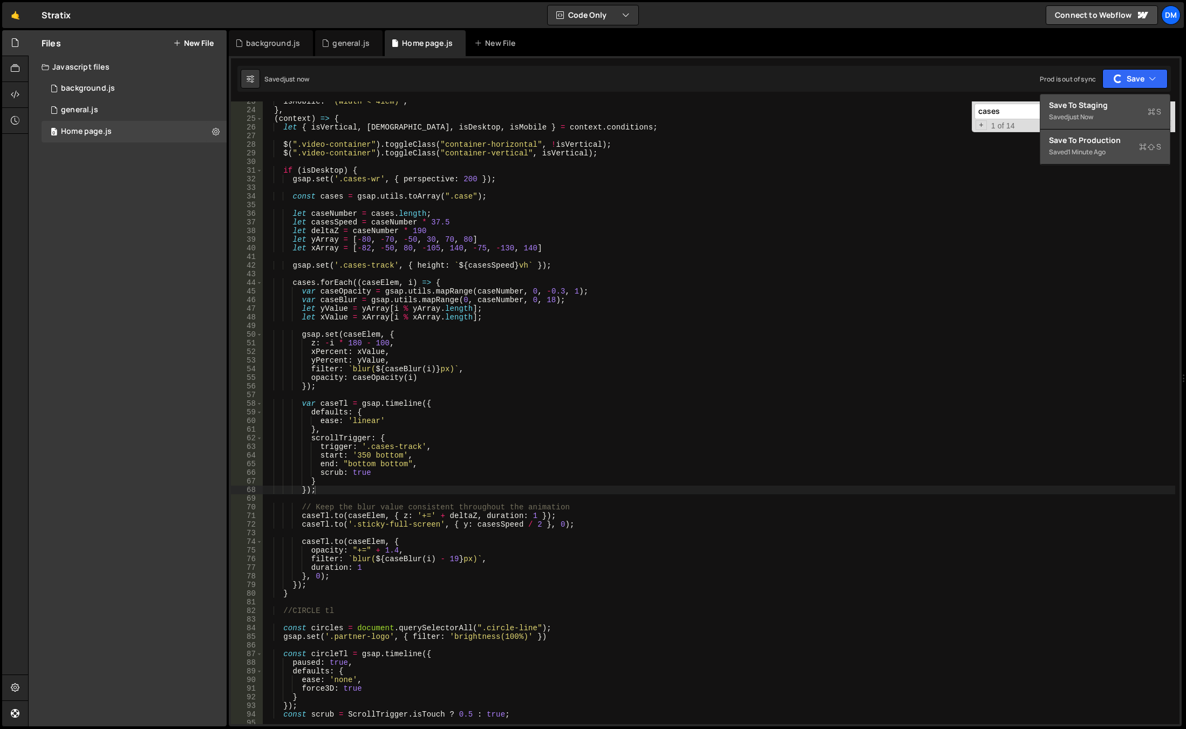
click at [1101, 111] on div "Saved just now" at bounding box center [1105, 117] width 112 height 13
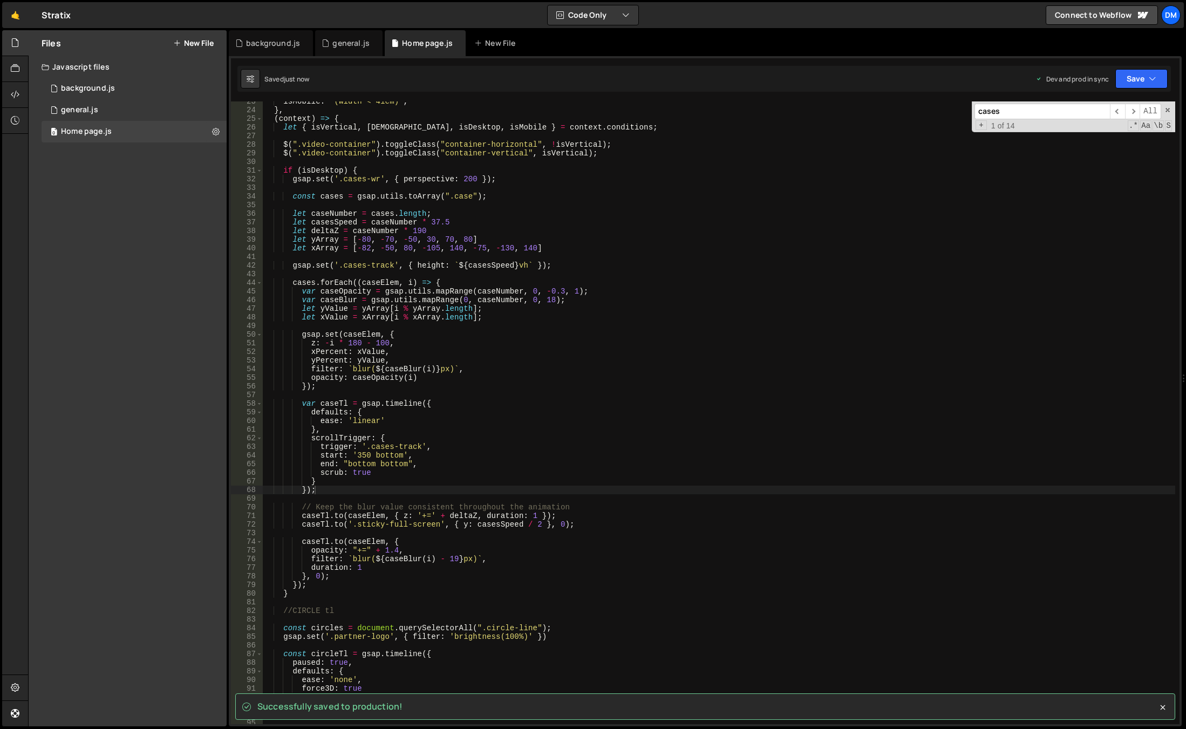
click at [708, 356] on div "isMobile : "(width < 41em)" , } , ( context ) => { let { isVertical , isWide , …" at bounding box center [719, 417] width 913 height 640
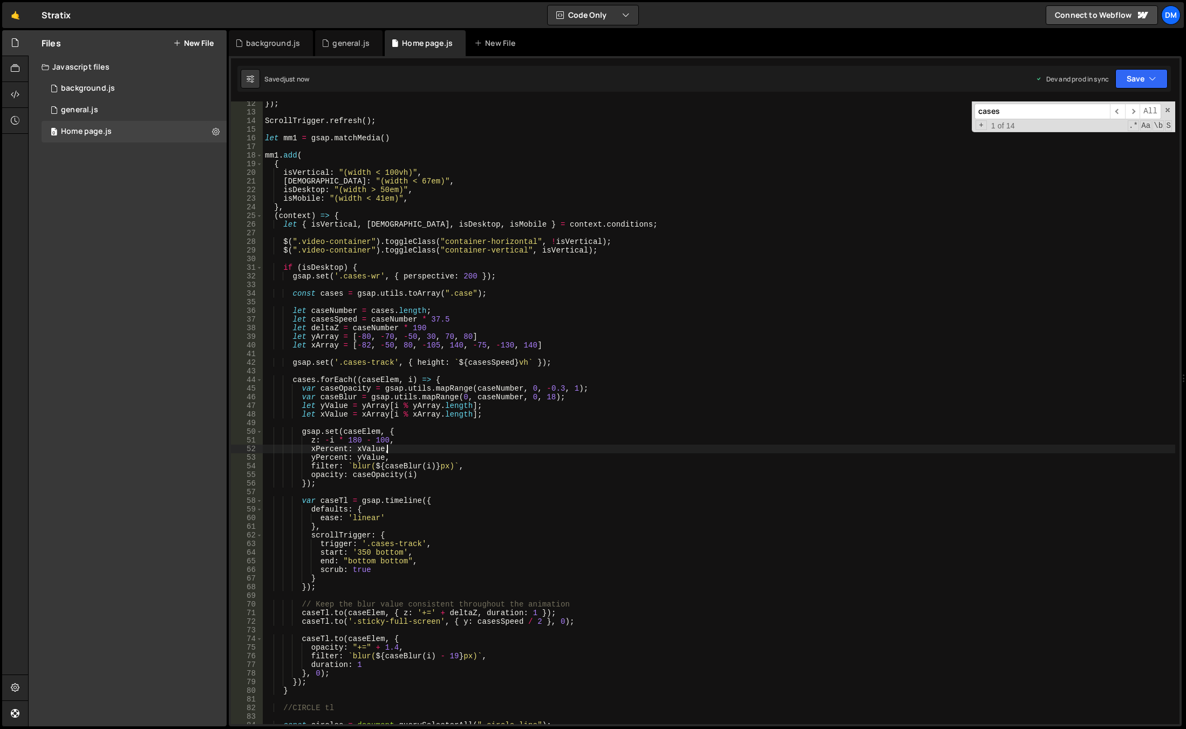
click at [602, 249] on div "}) ; ScrollTrigger . refresh ( ) ; let mm1 = gsap . matchMedia ( ) mm1 . add ( …" at bounding box center [719, 419] width 913 height 640
type textarea "$(".video-container").toggleClass("container-vertical", isVertical);"
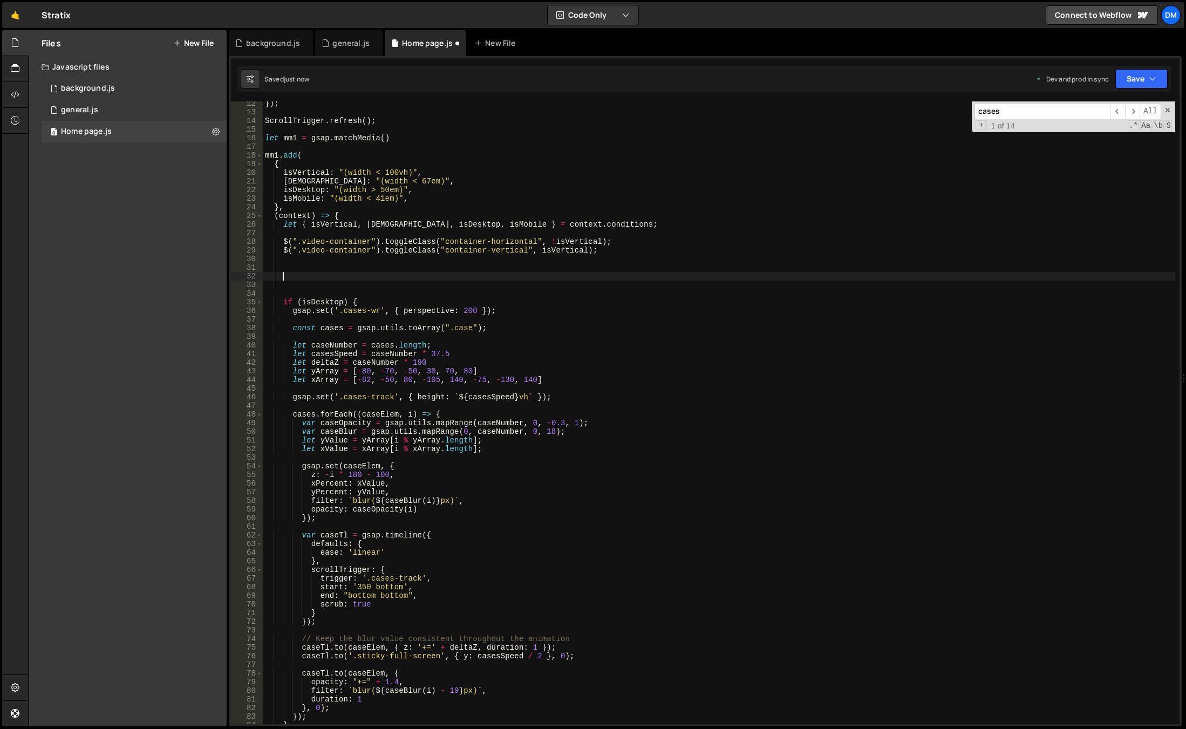
paste textarea "});"
type textarea "});"
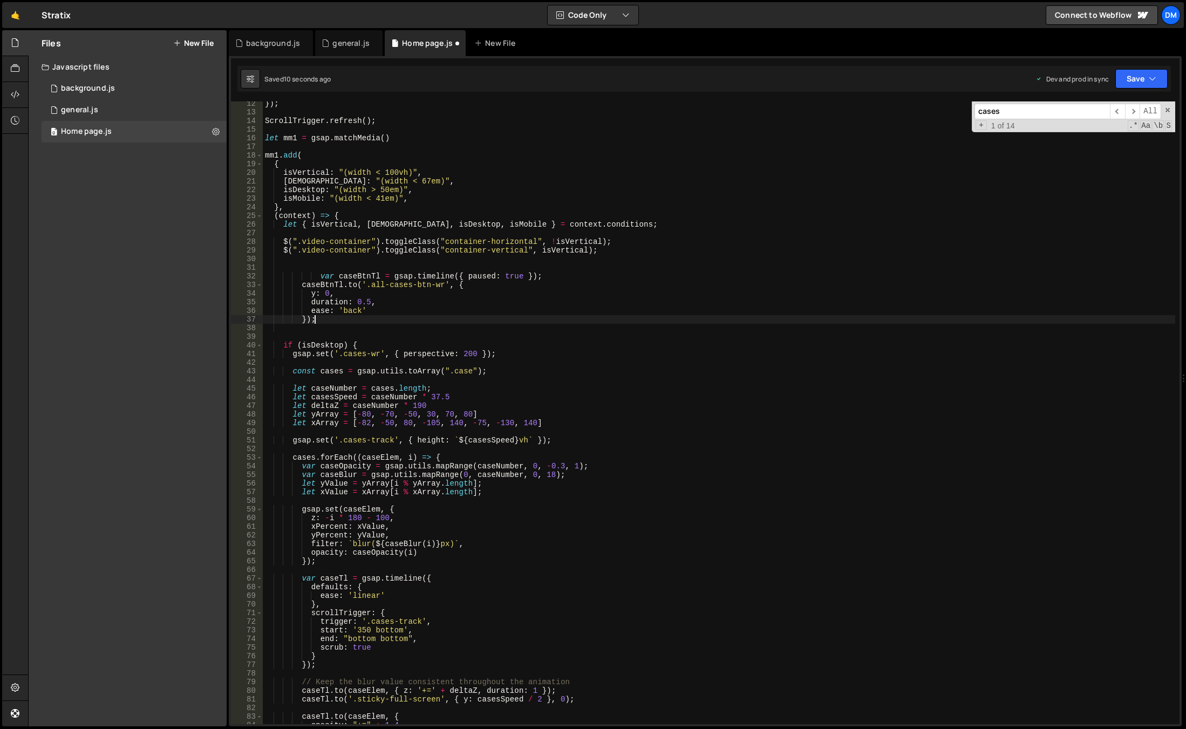
scroll to position [0, 0]
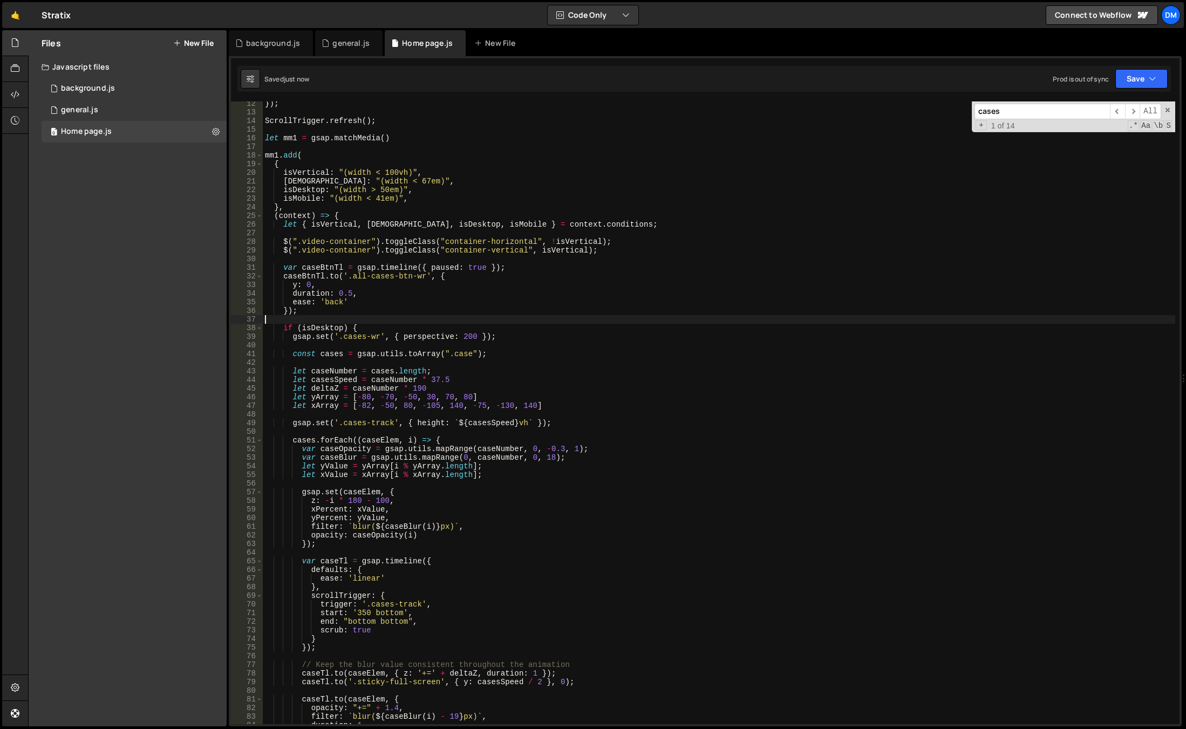
click at [371, 302] on div "}) ; ScrollTrigger . refresh ( ) ; let mm1 = gsap . matchMedia ( ) mm1 . add ( …" at bounding box center [719, 419] width 913 height 640
type textarea "ease: 'back',"
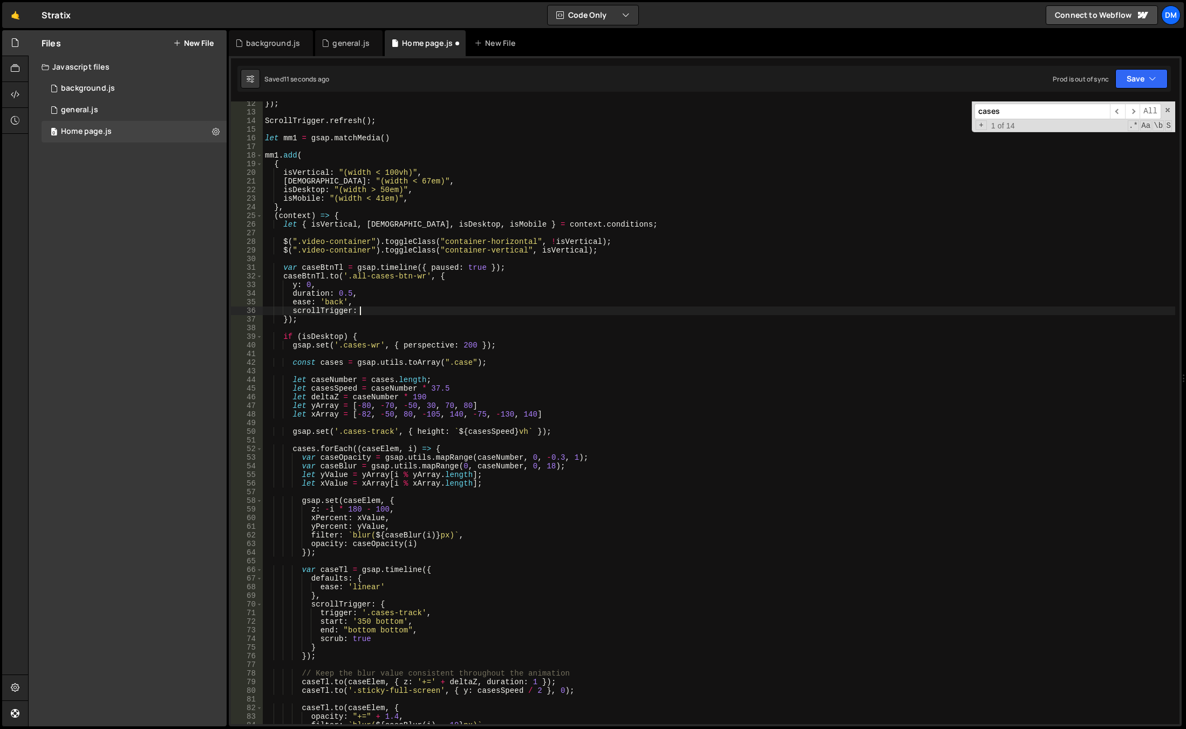
scroll to position [0, 6]
type textarea "scrollTrigger: {}"
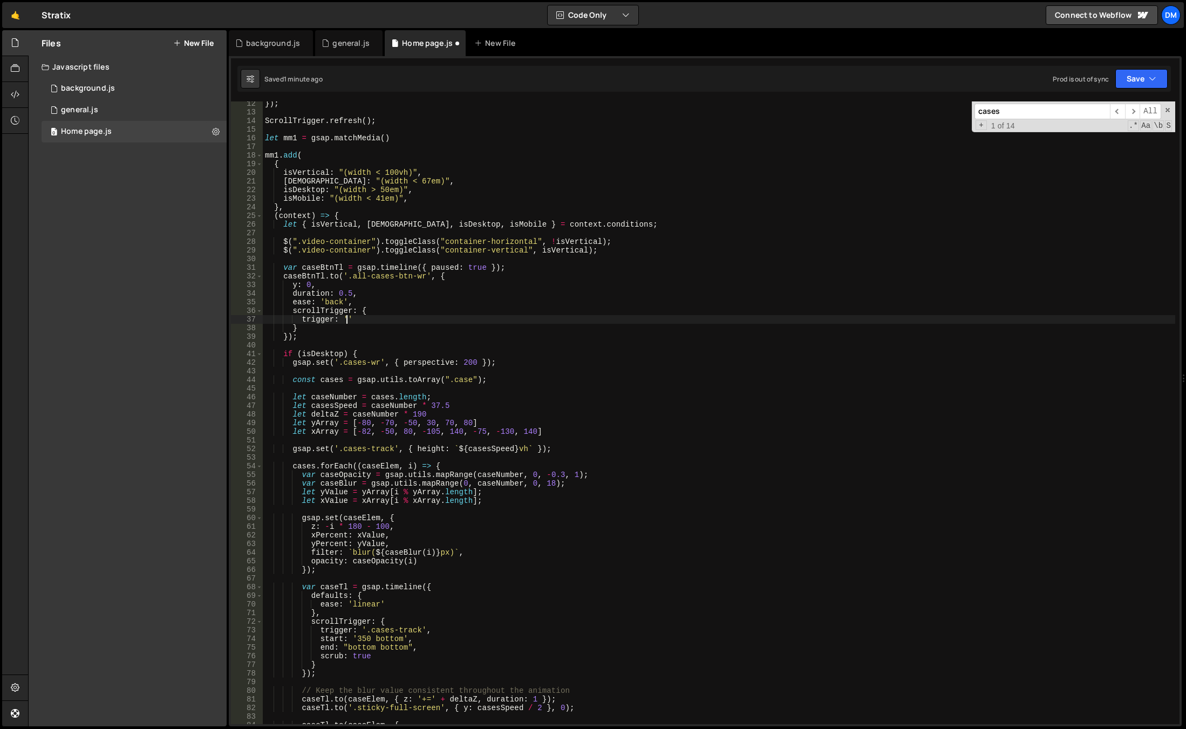
scroll to position [0, 5]
paste textarea "cases-track'"
paste textarea "cases-track"
type textarea "trigger: '.cases-track',"
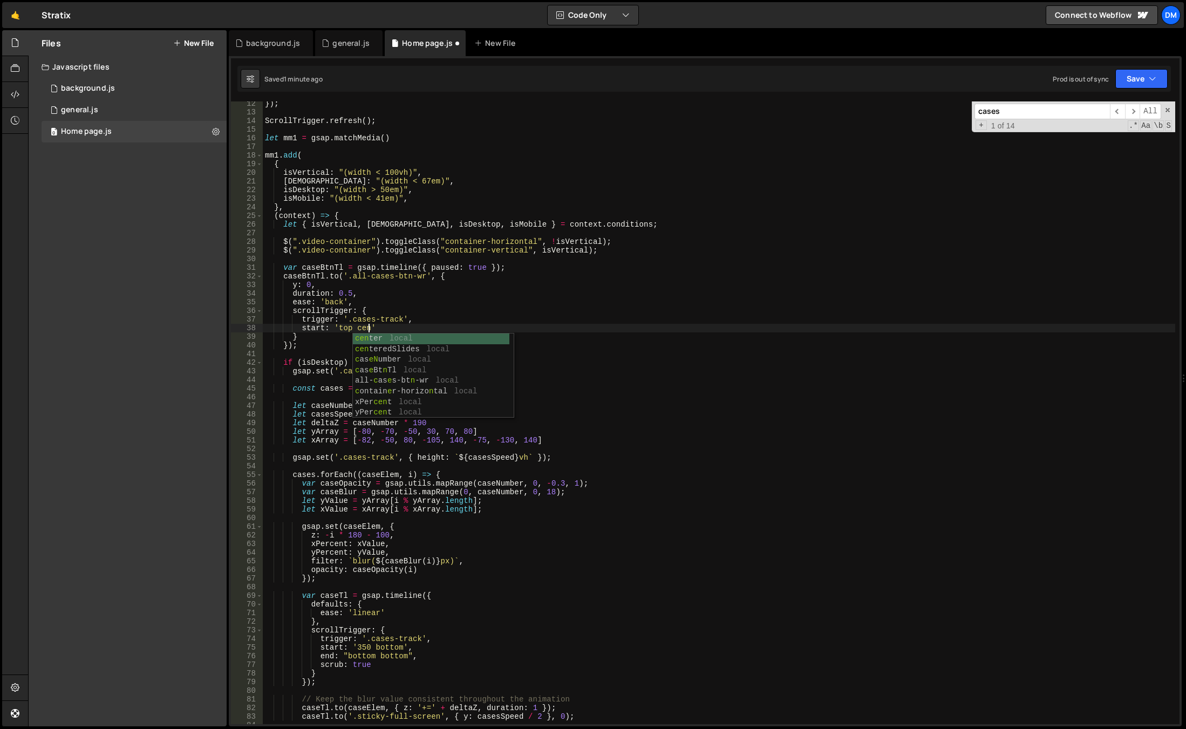
scroll to position [0, 7]
type textarea "start: 'top center',"
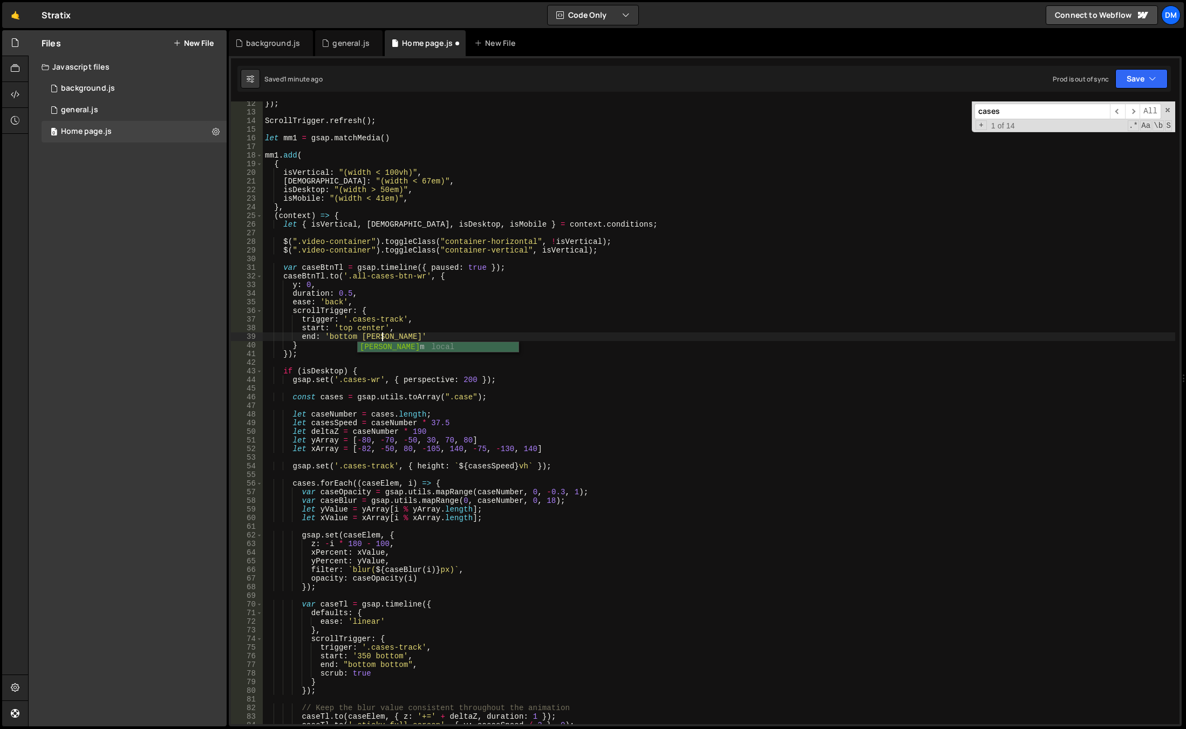
scroll to position [0, 8]
type textarea "end: 'bottom bottom',"
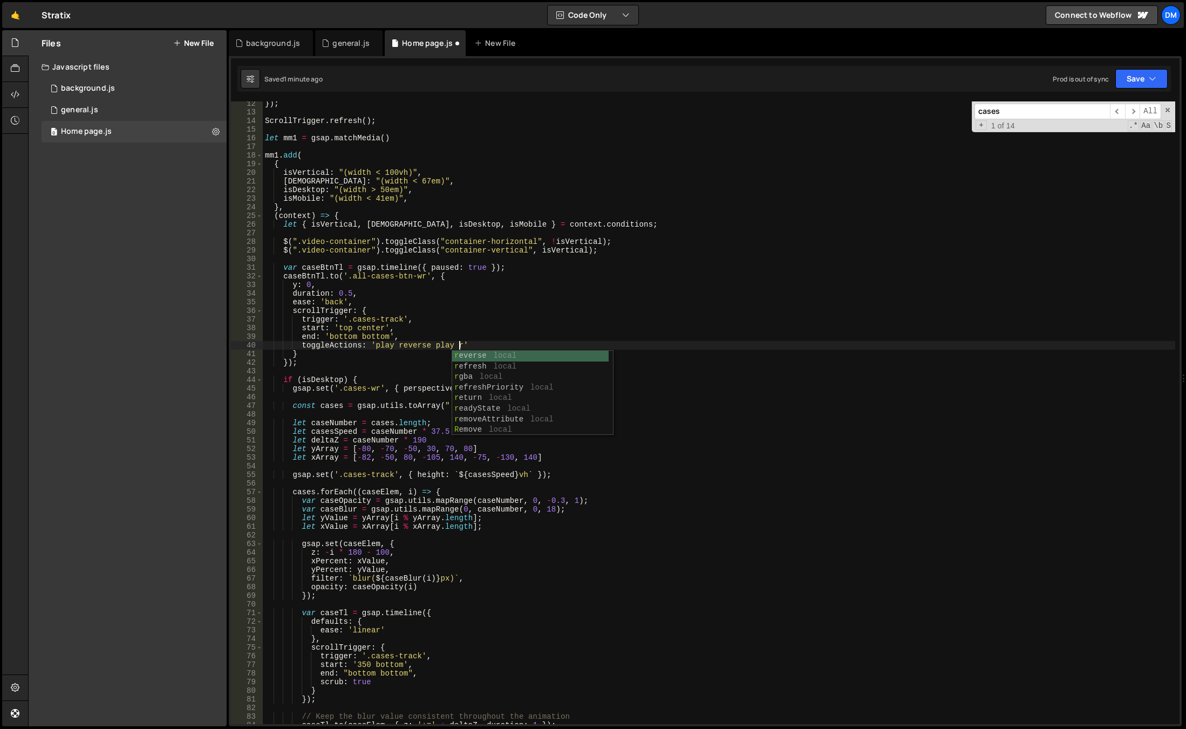
scroll to position [0, 13]
type textarea "toggleActions: 'play reverse play reverse'"
click at [1131, 77] on button "Save" at bounding box center [1142, 78] width 52 height 19
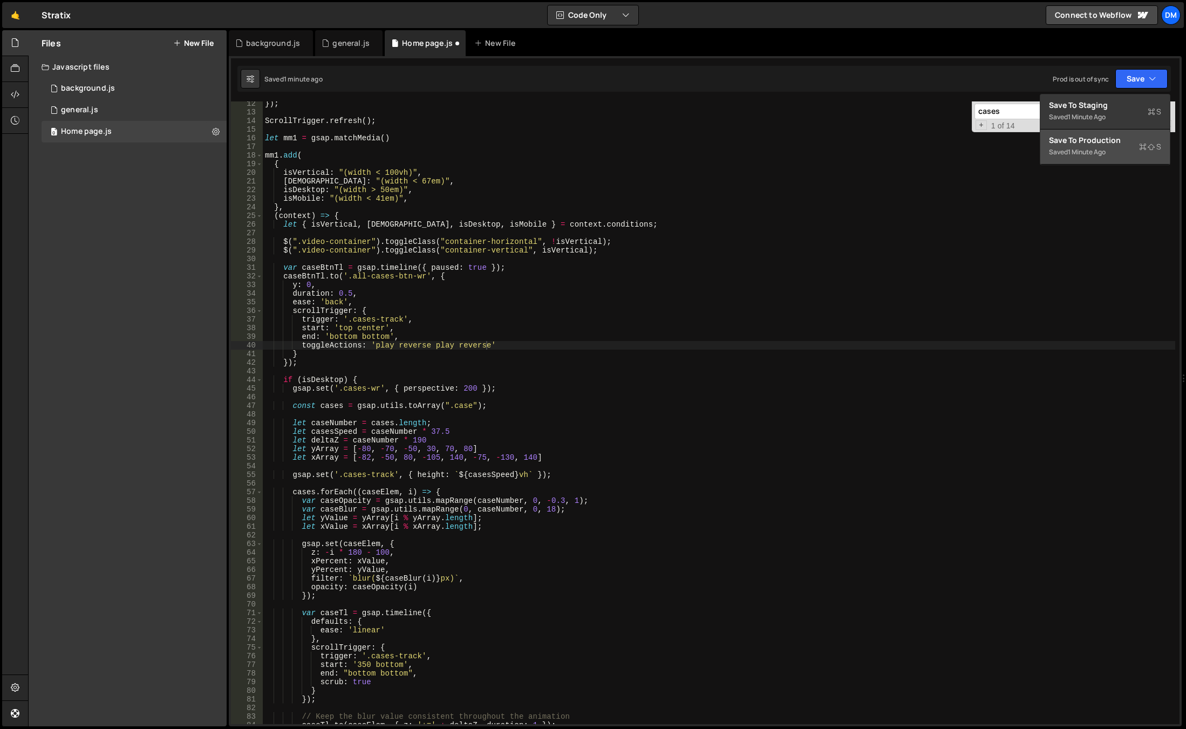
click at [1100, 137] on div "Save to Production S" at bounding box center [1105, 140] width 112 height 11
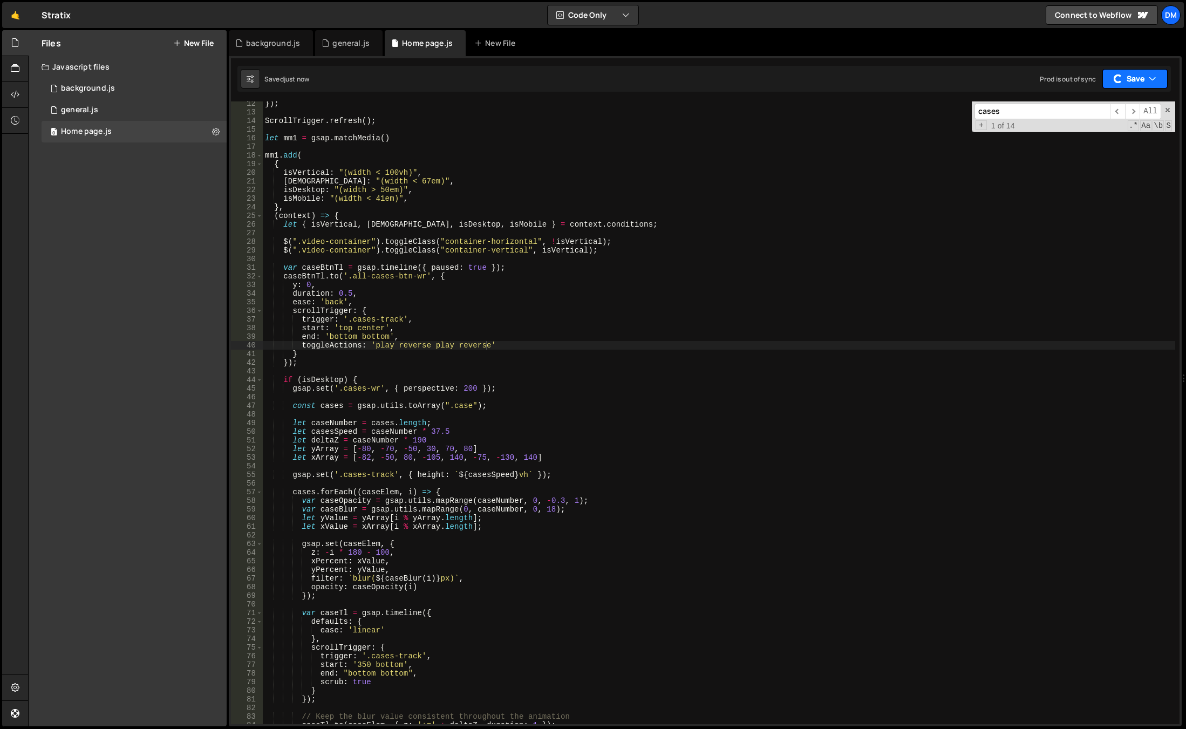
click at [1137, 75] on button "Save" at bounding box center [1135, 78] width 65 height 19
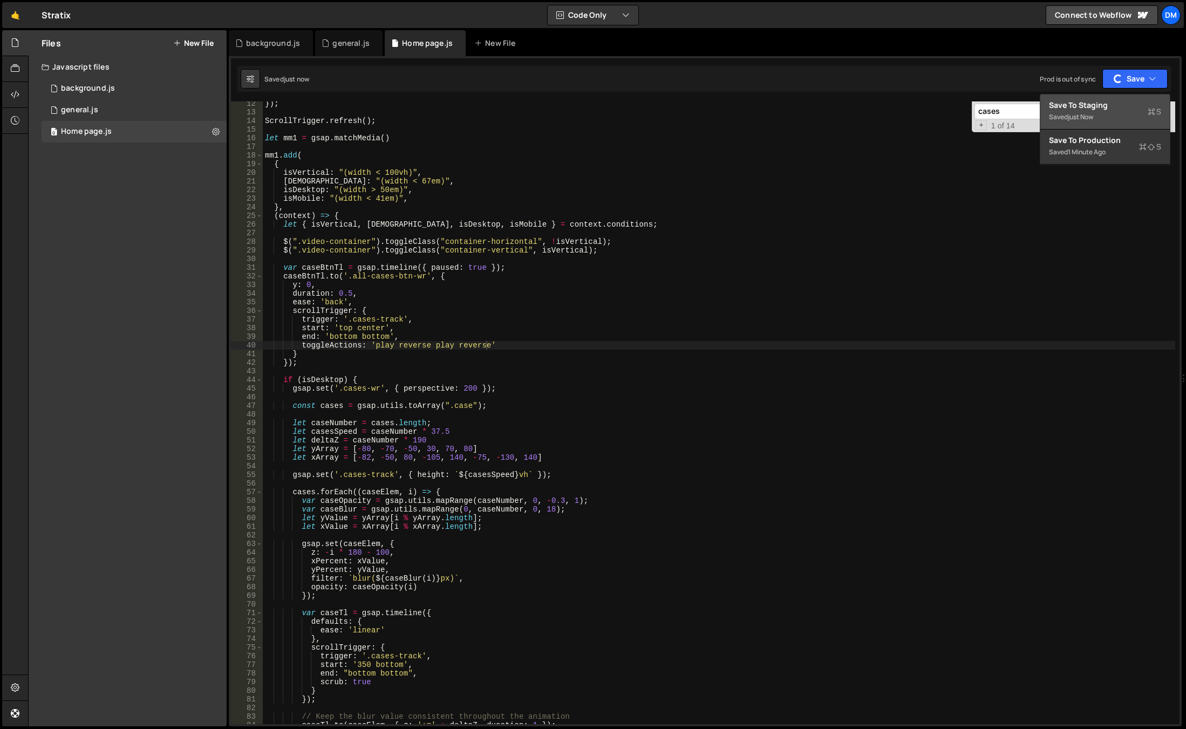
click at [1094, 114] on div "just now" at bounding box center [1080, 116] width 25 height 9
click at [692, 416] on div "}) ; ScrollTrigger . refresh ( ) ; let mm1 = gsap . matchMedia ( ) mm1 . add ( …" at bounding box center [719, 419] width 913 height 640
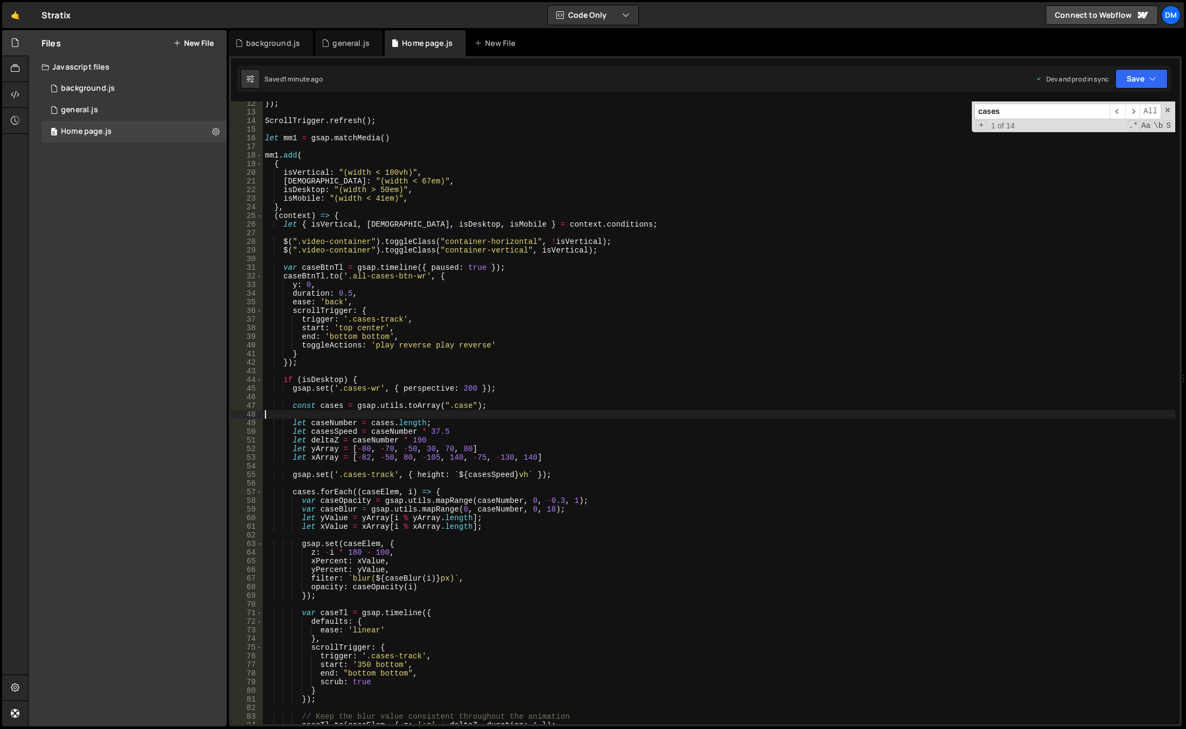
scroll to position [0, 0]
click at [401, 334] on div "}) ; ScrollTrigger . refresh ( ) ; let mm1 = gsap . matchMedia ( ) mm1 . add ( …" at bounding box center [719, 419] width 913 height 640
type textarea "end: 'bottom bottom',"
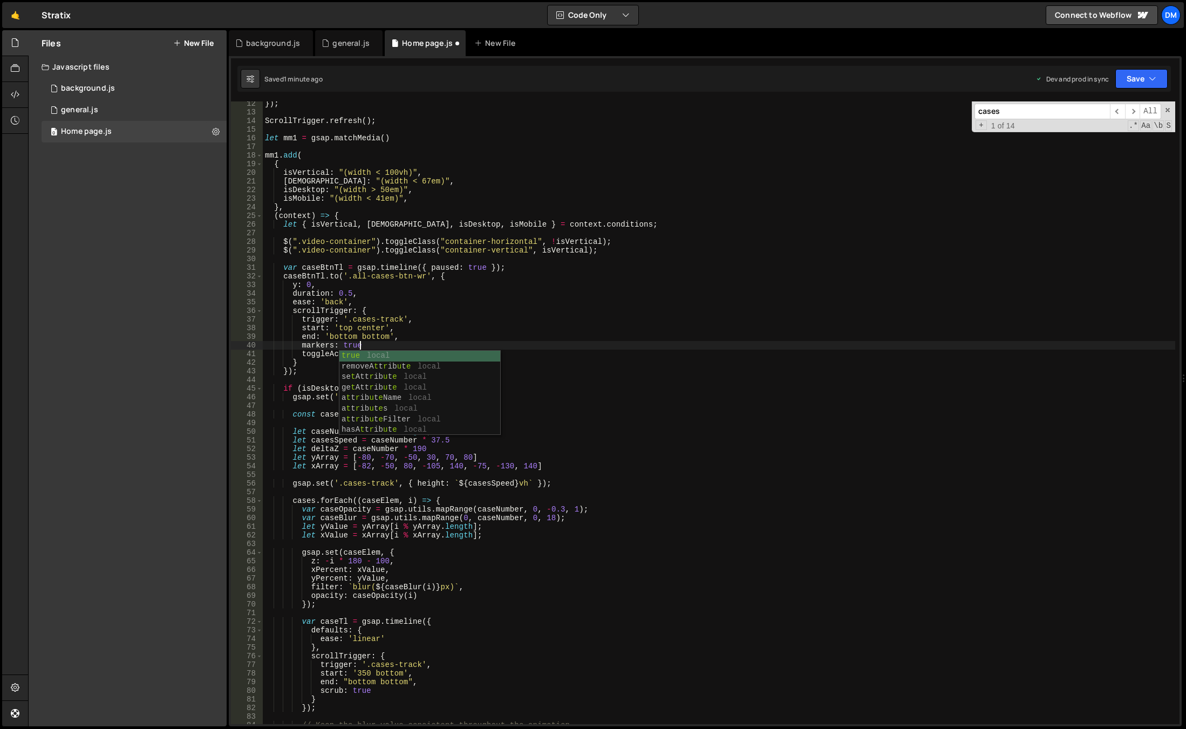
scroll to position [0, 6]
click at [700, 212] on div "}) ; ScrollTrigger . refresh ( ) ; let mm1 = gsap . matchMedia ( ) mm1 . add ( …" at bounding box center [719, 419] width 913 height 640
click at [1129, 71] on button "Save" at bounding box center [1142, 78] width 52 height 19
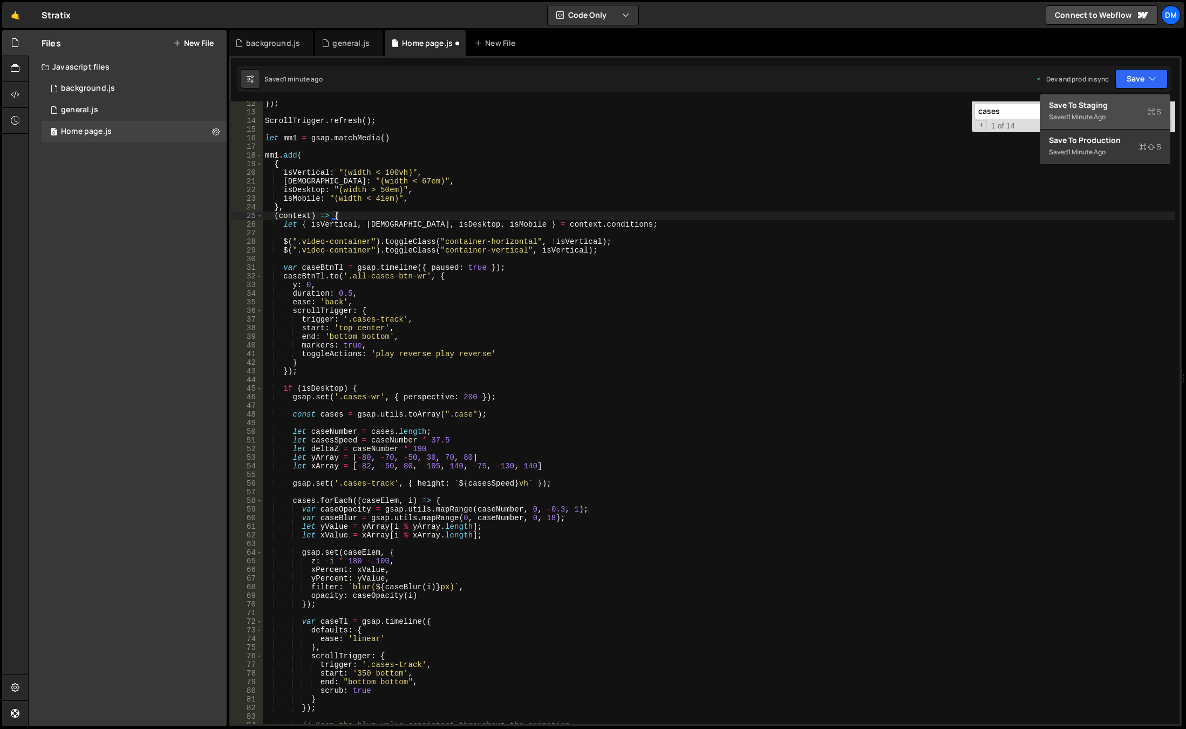
click at [1111, 102] on div "Save to Staging S" at bounding box center [1105, 105] width 112 height 11
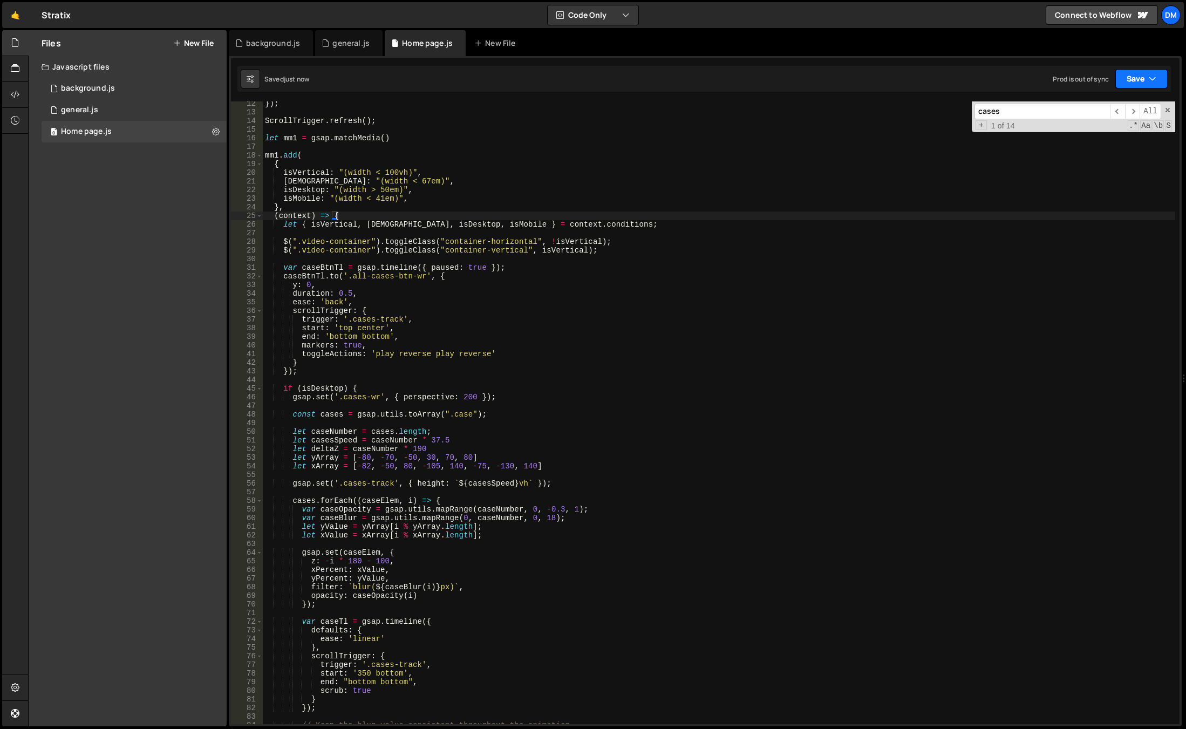
click at [1144, 77] on button "Save" at bounding box center [1142, 78] width 52 height 19
click at [1084, 148] on div "1 minute ago" at bounding box center [1087, 151] width 38 height 9
click at [682, 293] on div "}) ; ScrollTrigger . refresh ( ) ; let mm1 = gsap . matchMedia ( ) mm1 . add ( …" at bounding box center [719, 419] width 913 height 640
click at [375, 329] on div "}) ; ScrollTrigger . refresh ( ) ; let mm1 = gsap . matchMedia ( ) mm1 . add ( …" at bounding box center [719, 419] width 913 height 640
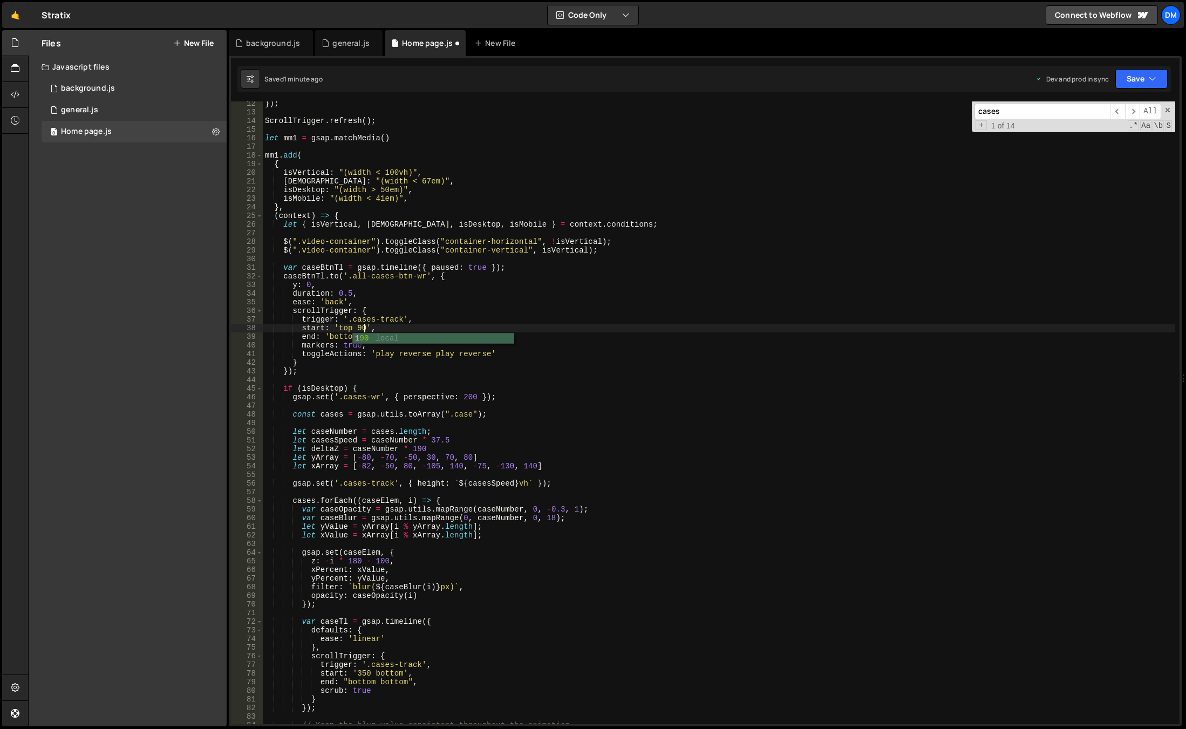
scroll to position [0, 7]
click at [555, 279] on div "}) ; ScrollTrigger . refresh ( ) ; let mm1 = gsap . matchMedia ( ) mm1 . add ( …" at bounding box center [719, 419] width 913 height 640
click at [1125, 78] on button "Save" at bounding box center [1142, 78] width 52 height 19
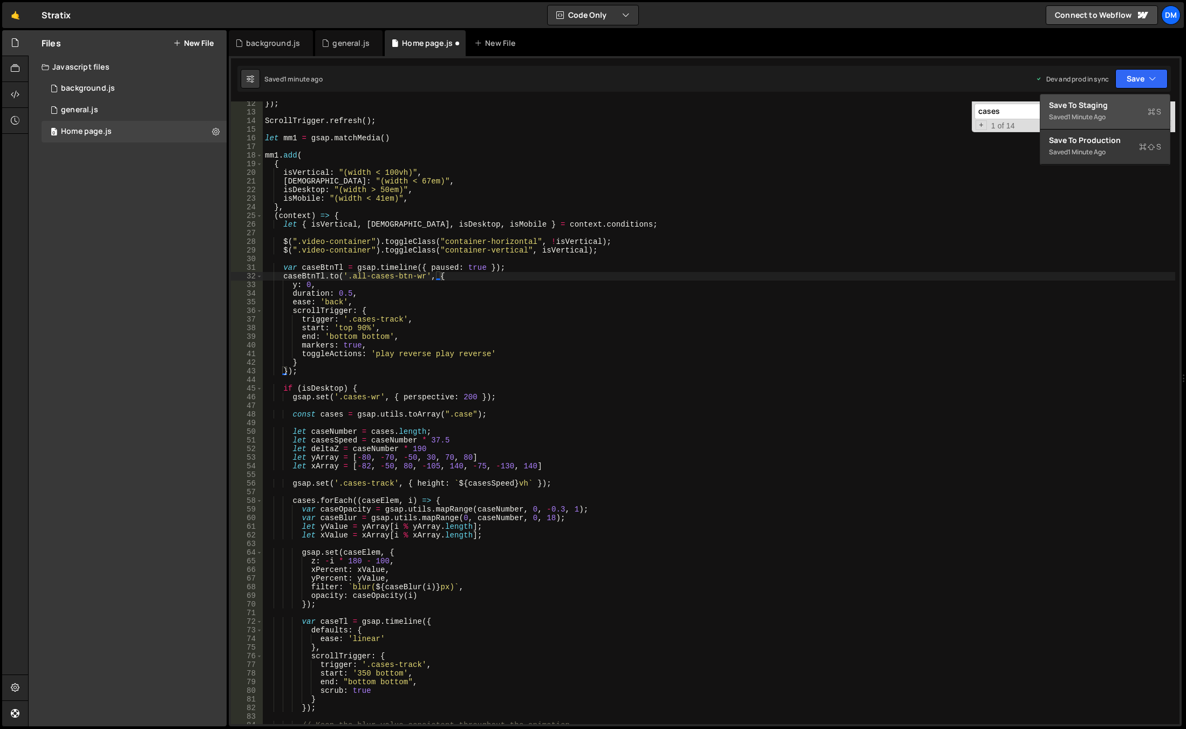
click at [1107, 110] on div "Save to Staging S" at bounding box center [1105, 105] width 112 height 11
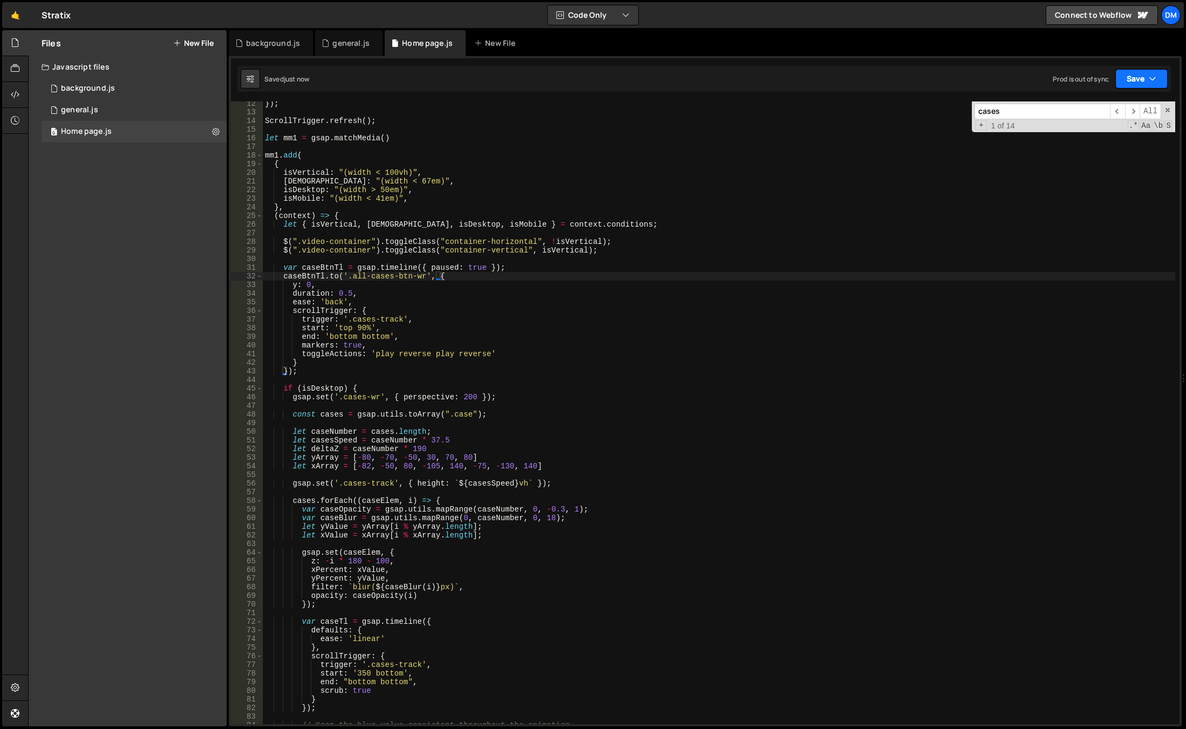
click at [1139, 78] on button "Save" at bounding box center [1142, 78] width 52 height 19
click at [1088, 143] on div "Save to Production S" at bounding box center [1105, 140] width 112 height 11
click at [313, 286] on div "}) ; ScrollTrigger . refresh ( ) ; let mm1 = gsap . matchMedia ( ) mm1 . add ( …" at bounding box center [719, 419] width 913 height 640
click at [311, 287] on div "}) ; ScrollTrigger . refresh ( ) ; let mm1 = gsap . matchMedia ( ) mm1 . add ( …" at bounding box center [719, 419] width 913 height 640
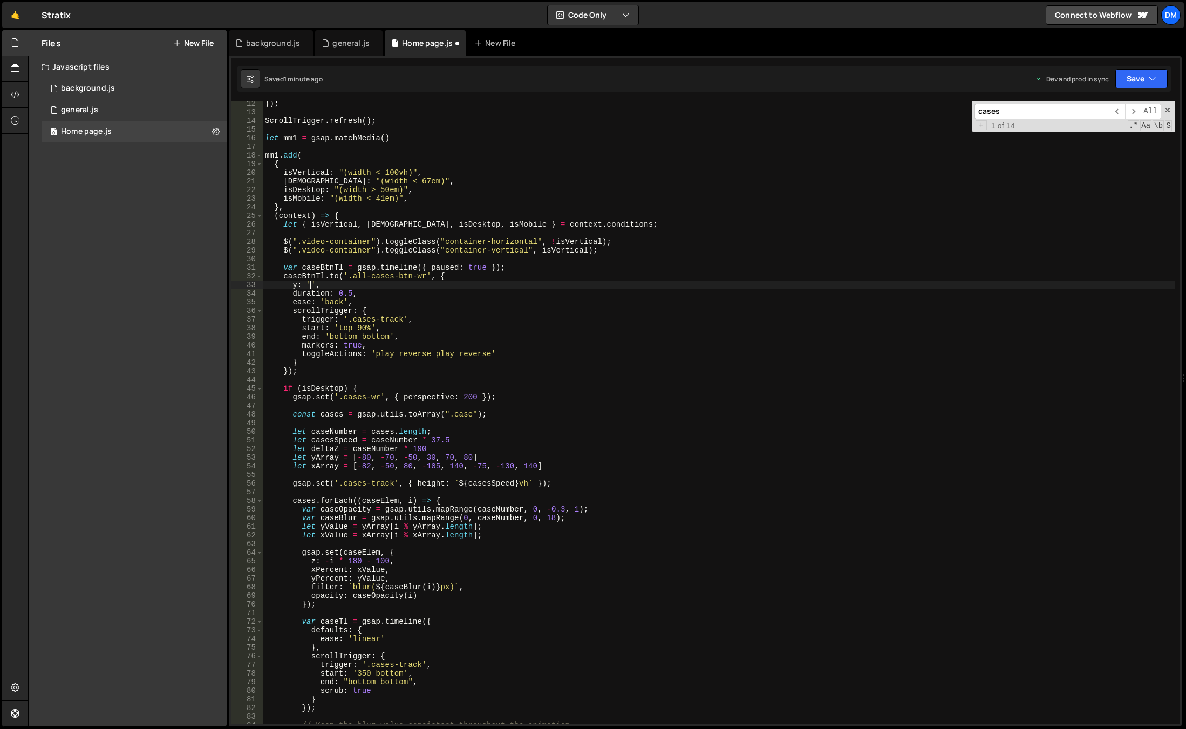
scroll to position [0, 3]
click at [588, 273] on div "}) ; ScrollTrigger . refresh ( ) ; let mm1 = gsap . matchMedia ( ) mm1 . add ( …" at bounding box center [719, 419] width 913 height 640
click at [1134, 73] on button "Save" at bounding box center [1142, 78] width 52 height 19
click at [1105, 101] on div "Save to Staging S" at bounding box center [1105, 105] width 112 height 11
click at [1144, 73] on button "Save" at bounding box center [1142, 78] width 52 height 19
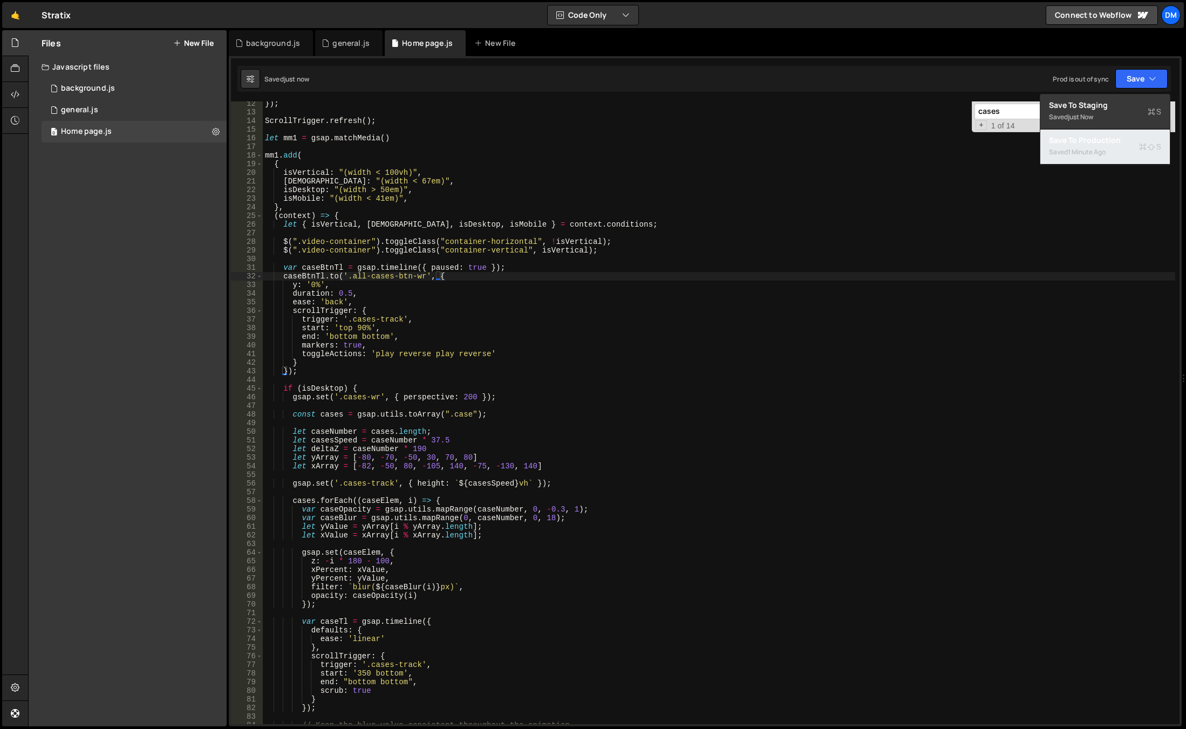
click at [1088, 150] on div "1 minute ago" at bounding box center [1087, 151] width 38 height 9
click at [612, 372] on div "}) ; ScrollTrigger . refresh ( ) ; let mm1 = gsap . matchMedia ( ) mm1 . add ( …" at bounding box center [719, 419] width 913 height 640
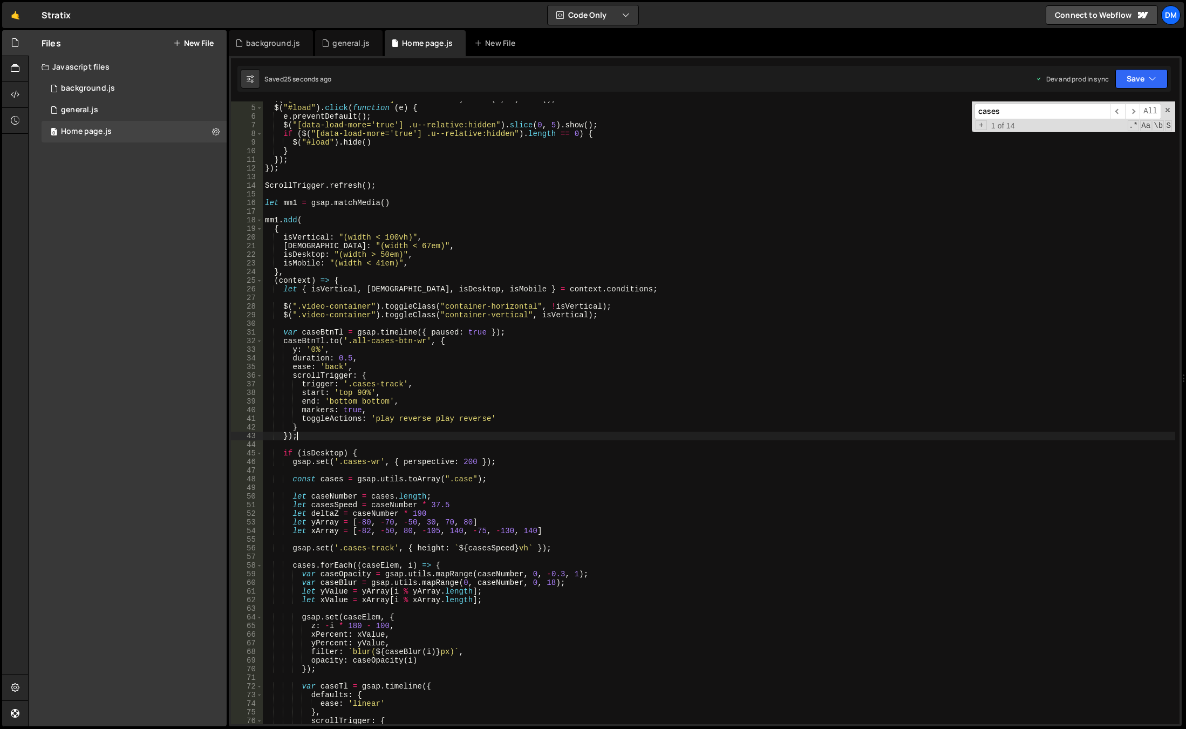
scroll to position [32, 0]
drag, startPoint x: 420, startPoint y: 331, endPoint x: 490, endPoint y: 332, distance: 70.2
click at [490, 332] on div "$ ( "[data-load-more='true'] .u--relative" ) . slice ( 0 , 5 ) . show ( ) ; $ (…" at bounding box center [719, 415] width 913 height 640
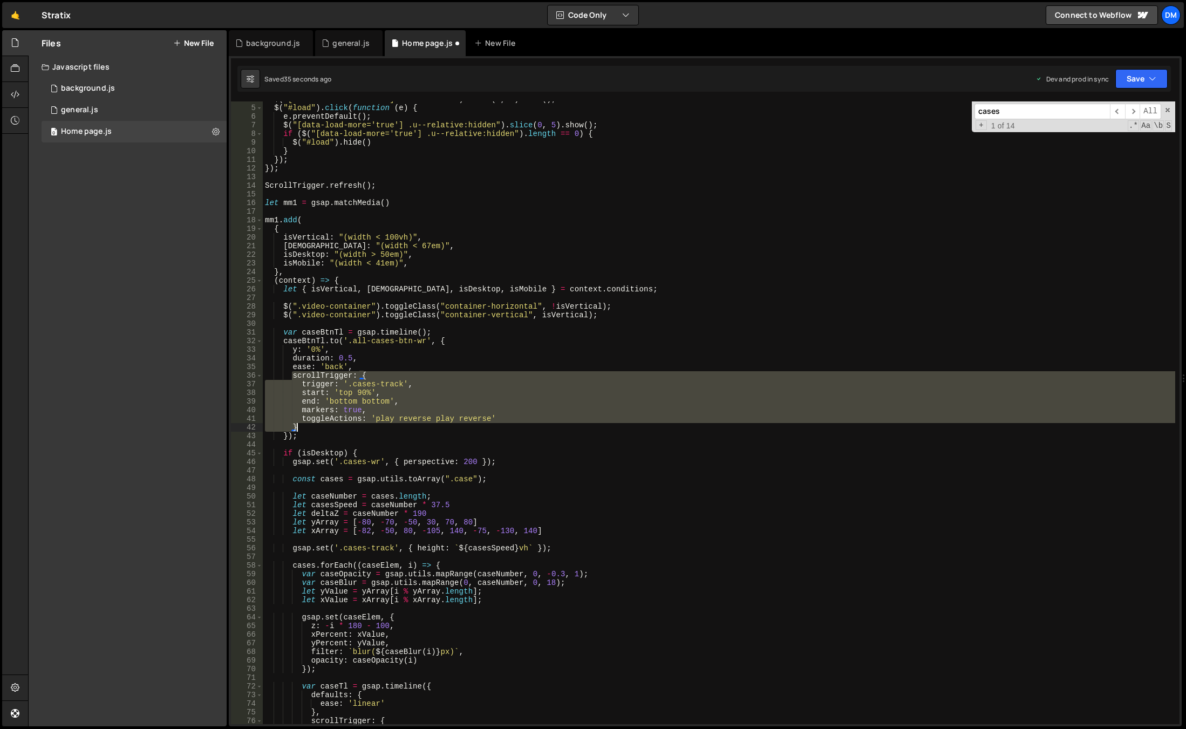
drag, startPoint x: 291, startPoint y: 375, endPoint x: 359, endPoint y: 424, distance: 83.1
click at [359, 424] on div "$ ( "[data-load-more='true'] .u--relative" ) . slice ( 0 , 5 ) . show ( ) ; $ (…" at bounding box center [719, 415] width 913 height 640
click at [380, 387] on div "$ ( "[data-load-more='true'] .u--relative" ) . slice ( 0 , 5 ) . show ( ) ; $ (…" at bounding box center [719, 412] width 913 height 623
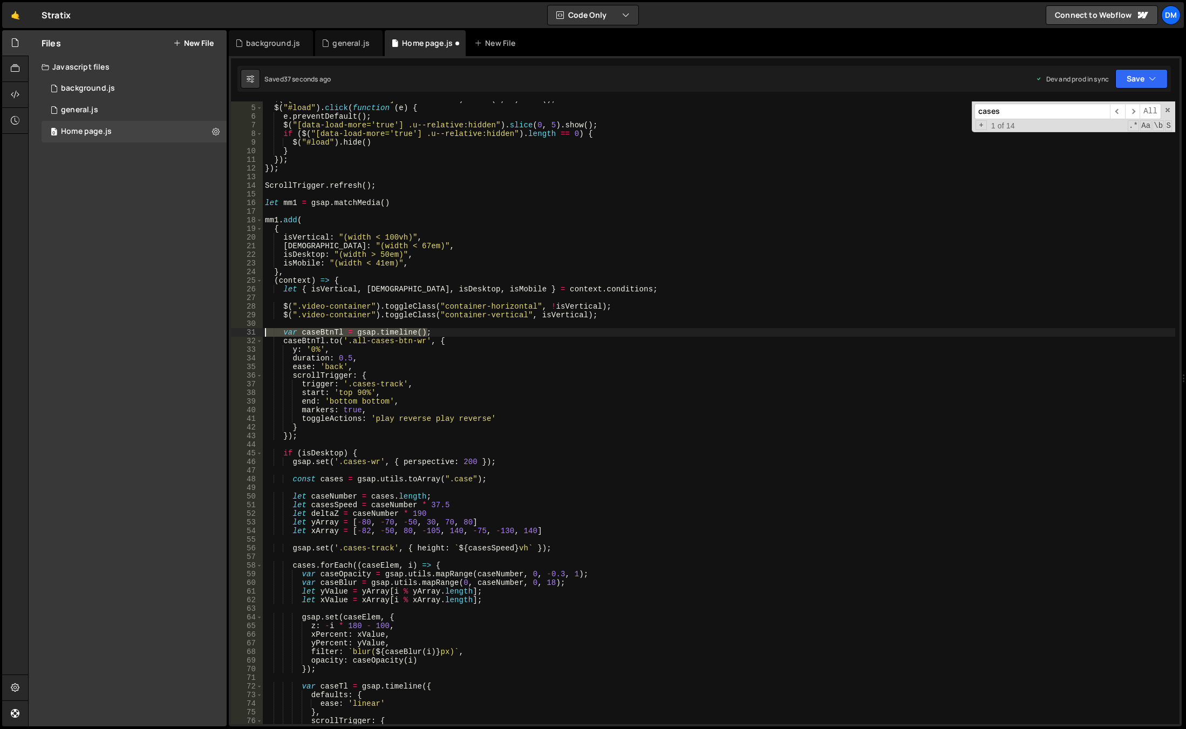
drag, startPoint x: 435, startPoint y: 331, endPoint x: 240, endPoint y: 334, distance: 195.4
click at [240, 334] on div "trigger: '.cases-track', 4 5 6 7 8 9 10 11 12 13 14 15 16 17 18 19 20 21 22 23 …" at bounding box center [705, 412] width 949 height 623
type textarea "var caseBtnTl = gsap.timeline();"
click at [290, 340] on div "$ ( "[data-load-more='true'] .u--relative" ) . slice ( 0 , 5 ) . show ( ) ; $ (…" at bounding box center [719, 415] width 913 height 640
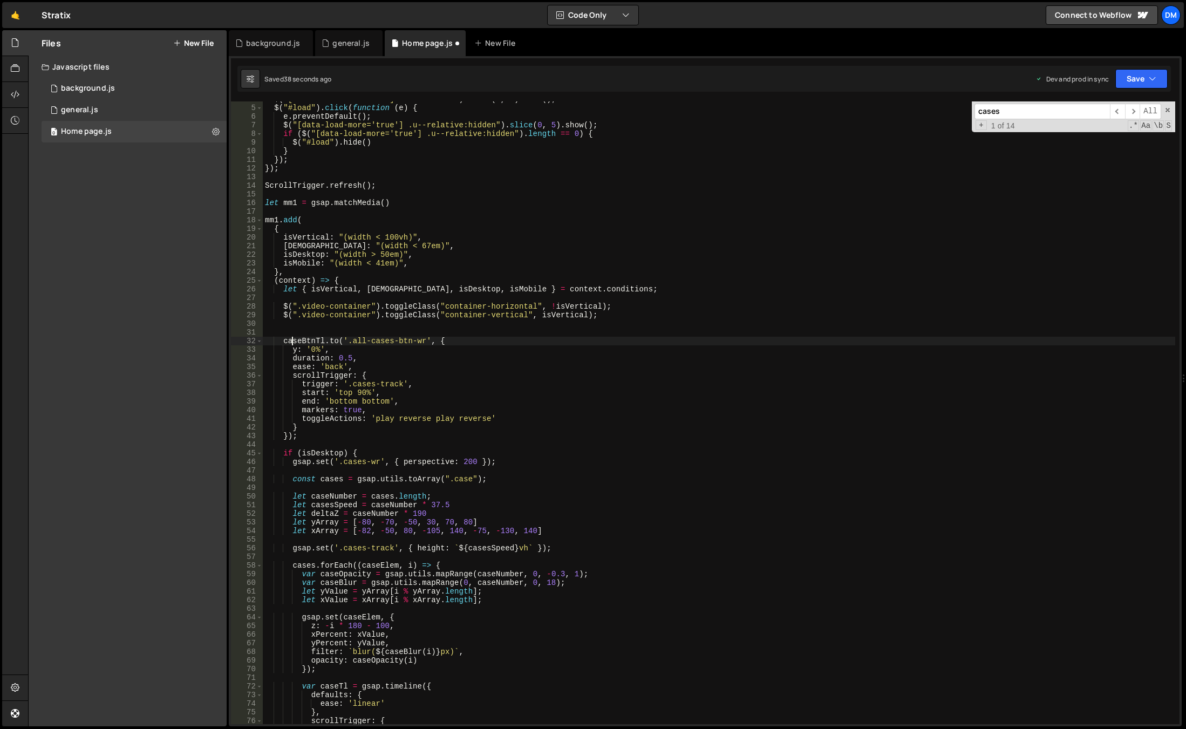
click at [290, 340] on div "$ ( "[data-load-more='true'] .u--relative" ) . slice ( 0 , 5 ) . show ( ) ; $ (…" at bounding box center [719, 415] width 913 height 640
click at [651, 438] on div "$ ( "[data-load-more='true'] .u--relative" ) . slice ( 0 , 5 ) . show ( ) ; $ (…" at bounding box center [719, 415] width 913 height 640
click at [420, 341] on div "$ ( "[data-load-more='true'] .u--relative" ) . slice ( 0 , 5 ) . show ( ) ; $ (…" at bounding box center [719, 415] width 913 height 640
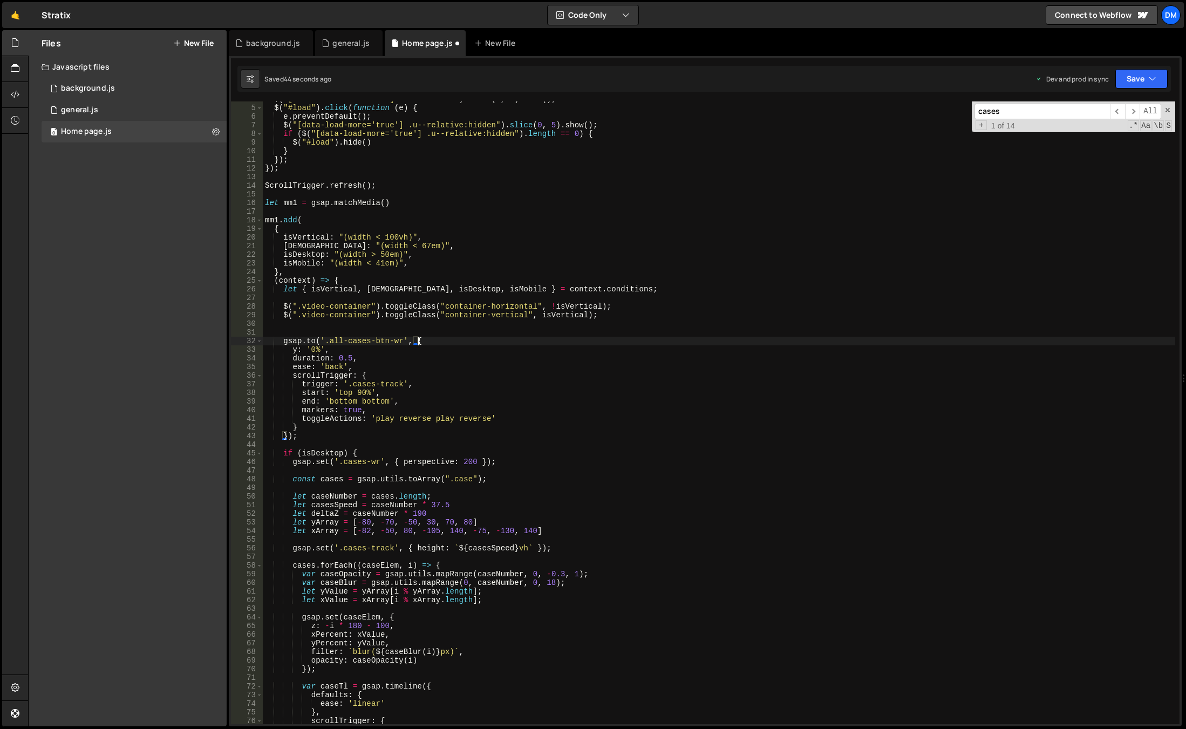
click at [296, 426] on div "$ ( "[data-load-more='true'] .u--relative" ) . slice ( 0 , 5 ) . show ( ) ; $ (…" at bounding box center [719, 415] width 913 height 640
click at [1132, 73] on button "Save" at bounding box center [1142, 78] width 52 height 19
click at [1099, 139] on div "Save to Production S" at bounding box center [1105, 140] width 112 height 11
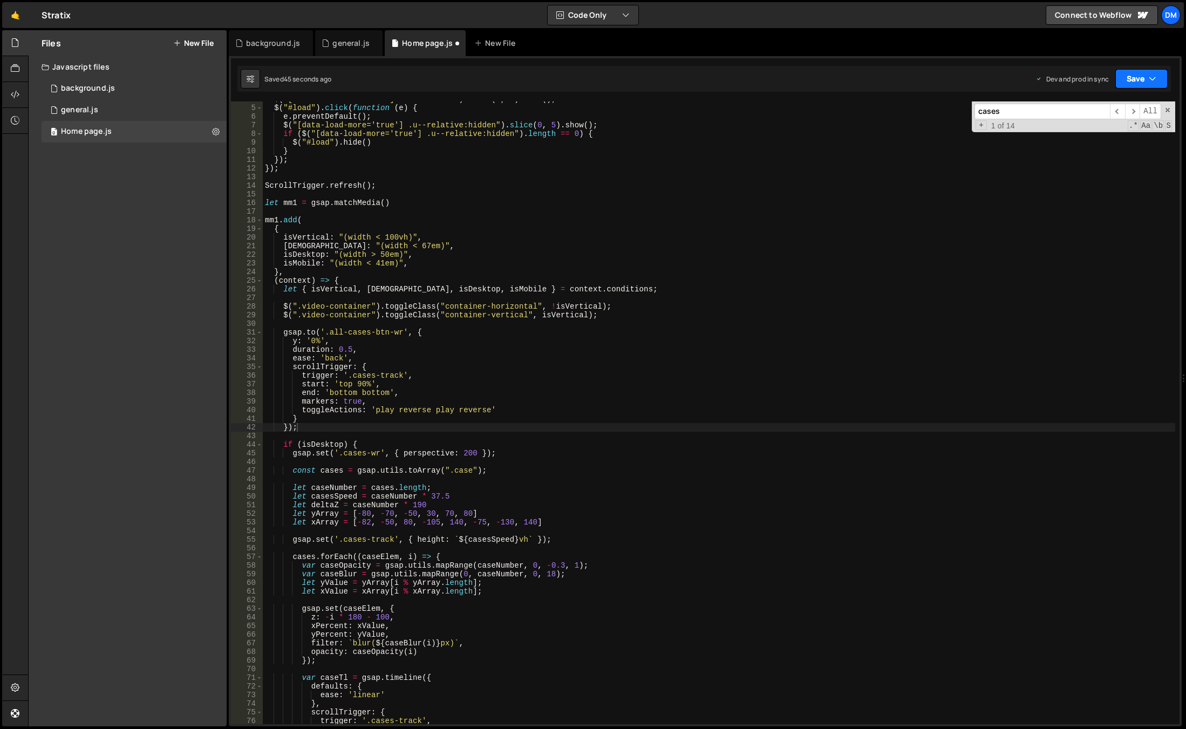
click at [1135, 74] on button "Save" at bounding box center [1142, 78] width 52 height 19
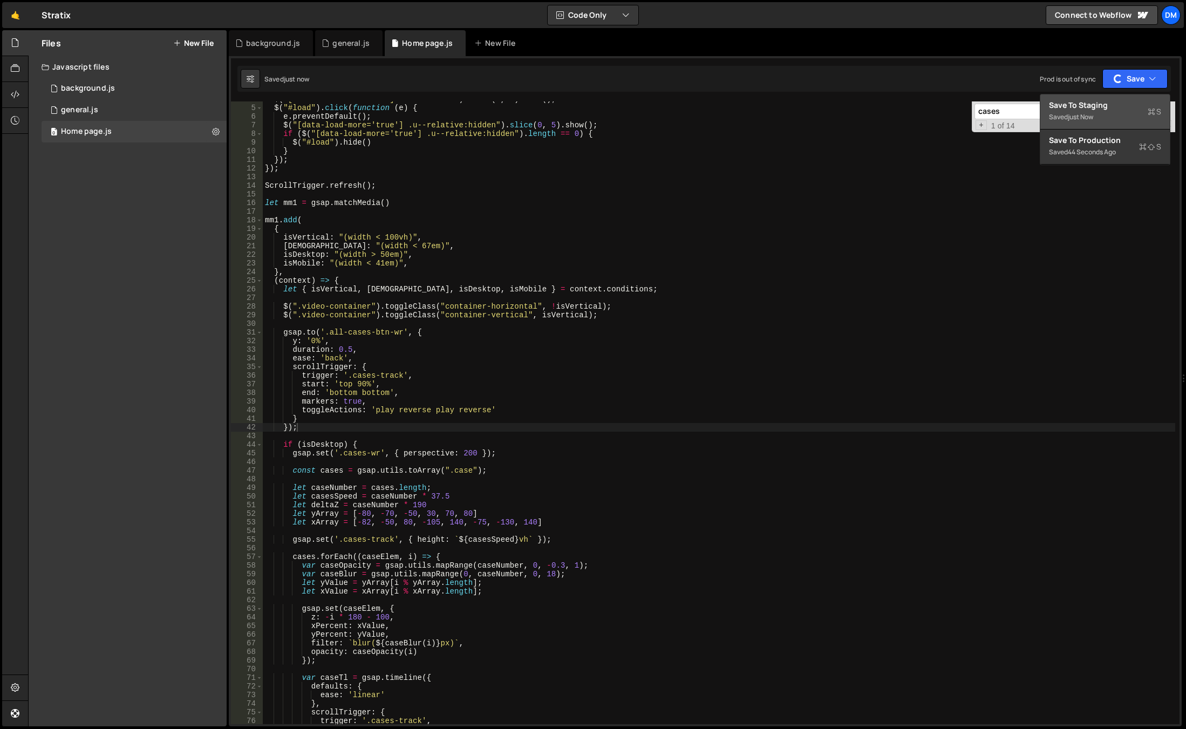
click at [1099, 108] on div "Save to Staging S" at bounding box center [1105, 105] width 112 height 11
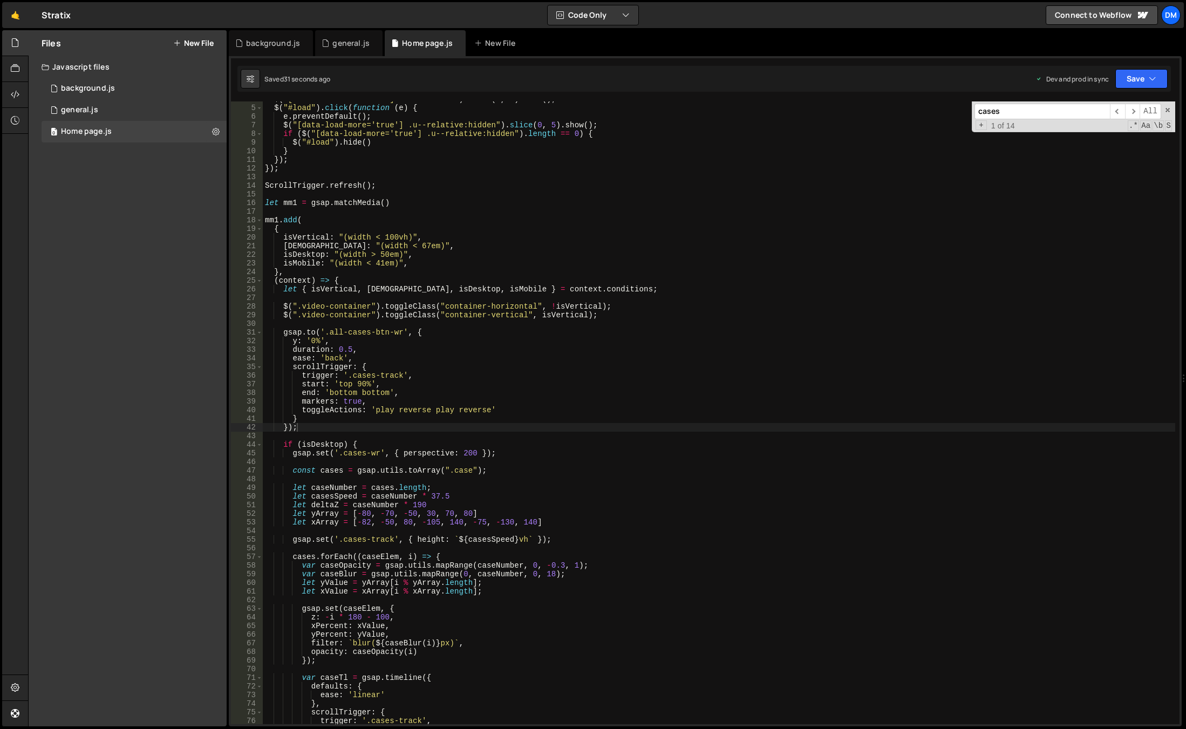
click at [357, 386] on div "$ ( "[data-load-more='true'] .u--relative" ) . slice ( 0 , 5 ) . show ( ) ; $ (…" at bounding box center [719, 415] width 913 height 640
click at [735, 340] on div "$ ( "[data-load-more='true'] .u--relative" ) . slice ( 0 , 5 ) . show ( ) ; $ (…" at bounding box center [719, 415] width 913 height 640
click at [1149, 79] on button "Save" at bounding box center [1142, 78] width 52 height 19
click at [1115, 105] on div "Save to Staging S" at bounding box center [1105, 105] width 112 height 11
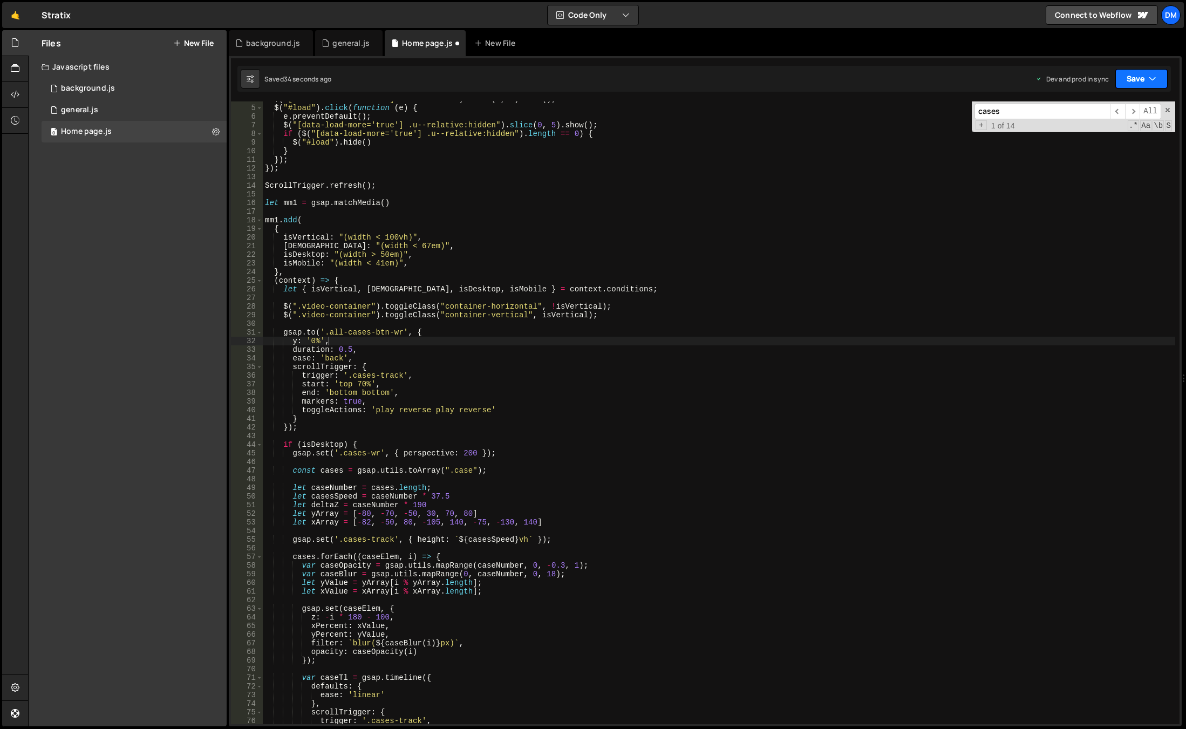
click at [1152, 80] on icon "button" at bounding box center [1153, 78] width 8 height 11
click at [1105, 143] on div "Save to Production S" at bounding box center [1105, 140] width 112 height 11
click at [377, 390] on div "$ ( "[data-load-more='true'] .u--relative" ) . slice ( 0 , 5 ) . show ( ) ; $ (…" at bounding box center [719, 415] width 913 height 640
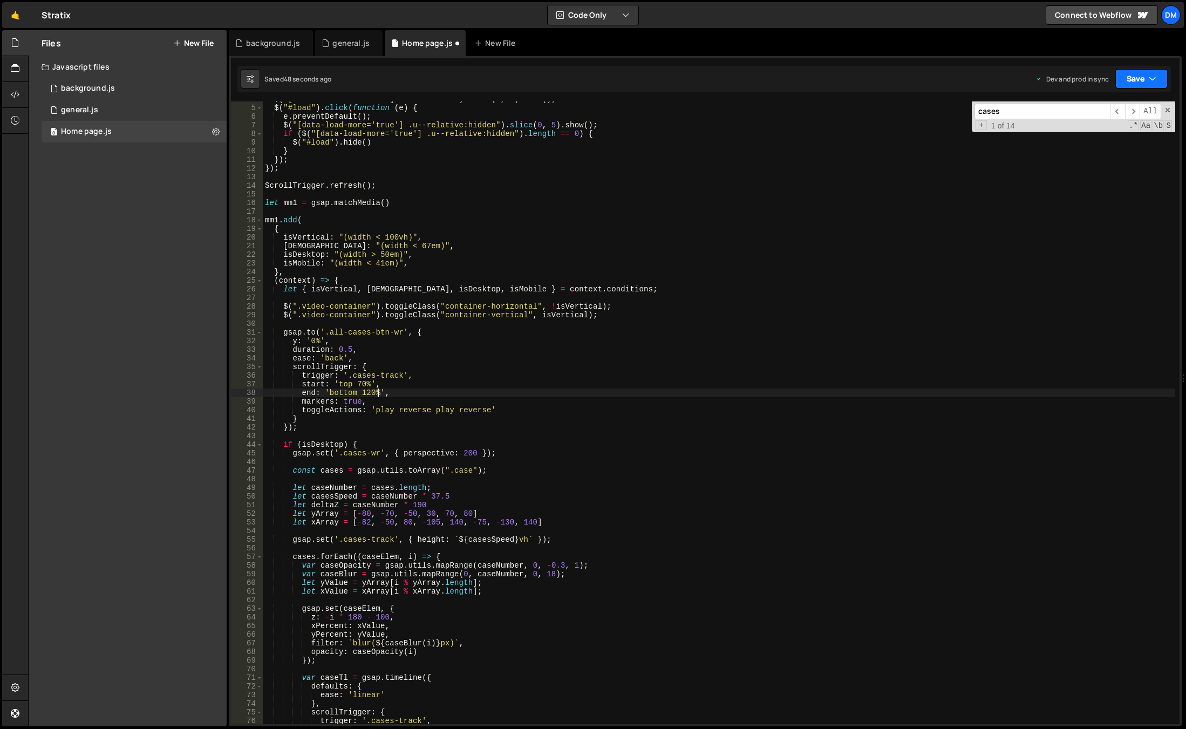
click at [1141, 76] on button "Save" at bounding box center [1142, 78] width 52 height 19
click at [1082, 145] on div "Save to Production S" at bounding box center [1105, 140] width 112 height 11
click at [1146, 83] on button "Save" at bounding box center [1142, 78] width 52 height 19
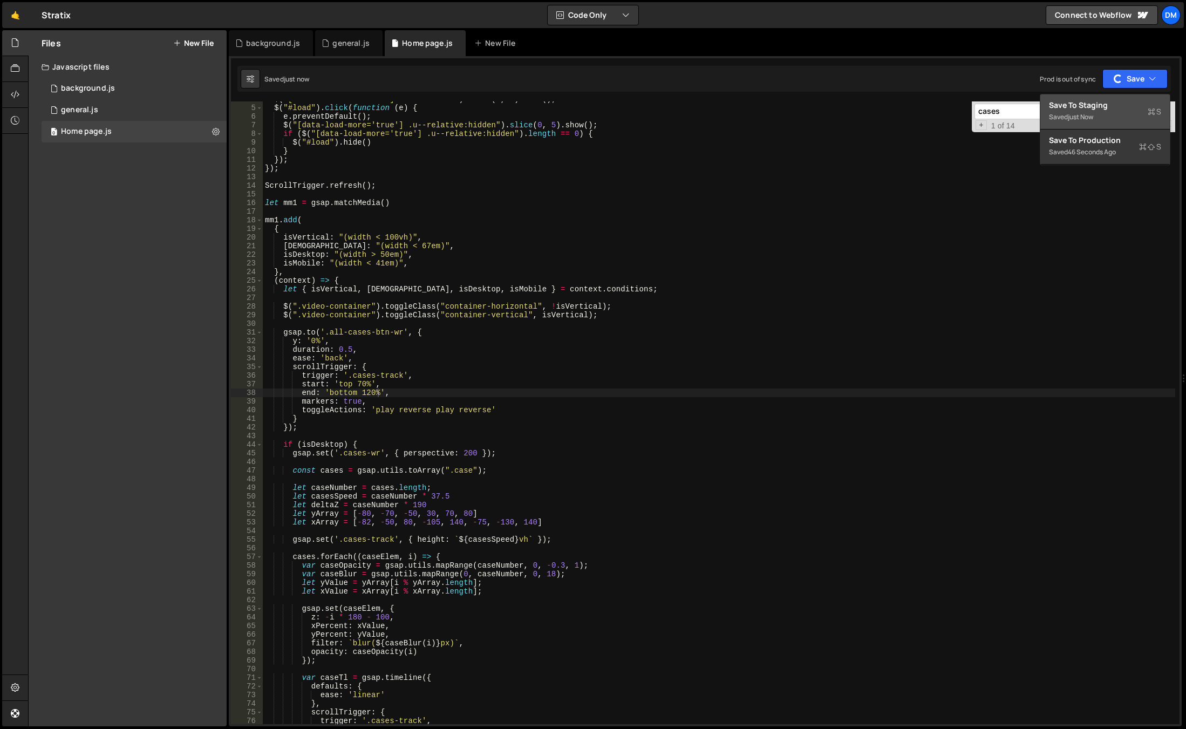
click at [1120, 109] on div "Save to Staging S" at bounding box center [1105, 105] width 112 height 11
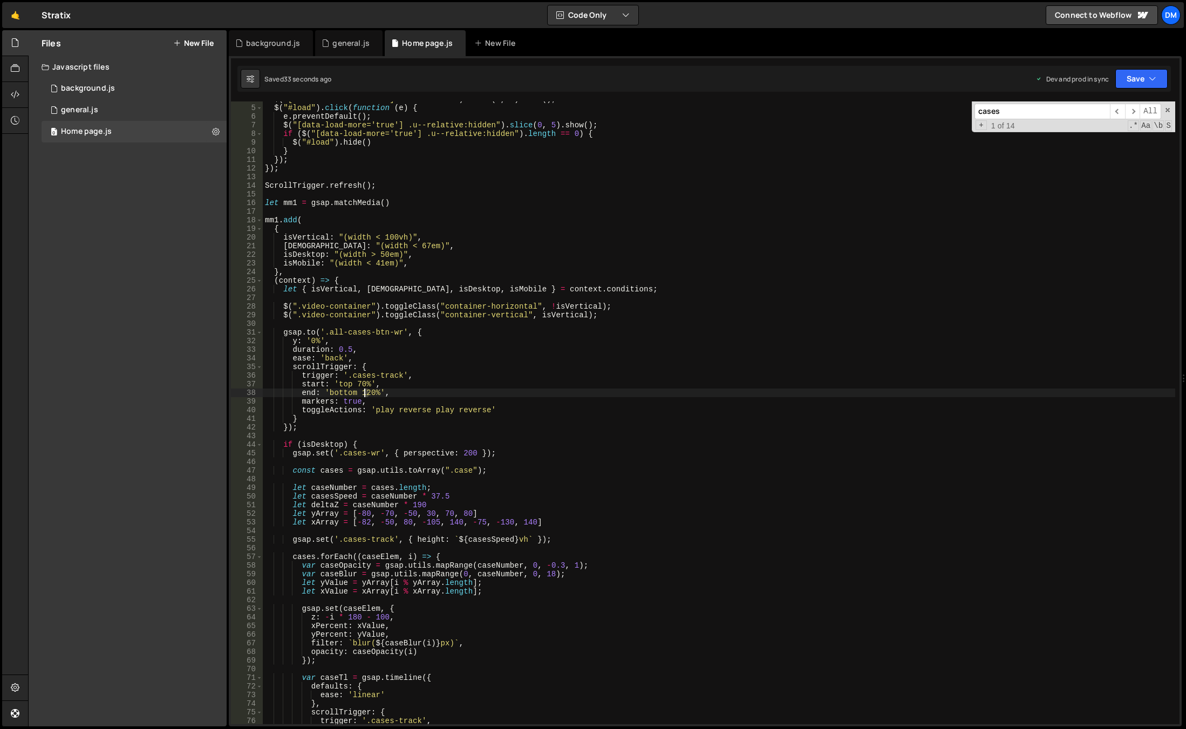
click at [364, 393] on div "$ ( "[data-load-more='true'] .u--relative" ) . slice ( 0 , 5 ) . show ( ) ; $ (…" at bounding box center [719, 415] width 913 height 640
click at [651, 337] on div "$ ( "[data-load-more='true'] .u--relative" ) . slice ( 0 , 5 ) . show ( ) ; $ (…" at bounding box center [719, 415] width 913 height 640
click at [1138, 82] on button "Save" at bounding box center [1142, 78] width 52 height 19
click at [1111, 112] on div "35 seconds ago" at bounding box center [1092, 116] width 48 height 9
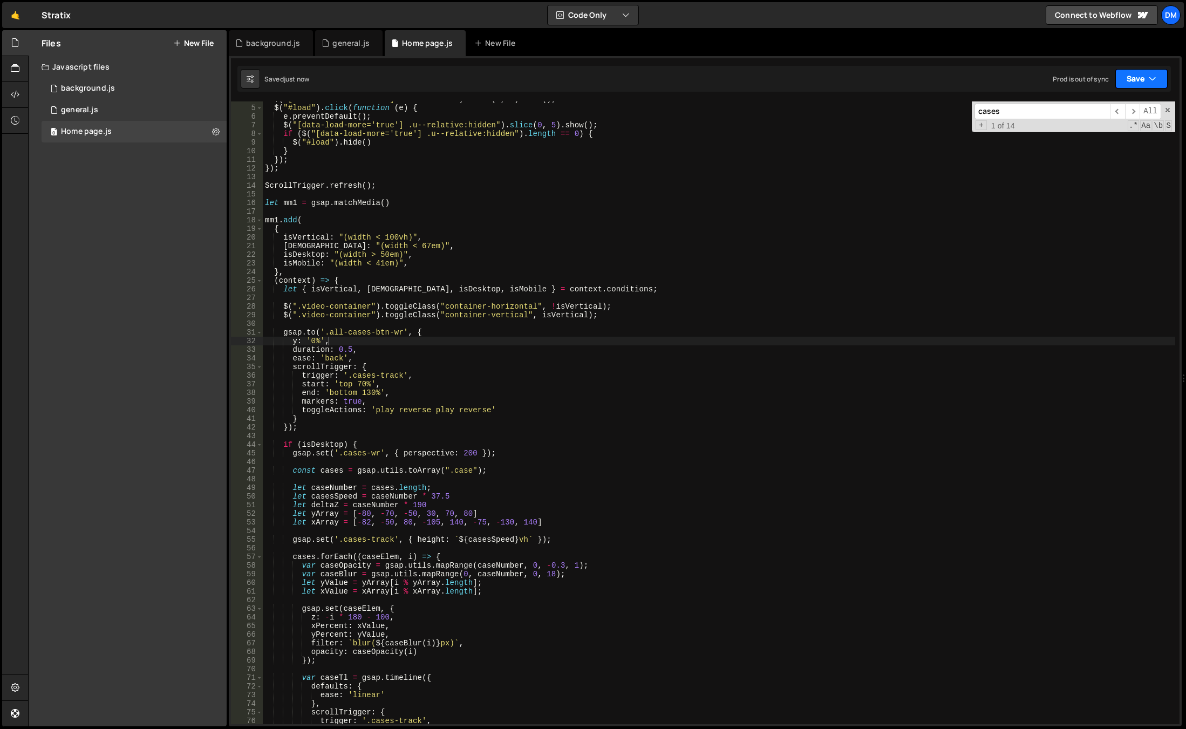
click at [1139, 79] on button "Save" at bounding box center [1142, 78] width 52 height 19
click at [1091, 158] on div "Saved 35 seconds ago" at bounding box center [1105, 152] width 112 height 13
click at [436, 353] on div "$ ( "[data-load-more='true'] .u--relative" ) . slice ( 0 , 5 ) . show ( ) ; $ (…" at bounding box center [719, 415] width 913 height 640
drag, startPoint x: 376, startPoint y: 403, endPoint x: 298, endPoint y: 369, distance: 84.8
click at [235, 399] on div "duration: 0.5, 4 5 6 7 8 9 10 11 12 13 14 15 16 17 18 19 20 21 22 23 24 25 26 2…" at bounding box center [705, 412] width 949 height 623
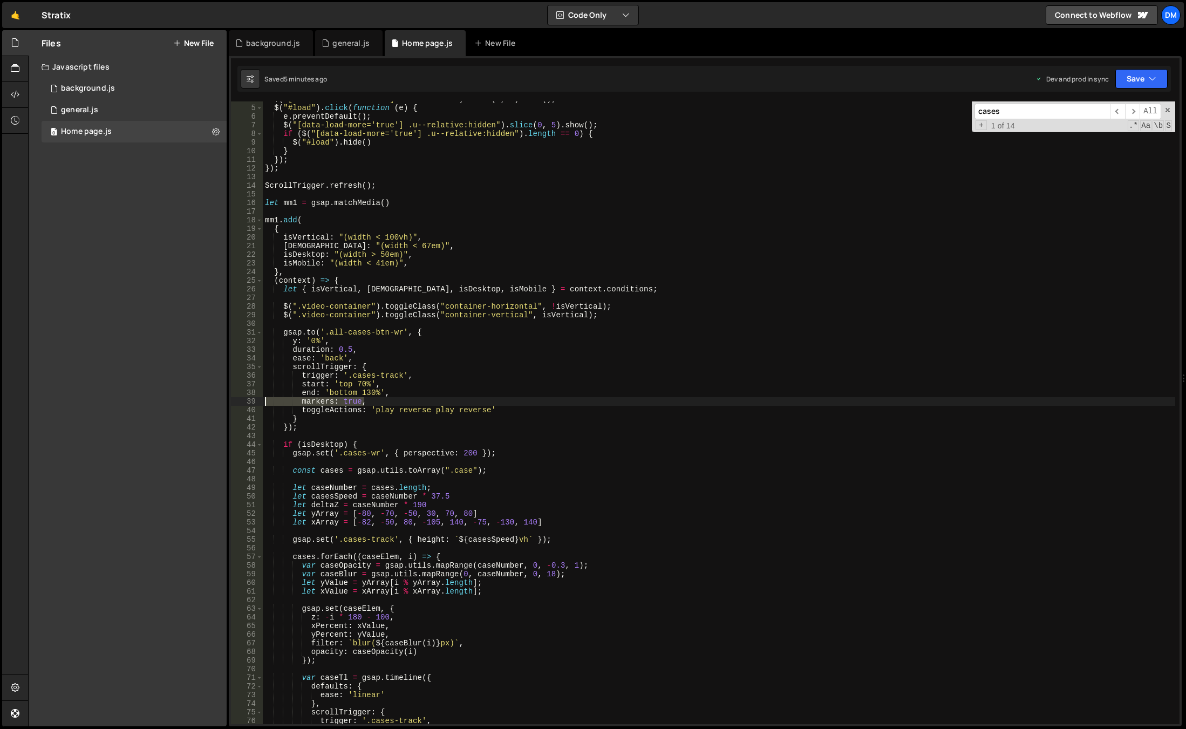
type textarea "markers: true,"
type textarea "end: 'bottom 130%',"
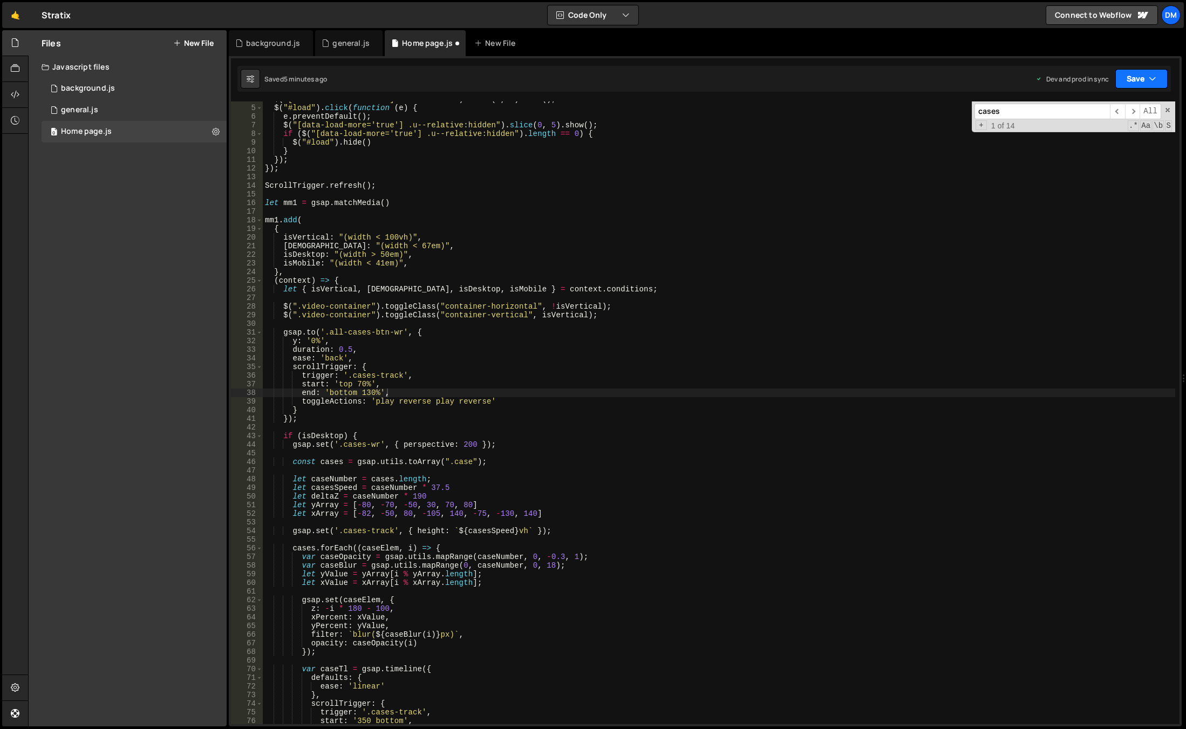
click at [1146, 83] on button "Save" at bounding box center [1142, 78] width 52 height 19
click at [1103, 138] on div "Save to Production S" at bounding box center [1105, 140] width 112 height 11
click at [1131, 84] on button "Save" at bounding box center [1135, 78] width 65 height 19
click at [1116, 111] on div "Saved just now" at bounding box center [1105, 117] width 112 height 13
click at [1039, 521] on div "$ ( "[data-load-more='true'] .u--relative" ) . slice ( 0 , 5 ) . show ( ) ; $ (…" at bounding box center [719, 415] width 913 height 640
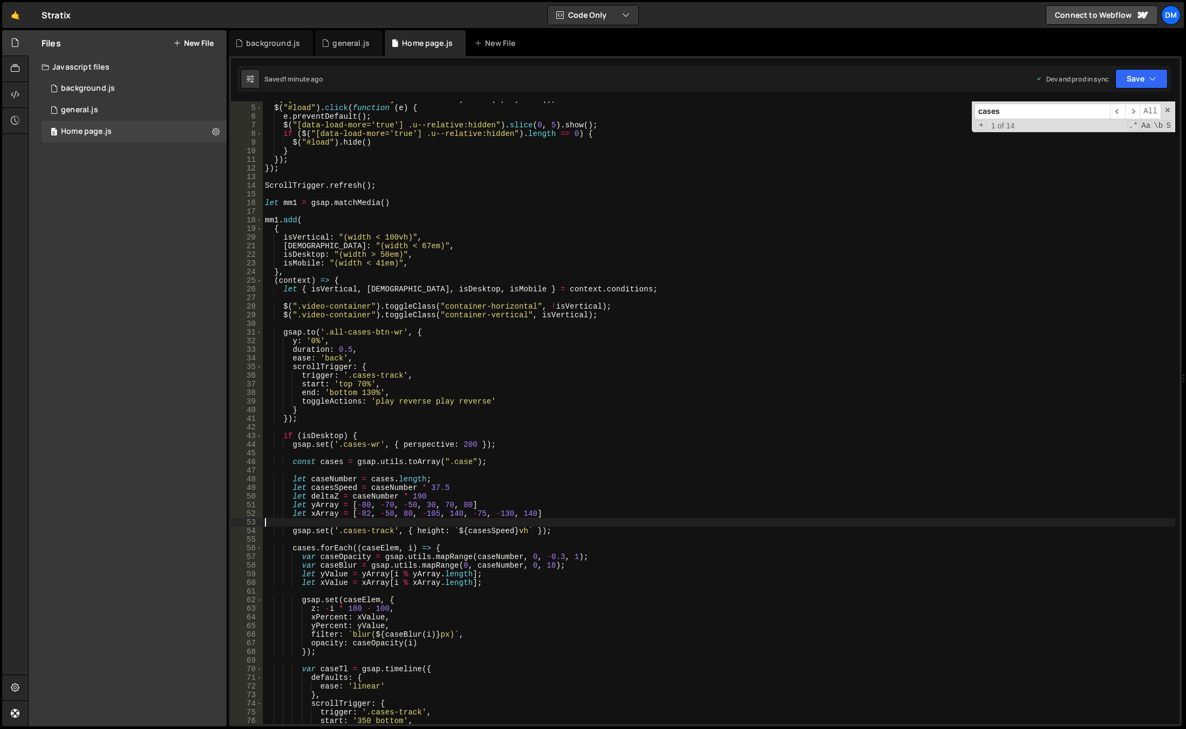
click at [780, 309] on div "$ ( "[data-load-more='true'] .u--relative" ) . slice ( 0 , 5 ) . show ( ) ; $ (…" at bounding box center [719, 415] width 913 height 640
click at [1142, 79] on button "Save" at bounding box center [1142, 78] width 52 height 19
click at [1080, 154] on div "1 minute ago" at bounding box center [1087, 151] width 38 height 9
click at [1126, 76] on button "Save" at bounding box center [1135, 78] width 65 height 19
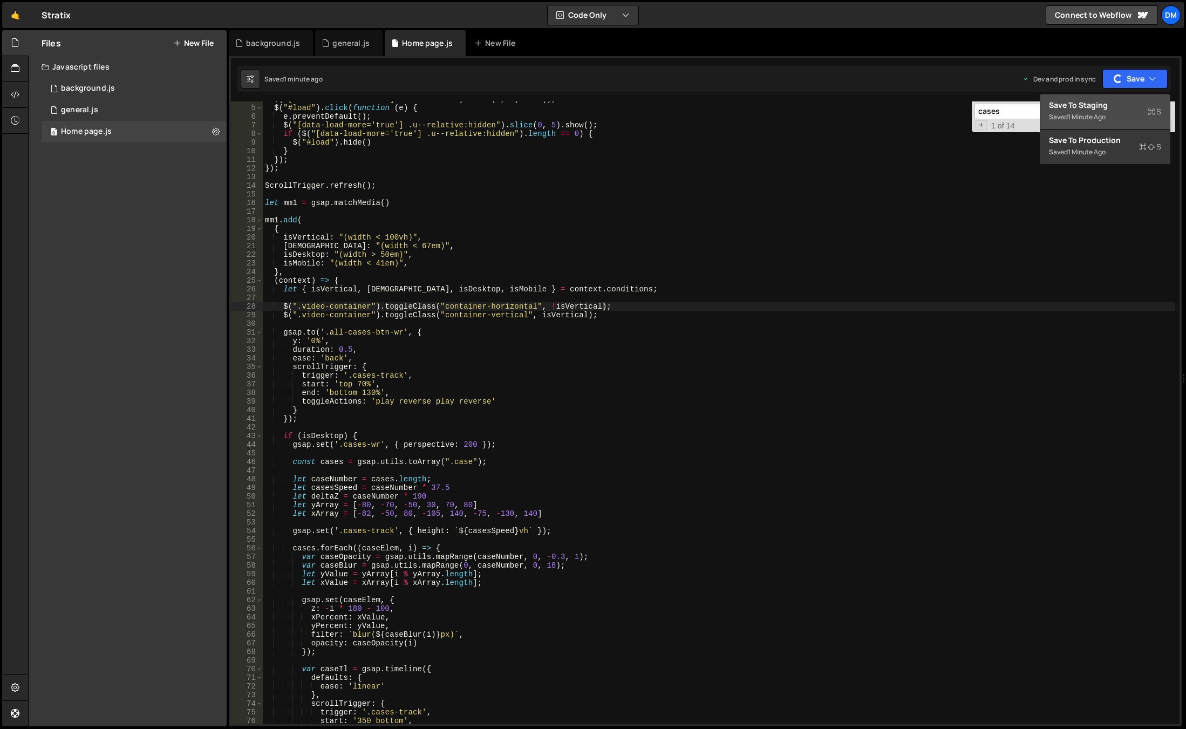
click at [1086, 111] on div "Saved 1 minute ago" at bounding box center [1105, 117] width 112 height 13
type textarea "start: 'top 70%',"
click at [906, 383] on div "$ ( "[data-load-more='true'] .u--relative" ) . slice ( 0 , 5 ) . show ( ) ; $ (…" at bounding box center [719, 415] width 913 height 640
